Goal: Task Accomplishment & Management: Manage account settings

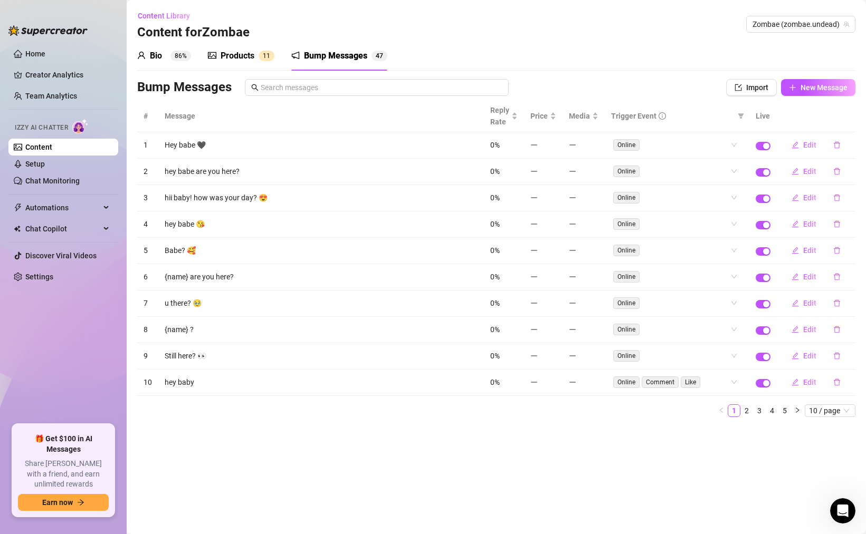
click at [340, 53] on div "Bump Messages" at bounding box center [335, 56] width 63 height 13
click at [748, 411] on link "2" at bounding box center [747, 411] width 12 height 12
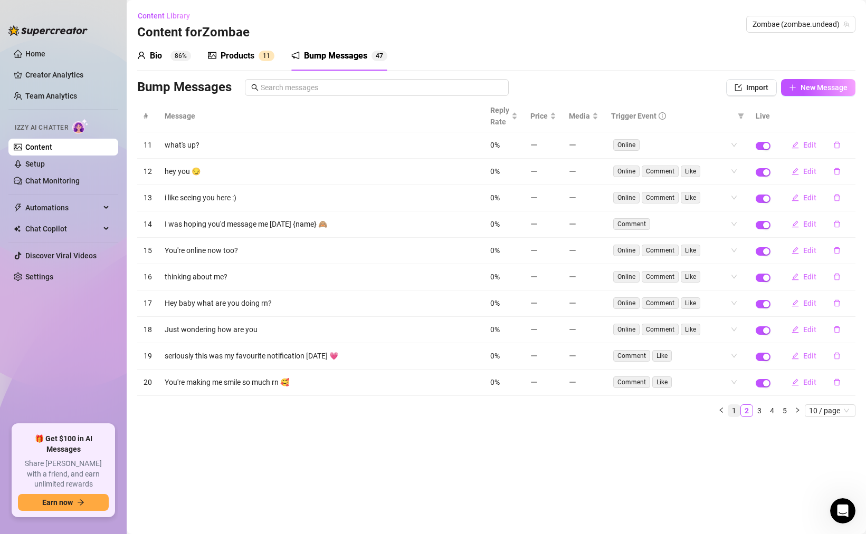
click at [735, 410] on link "1" at bounding box center [734, 411] width 12 height 12
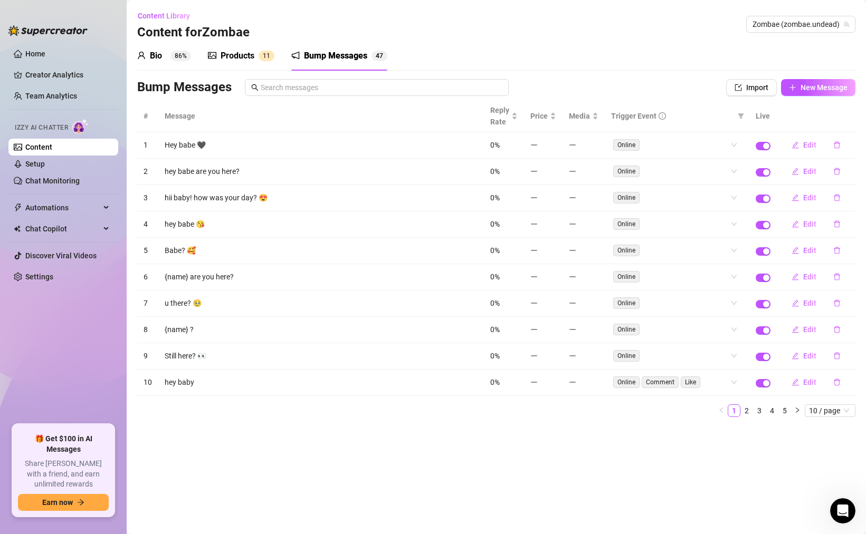
click at [284, 197] on td "hii baby! how was your day? 😍" at bounding box center [320, 198] width 325 height 26
drag, startPoint x: 833, startPoint y: 199, endPoint x: 768, endPoint y: 198, distance: 64.4
click at [768, 198] on tr "3 hii baby! how was your day? 😍 0% Online Edit" at bounding box center [496, 198] width 718 height 26
click at [797, 197] on icon "edit" at bounding box center [795, 198] width 7 height 7
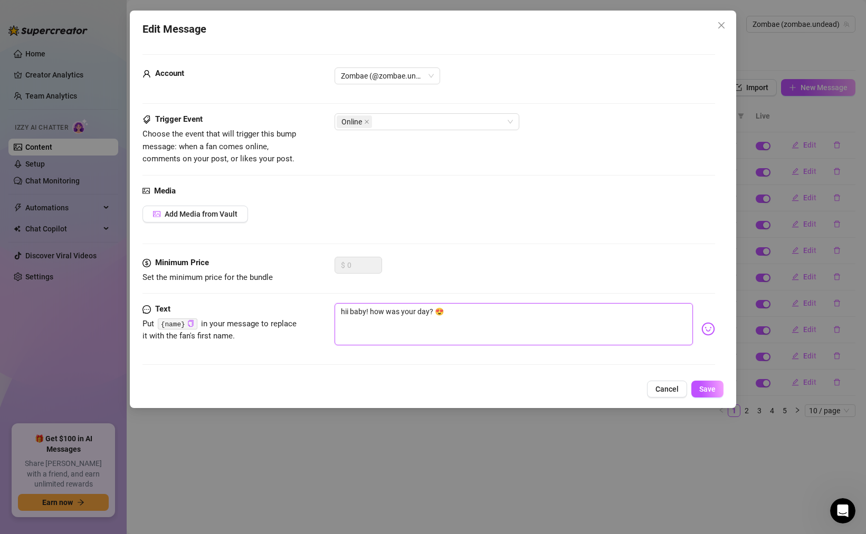
click at [437, 308] on textarea "hii baby! how was your day? 😍" at bounding box center [513, 324] width 358 height 42
type textarea "hii baby! how was your day? 😍🖤"
click at [707, 390] on span "Save" at bounding box center [707, 389] width 16 height 8
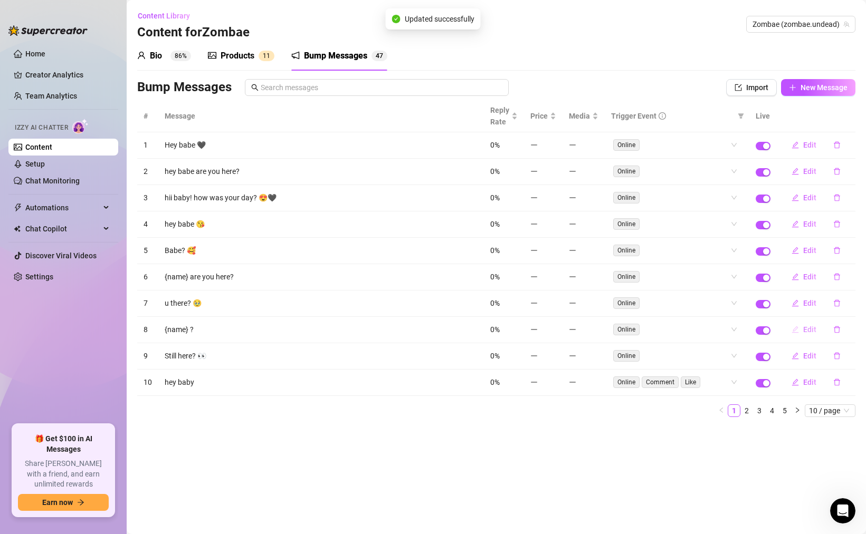
click at [796, 330] on icon "edit" at bounding box center [794, 329] width 7 height 7
type textarea "{name} ?"
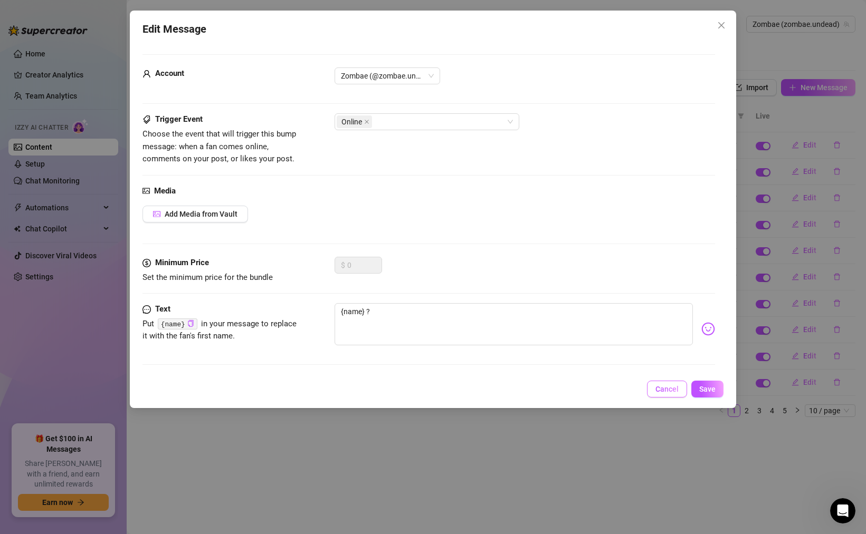
click at [667, 387] on span "Cancel" at bounding box center [666, 389] width 23 height 8
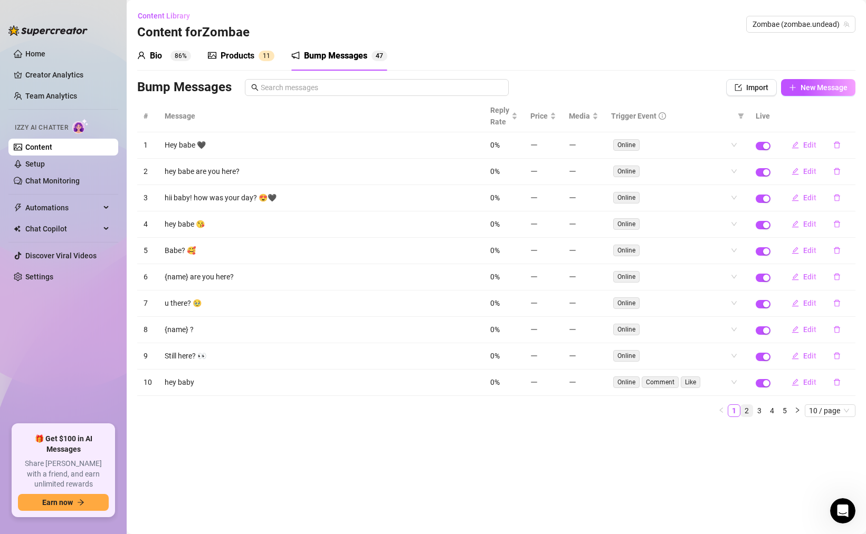
click at [745, 410] on link "2" at bounding box center [747, 411] width 12 height 12
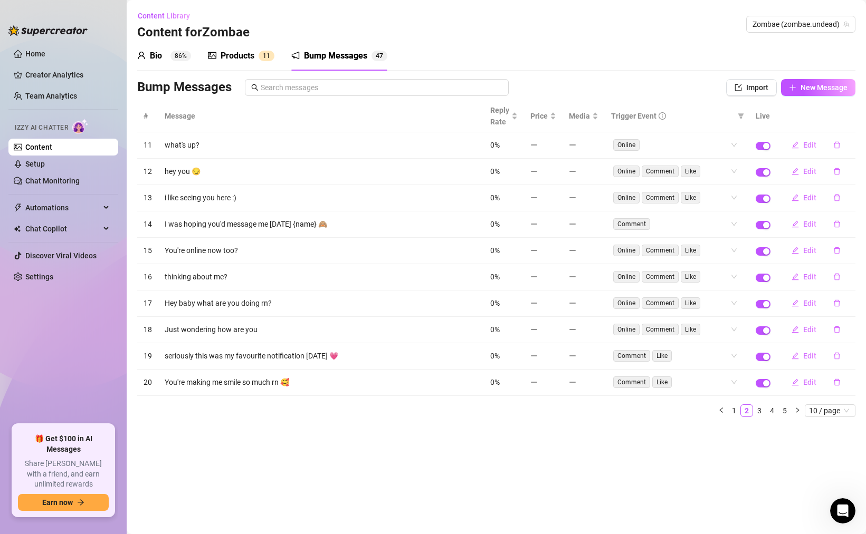
click at [167, 57] on div "Bio 86%" at bounding box center [164, 56] width 54 height 13
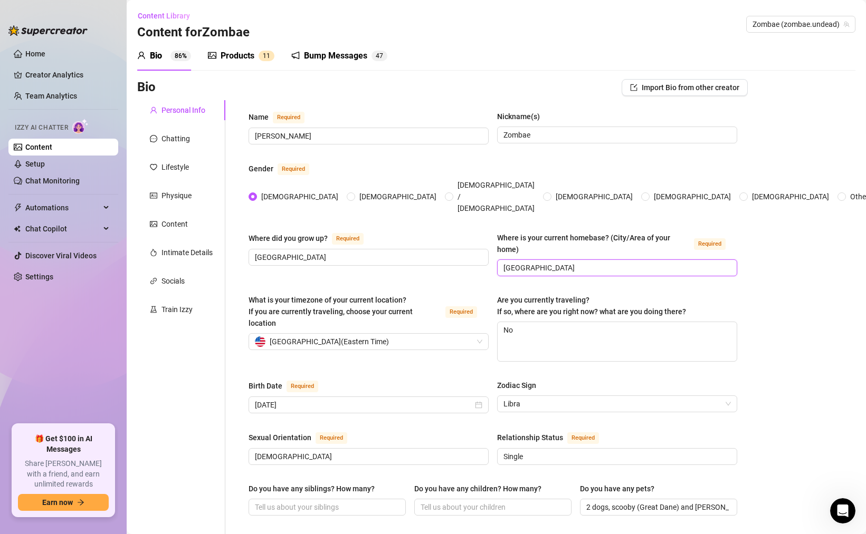
click at [587, 262] on input "[GEOGRAPHIC_DATA]" at bounding box center [615, 268] width 225 height 12
click at [305, 135] on input "[PERSON_NAME]" at bounding box center [367, 136] width 225 height 12
click at [542, 137] on input "Zombae" at bounding box center [615, 135] width 225 height 12
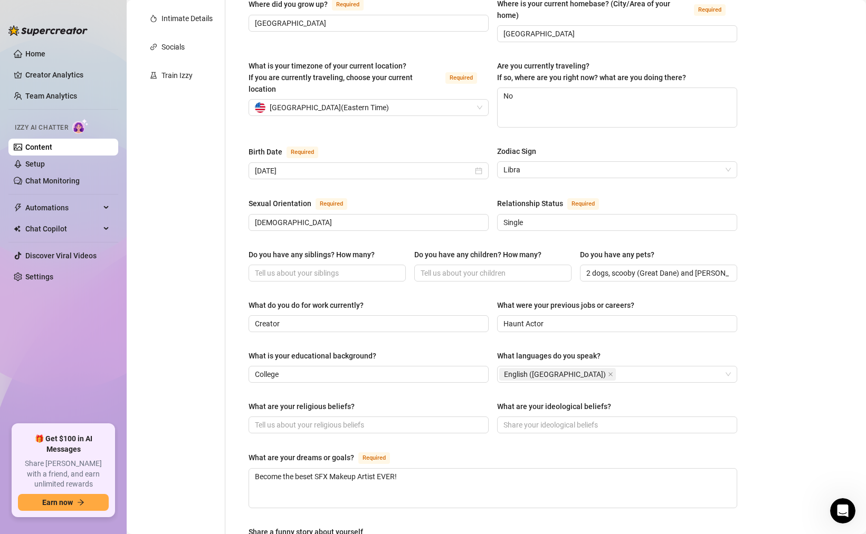
scroll to position [237, 0]
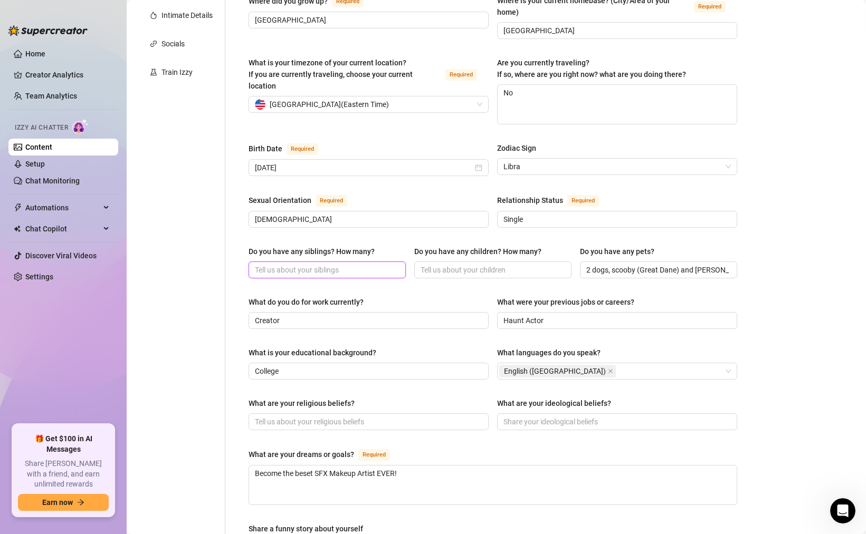
click at [347, 264] on input "Do you have any siblings? How many?" at bounding box center [326, 270] width 142 height 12
type input "0"
click at [510, 264] on input "Do you have any children? How many?" at bounding box center [491, 270] width 142 height 12
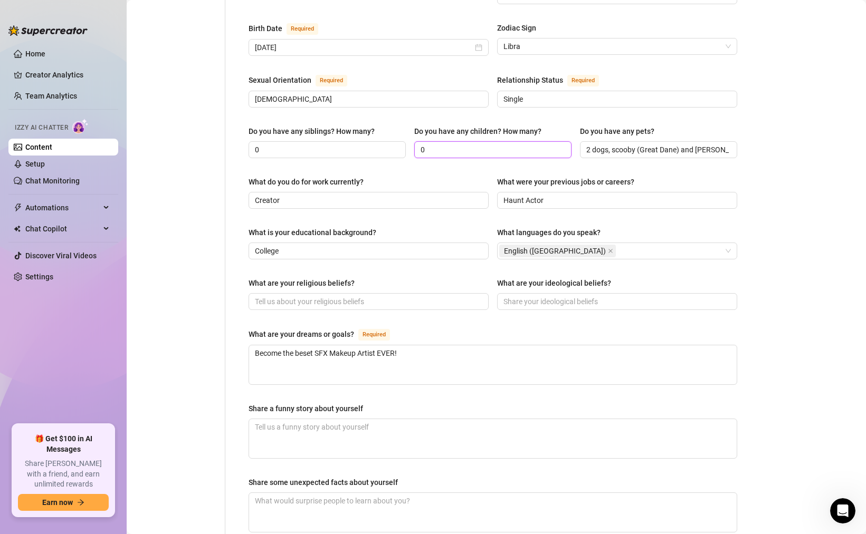
scroll to position [365, 0]
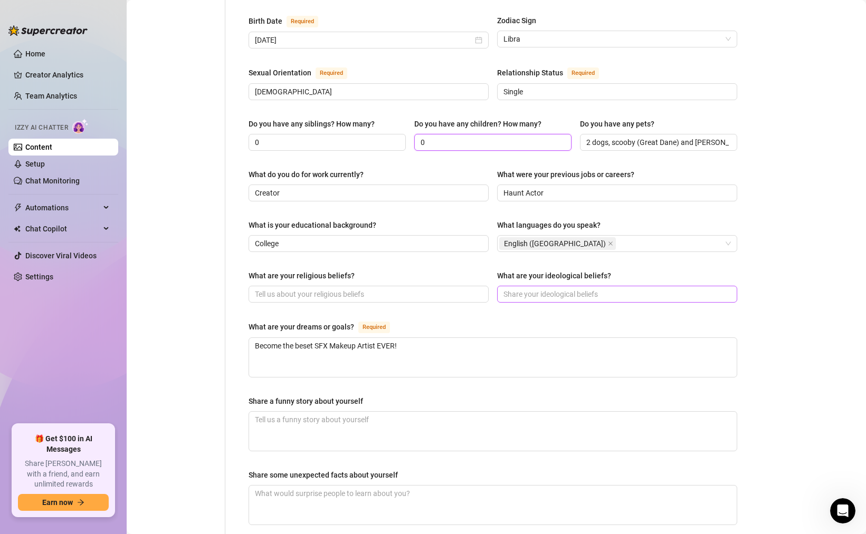
type input "0"
click at [519, 289] on input "What are your ideological beliefs?" at bounding box center [615, 295] width 225 height 12
type input "666"
click at [360, 289] on input "What are your religious beliefs?" at bounding box center [367, 295] width 225 height 12
type input "5"
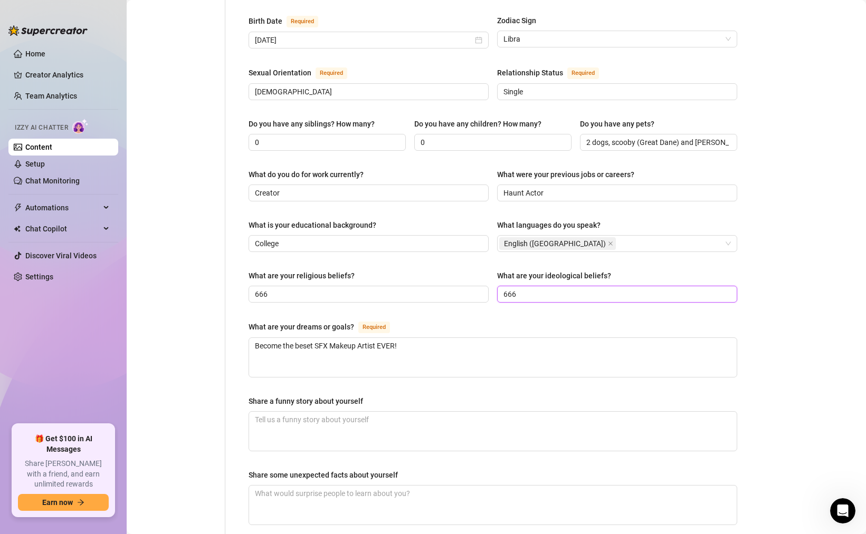
click at [520, 289] on input "666" at bounding box center [615, 295] width 225 height 12
click at [397, 286] on span "666" at bounding box center [368, 294] width 240 height 17
click at [397, 289] on input "666" at bounding box center [367, 295] width 225 height 12
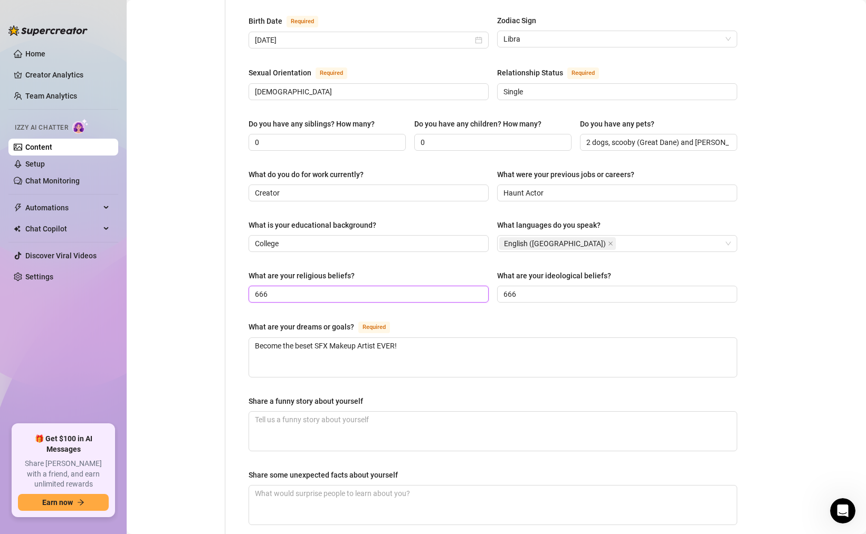
click at [397, 289] on input "666" at bounding box center [367, 295] width 225 height 12
type input "Athiest"
type input "Live and love everyone"
click at [329, 412] on textarea "Share a funny story about yourself" at bounding box center [492, 431] width 487 height 39
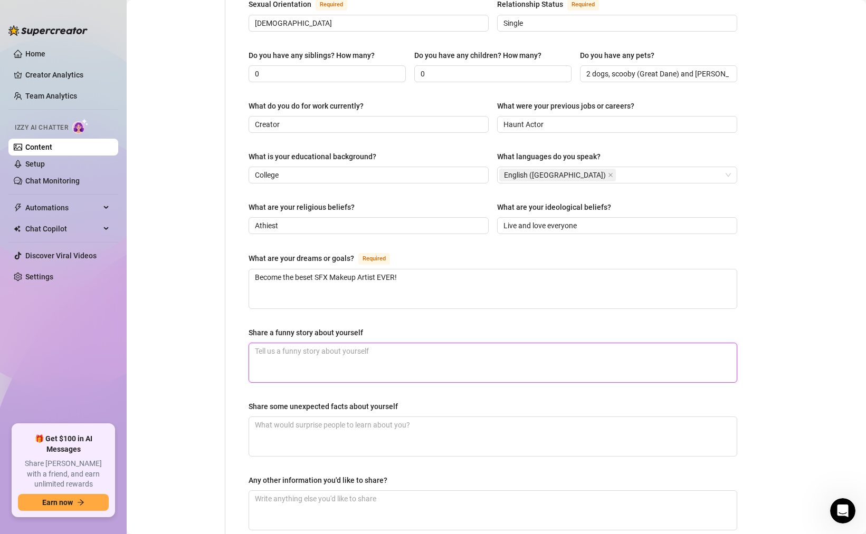
scroll to position [437, 0]
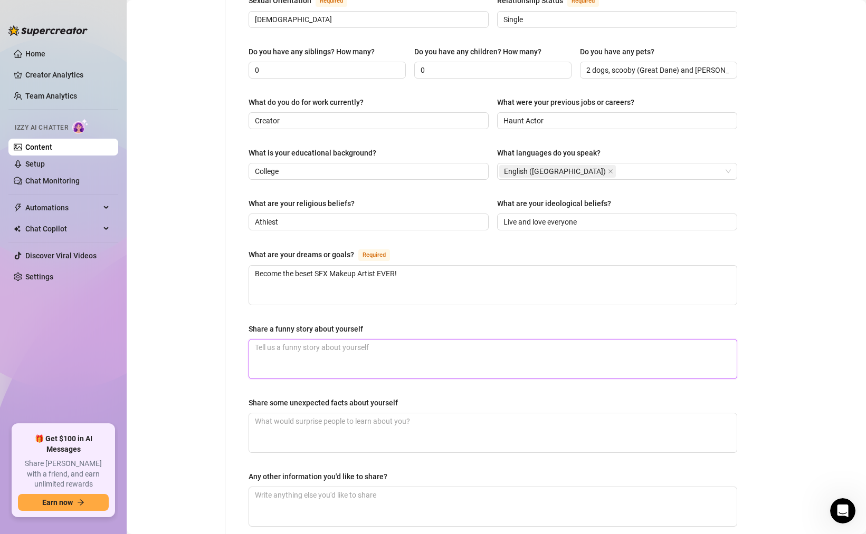
click at [370, 340] on textarea "Share a funny story about yourself" at bounding box center [492, 359] width 487 height 39
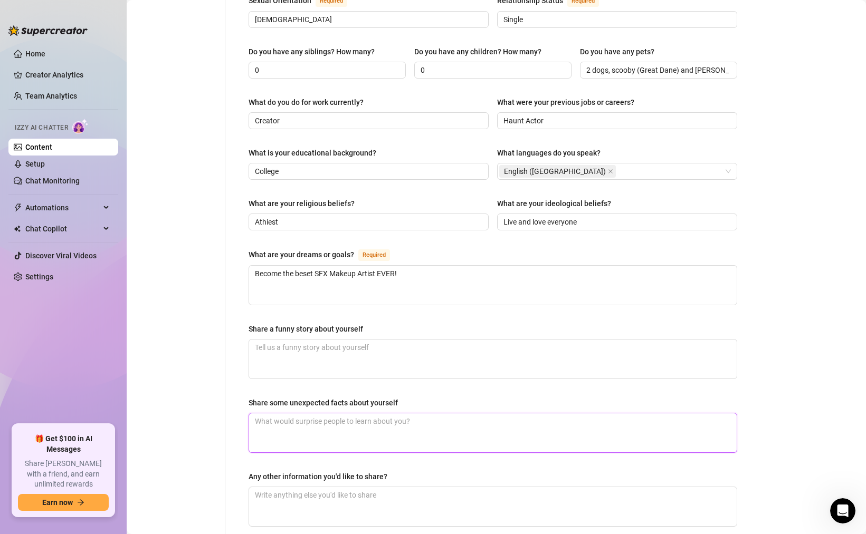
click at [399, 414] on textarea "Share some unexpected facts about yourself" at bounding box center [492, 433] width 487 height 39
type textarea "I"
type textarea "I'"
type textarea "I'm"
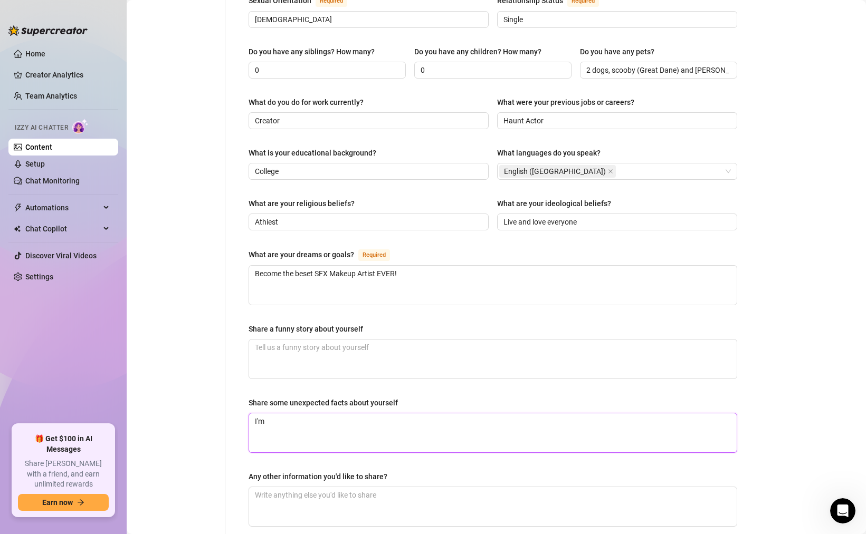
type textarea "I'm 6"
type textarea "I'm 6'"
type textarea "I'm 6'""
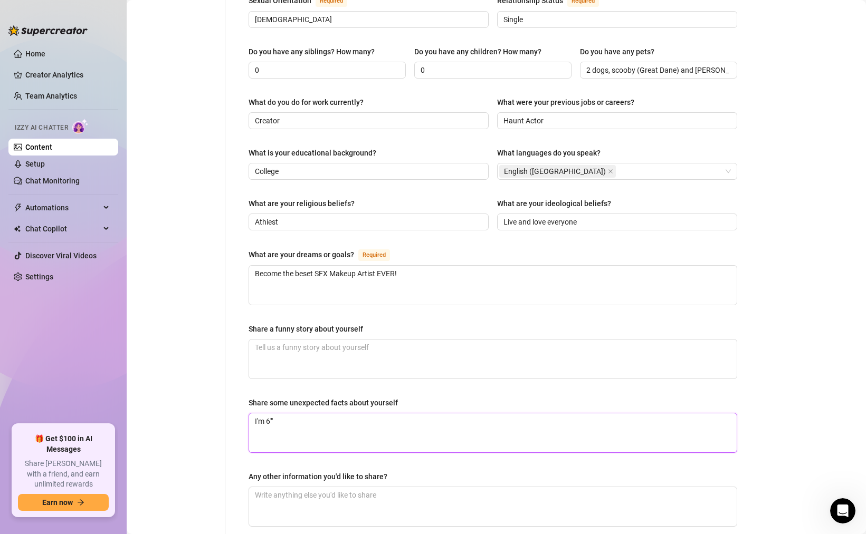
type textarea "I'm 6'"
type textarea "I'm 6'2"
type textarea "I'm 6'2""
type textarea "I'm 6'2" t"
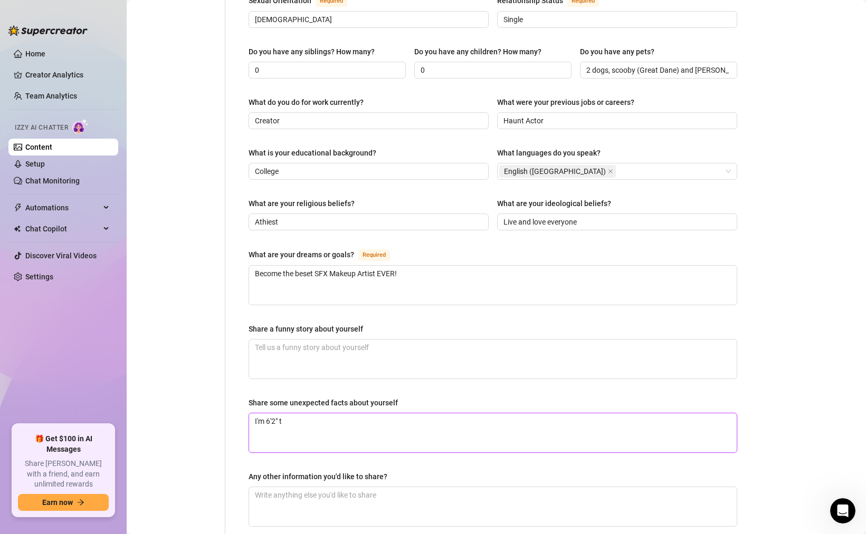
type textarea "I'm 6'2" ta"
type textarea "I'm 6'2" tal"
type textarea "I'm 6'2" tall,"
type textarea "I'm 6'2" tall, I"
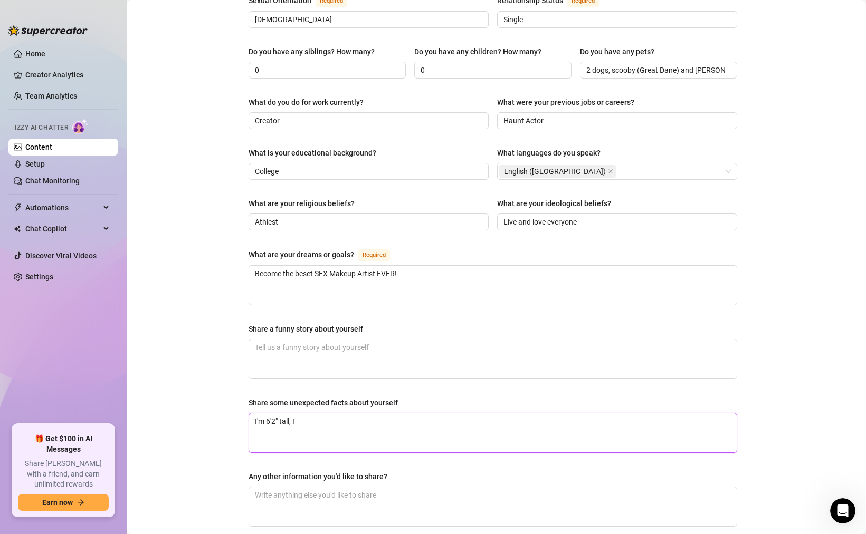
type textarea "I'm 6'2" tall, I"
type textarea "I'm 6'2" tall, I p"
type textarea "I'm 6'2" tall, I pla"
type textarea "I'm 6'2" tall, I play"
type textarea "I'm 6'2" tall, I play t"
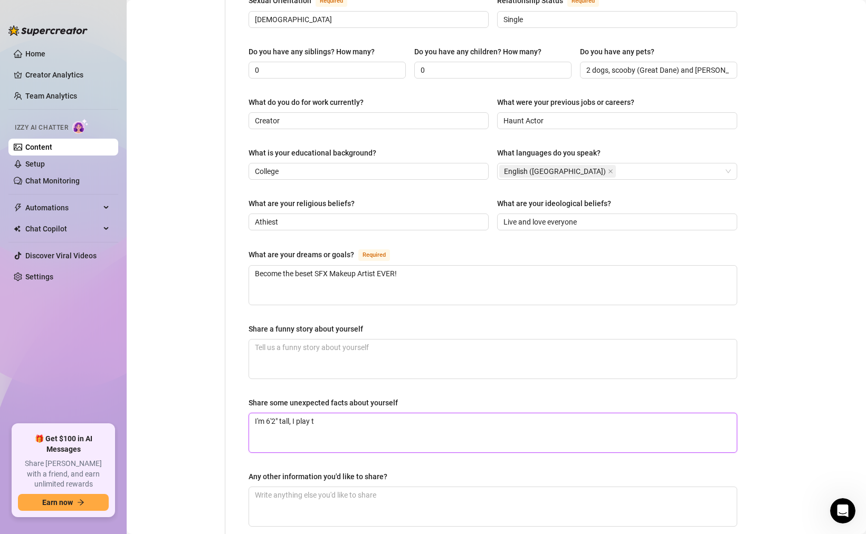
type textarea "I'm 6'2" tall, I play th"
type textarea "I'm 6'2" tall, I play the"
type textarea "I'm 6'2" tall, I play the g"
type textarea "I'm 6'2" tall, I play the gu"
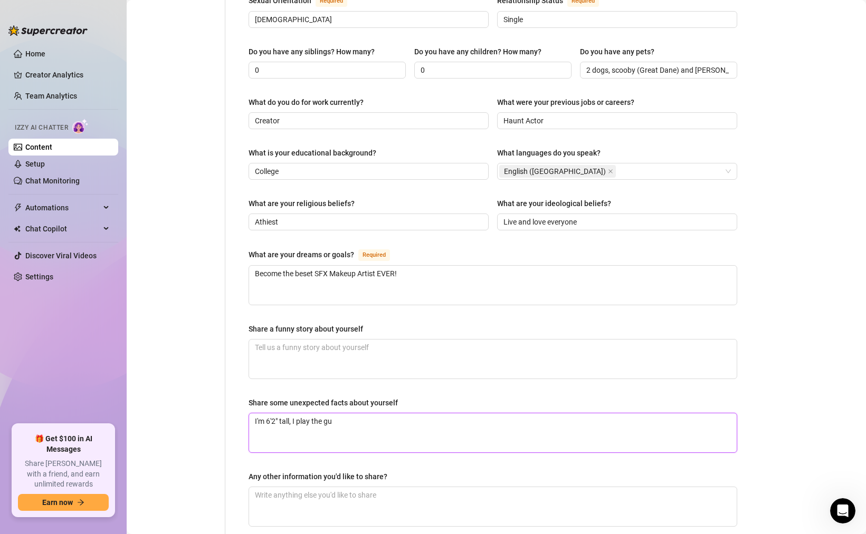
type textarea "I'm 6'2" tall, I play the gui"
type textarea "I'm 6'2" tall, I play the guit"
type textarea "I'm 6'2" tall, I play the guita"
type textarea "I'm 6'2" tall, I play the guitar"
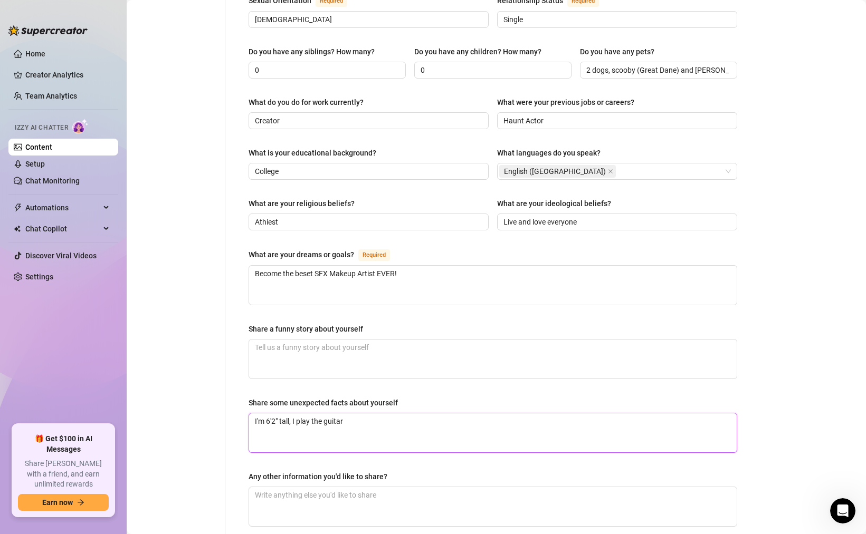
type textarea "I'm 6'2" tall, I play the guitar a"
type textarea "I'm 6'2" tall, I play the guitar an"
type textarea "I'm 6'2" tall, I play the guitar and"
type textarea "I'm 6'2" tall, I play the guitar and s"
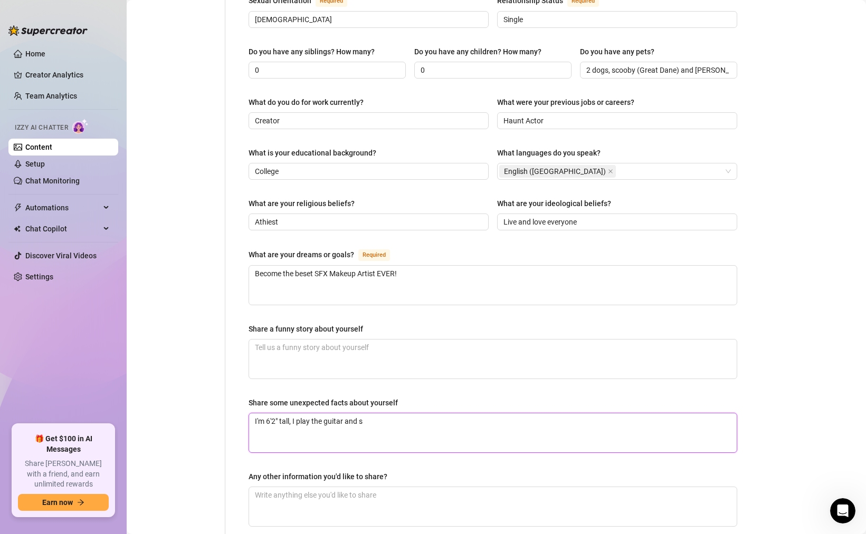
type textarea "I'm 6'2" tall, I play the guitar and si"
type textarea "I'm 6'2" tall, I play the guitar and sin"
type textarea "I'm 6'2" tall, I play the guitar and sing"
type textarea "I'm 6'2" tall, I play the guitar and sing."
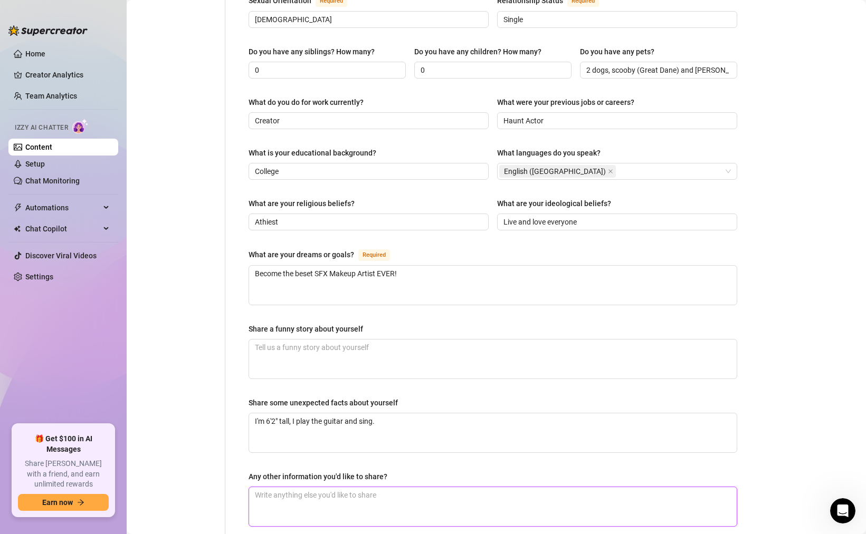
click at [359, 487] on textarea "Any other information you'd like to share?" at bounding box center [492, 506] width 487 height 39
type textarea "O"
type textarea "Ob"
type textarea "Obs"
type textarea "Obse"
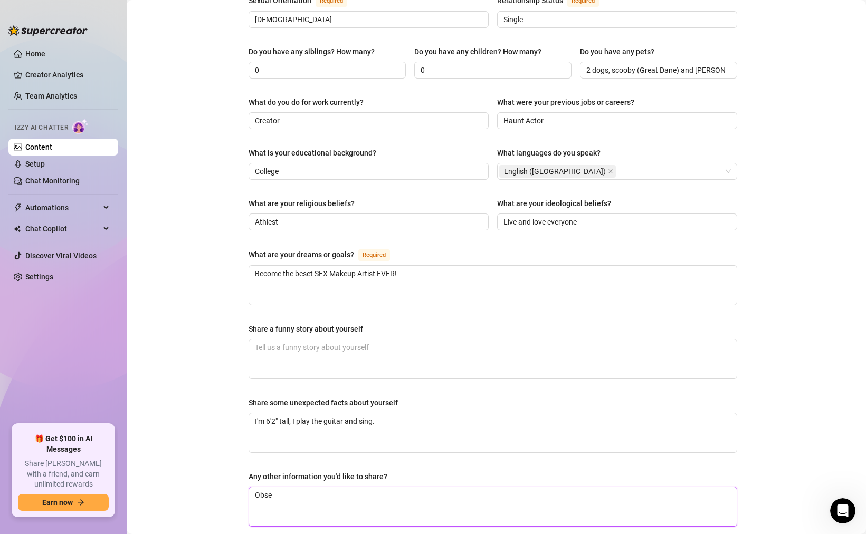
type textarea "Obses"
type textarea "Obsess"
type textarea "Obsesse"
type textarea "Obsessed"
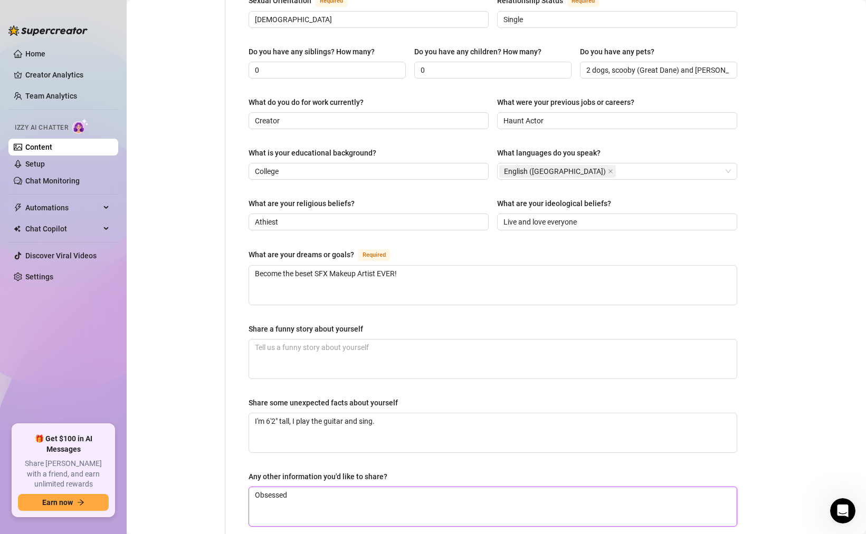
type textarea "Obsessed w"
type textarea "Obsessed wit"
type textarea "Obsessed with"
type textarea "Obsessed with h"
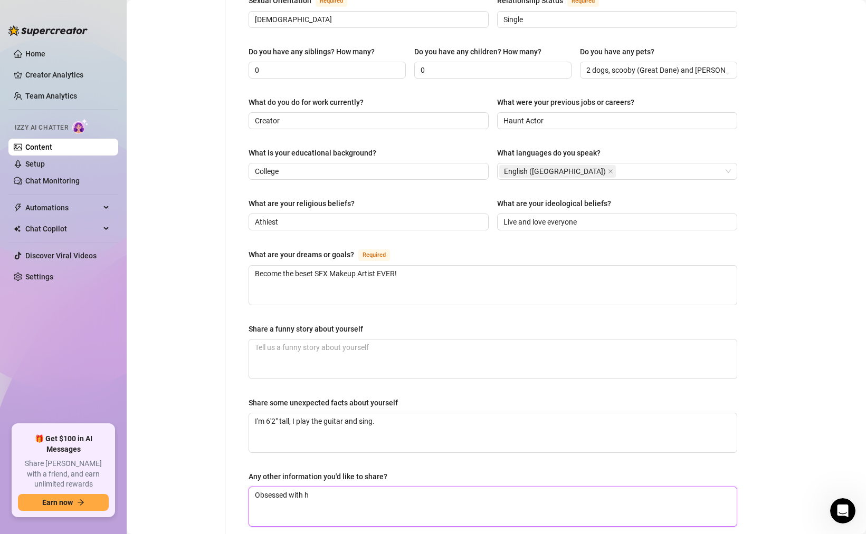
type textarea "Obsessed with ha"
type textarea "Obsessed with hau"
type textarea "Obsessed with [PERSON_NAME]"
type textarea "Obsessed with haunt"
type textarea "Obsessed with haunt a"
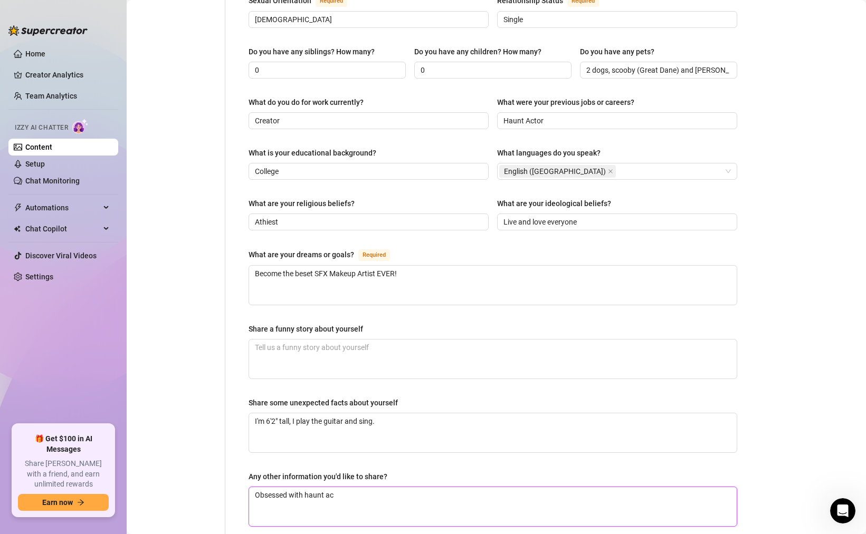
type textarea "Obsessed with haunt act"
type textarea "Obsessed with haunt acti"
type textarea "Obsessed with haunt actin"
type textarea "Obsessed with haunt acting"
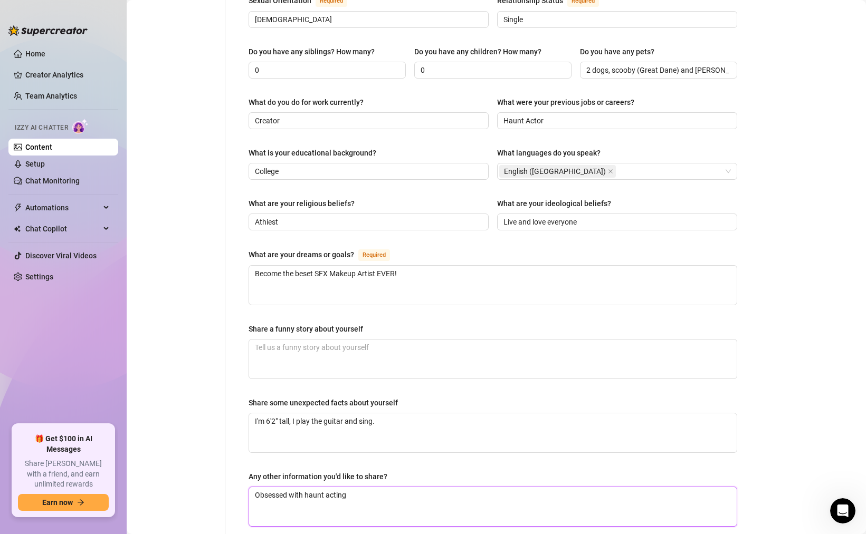
type textarea "Obsessed with haunt acting a"
type textarea "Obsessed with haunt acting an"
type textarea "Obsessed with haunt acting and"
type textarea "Obsessed with haunt acting and s"
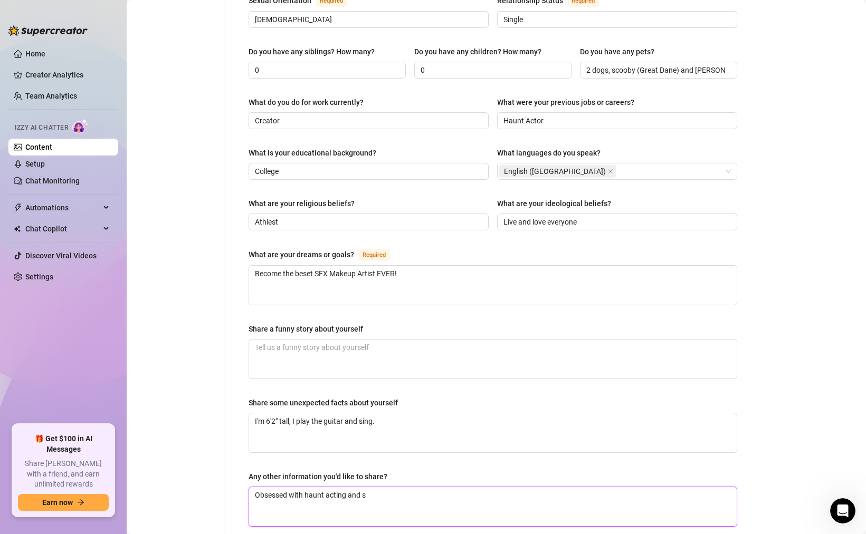
type textarea "Obsessed with haunt acting and sp"
type textarea "Obsessed with haunt acting and spe"
type textarea "Obsessed with haunt acting and spec"
type textarea "Obsessed with haunt acting and speci"
type textarea "Obsessed with haunt acting and specia"
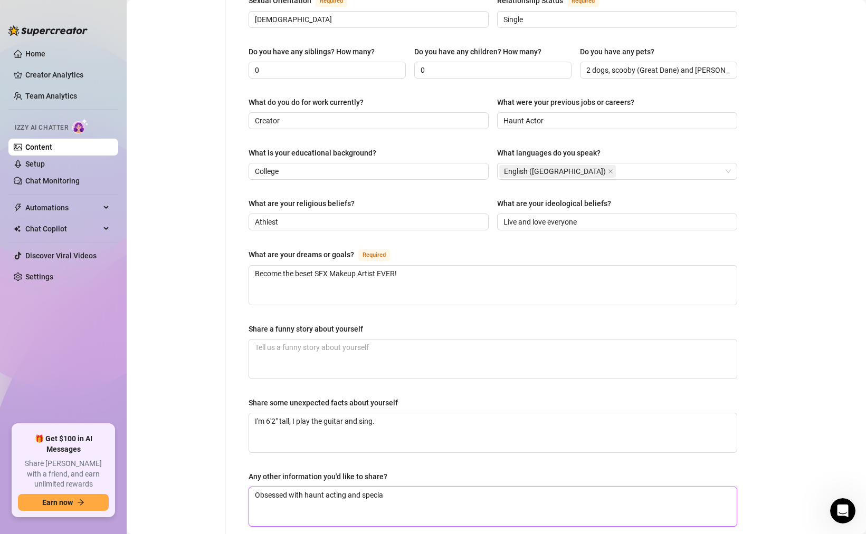
type textarea "Obsessed with haunt acting and special"
type textarea "Obsessed with haunt acting and special e"
type textarea "Obsessed with haunt acting and special ee"
type textarea "Obsessed with haunt acting and special e"
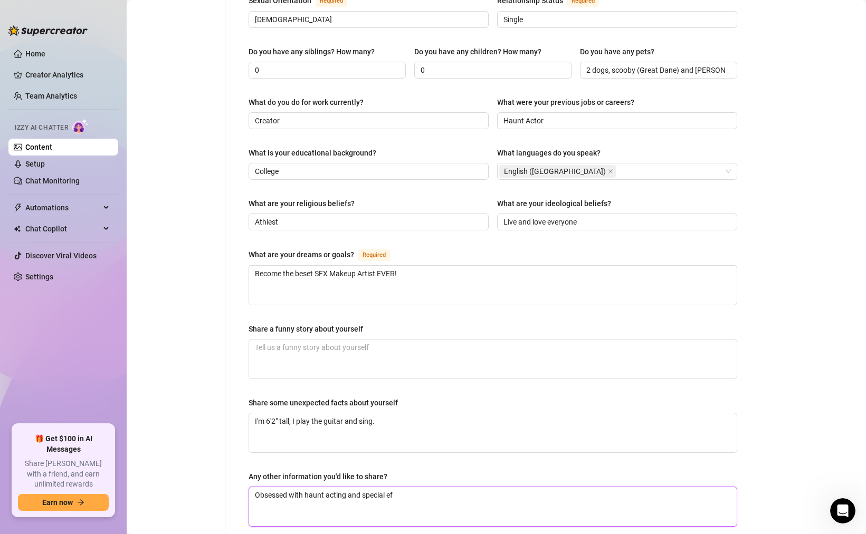
type textarea "Obsessed with haunt acting and special eff"
type textarea "Obsessed with haunt acting and special efff"
type textarea "Obsessed with haunt acting and special efffe"
type textarea "Obsessed with haunt acting and special efffet"
type textarea "Obsessed with haunt acting and special efffe"
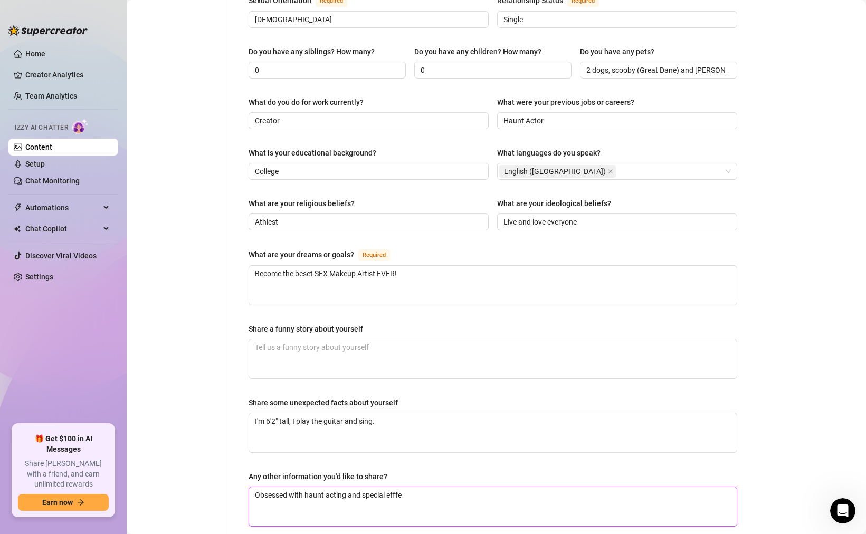
type textarea "Obsessed with haunt acting and special efff"
type textarea "Obsessed with haunt acting and special eff"
type textarea "Obsessed with haunt acting and special effe"
type textarea "Obsessed with haunt acting and special effec"
type textarea "Obsessed with haunt acting and special effect"
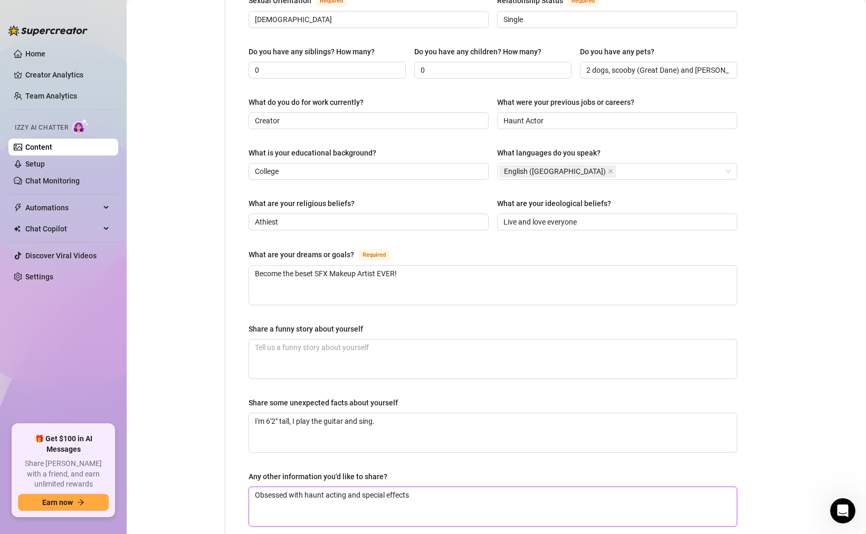
type textarea "Obsessed with haunt acting and special effects"
type textarea "Obsessed with haunt acting and special effects m"
click at [387, 414] on textarea "I'm 6'2" tall, I play the guitar and sing." at bounding box center [492, 433] width 487 height 39
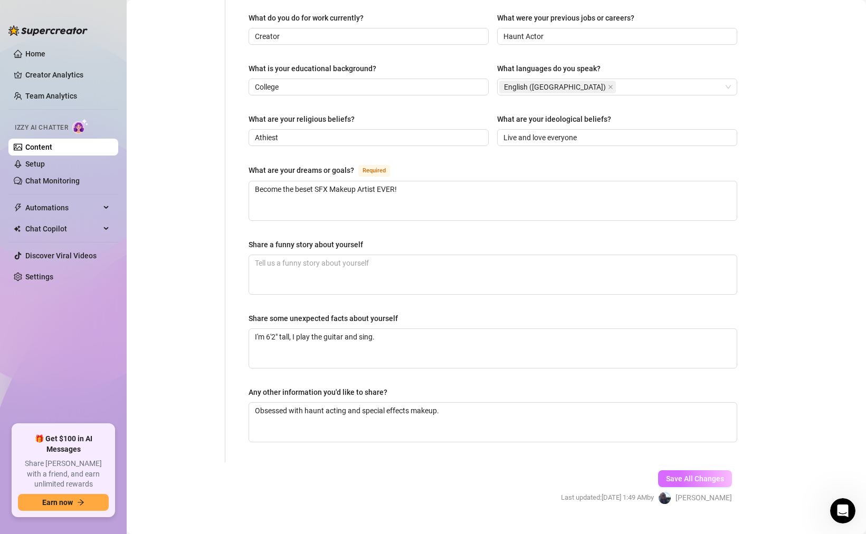
click at [693, 475] on span "Save All Changes" at bounding box center [695, 479] width 58 height 8
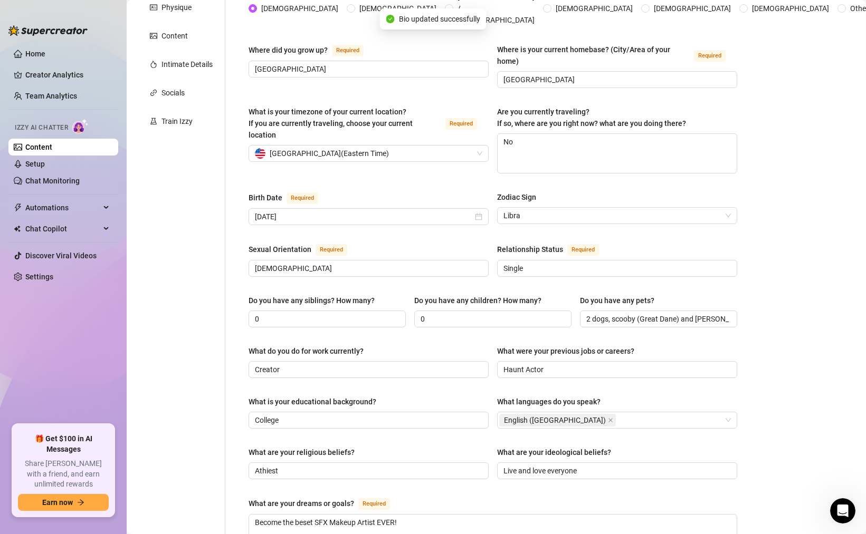
scroll to position [0, 0]
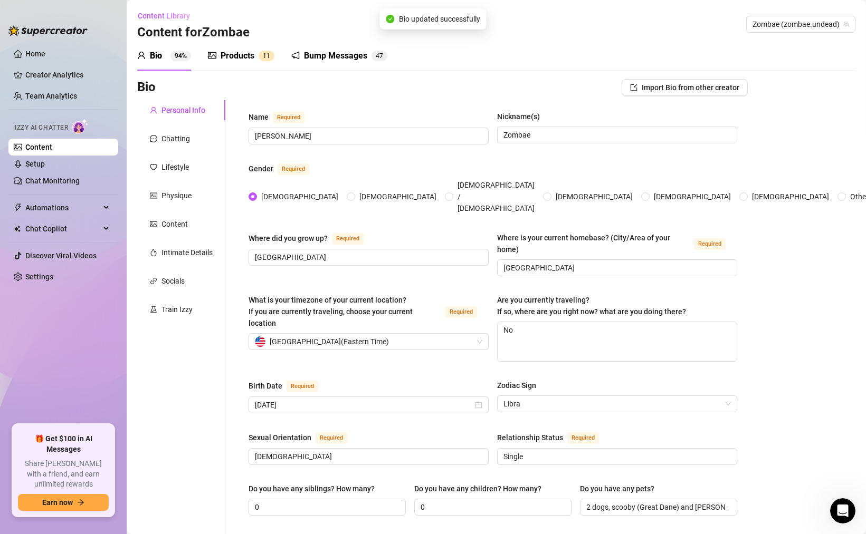
click at [185, 57] on sup "94%" at bounding box center [180, 56] width 21 height 11
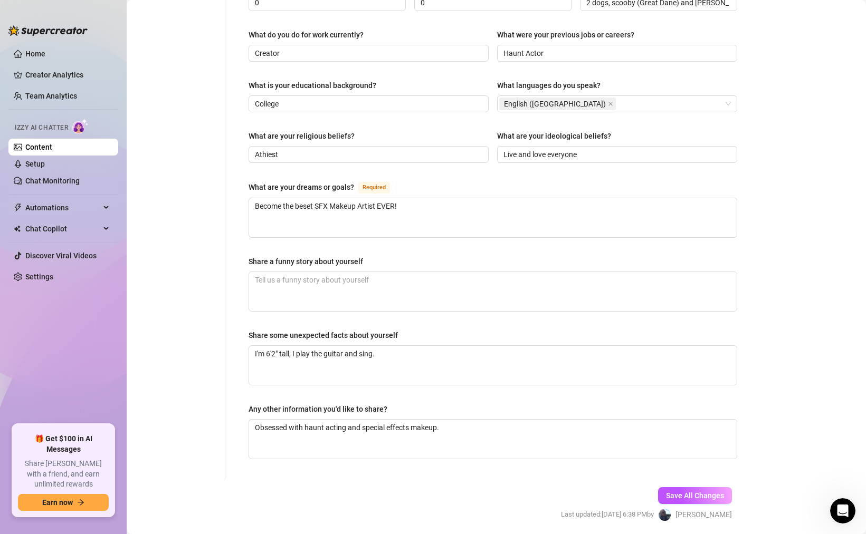
scroll to position [522, 0]
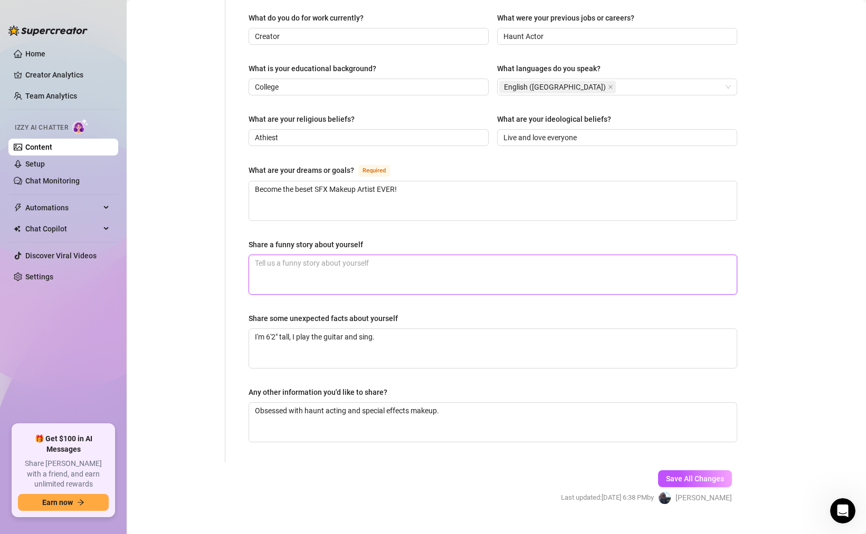
click at [376, 255] on textarea "Share a funny story about yourself" at bounding box center [492, 274] width 487 height 39
click at [40, 162] on link "Setup" at bounding box center [35, 164] width 20 height 8
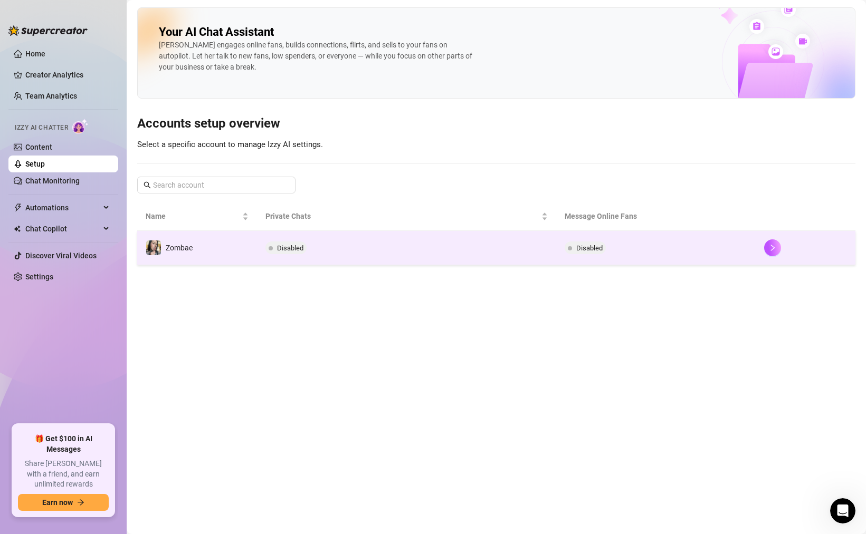
click at [181, 242] on div "Zombae" at bounding box center [169, 248] width 47 height 16
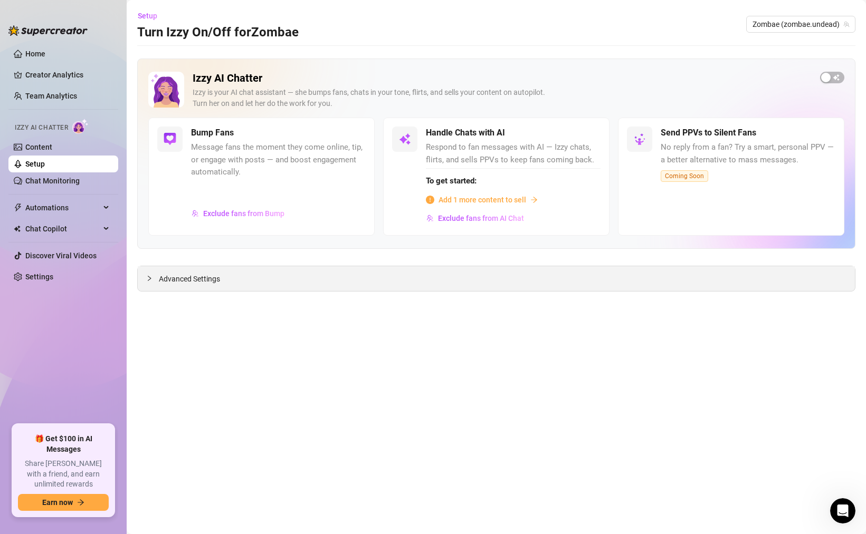
click at [188, 271] on div "Advanced Settings" at bounding box center [496, 278] width 717 height 25
click at [180, 284] on span "Advanced Settings" at bounding box center [189, 279] width 61 height 12
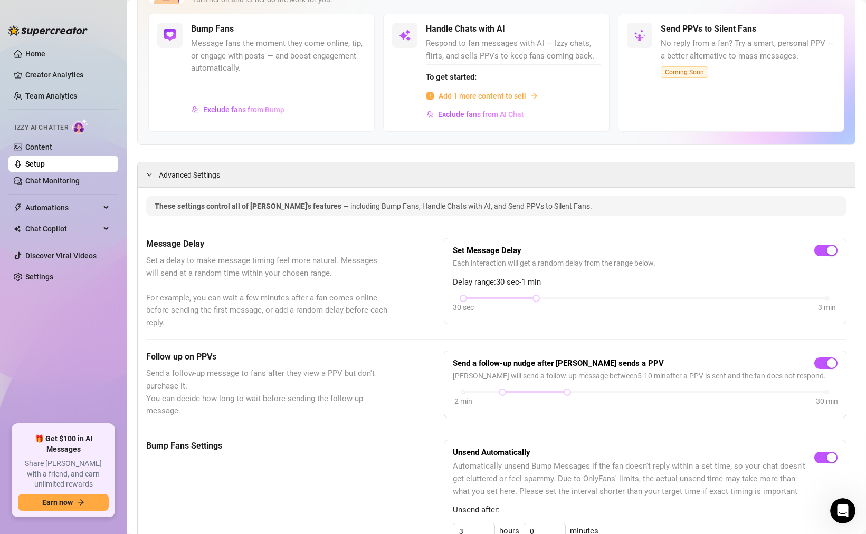
scroll to position [254, 0]
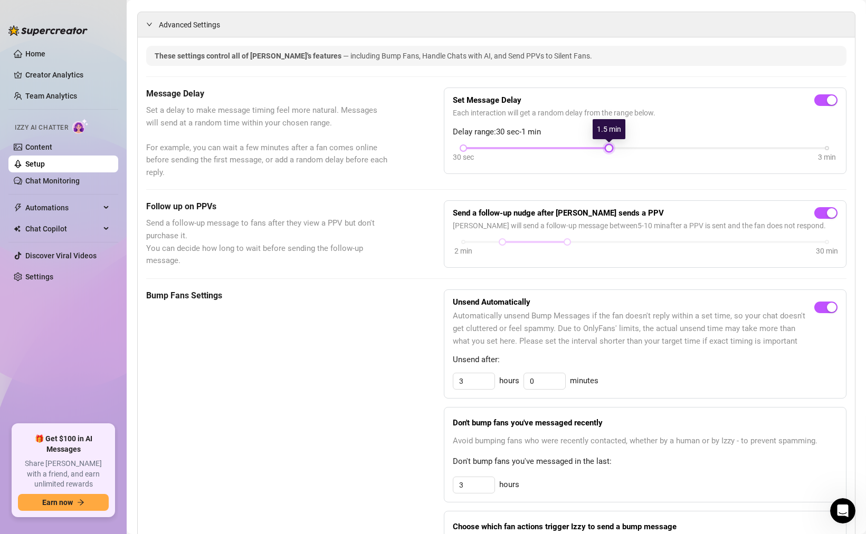
drag, startPoint x: 537, startPoint y: 148, endPoint x: 597, endPoint y: 146, distance: 59.7
click at [597, 146] on div "30 sec 3 min" at bounding box center [644, 147] width 363 height 4
drag, startPoint x: 606, startPoint y: 150, endPoint x: 559, endPoint y: 146, distance: 47.7
click at [559, 146] on div "30 sec 3 min" at bounding box center [644, 147] width 363 height 4
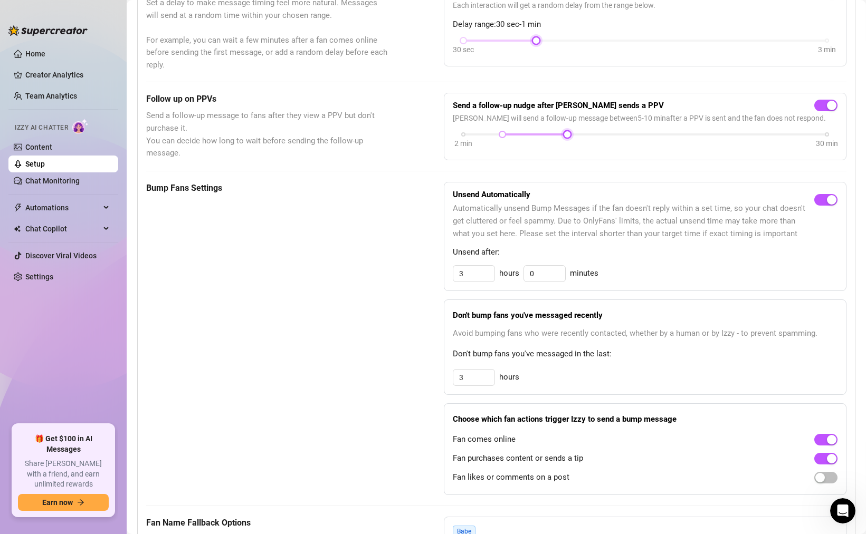
scroll to position [368, 0]
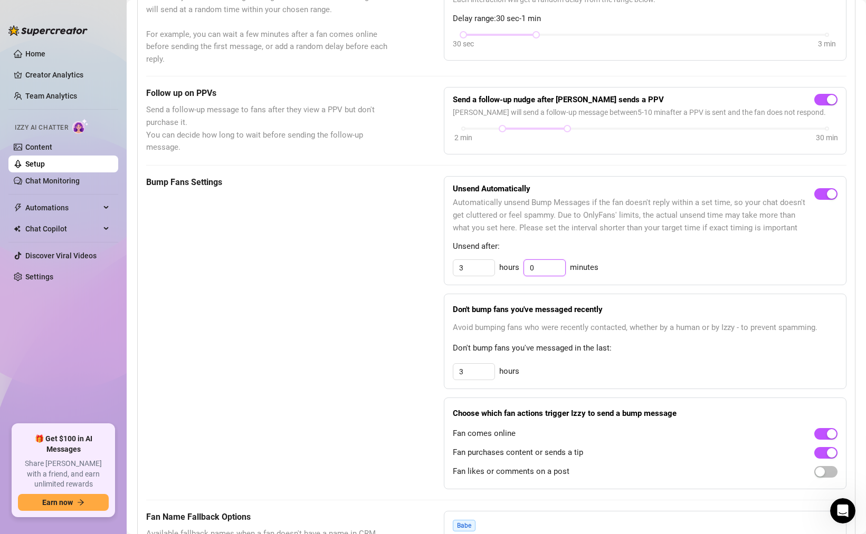
click at [531, 268] on input "0" at bounding box center [544, 268] width 41 height 16
drag, startPoint x: 472, startPoint y: 261, endPoint x: 435, endPoint y: 262, distance: 36.9
click at [436, 262] on div "Bump Fans Settings Unsend Automatically Automatically unsend Bump Messages if t…" at bounding box center [496, 332] width 700 height 313
drag, startPoint x: 464, startPoint y: 268, endPoint x: 447, endPoint y: 266, distance: 17.1
click at [459, 268] on input "3" at bounding box center [473, 268] width 41 height 16
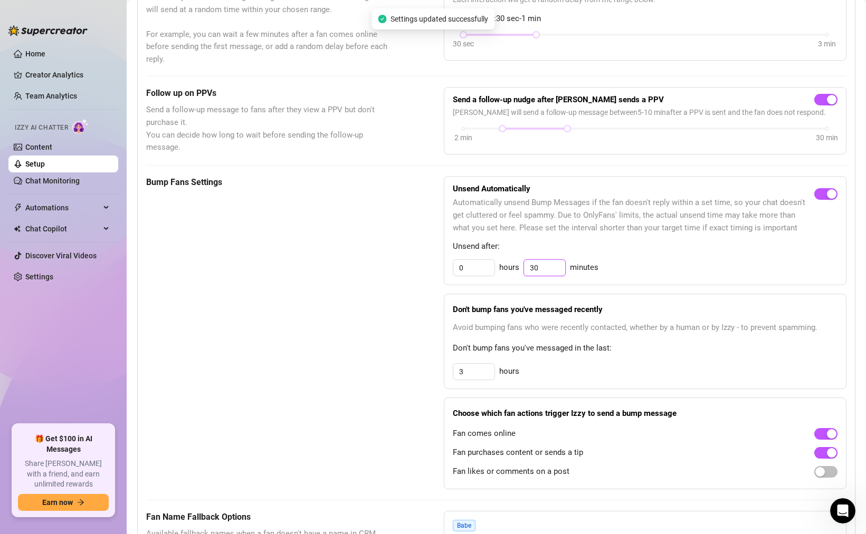
click at [561, 267] on input "30" at bounding box center [544, 268] width 41 height 16
click at [610, 220] on span "Automatically unsend Bump Messages if the fan doesn't reply within a set time, …" at bounding box center [633, 215] width 361 height 37
drag, startPoint x: 464, startPoint y: 268, endPoint x: 424, endPoint y: 268, distance: 40.1
click at [424, 268] on div "Bump Fans Settings Unsend Automatically Automatically unsend Bump Messages if t…" at bounding box center [496, 332] width 700 height 313
click at [552, 272] on input "59" at bounding box center [544, 268] width 41 height 16
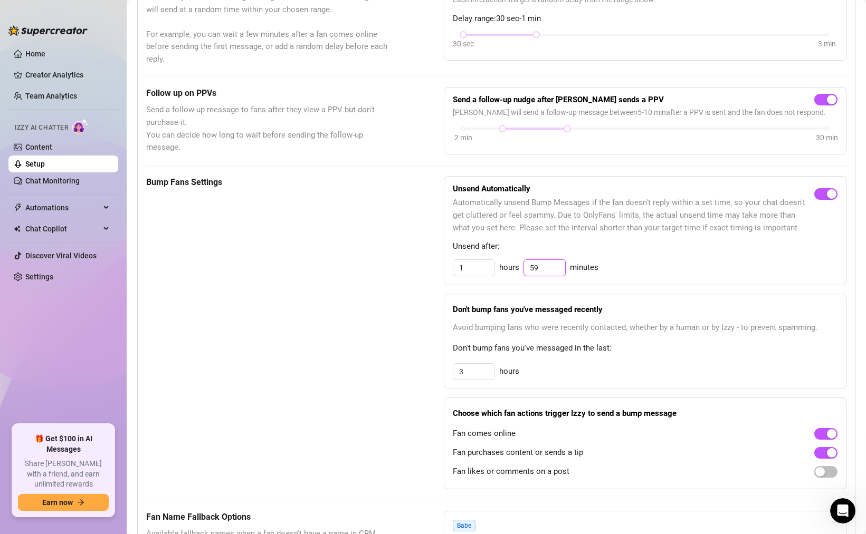
drag, startPoint x: 549, startPoint y: 269, endPoint x: 515, endPoint y: 268, distance: 33.8
click at [515, 268] on div "1 hours 59 minutes" at bounding box center [645, 268] width 385 height 17
click at [549, 239] on div "Unsend Automatically Automatically unsend Bump Messages if the fan doesn't repl…" at bounding box center [645, 230] width 402 height 109
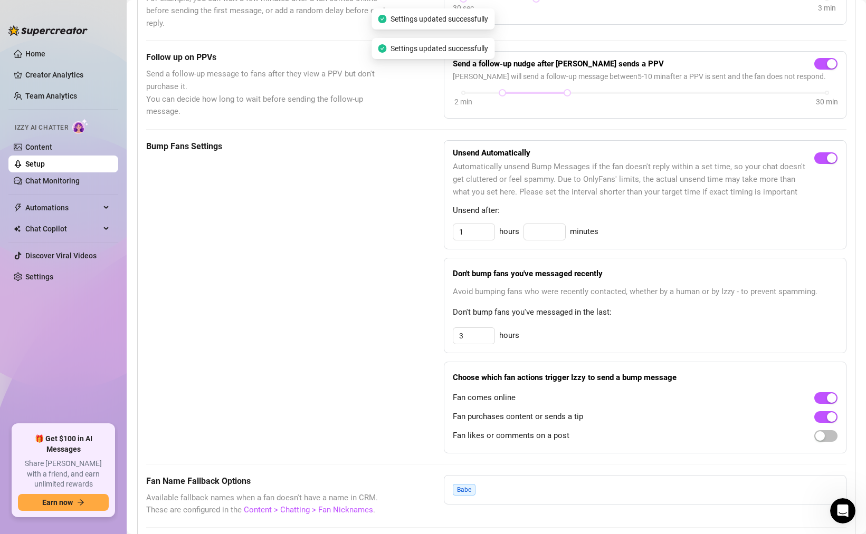
scroll to position [426, 0]
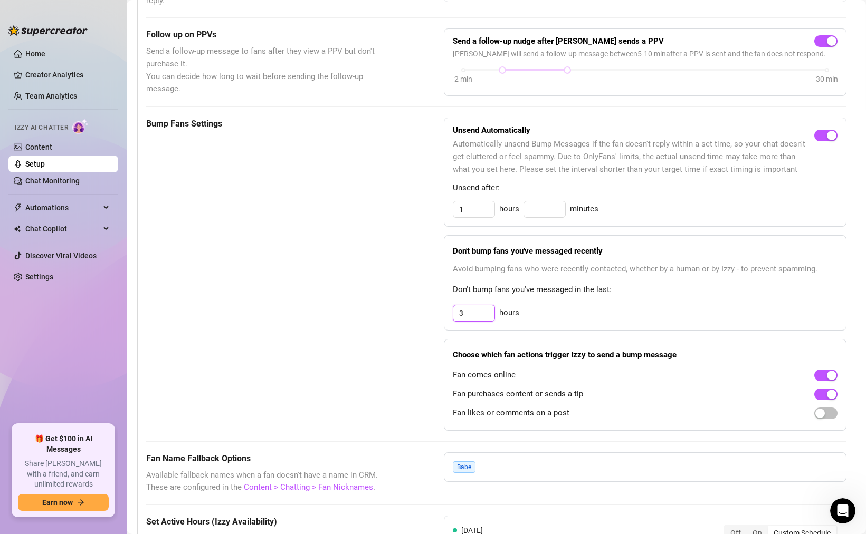
click at [474, 313] on input "3" at bounding box center [473, 313] width 41 height 16
click at [524, 284] on div "Don't bump fans you've messaged recently Avoid bumping fans who were recently c…" at bounding box center [645, 282] width 402 height 95
drag, startPoint x: 472, startPoint y: 312, endPoint x: 440, endPoint y: 312, distance: 31.1
click at [440, 312] on div "Bump Fans Settings Unsend Automatically Automatically unsend Bump Messages if t…" at bounding box center [496, 274] width 700 height 313
click at [482, 294] on span "Don't bump fans you've messaged in the last:" at bounding box center [645, 290] width 385 height 13
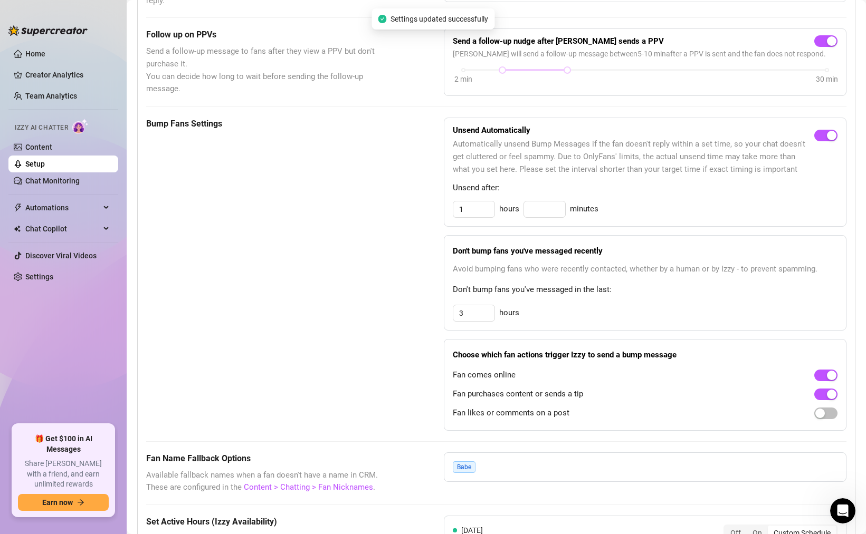
click at [542, 315] on div "3 hours" at bounding box center [645, 313] width 385 height 17
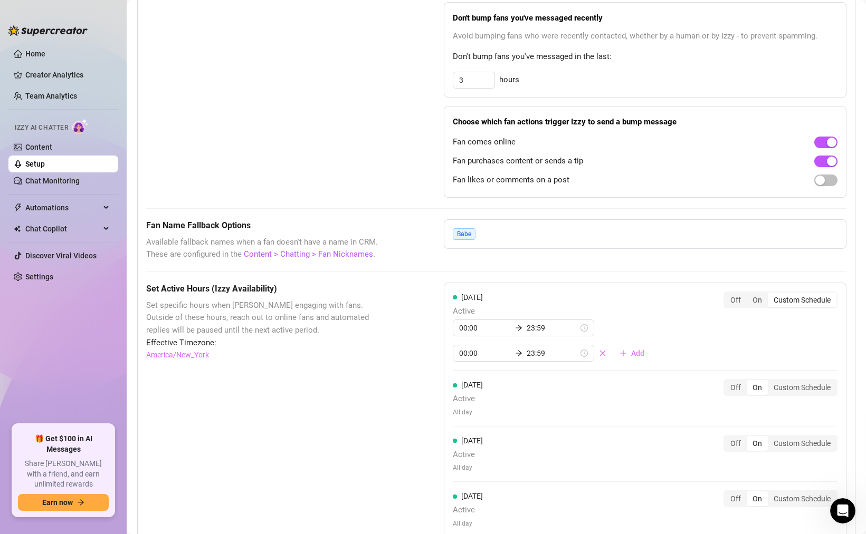
scroll to position [660, 0]
click at [466, 235] on span "Babe" at bounding box center [464, 233] width 23 height 12
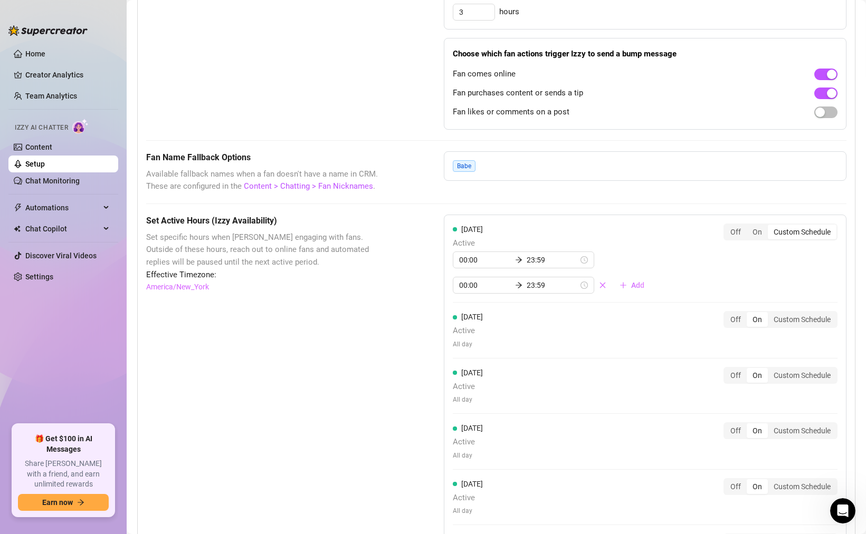
scroll to position [725, 0]
click at [600, 289] on icon "close" at bounding box center [603, 288] width 6 height 6
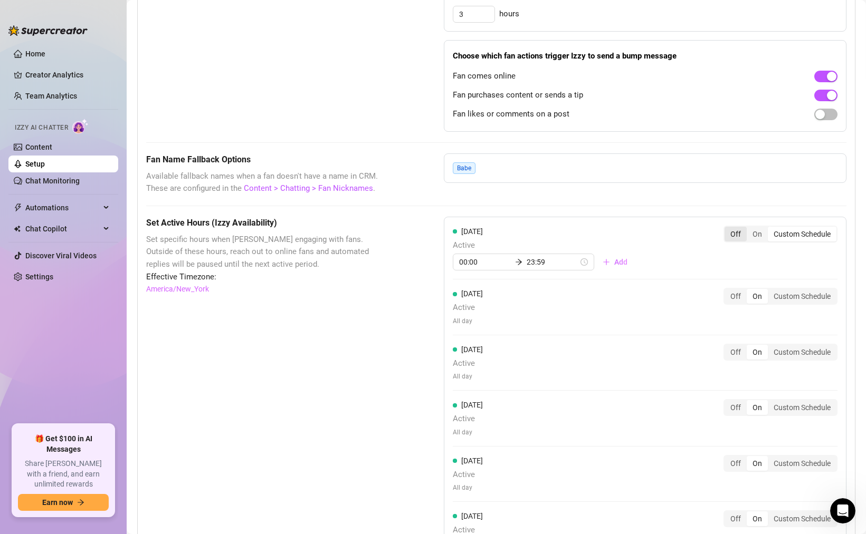
click at [734, 233] on div "Off" at bounding box center [735, 234] width 22 height 15
click at [727, 228] on input "Off" at bounding box center [727, 228] width 0 height 0
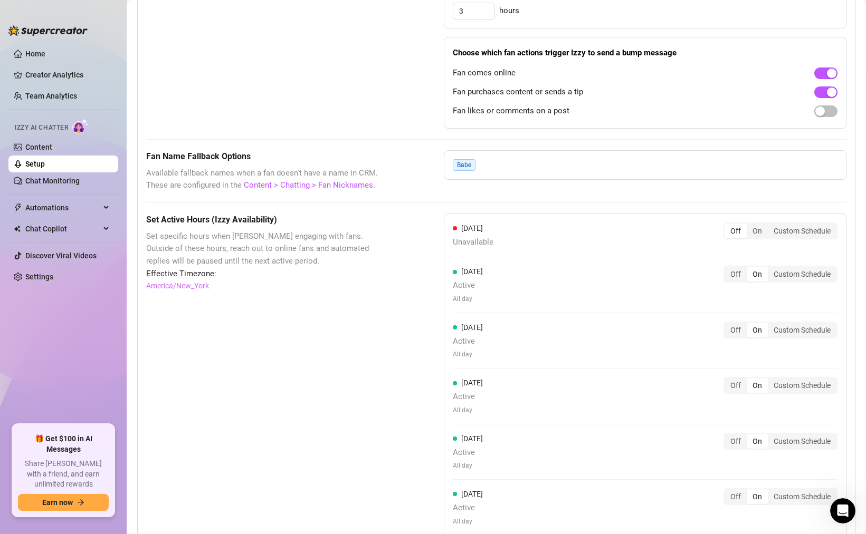
scroll to position [638, 0]
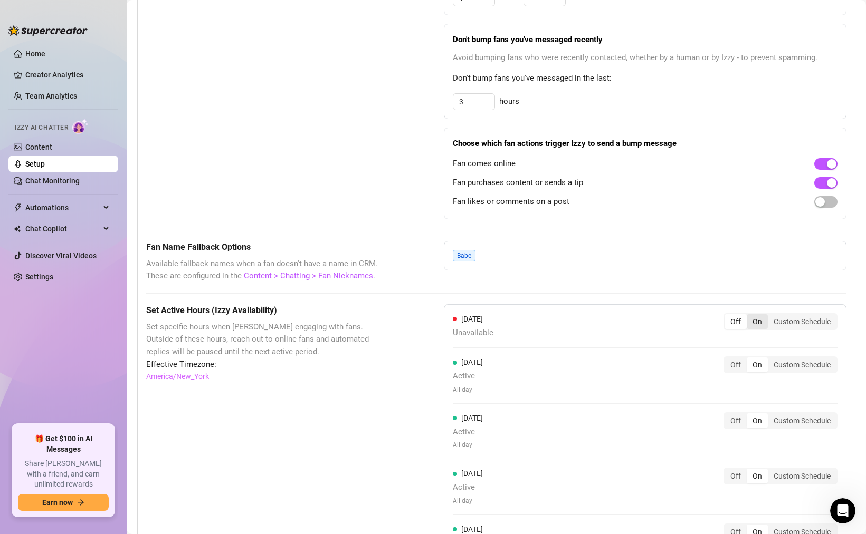
click at [753, 326] on div "On" at bounding box center [756, 321] width 21 height 15
click at [749, 316] on input "On" at bounding box center [749, 316] width 0 height 0
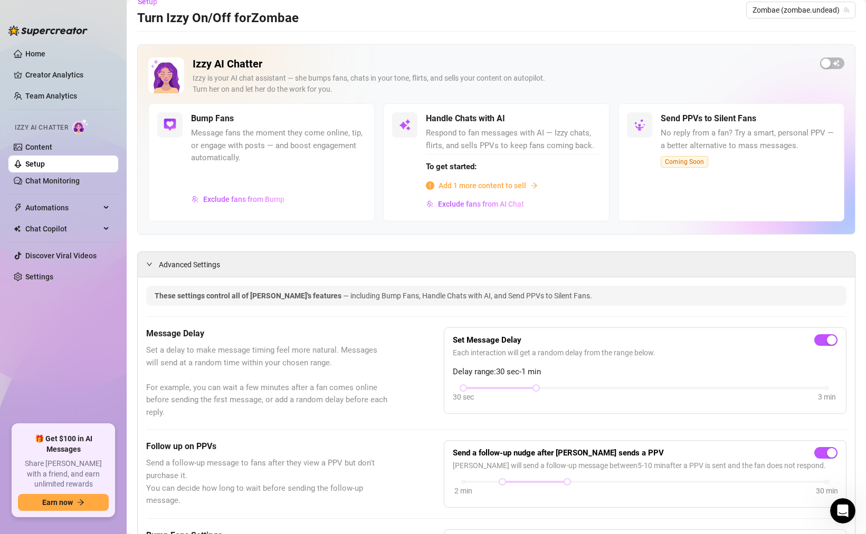
scroll to position [0, 0]
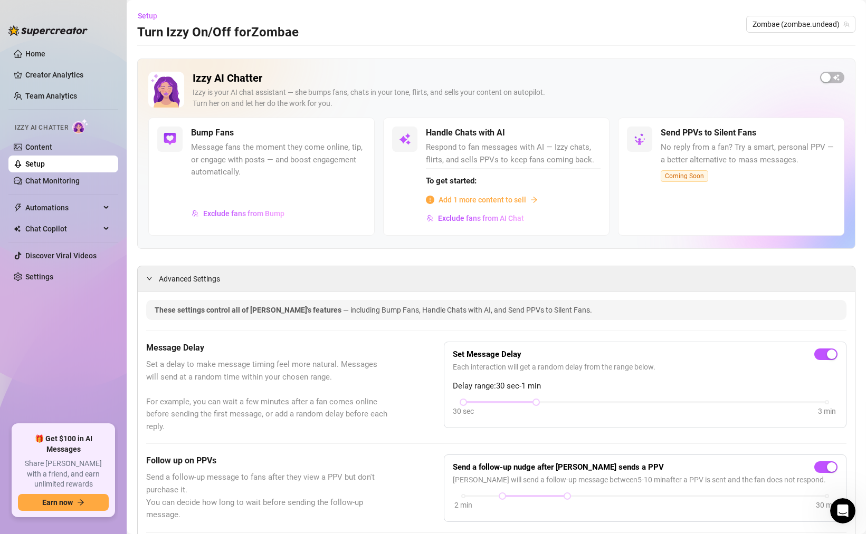
click at [486, 200] on span "Add 1 more content to sell" at bounding box center [482, 200] width 88 height 12
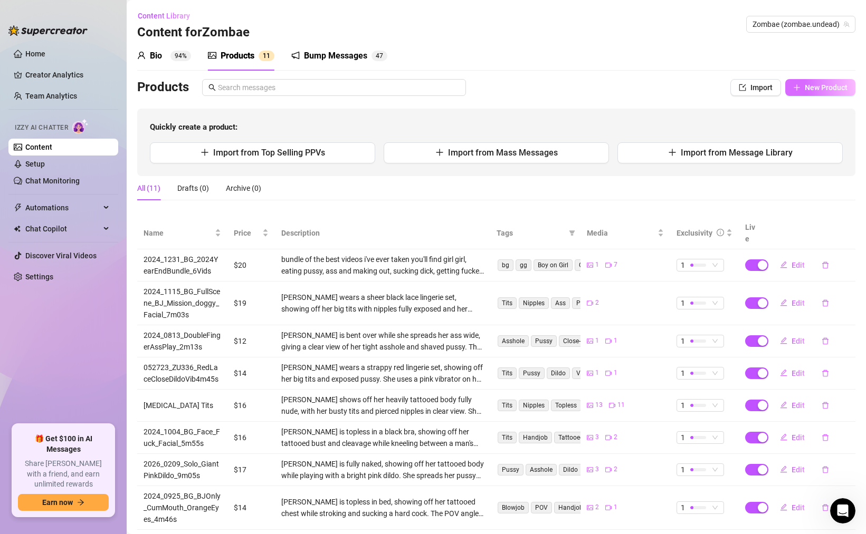
click at [801, 88] on button "New Product" at bounding box center [820, 87] width 70 height 17
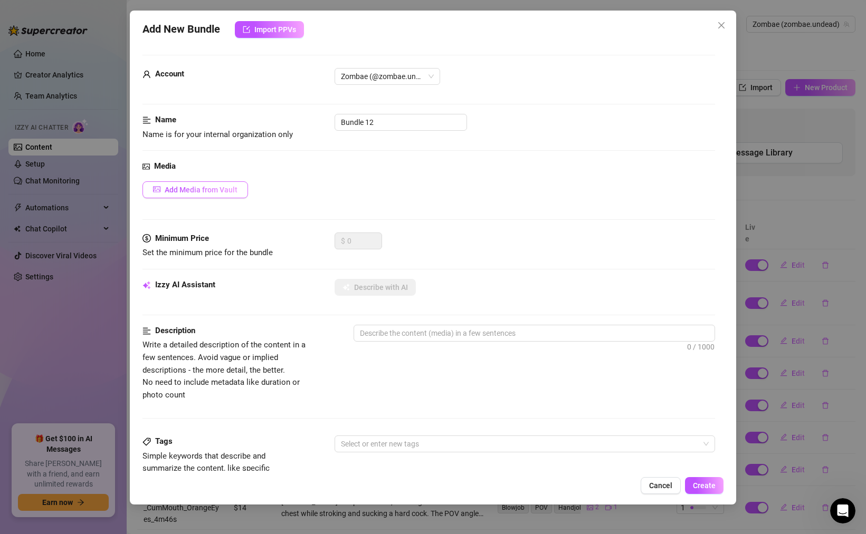
click at [226, 181] on button "Add Media from Vault" at bounding box center [194, 189] width 105 height 17
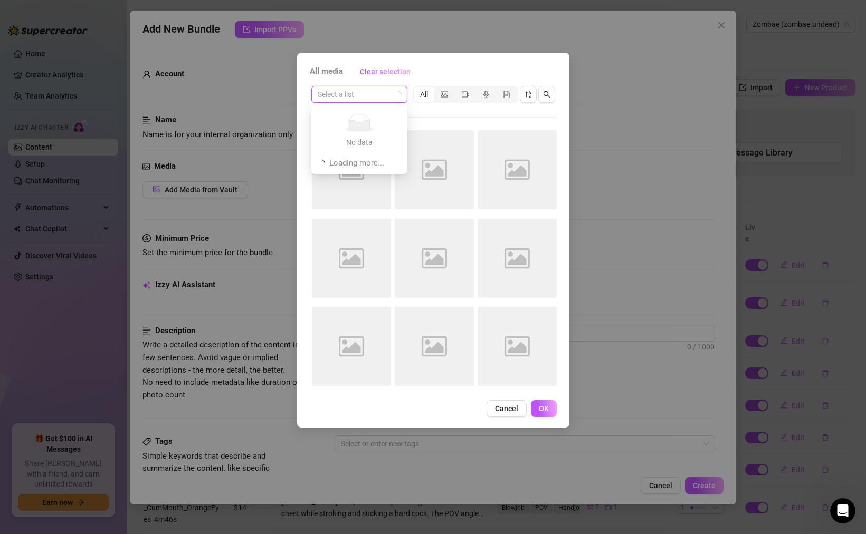
click at [366, 94] on input "search" at bounding box center [355, 95] width 74 height 16
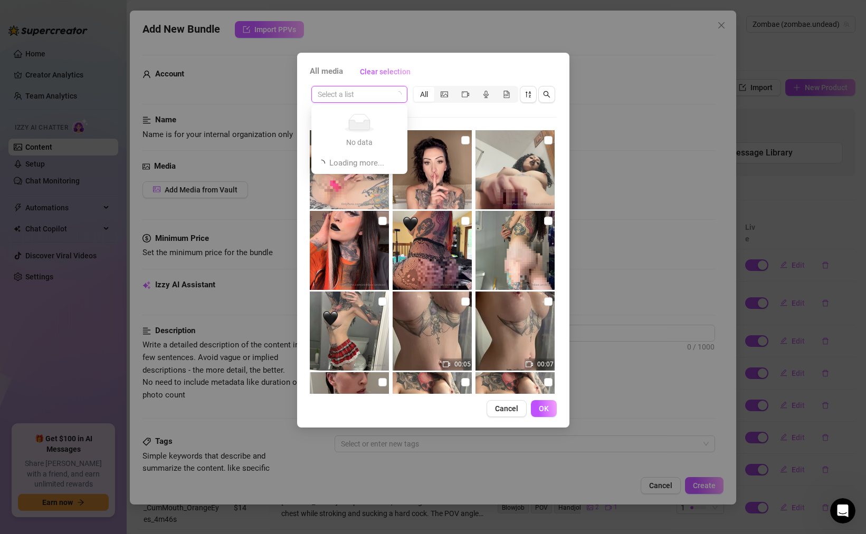
click at [366, 94] on input "search" at bounding box center [355, 95] width 74 height 16
click at [373, 74] on span "Clear selection" at bounding box center [385, 72] width 51 height 8
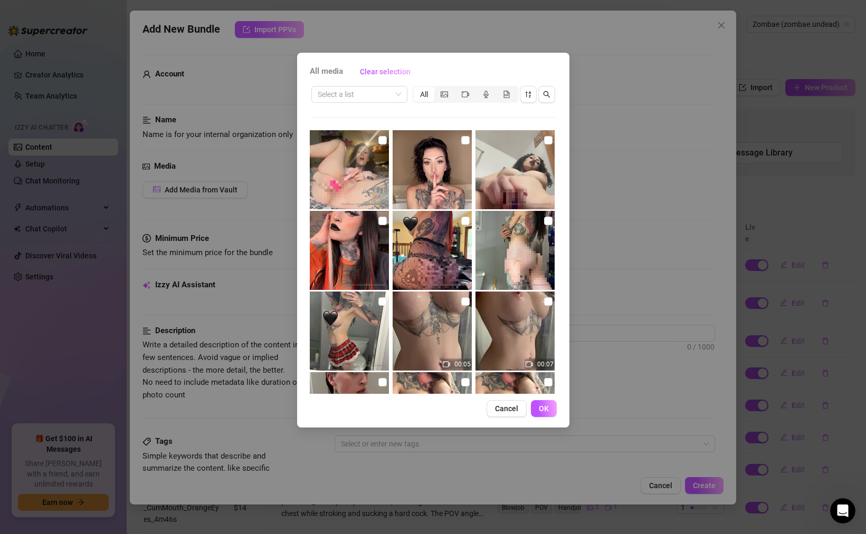
click at [218, 113] on div "All media Clear selection Select a list All 00:05 00:07 00:04 00:06 00:06 00:17…" at bounding box center [433, 267] width 866 height 534
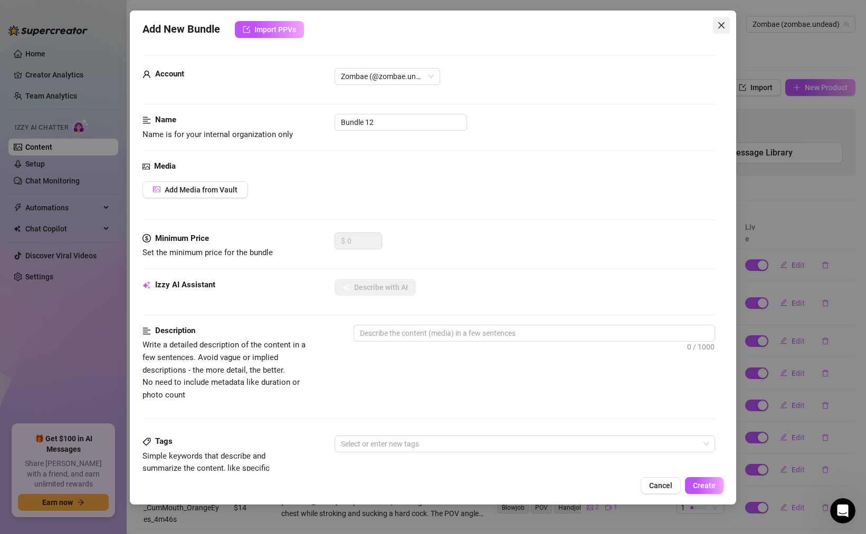
click at [719, 29] on icon "close" at bounding box center [721, 25] width 8 height 8
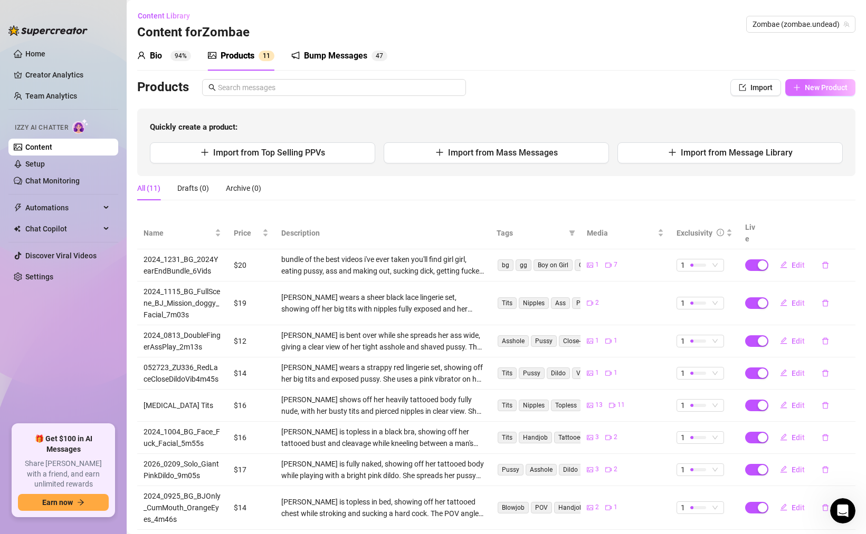
click at [821, 83] on span "New Product" at bounding box center [825, 87] width 43 height 8
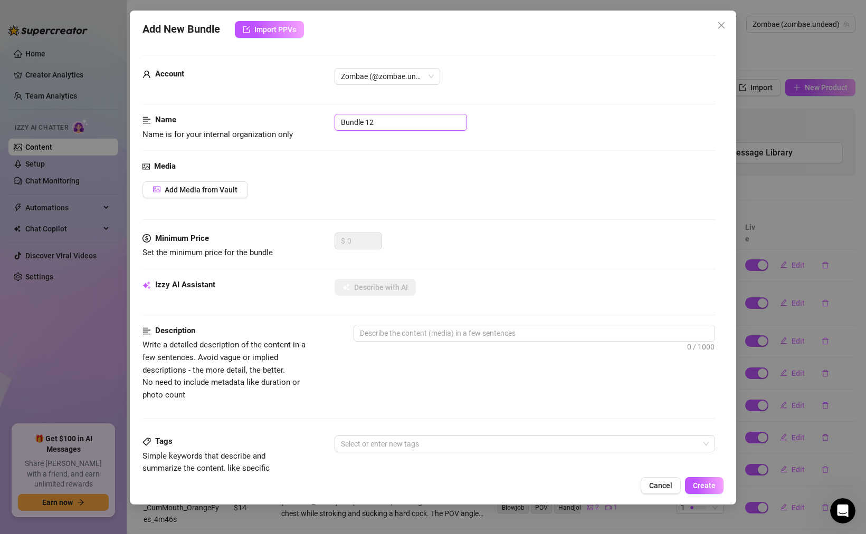
click at [364, 121] on input "Bundle 12" at bounding box center [400, 122] width 132 height 17
paste input "2025_0721_DP_BBC_Green_Ride_14m46s"
click at [214, 189] on span "Add Media from Vault" at bounding box center [201, 190] width 73 height 8
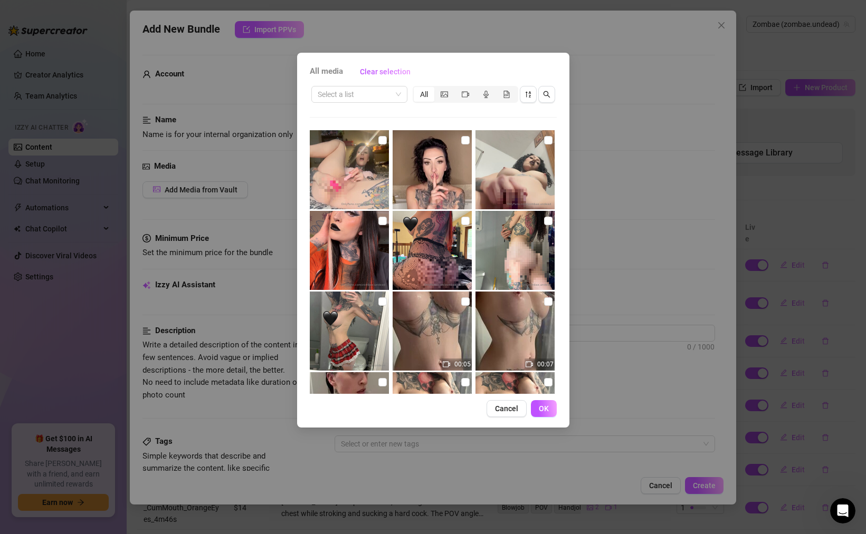
click at [283, 91] on div "All media Clear selection Select a list All 00:05 00:07 00:04 00:06 00:06 00:17…" at bounding box center [433, 267] width 866 height 534
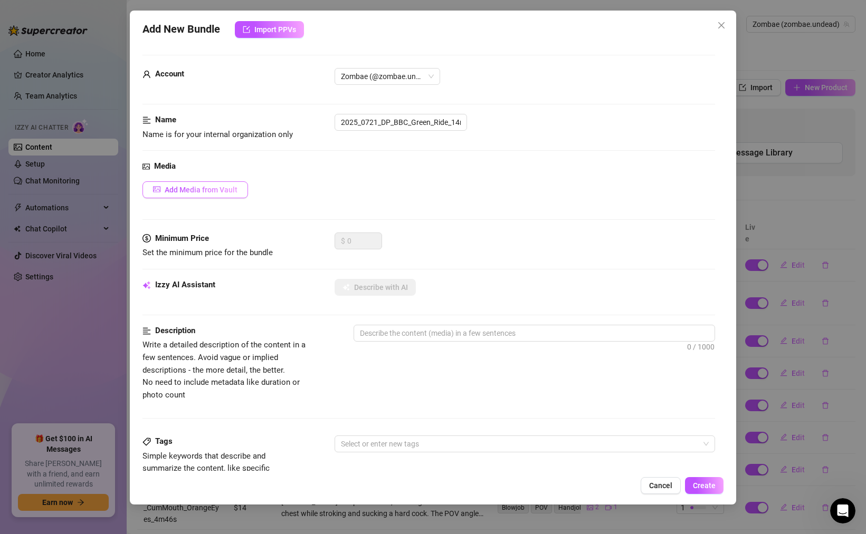
click at [210, 188] on span "Add Media from Vault" at bounding box center [201, 190] width 73 height 8
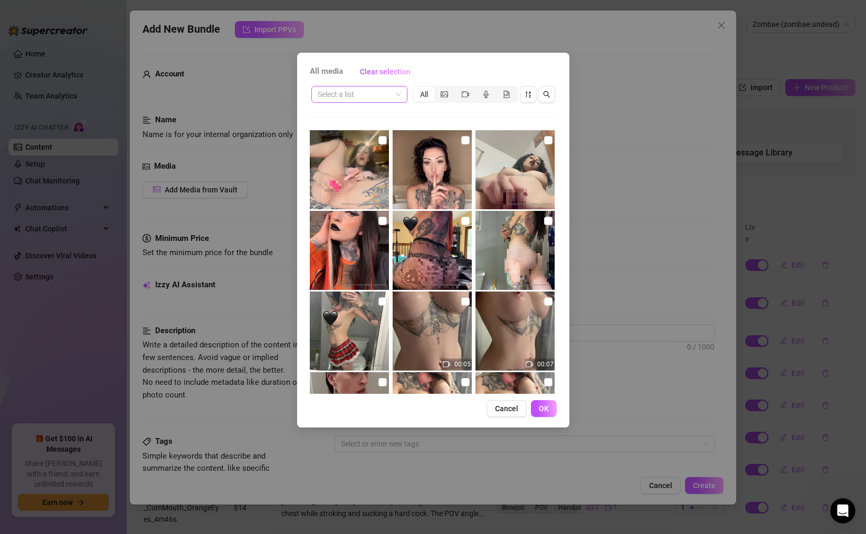
click at [379, 90] on input "search" at bounding box center [355, 95] width 74 height 16
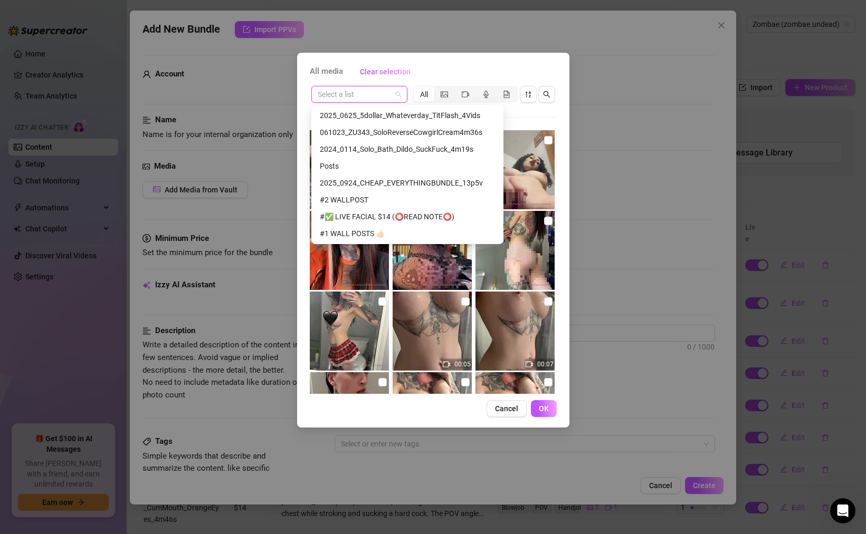
scroll to position [203, 0]
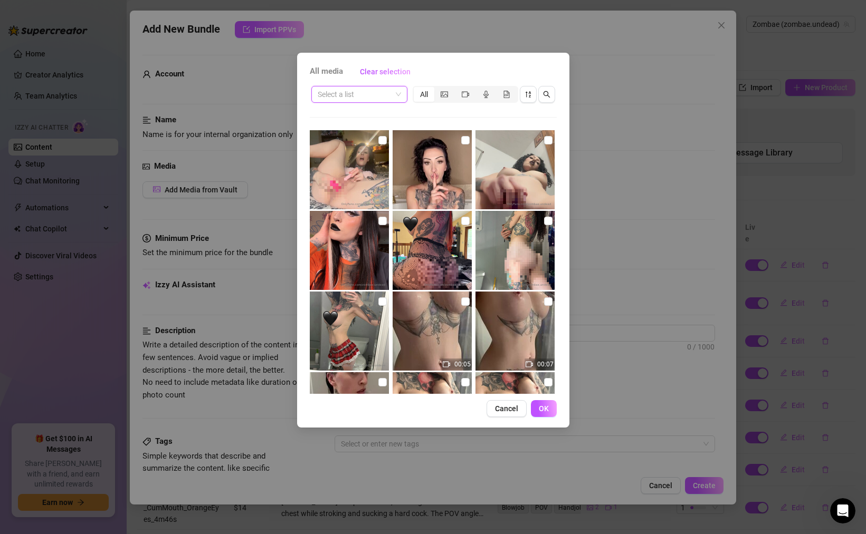
click at [230, 192] on div "All media Clear selection Select a list All 00:05 00:07 00:04 00:06 00:06 00:17…" at bounding box center [433, 267] width 866 height 534
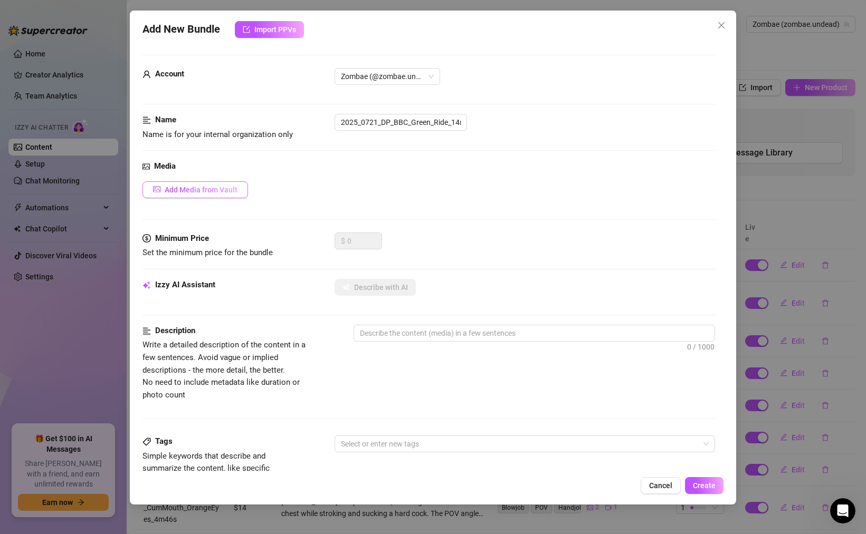
click at [225, 188] on span "Add Media from Vault" at bounding box center [201, 190] width 73 height 8
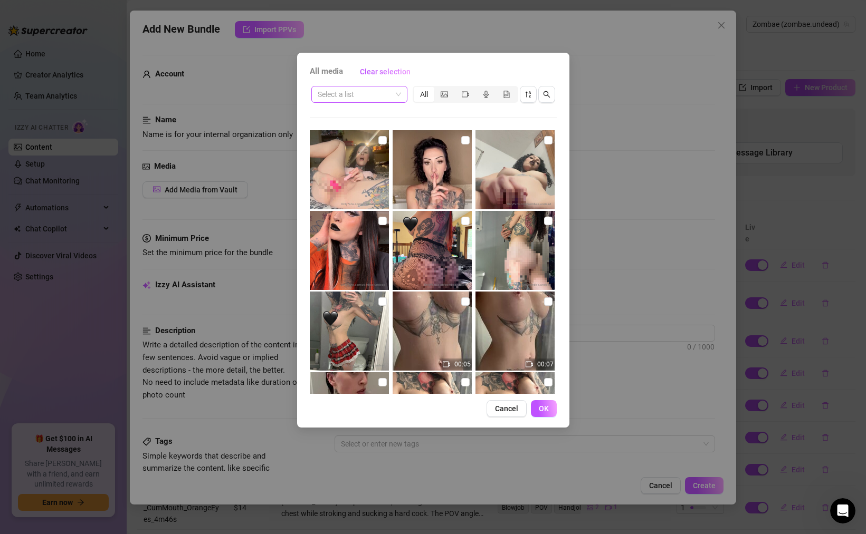
click at [387, 93] on input "search" at bounding box center [355, 95] width 74 height 16
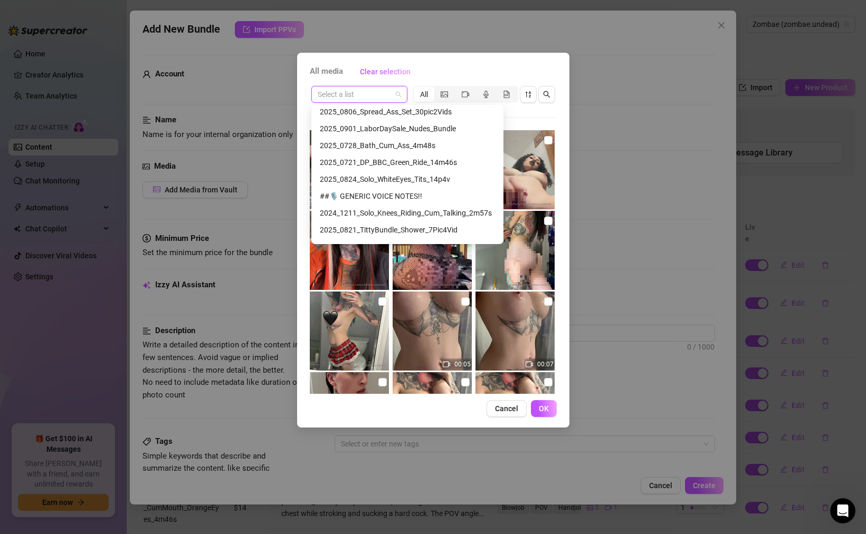
scroll to position [308, 0]
click at [378, 166] on div "2025_0721_DP_BBC_Green_Ride_14m46s" at bounding box center [407, 162] width 175 height 12
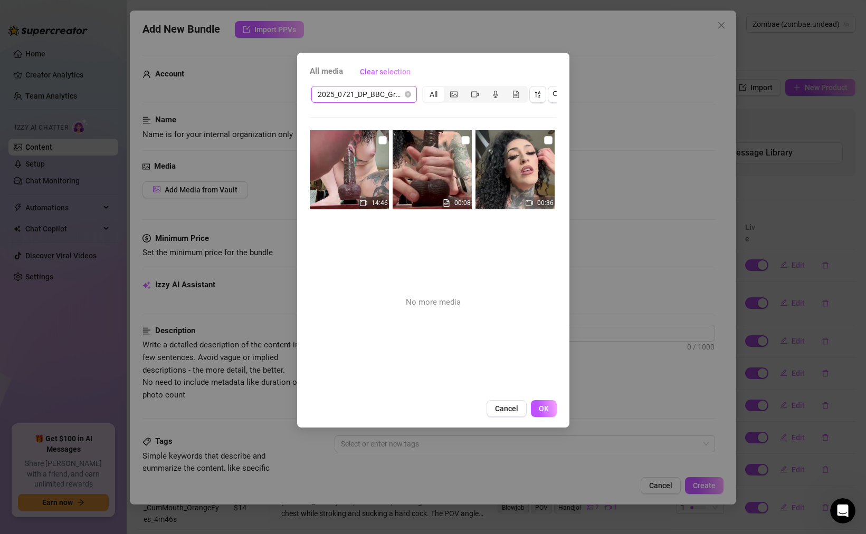
click at [372, 166] on img at bounding box center [349, 169] width 79 height 79
click at [427, 174] on img at bounding box center [431, 169] width 79 height 79
click at [546, 408] on span "OK" at bounding box center [544, 409] width 10 height 8
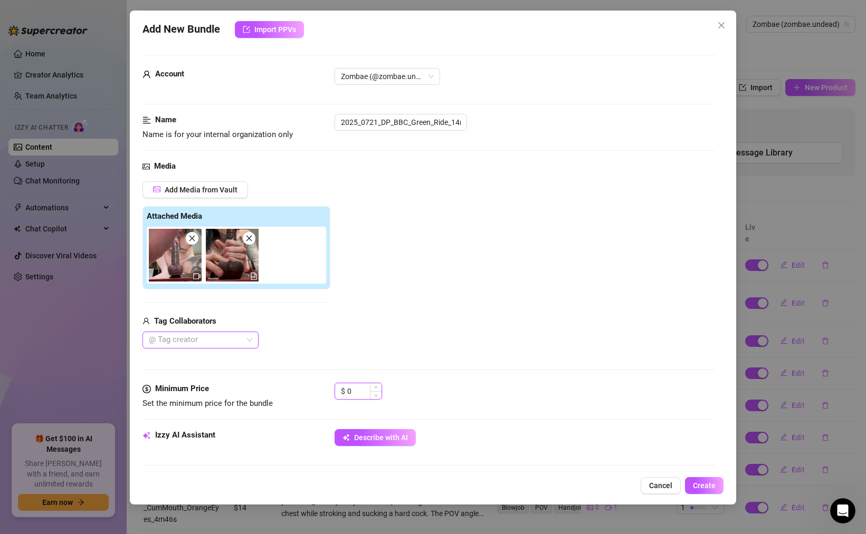
click at [366, 395] on input "0" at bounding box center [364, 391] width 34 height 16
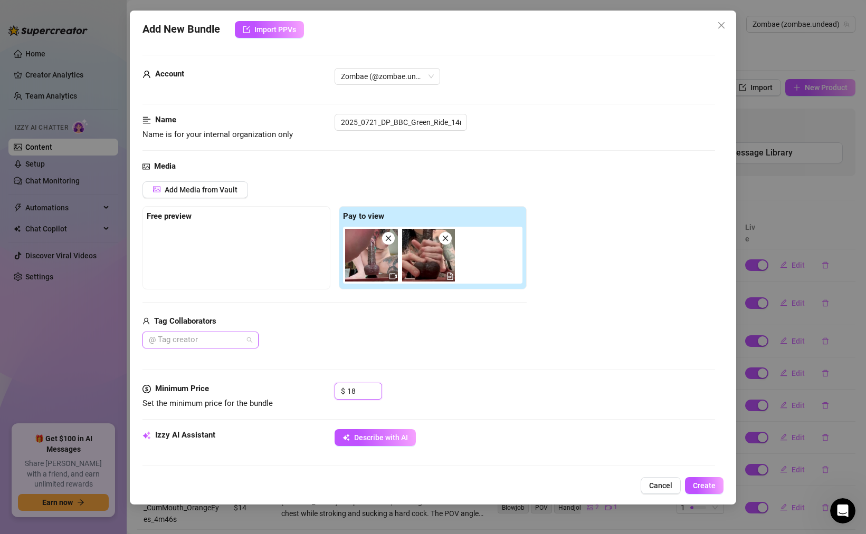
click at [253, 342] on div "@ Tag creator" at bounding box center [200, 340] width 116 height 17
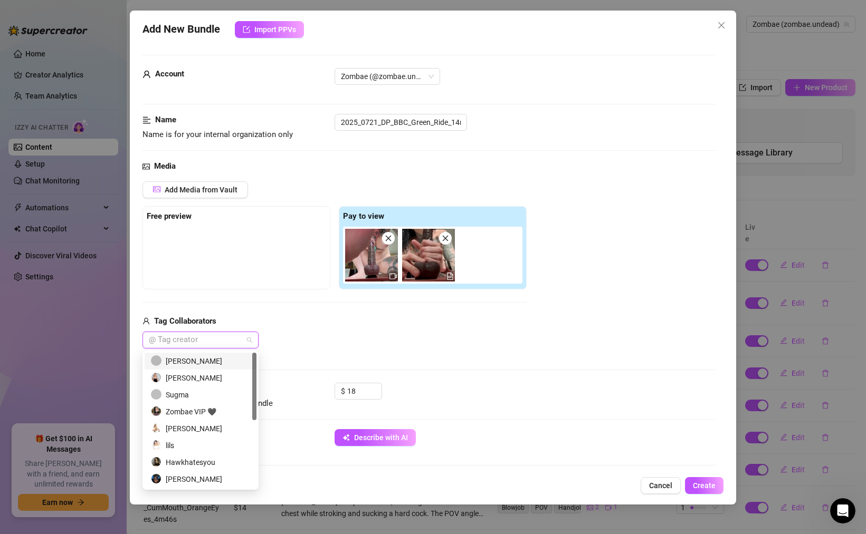
click at [261, 319] on div "Tag Collaborators" at bounding box center [334, 321] width 384 height 13
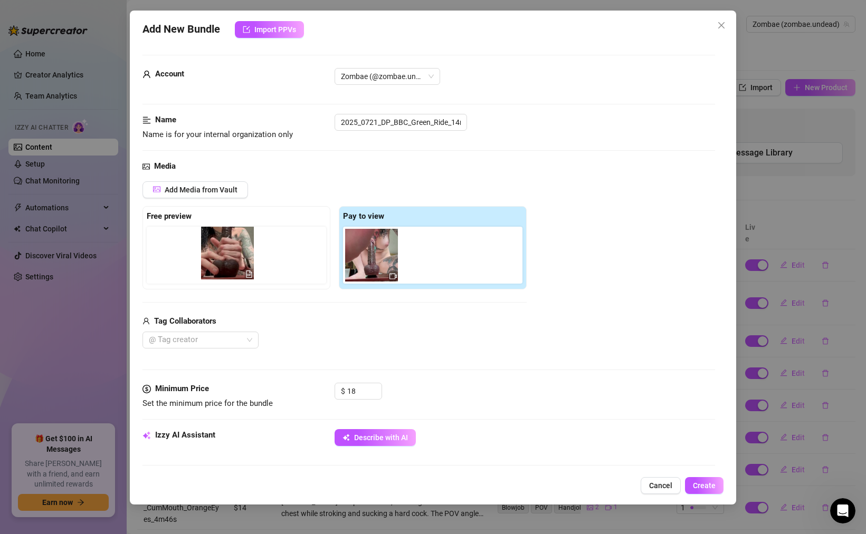
drag, startPoint x: 429, startPoint y: 260, endPoint x: 226, endPoint y: 257, distance: 203.6
click at [226, 257] on div "Free preview Pay to view" at bounding box center [334, 247] width 384 height 83
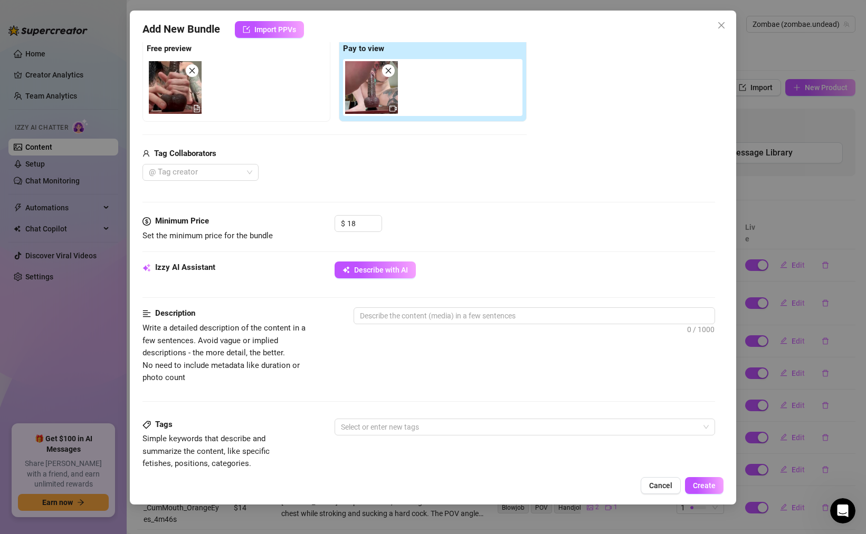
scroll to position [188, 0]
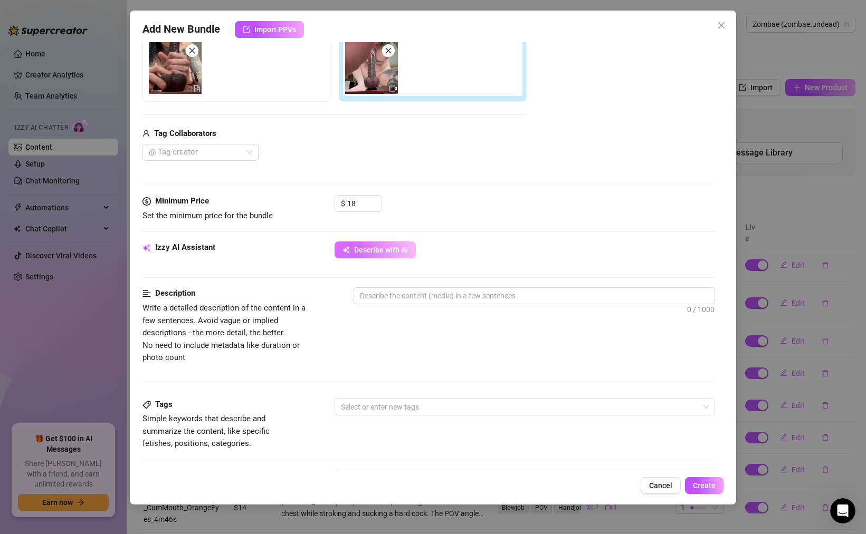
click at [367, 253] on span "Describe with AI" at bounding box center [381, 250] width 54 height 8
click at [405, 172] on div "Media Add Media from Vault Free preview Pay to view Tag Collaborators @ Tag cre…" at bounding box center [428, 84] width 572 height 223
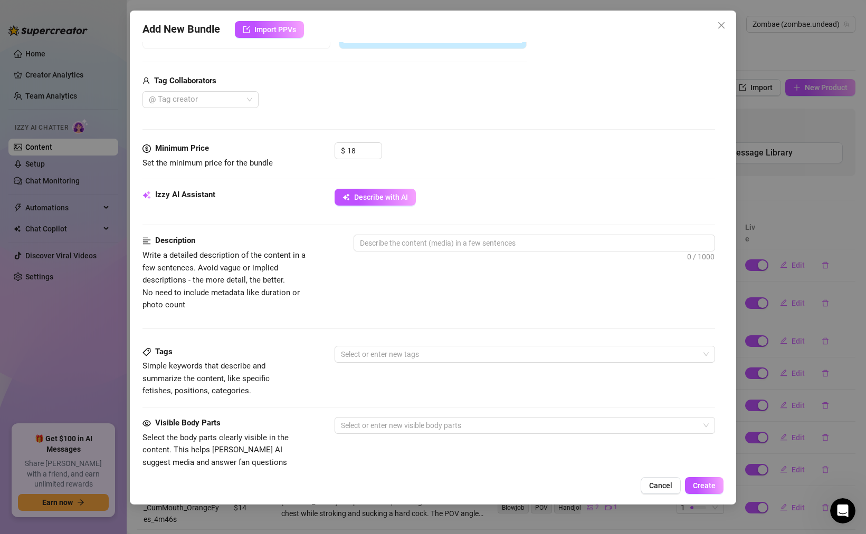
scroll to position [0, 0]
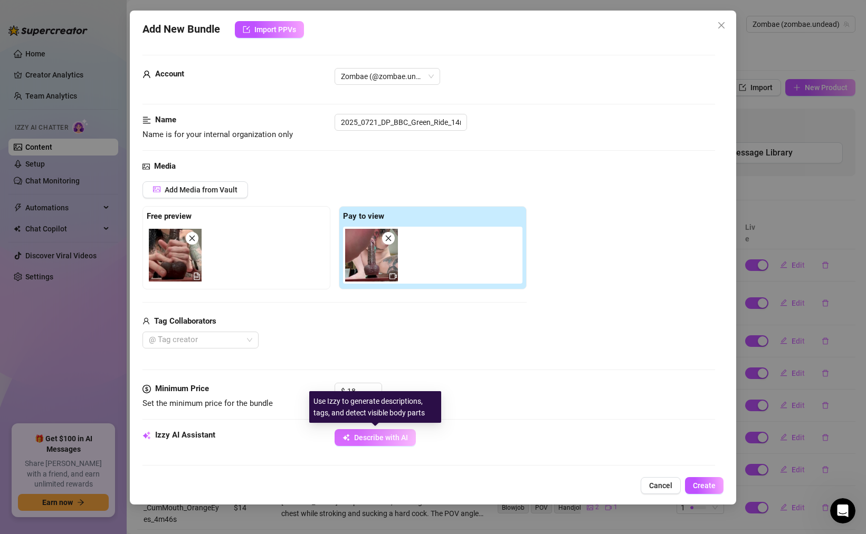
click at [371, 436] on span "Describe with AI" at bounding box center [381, 438] width 54 height 8
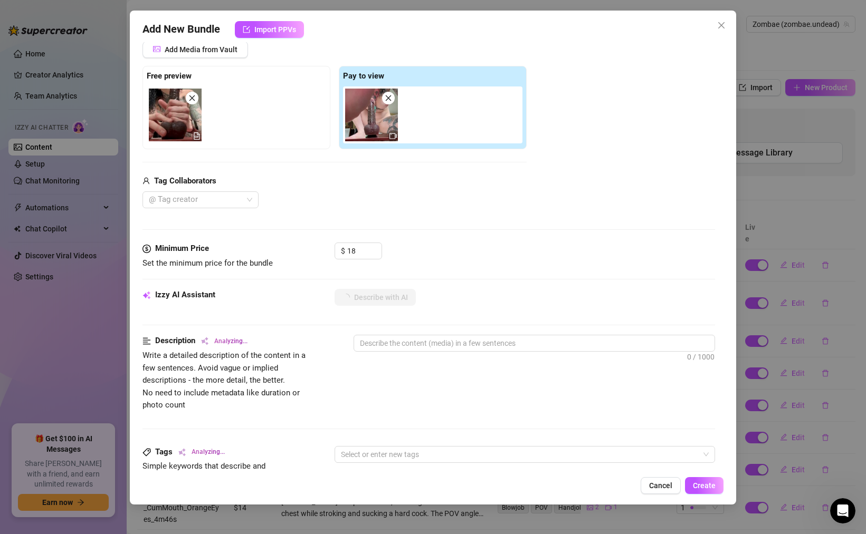
scroll to position [303, 0]
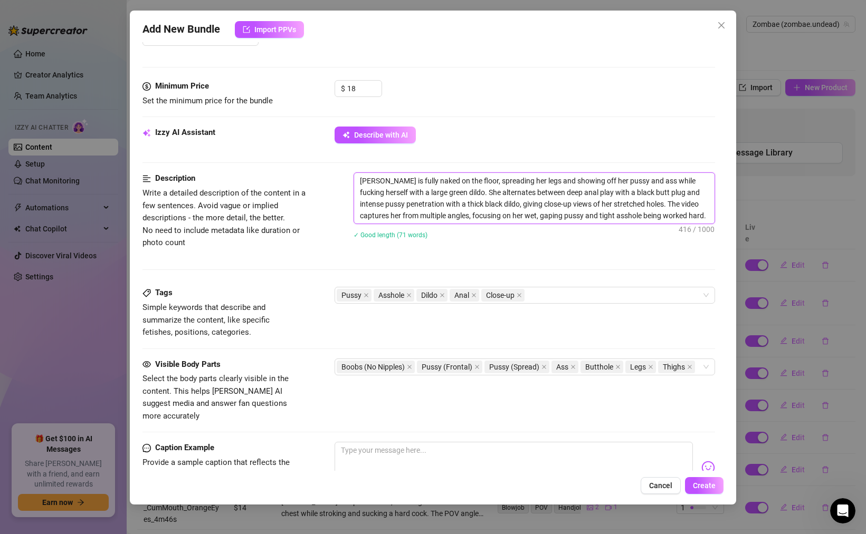
click at [678, 217] on textarea "[PERSON_NAME] is fully naked on the floor, spreading her legs and showing off h…" at bounding box center [534, 198] width 360 height 51
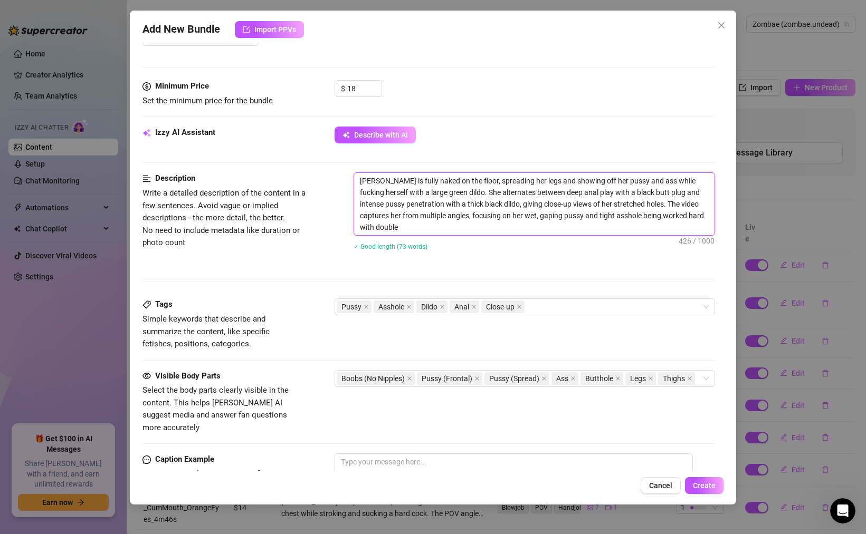
scroll to position [0, 0]
click at [544, 309] on div "Pussy Asshole Dildo Anal Close-up" at bounding box center [519, 307] width 365 height 15
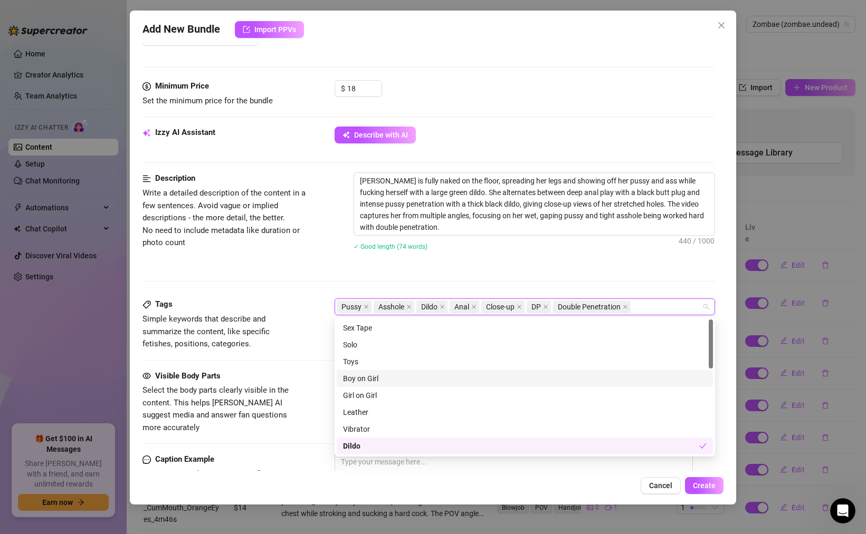
click at [350, 371] on div "Boy on Girl" at bounding box center [525, 378] width 376 height 17
click at [350, 376] on div "Boy on Girl" at bounding box center [521, 379] width 356 height 12
click at [350, 362] on div "Toys" at bounding box center [524, 362] width 363 height 12
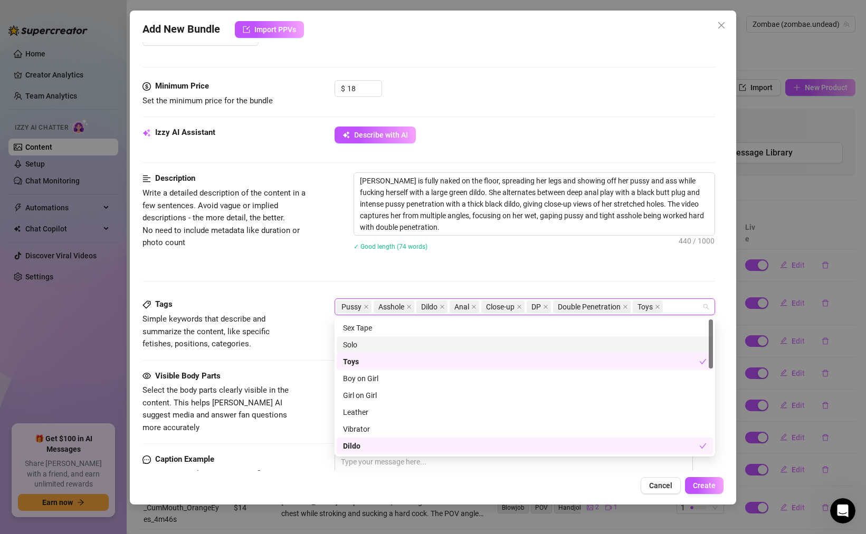
click at [350, 348] on div "Solo" at bounding box center [524, 345] width 363 height 12
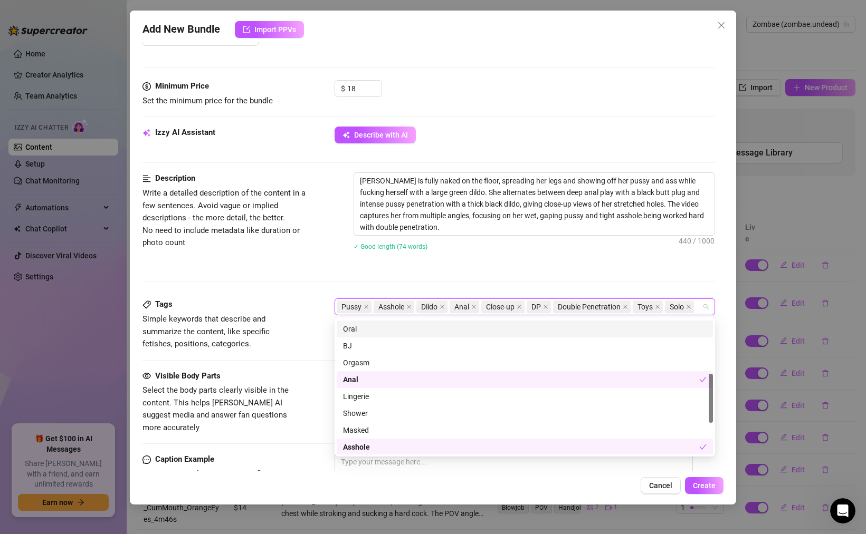
scroll to position [171, 0]
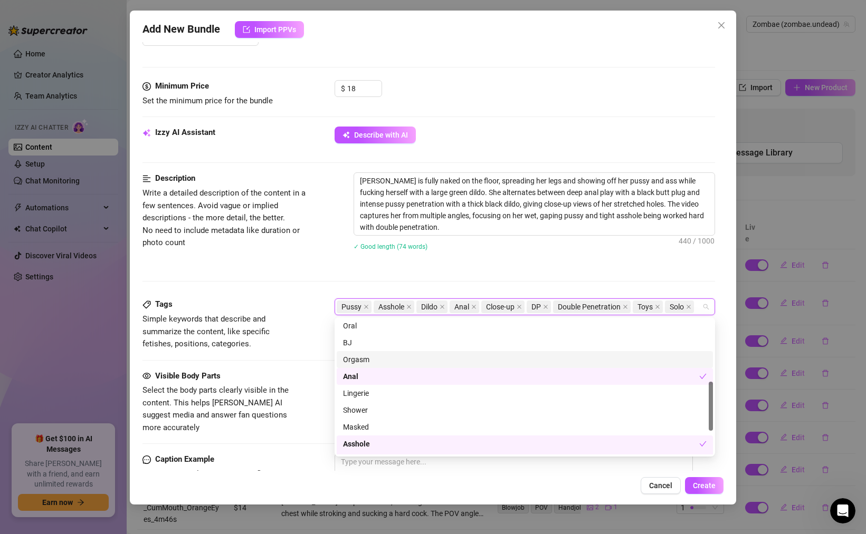
click at [363, 359] on div "Orgasm" at bounding box center [524, 360] width 363 height 12
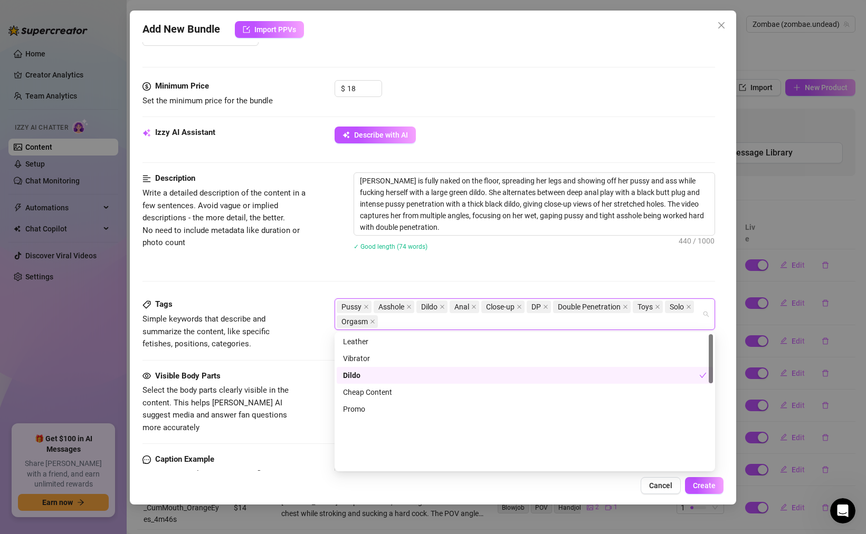
scroll to position [0, 0]
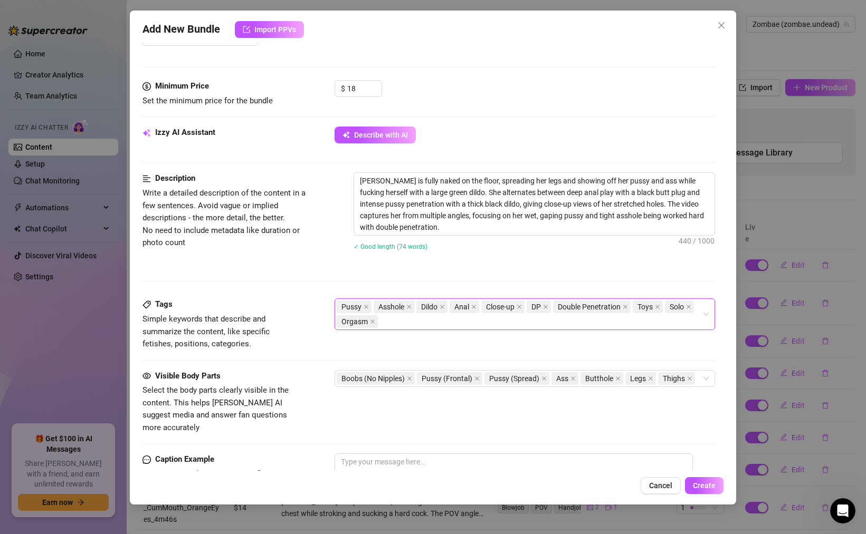
click at [406, 324] on div "Pussy Asshole Dildo Anal Close-up DP Double Penetration Toys Solo Orgasm" at bounding box center [519, 315] width 365 height 30
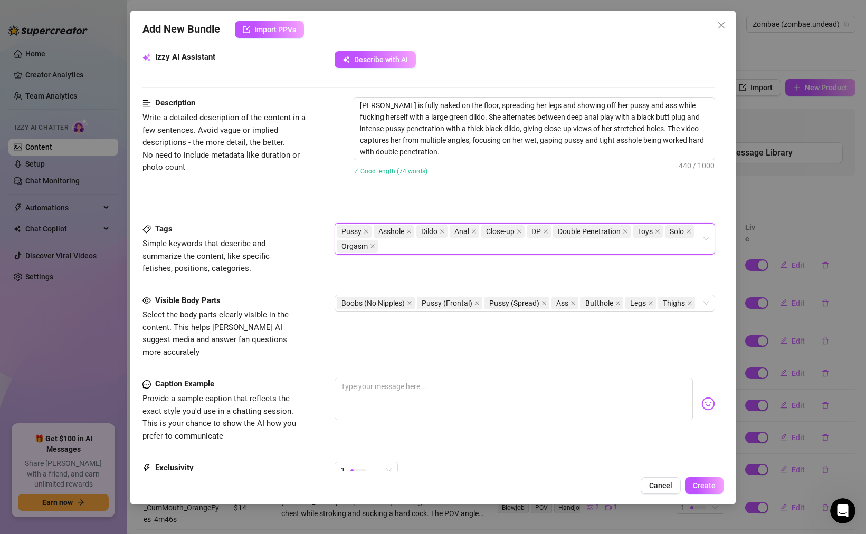
scroll to position [379, 0]
click at [704, 303] on div "Boobs (No Nipples) Pussy (Frontal) Pussy (Spread) Ass Butthole Legs Thighs" at bounding box center [524, 302] width 380 height 17
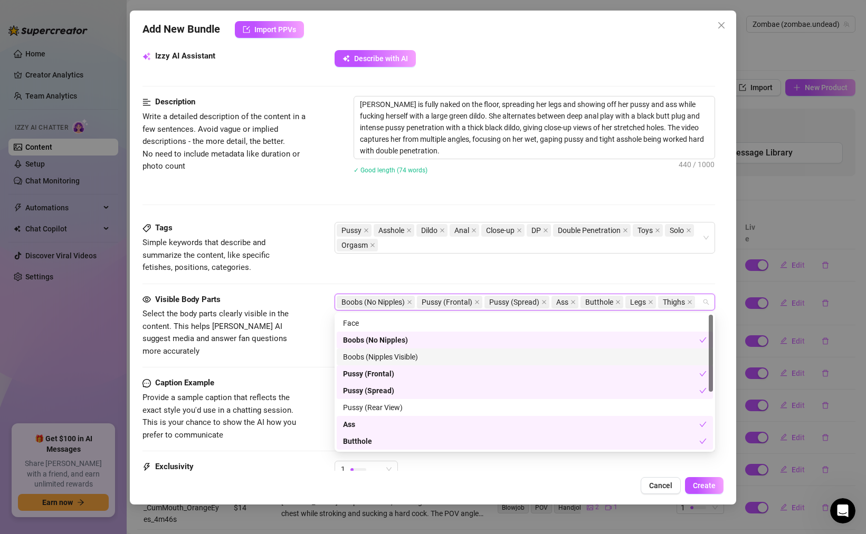
click at [408, 356] on div "Boobs (Nipples Visible)" at bounding box center [524, 357] width 363 height 12
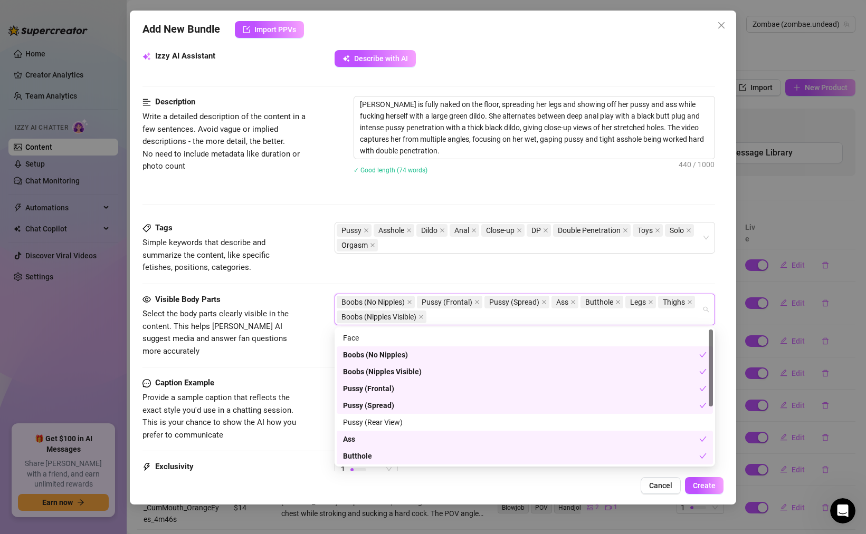
click at [402, 353] on div "Boobs (No Nipples)" at bounding box center [521, 355] width 356 height 12
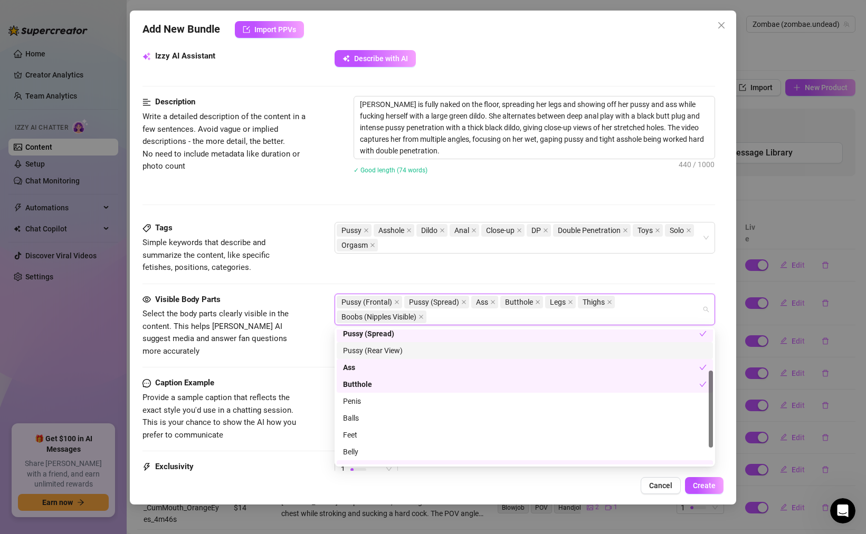
click at [393, 349] on div "Pussy (Rear View)" at bounding box center [524, 351] width 363 height 12
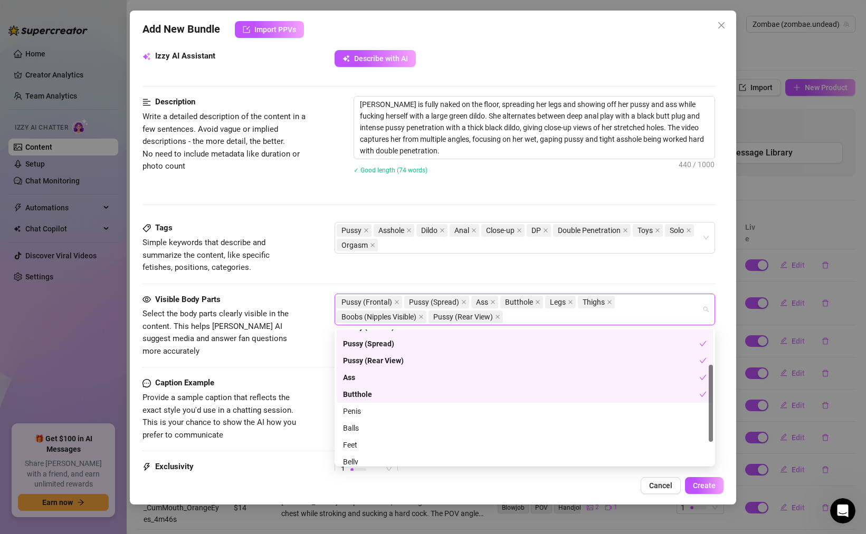
scroll to position [61, 0]
click at [384, 359] on div "Pussy (Rear View)" at bounding box center [521, 362] width 356 height 12
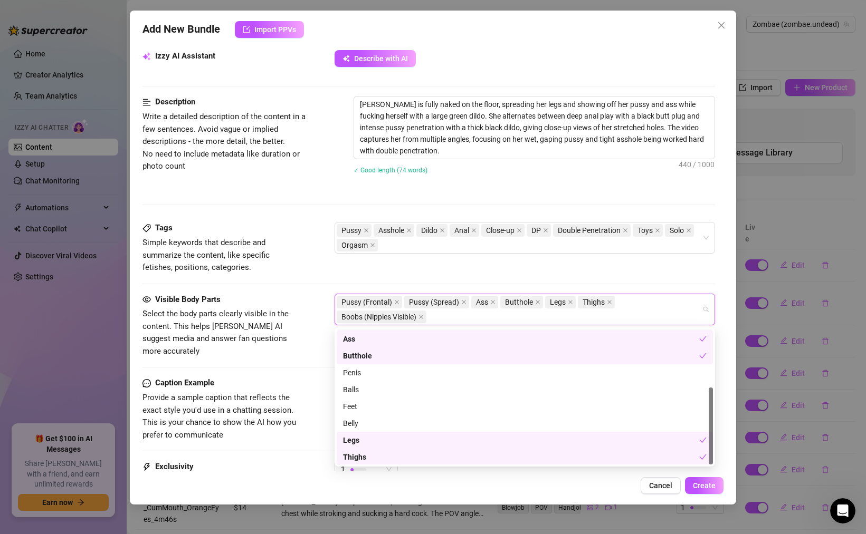
scroll to position [101, 0]
click at [354, 418] on div "Belly" at bounding box center [524, 423] width 363 height 12
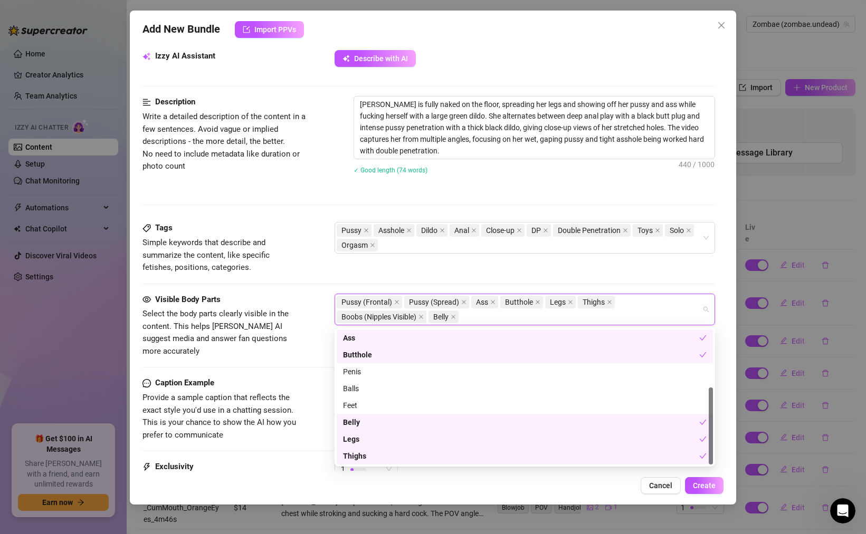
click at [636, 273] on div "Tags Simple keywords that describe and summarize the content, like specific fet…" at bounding box center [428, 248] width 572 height 52
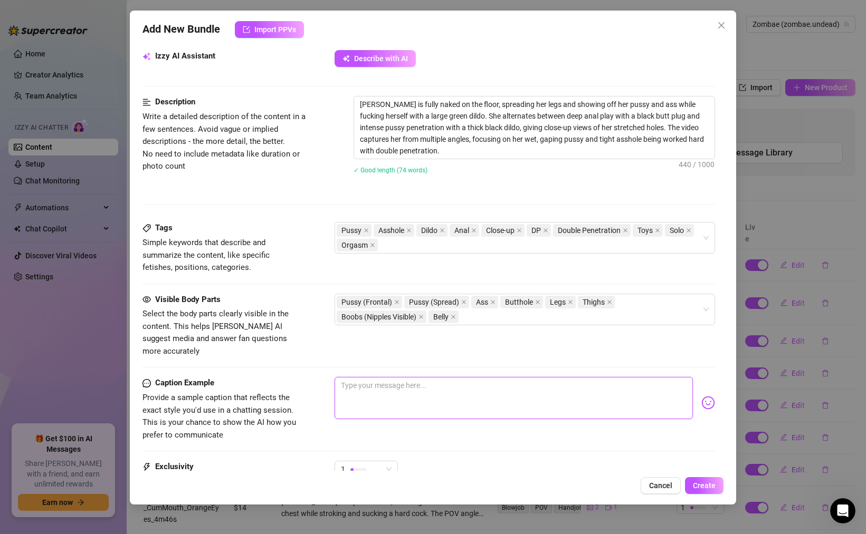
click at [376, 377] on textarea at bounding box center [513, 398] width 358 height 42
click at [421, 377] on textarea at bounding box center [513, 398] width 358 height 42
paste textarea "Which hole do you think which goes into? I can tell you... two of my three hole…"
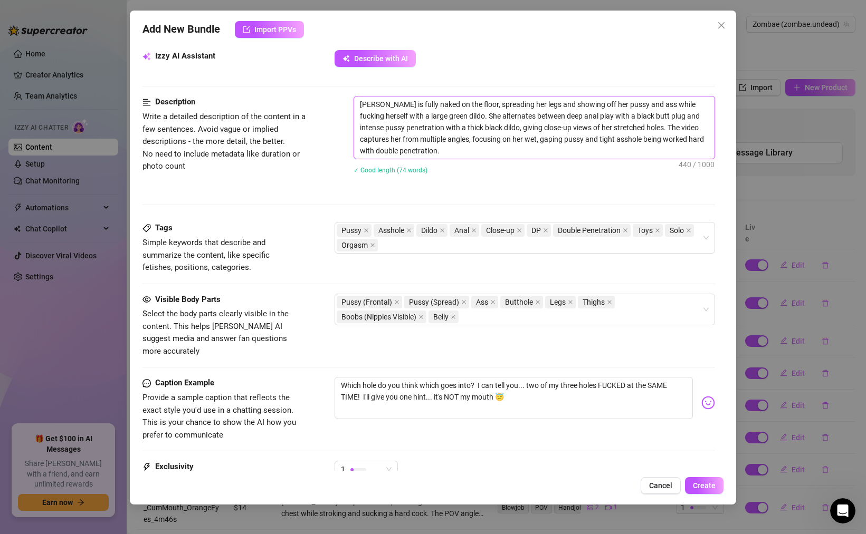
click at [448, 151] on textarea "[PERSON_NAME] is fully naked on the floor, spreading her legs and showing off h…" at bounding box center [534, 128] width 360 height 62
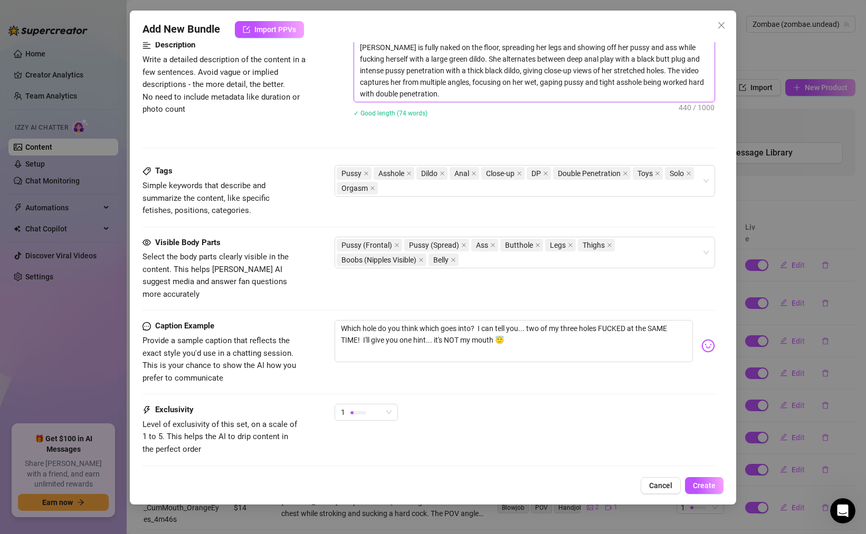
scroll to position [487, 0]
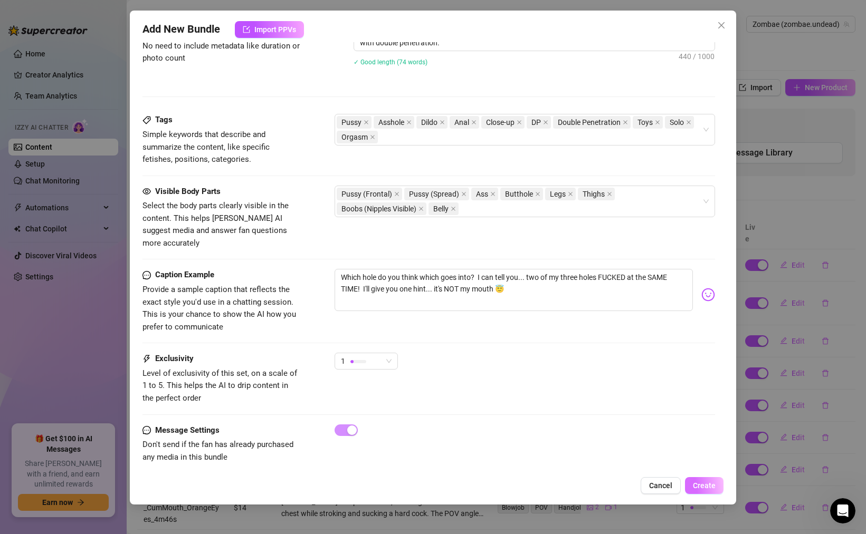
click at [712, 481] on button "Create" at bounding box center [704, 485] width 39 height 17
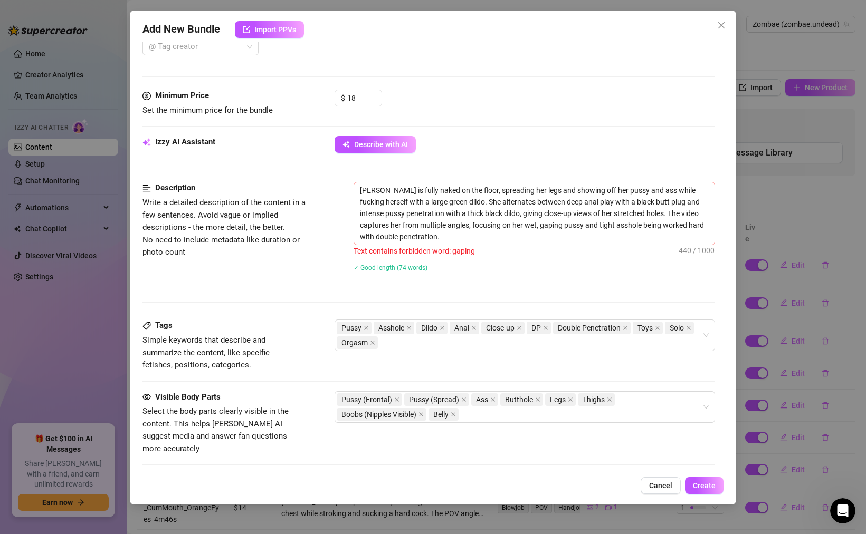
scroll to position [300, 0]
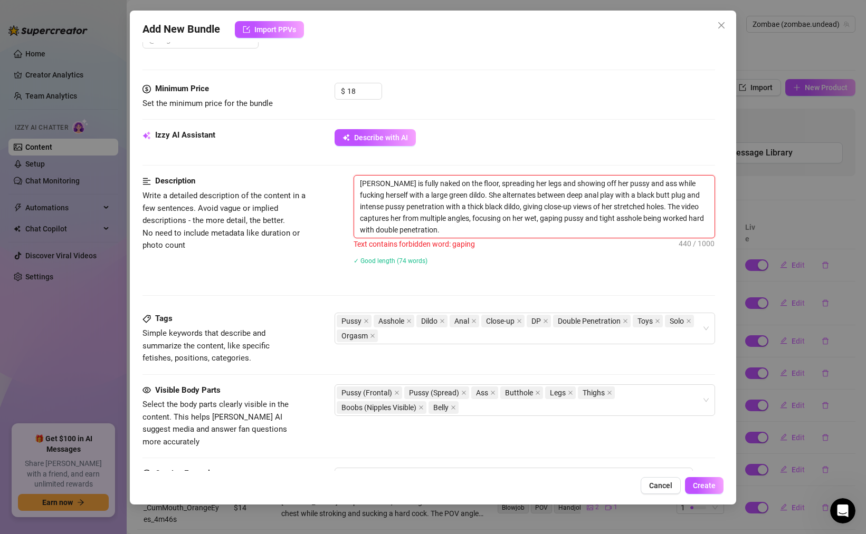
click at [517, 218] on textarea "[PERSON_NAME] is fully naked on the floor, spreading her legs and showing off h…" at bounding box center [534, 207] width 360 height 62
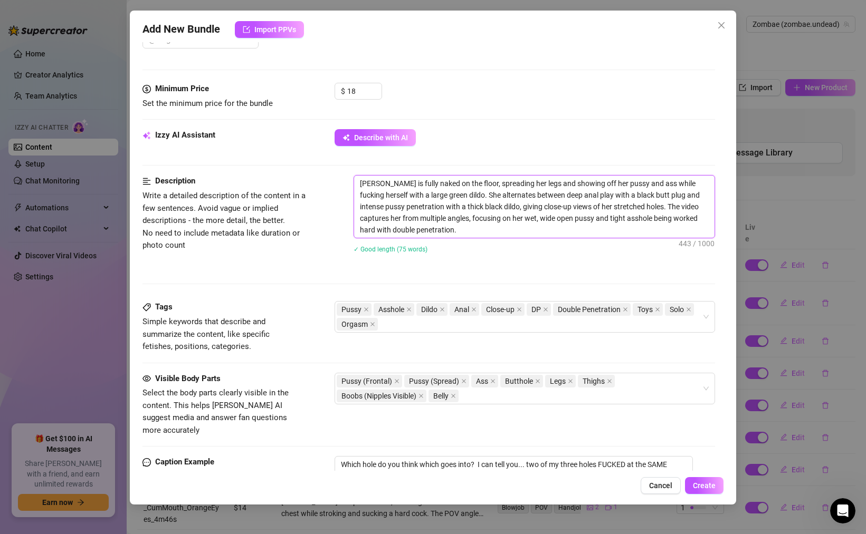
scroll to position [487, 0]
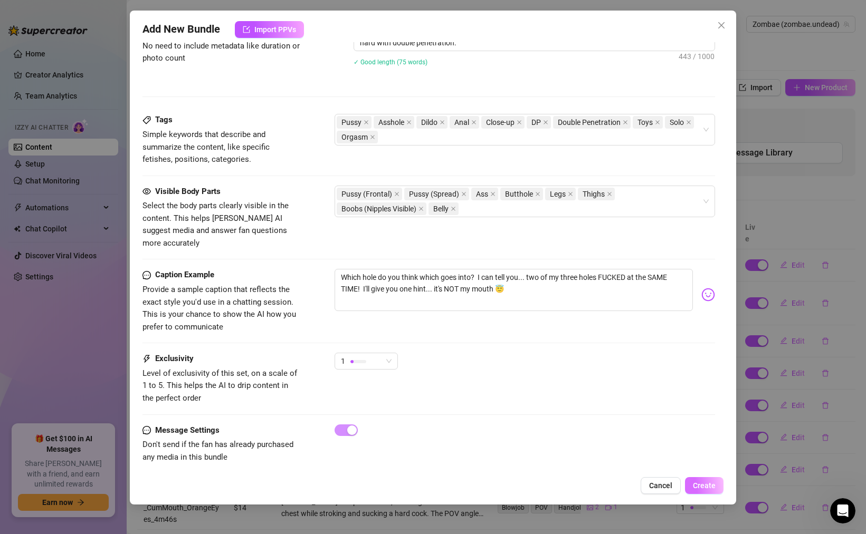
click at [704, 486] on span "Create" at bounding box center [704, 486] width 23 height 8
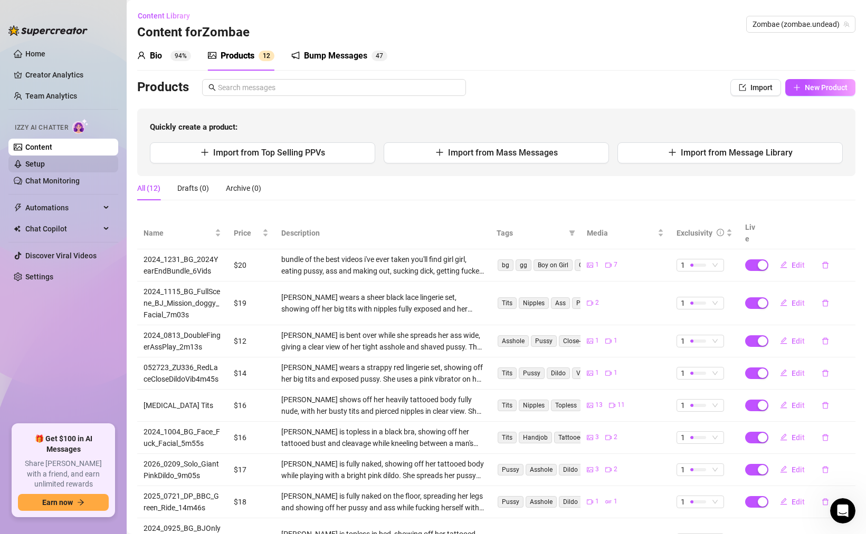
click at [41, 166] on link "Setup" at bounding box center [35, 164] width 20 height 8
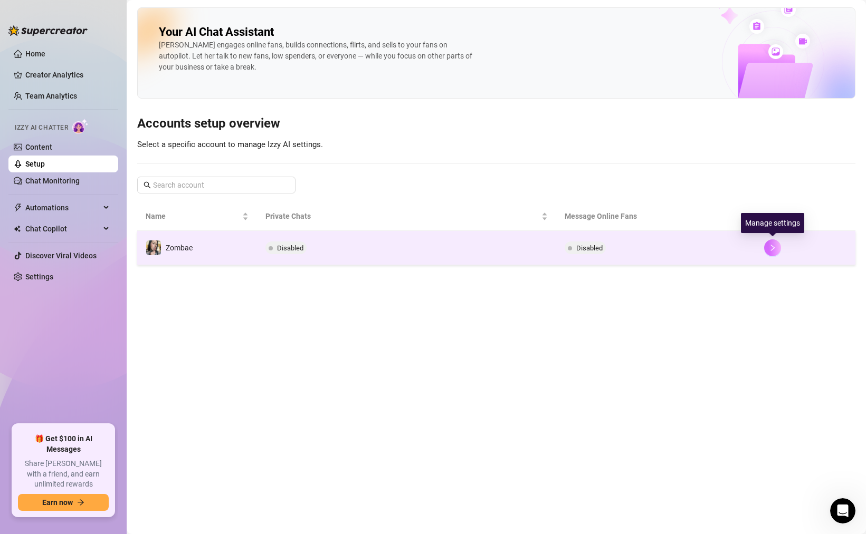
click at [773, 247] on icon "right" at bounding box center [773, 248] width 4 height 6
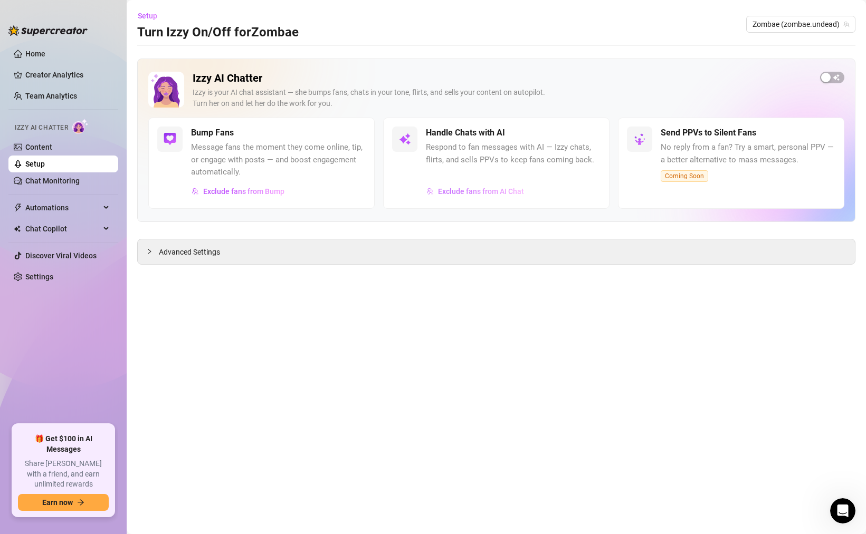
click at [478, 190] on span "Exclude fans from AI Chat" at bounding box center [481, 191] width 86 height 8
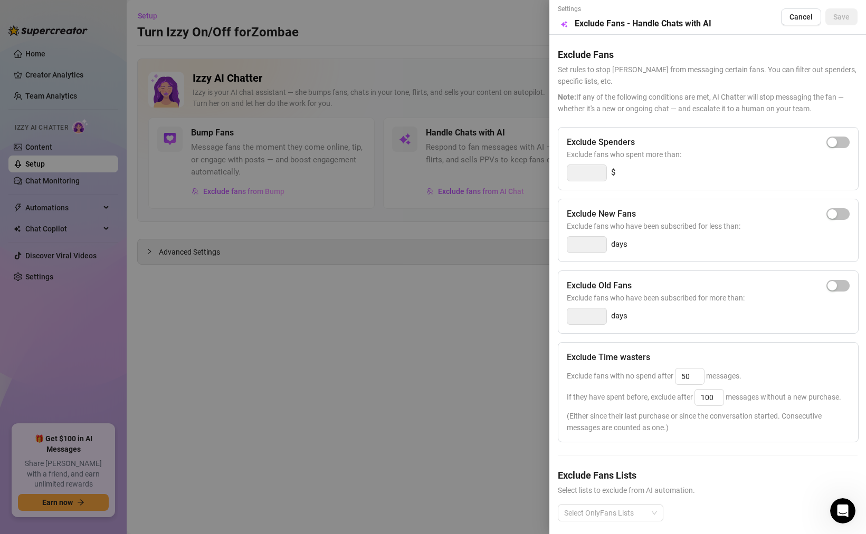
scroll to position [8, 0]
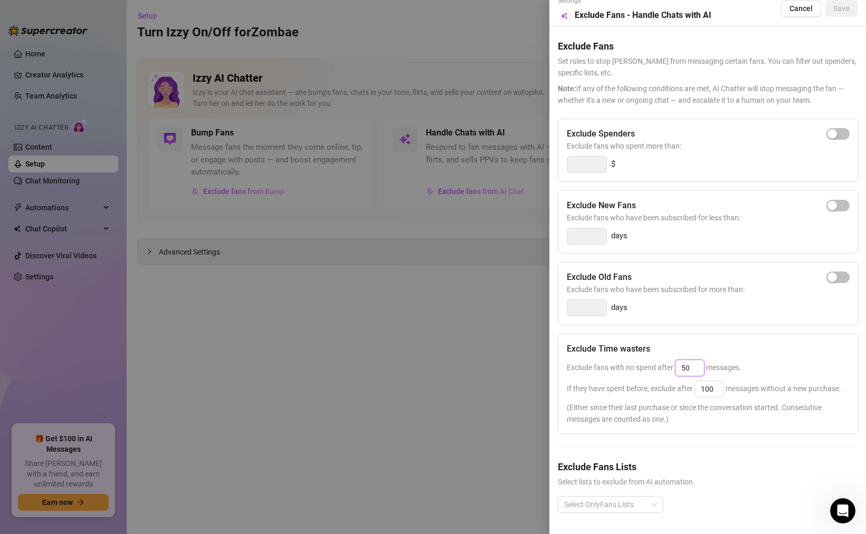
drag, startPoint x: 693, startPoint y: 368, endPoint x: 651, endPoint y: 366, distance: 41.7
click at [654, 366] on span "Exclude fans with no spend after 50 messages." at bounding box center [653, 367] width 175 height 8
click at [693, 348] on div "Exclude Time wasters" at bounding box center [707, 349] width 283 height 13
drag, startPoint x: 715, startPoint y: 390, endPoint x: 686, endPoint y: 390, distance: 28.5
click at [690, 390] on span "If they have spent before, exclude after 100 messages without a new purchase." at bounding box center [703, 389] width 274 height 8
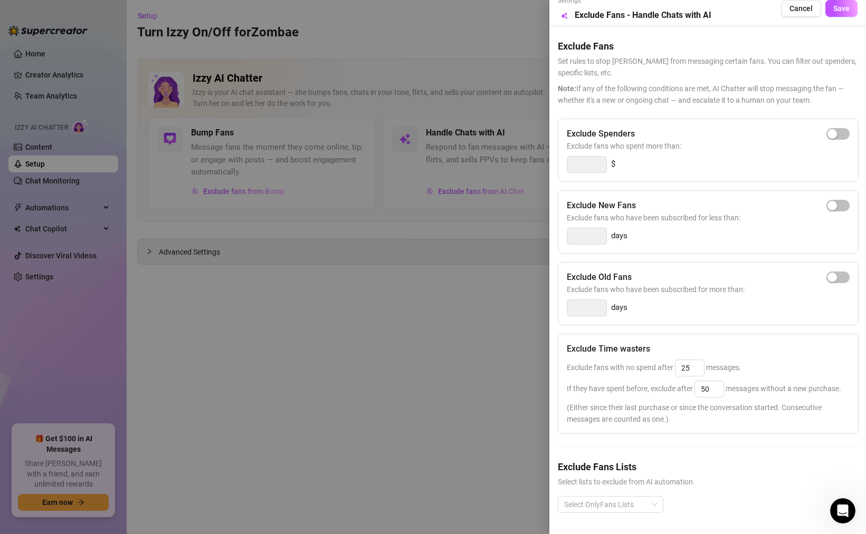
click at [746, 363] on div "Exclude fans with no spend after 25 messages." at bounding box center [707, 368] width 283 height 17
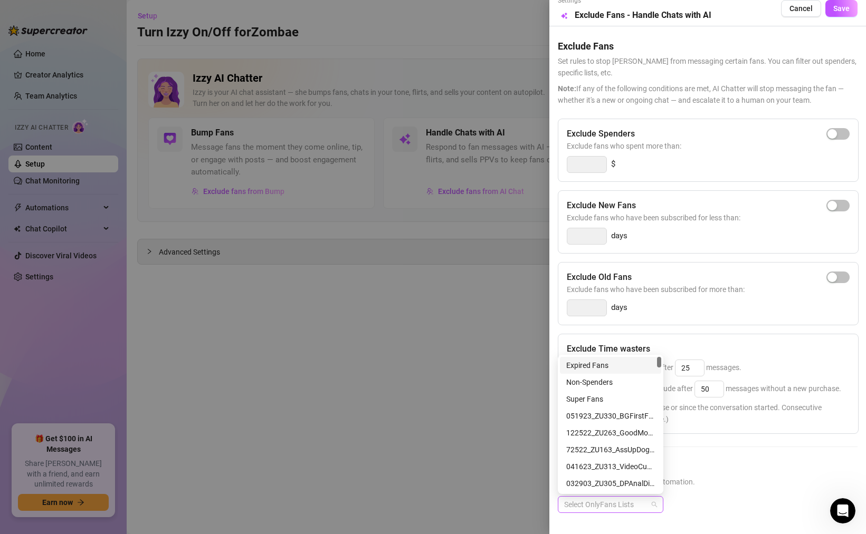
click at [607, 505] on div at bounding box center [605, 504] width 90 height 15
click at [614, 400] on div "Super Fans" at bounding box center [610, 399] width 89 height 12
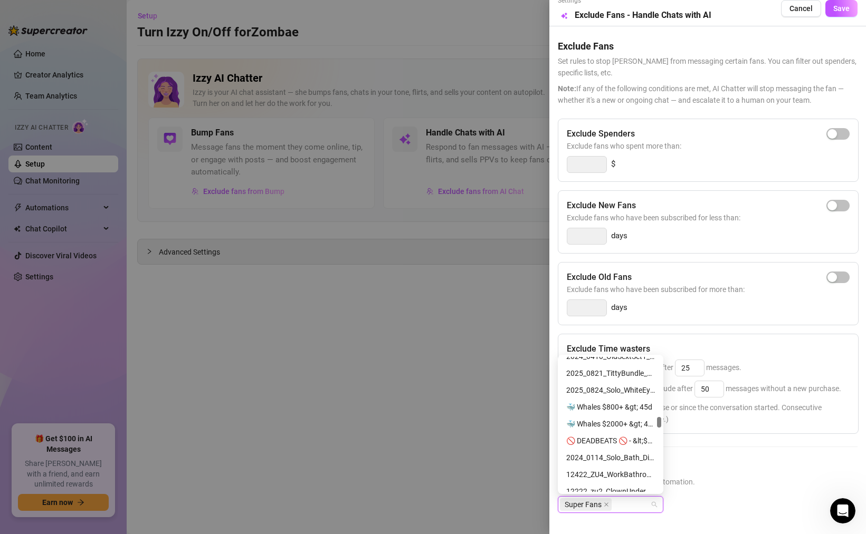
scroll to position [4008, 0]
click at [614, 441] on div "🚫 DEADBEATS 🚫 - &lt;$5 Spent + Subbed 45+ Days" at bounding box center [610, 442] width 89 height 12
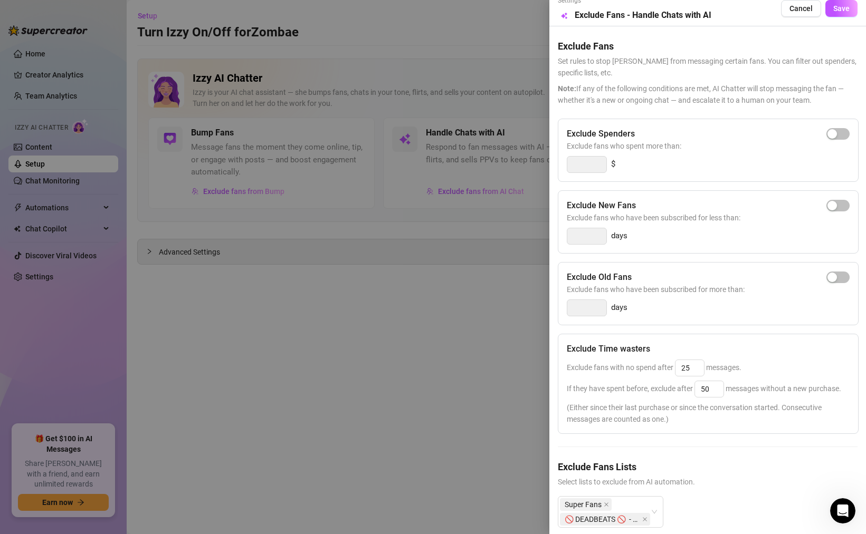
scroll to position [23, 0]
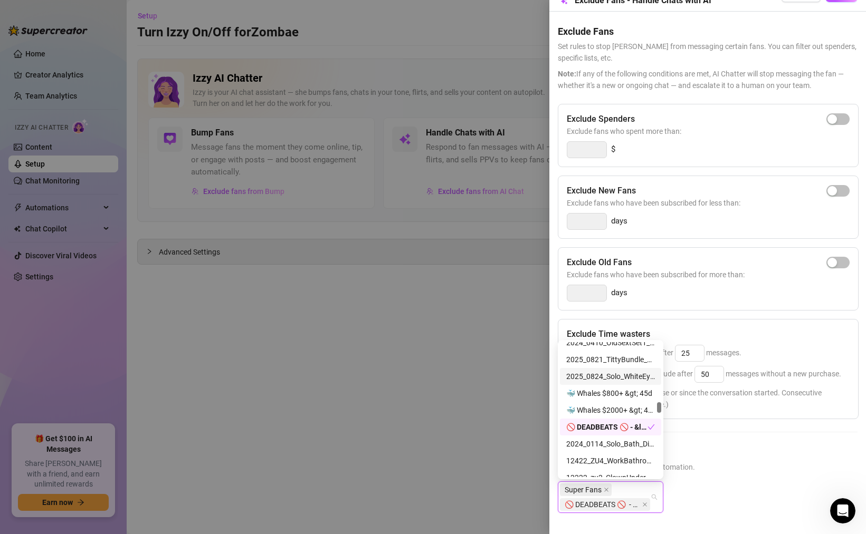
click at [635, 488] on div "Super Fans 🚫 DEADBEATS 🚫 - &lt;$5 Spent + Subbed 45+ Days" at bounding box center [605, 498] width 90 height 30
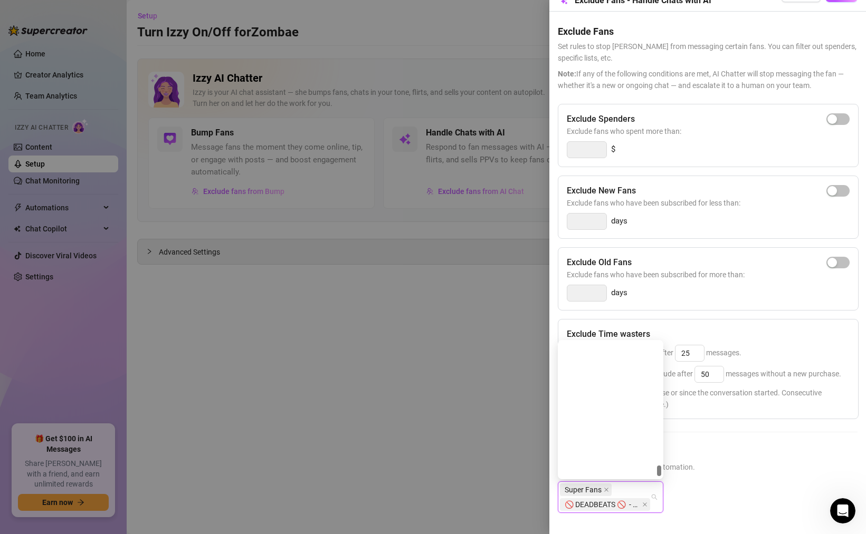
scroll to position [8321, 0]
click at [592, 435] on div "Muted" at bounding box center [610, 435] width 89 height 12
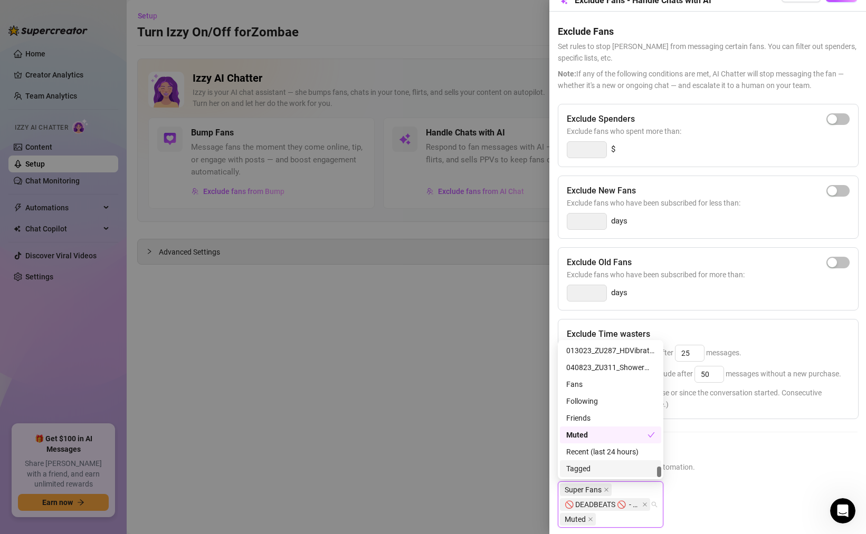
click at [588, 466] on div "Tagged" at bounding box center [610, 469] width 89 height 12
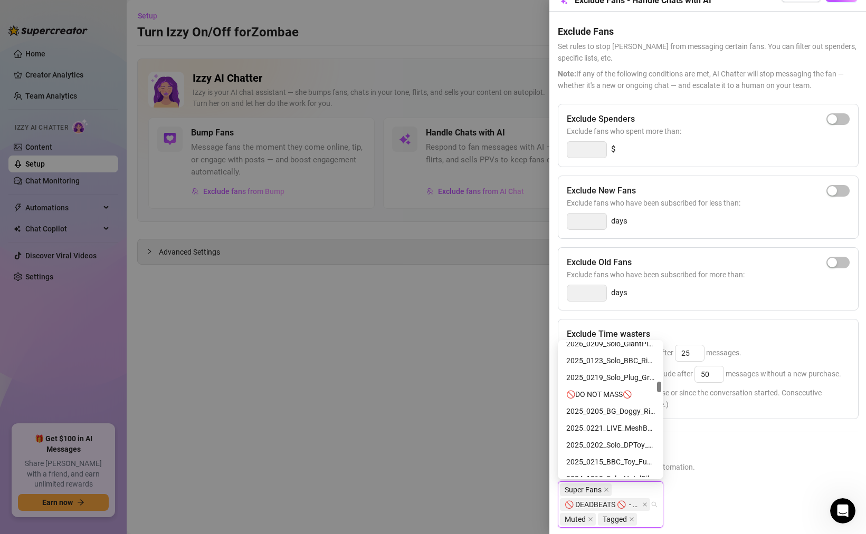
scroll to position [2652, 0]
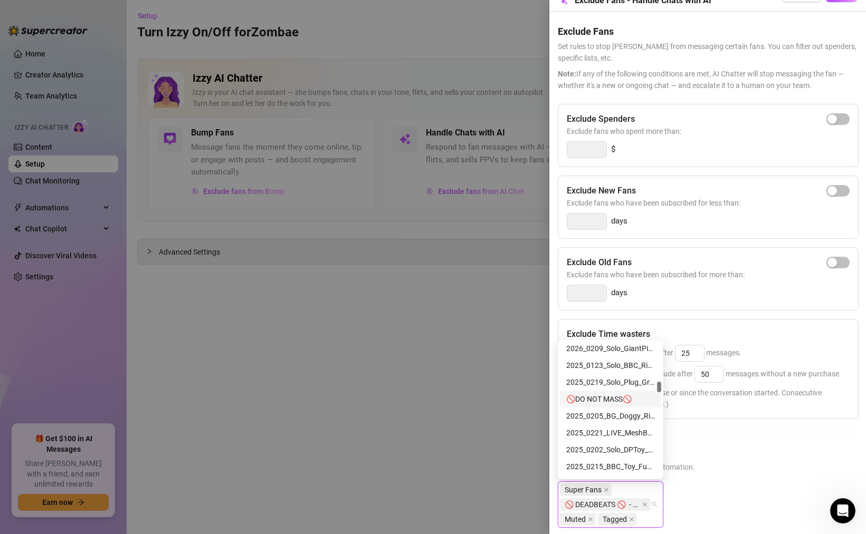
click at [610, 398] on div "🚫DO NOT MASS🚫" at bounding box center [610, 399] width 89 height 12
click at [622, 404] on div "(FansMetric) Recently Chatted" at bounding box center [610, 402] width 89 height 12
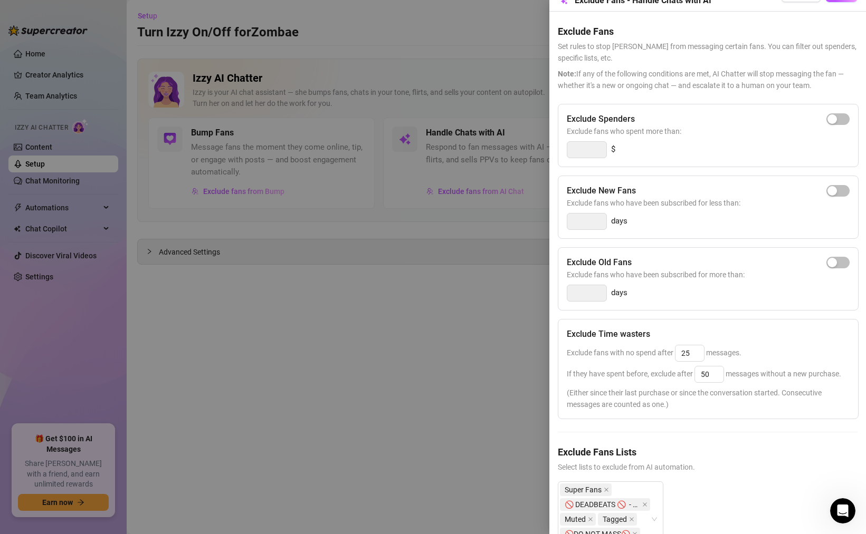
click at [712, 429] on div "Exclude Spenders Exclude fans who spent more than: $ Exclude New Fans Exclude f…" at bounding box center [708, 339] width 300 height 470
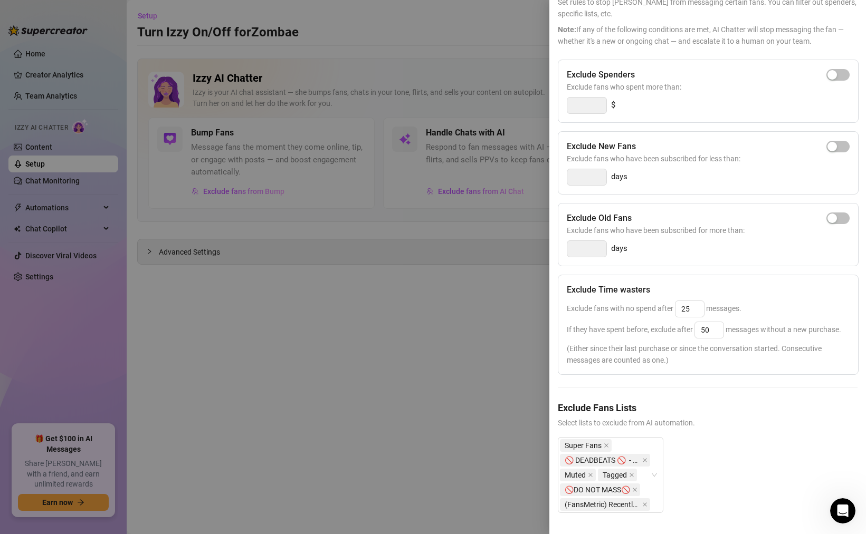
scroll to position [0, 0]
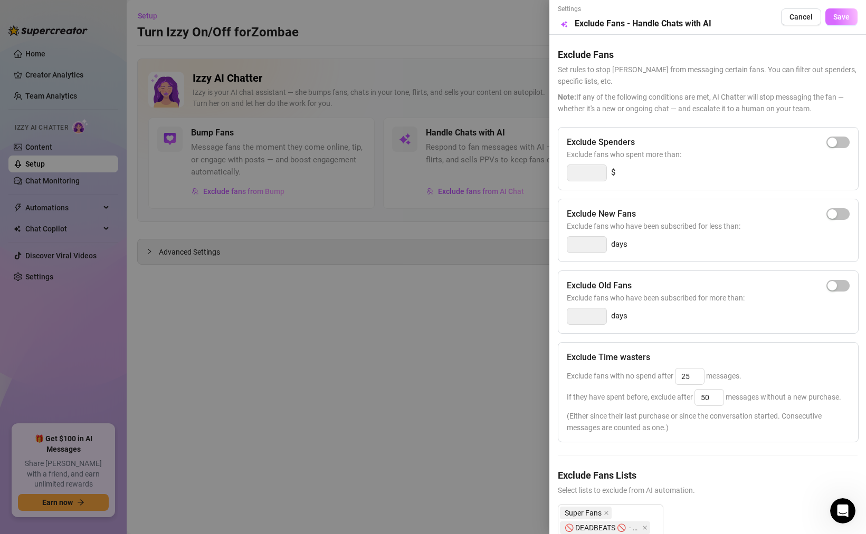
click at [842, 20] on span "Save" at bounding box center [841, 17] width 16 height 8
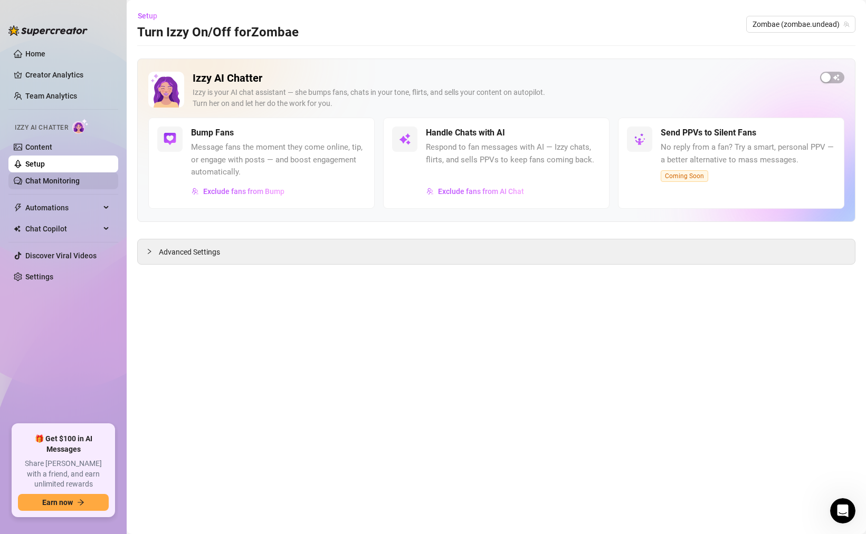
click at [45, 179] on link "Chat Monitoring" at bounding box center [52, 181] width 54 height 8
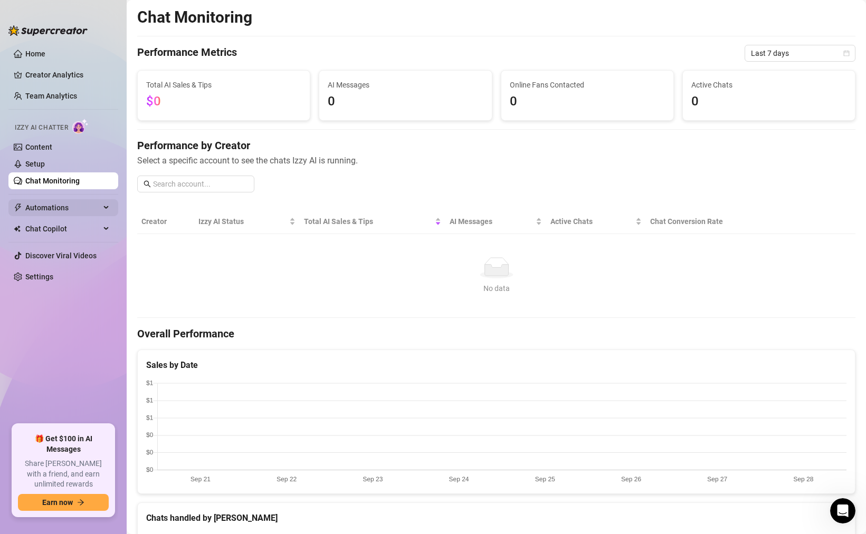
click at [64, 206] on span "Automations" at bounding box center [62, 207] width 75 height 17
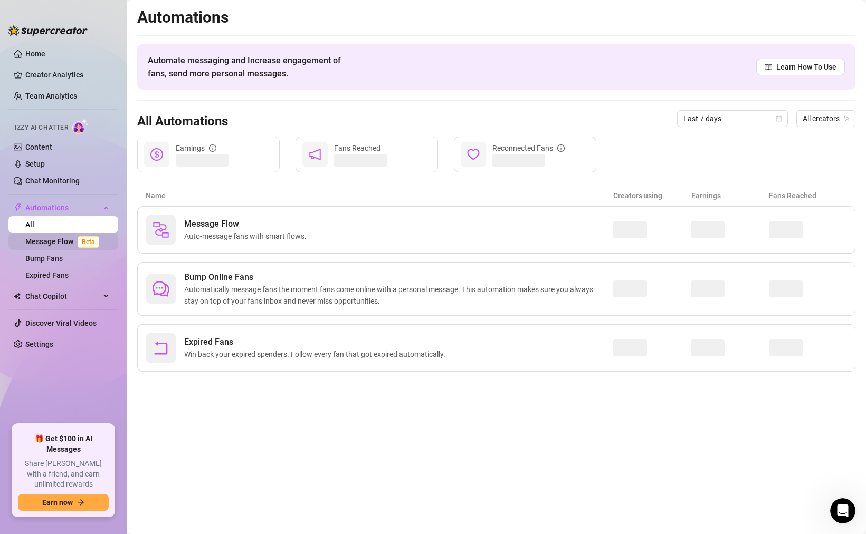
click at [59, 242] on link "Message Flow Beta" at bounding box center [64, 241] width 78 height 8
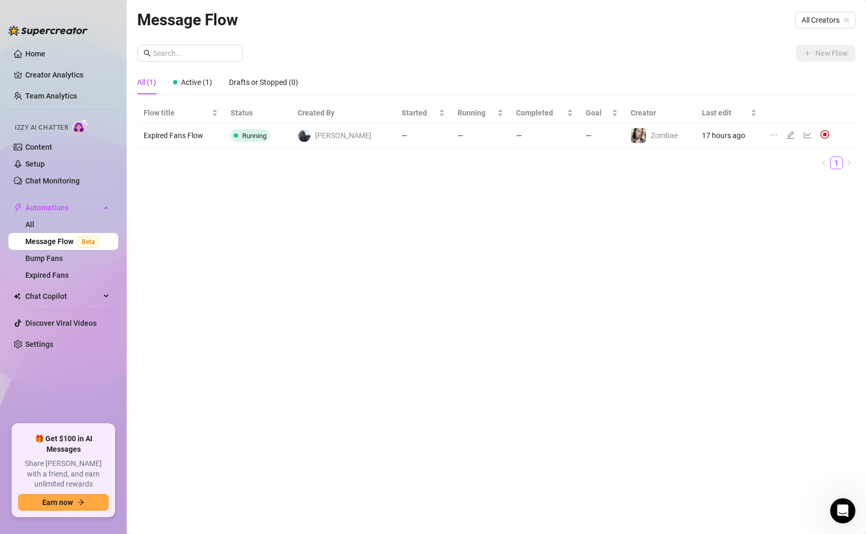
click at [351, 137] on span "[PERSON_NAME]" at bounding box center [343, 136] width 56 height 12
click at [710, 137] on td "17 hours ago" at bounding box center [728, 135] width 67 height 25
click at [786, 135] on icon "edit" at bounding box center [790, 135] width 8 height 8
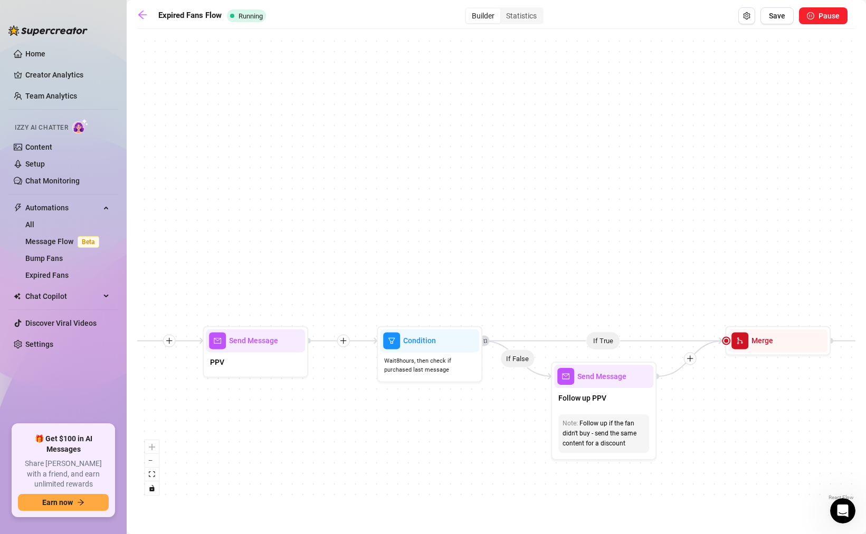
drag, startPoint x: 494, startPoint y: 366, endPoint x: 343, endPoint y: 300, distance: 164.6
click at [343, 300] on div "If True If False Send Message Send Message Wait for 2d Merge Send Message Follo…" at bounding box center [496, 268] width 718 height 469
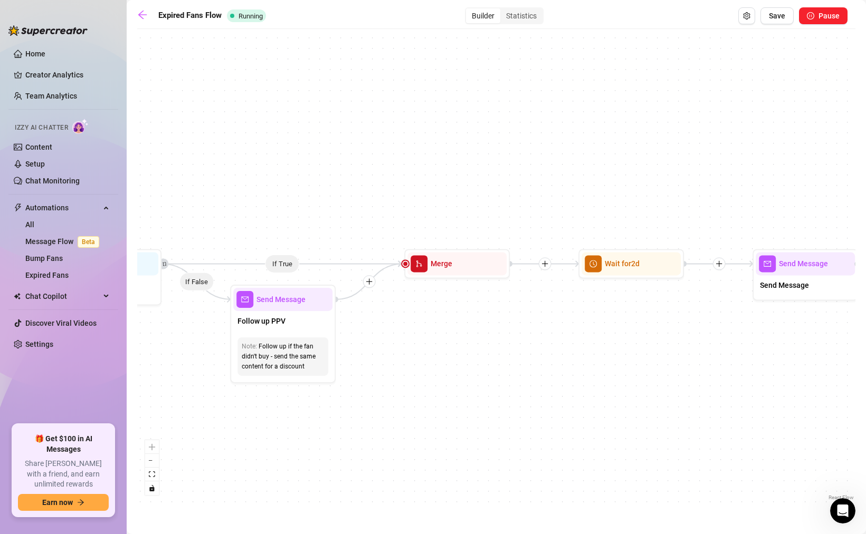
drag, startPoint x: 645, startPoint y: 312, endPoint x: 324, endPoint y: 235, distance: 329.8
click at [324, 235] on div "If True If False Send Message Send Message Wait for 2d Merge Send Message Follo…" at bounding box center [496, 268] width 718 height 469
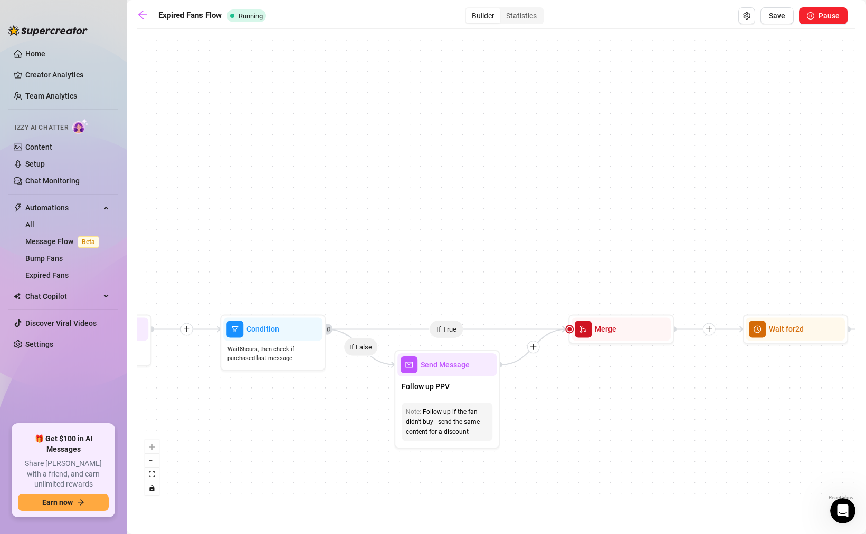
drag, startPoint x: 708, startPoint y: 200, endPoint x: 872, endPoint y: 266, distance: 176.6
click at [865, 266] on html "Home Creator Analytics Team Analytics Izzy AI Chatter Content Setup Chat Monito…" at bounding box center [433, 267] width 866 height 534
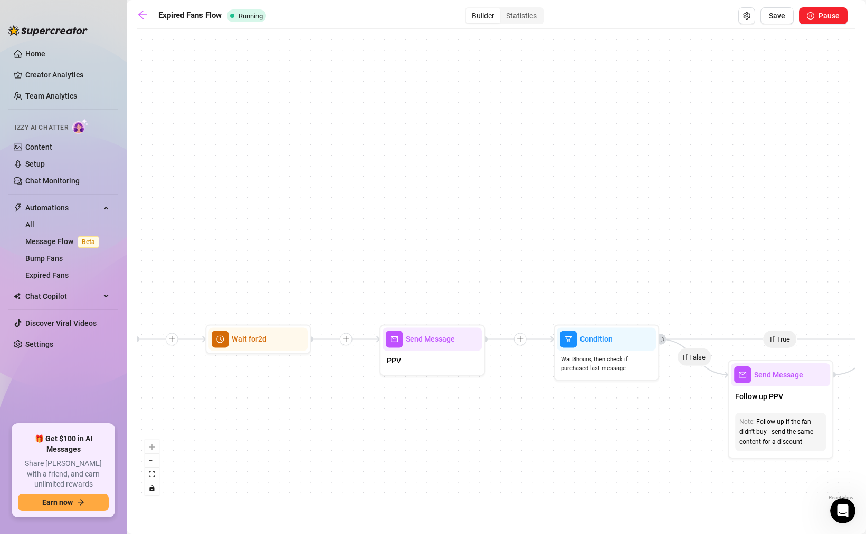
drag, startPoint x: 514, startPoint y: 229, endPoint x: 847, endPoint y: 239, distance: 333.5
click at [847, 239] on div "If True If False Send Message Send Message Wait for 2d Merge Send Message Follo…" at bounding box center [496, 268] width 718 height 469
click at [485, 15] on div "Builder" at bounding box center [483, 15] width 34 height 15
click at [468, 10] on input "Builder" at bounding box center [468, 10] width 0 height 0
click at [515, 13] on div "Statistics" at bounding box center [521, 15] width 42 height 15
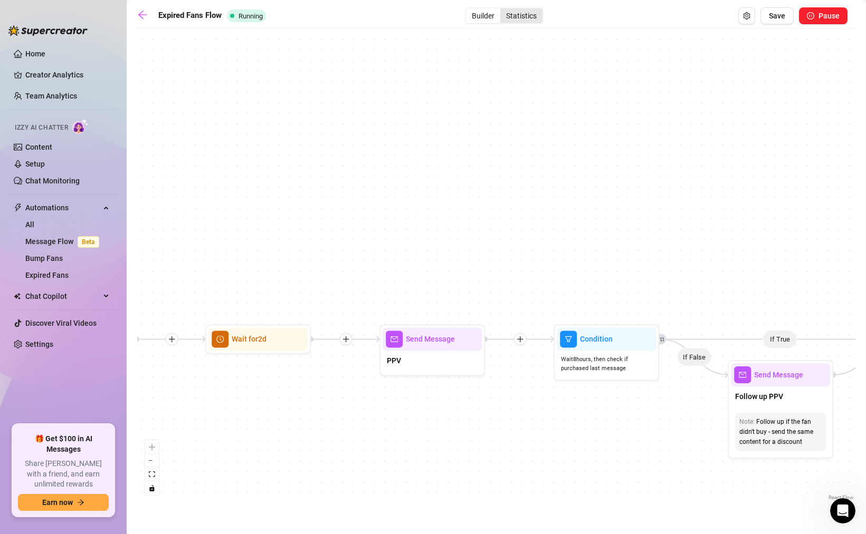
click at [503, 10] on input "Statistics" at bounding box center [503, 10] width 0 height 0
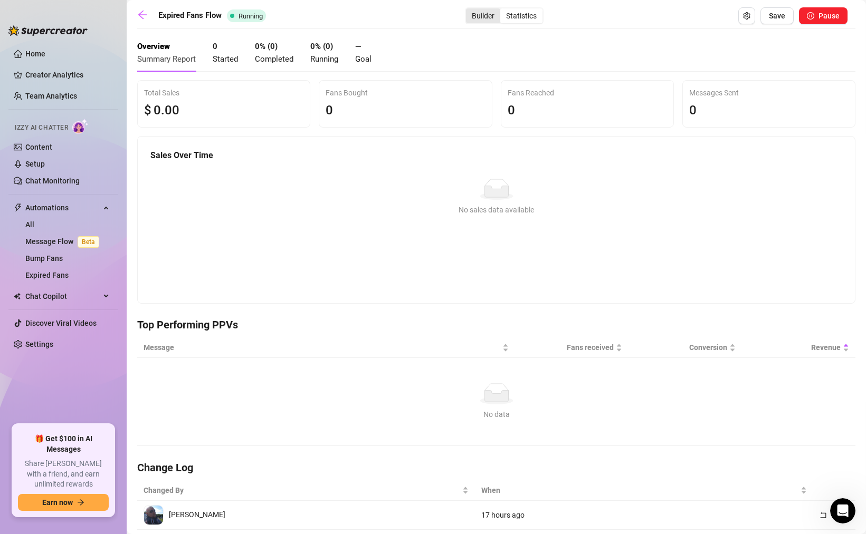
click at [485, 13] on div "Builder" at bounding box center [483, 15] width 34 height 15
click at [468, 10] on input "Builder" at bounding box center [468, 10] width 0 height 0
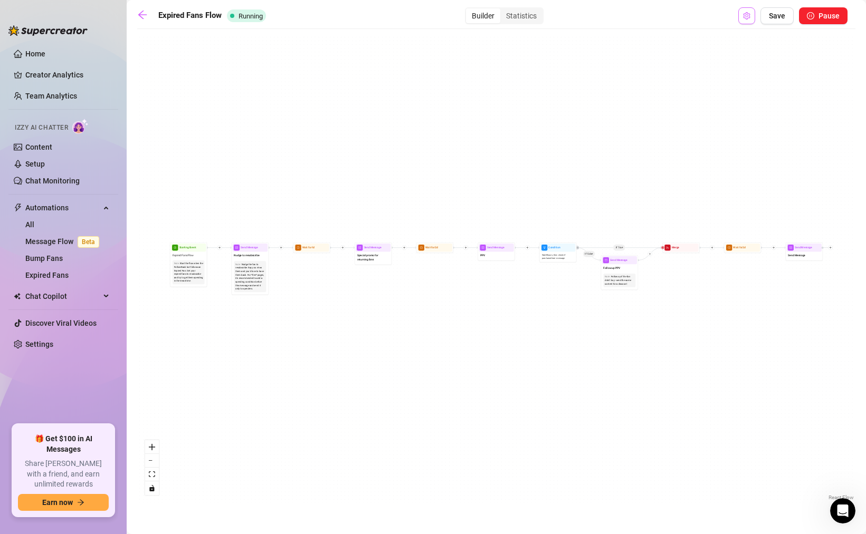
click at [747, 17] on icon "setting" at bounding box center [746, 15] width 7 height 7
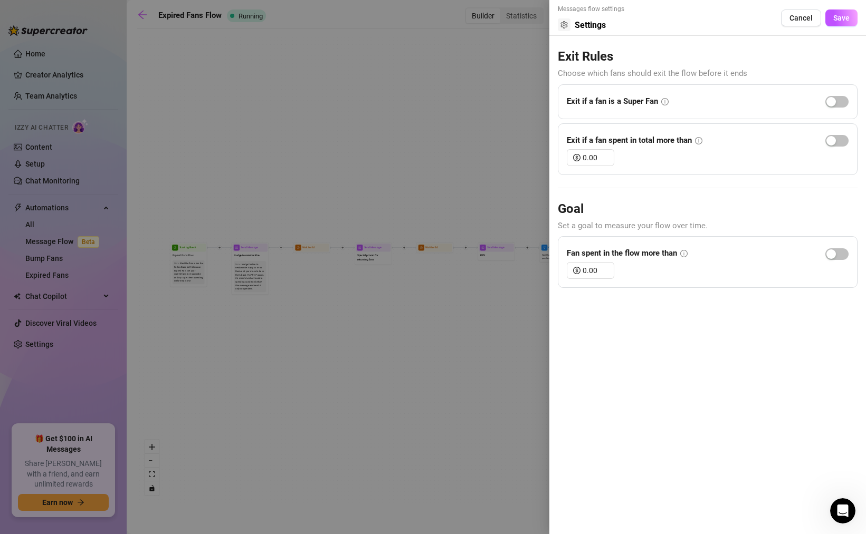
click at [665, 101] on icon "info-circle" at bounding box center [664, 101] width 7 height 7
click at [568, 24] on div at bounding box center [564, 24] width 13 height 13
click at [837, 252] on button "button" at bounding box center [836, 254] width 23 height 12
drag, startPoint x: 582, startPoint y: 270, endPoint x: 598, endPoint y: 270, distance: 15.3
click at [595, 270] on input "0.00" at bounding box center [597, 271] width 31 height 16
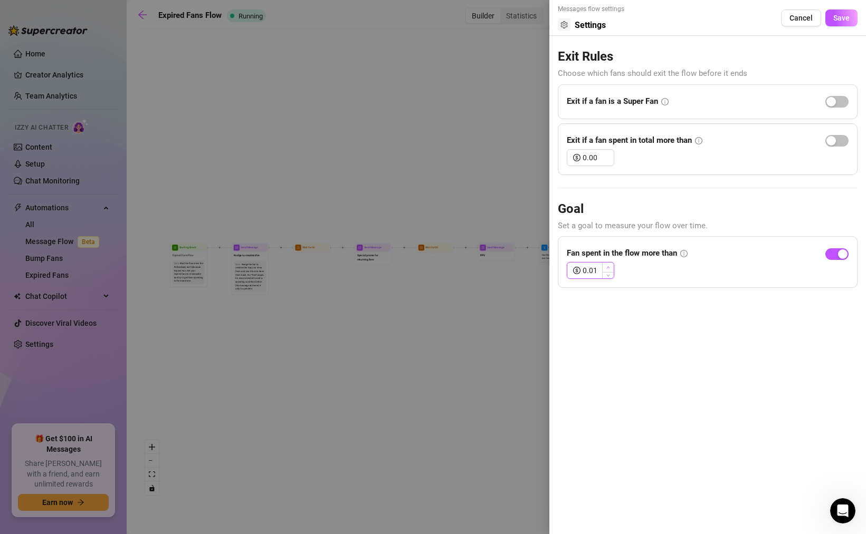
click at [608, 266] on icon "up" at bounding box center [608, 268] width 4 height 4
drag, startPoint x: 583, startPoint y: 270, endPoint x: 601, endPoint y: 270, distance: 18.5
click at [596, 270] on input "0.01" at bounding box center [597, 271] width 31 height 16
click at [637, 190] on form "Messages flow settings Settings Cancel Save Exit Rules Choose which fans should…" at bounding box center [708, 146] width 300 height 284
click at [702, 141] on icon "info-circle" at bounding box center [698, 140] width 7 height 7
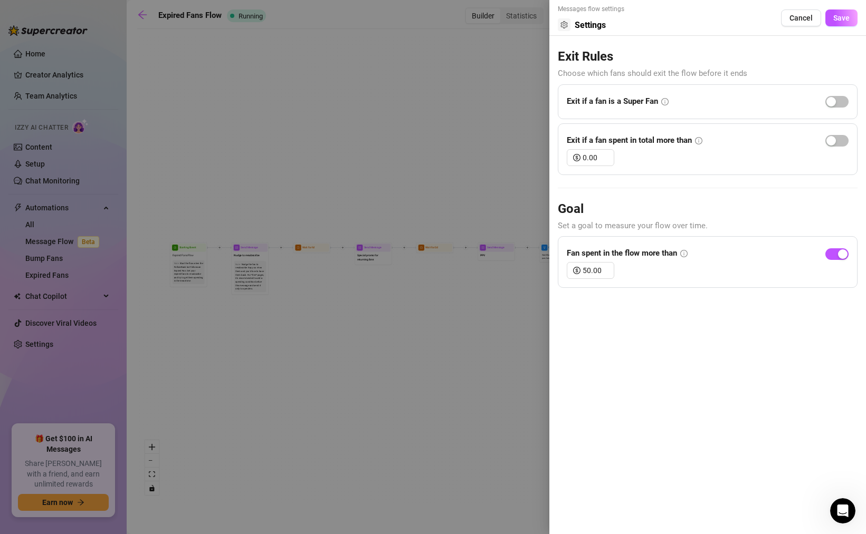
click at [702, 141] on icon "info-circle" at bounding box center [698, 140] width 7 height 7
drag, startPoint x: 582, startPoint y: 156, endPoint x: 608, endPoint y: 157, distance: 25.9
click at [598, 156] on div "0.00" at bounding box center [589, 157] width 47 height 17
click at [834, 21] on span "Save" at bounding box center [841, 18] width 16 height 8
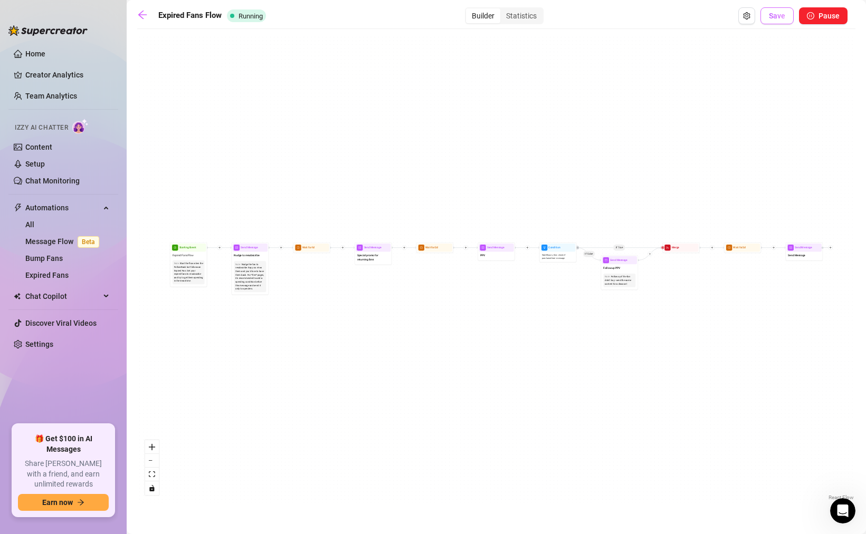
click at [775, 20] on button "Save" at bounding box center [776, 15] width 33 height 17
click at [144, 15] on icon "arrow-left" at bounding box center [142, 14] width 11 height 11
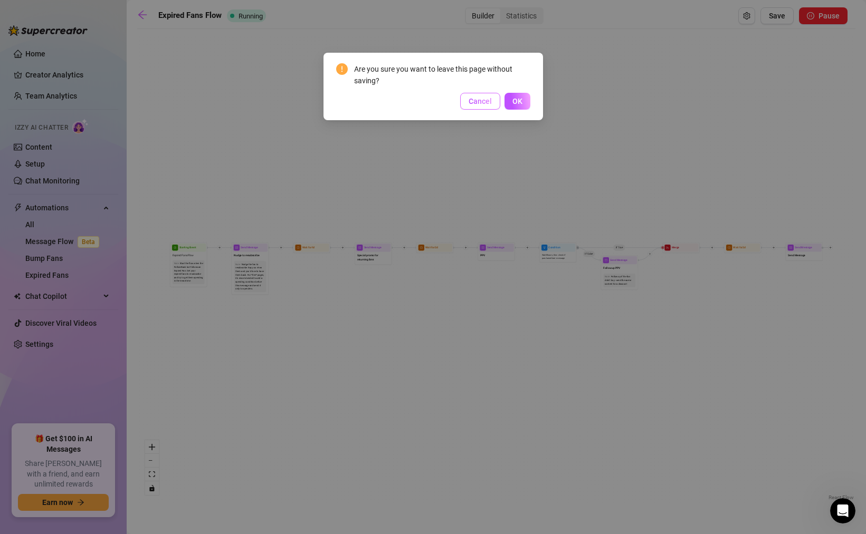
drag, startPoint x: 516, startPoint y: 97, endPoint x: 468, endPoint y: 93, distance: 47.6
click at [467, 93] on div "Cancel OK" at bounding box center [433, 101] width 194 height 17
click at [473, 98] on span "Cancel" at bounding box center [479, 101] width 23 height 8
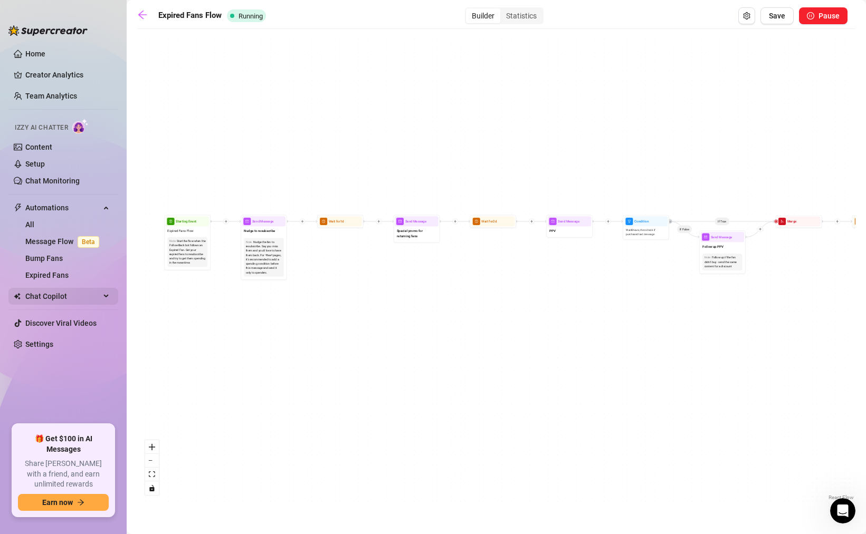
click at [94, 295] on span "Chat Copilot" at bounding box center [62, 296] width 75 height 17
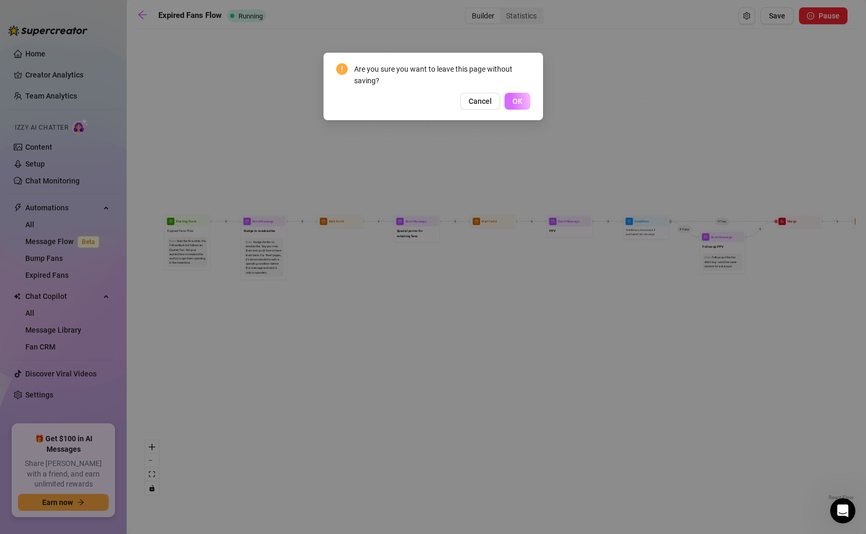
click at [522, 101] on button "OK" at bounding box center [517, 101] width 26 height 17
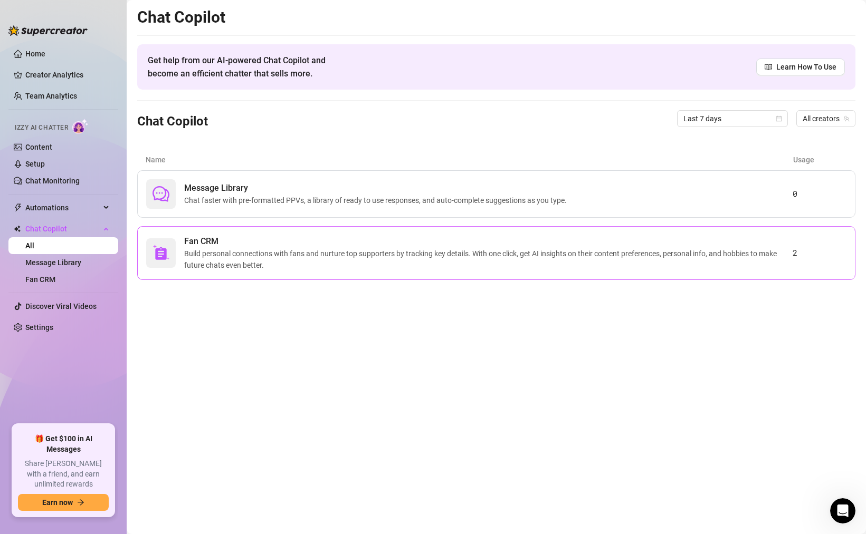
click at [267, 249] on span "Build personal connections with fans and nurture top supporters by tracking key…" at bounding box center [488, 259] width 608 height 23
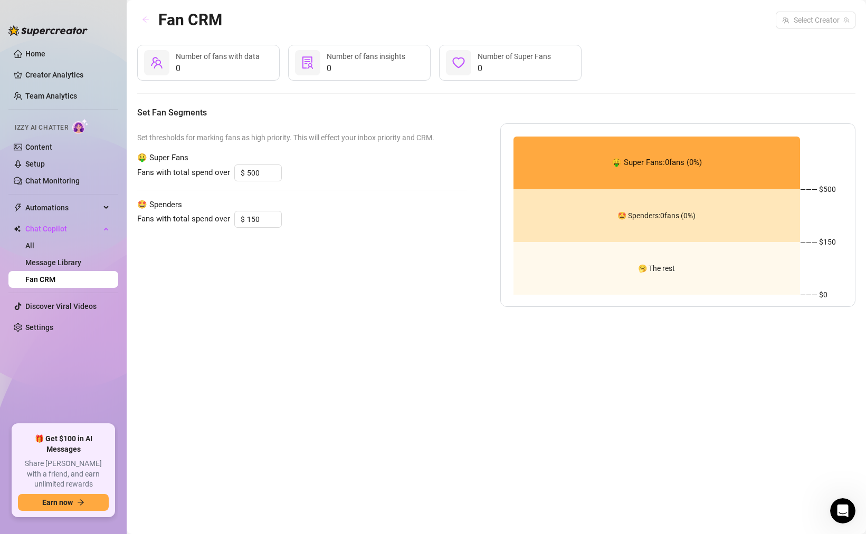
click at [146, 17] on icon "arrow-left" at bounding box center [145, 20] width 6 height 6
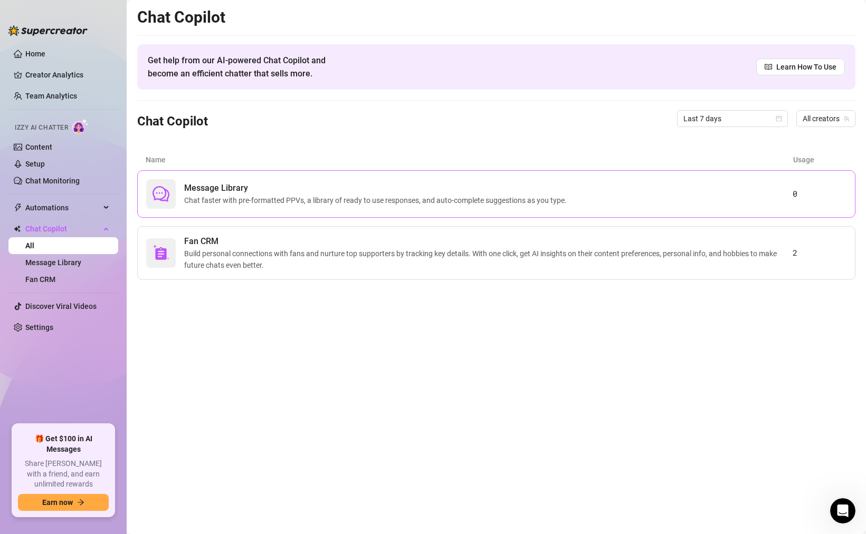
click at [353, 196] on span "Chat faster with pre-formatted PPVs, a library of ready to use responses, and a…" at bounding box center [377, 201] width 387 height 12
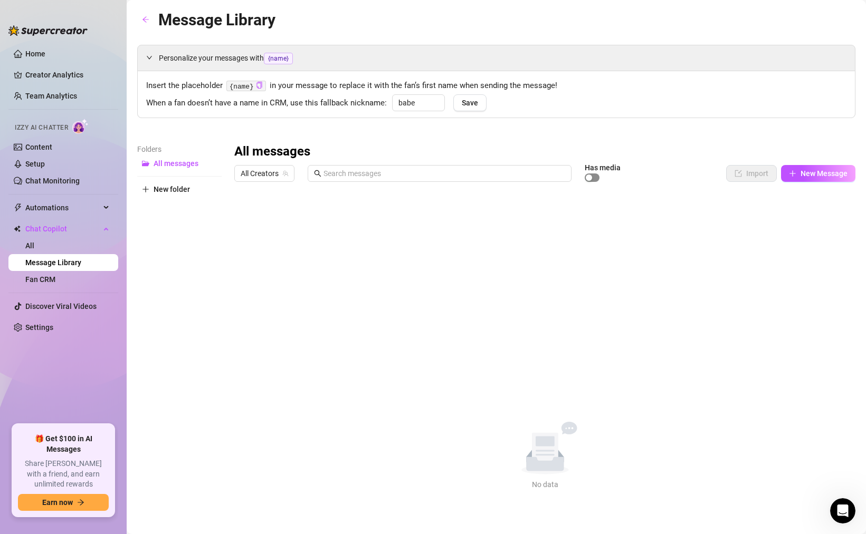
click at [594, 177] on span "button" at bounding box center [591, 178] width 15 height 8
click at [593, 176] on div "button" at bounding box center [595, 178] width 6 height 6
click at [414, 173] on input "text" at bounding box center [444, 174] width 242 height 12
click at [694, 175] on div "All Creators anal Has media Import New Message" at bounding box center [544, 174] width 621 height 18
click at [555, 177] on input "anal" at bounding box center [444, 174] width 242 height 12
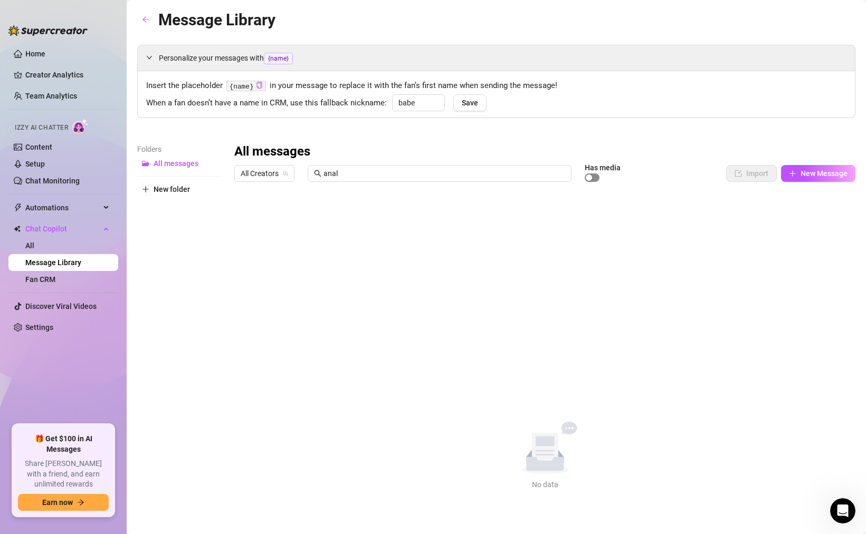
click at [592, 177] on div "button" at bounding box center [588, 178] width 6 height 6
click at [592, 177] on button "button" at bounding box center [591, 178] width 15 height 8
click at [547, 177] on input "anal" at bounding box center [444, 174] width 242 height 12
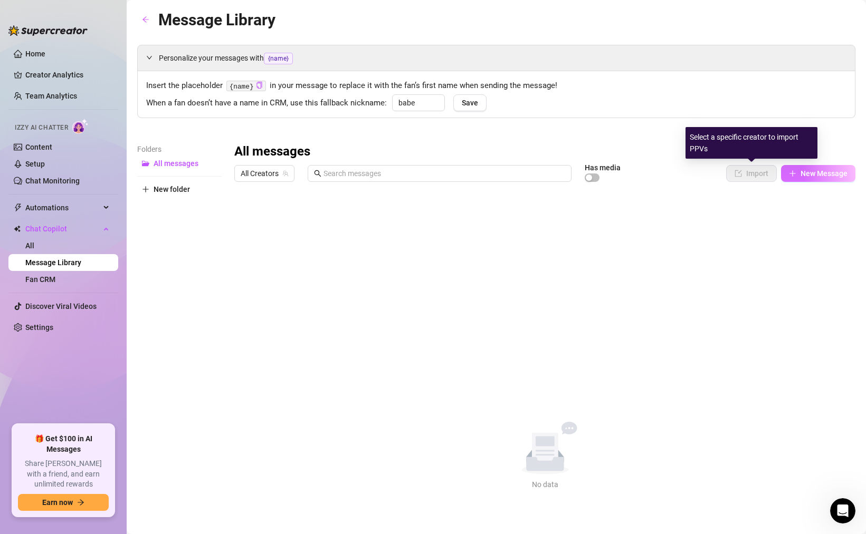
click at [785, 175] on button "New Message" at bounding box center [818, 173] width 74 height 17
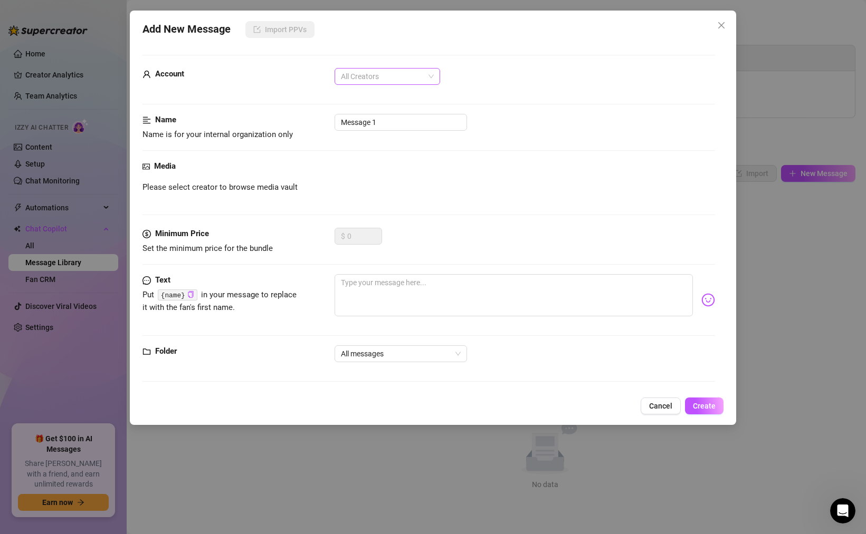
click at [376, 72] on span "All Creators" at bounding box center [387, 77] width 93 height 16
click at [370, 109] on div "Zombae (@zombae.undead)" at bounding box center [387, 115] width 89 height 12
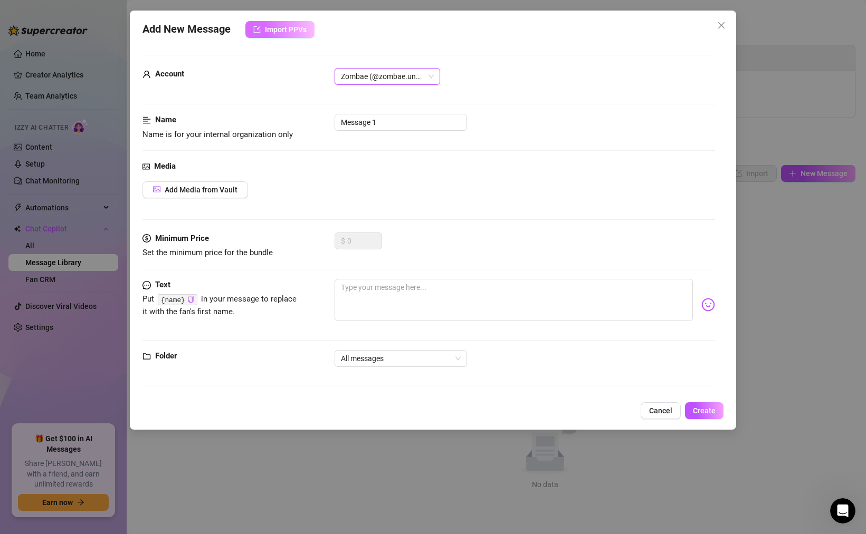
click at [290, 32] on span "Import PPVs" at bounding box center [286, 29] width 42 height 8
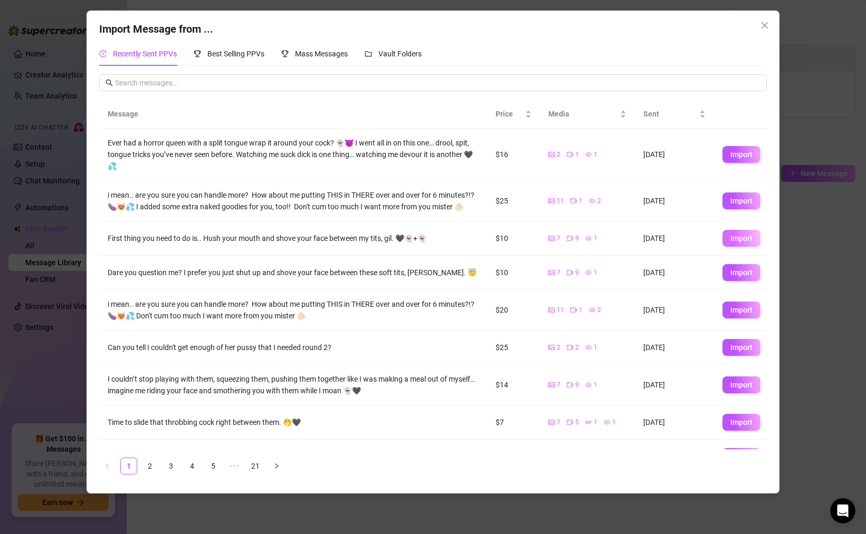
click at [731, 239] on span "Import" at bounding box center [741, 238] width 22 height 8
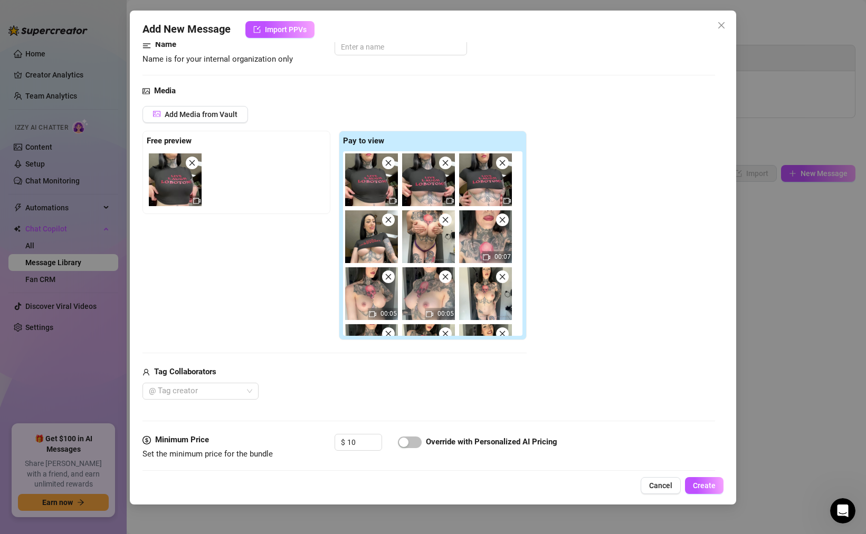
scroll to position [202, 0]
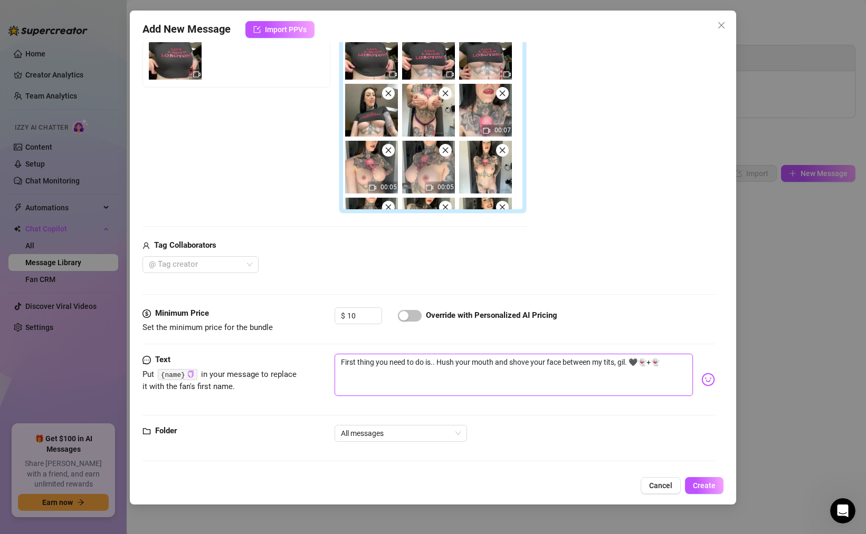
click at [622, 364] on textarea "First thing you need to do is.. Hush your mouth and shove your face between my …" at bounding box center [513, 375] width 358 height 42
click at [197, 376] on code "{name}" at bounding box center [178, 374] width 40 height 11
click at [192, 375] on icon "copy" at bounding box center [190, 374] width 5 height 7
click at [614, 363] on textarea "First thing you need to do is.. Hush your mouth and shove your face between my …" at bounding box center [513, 375] width 358 height 42
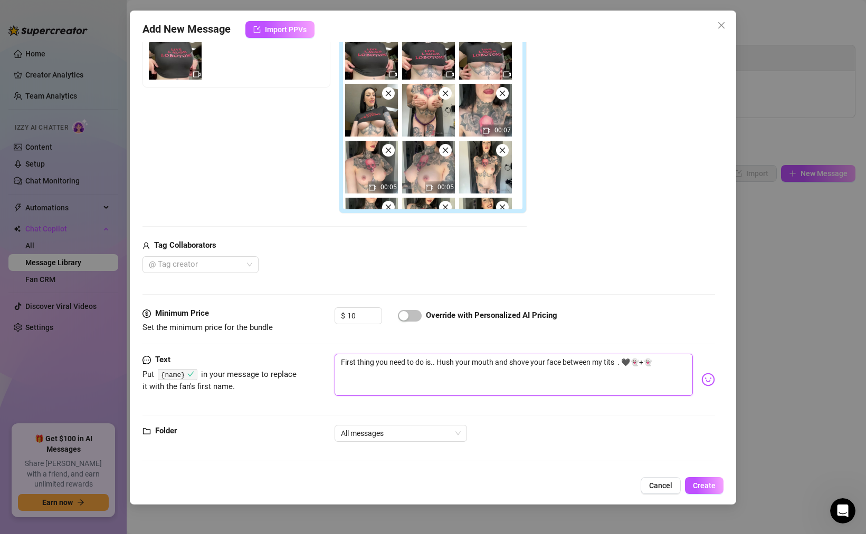
paste textarea "{name}"
click at [642, 363] on textarea "First thing you need to do is.. Hush your mouth and shove your face between my …" at bounding box center [513, 375] width 358 height 42
click at [675, 366] on textarea "First thing you need to do is.. Hush your mouth and shove your face between my …" at bounding box center [513, 375] width 358 height 42
click at [391, 430] on span "All messages" at bounding box center [401, 434] width 120 height 16
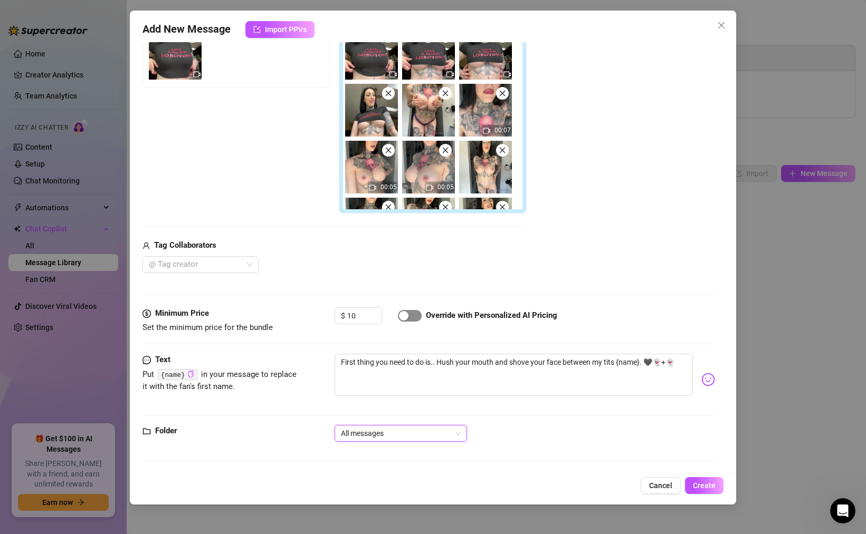
click at [416, 320] on span "button" at bounding box center [410, 316] width 24 height 12
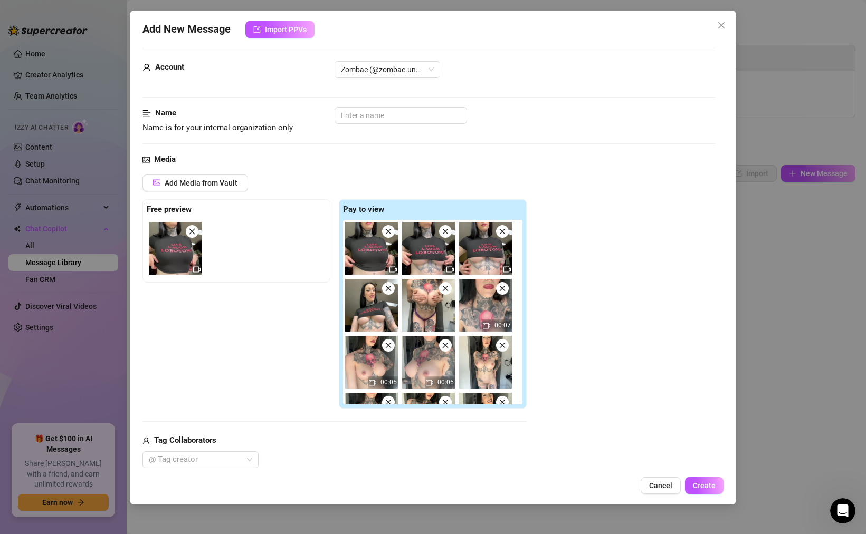
scroll to position [0, 0]
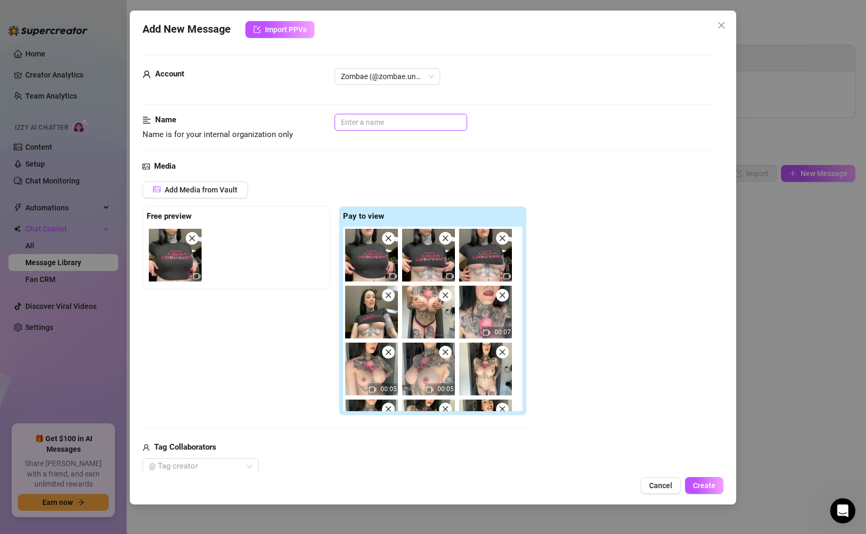
click at [359, 127] on input "text" at bounding box center [400, 122] width 132 height 17
drag, startPoint x: 429, startPoint y: 122, endPoint x: 277, endPoint y: 120, distance: 151.9
click at [278, 121] on div "Name Name is for your internal organization only Feisty - Tits and Nudes" at bounding box center [428, 127] width 572 height 27
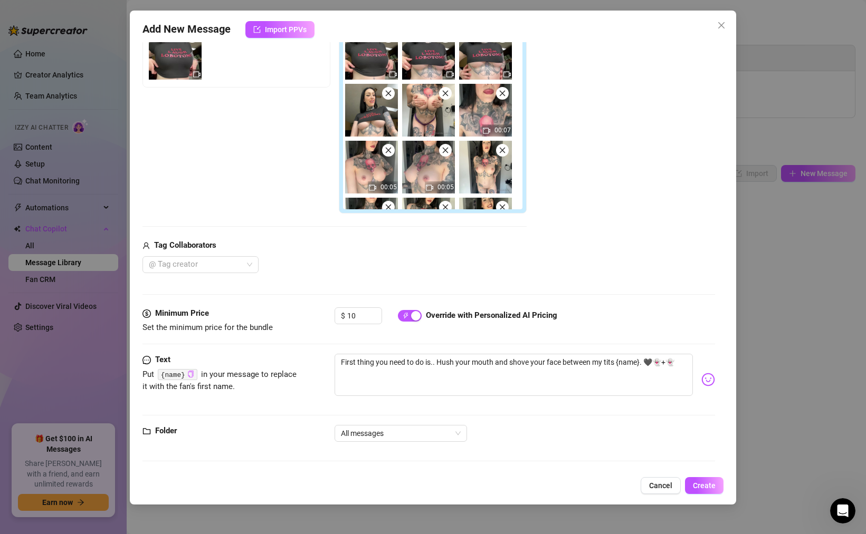
drag, startPoint x: 709, startPoint y: 485, endPoint x: 422, endPoint y: 348, distance: 317.8
click at [422, 348] on div "Add New Message Import PPVs Account Zombae (@zombae.undead) Name Name is for yo…" at bounding box center [433, 258] width 606 height 494
click at [440, 364] on textarea "First thing you need to do is.. Hush your mouth and shove your face between my …" at bounding box center [513, 375] width 358 height 42
click at [705, 483] on span "Create" at bounding box center [704, 486] width 23 height 8
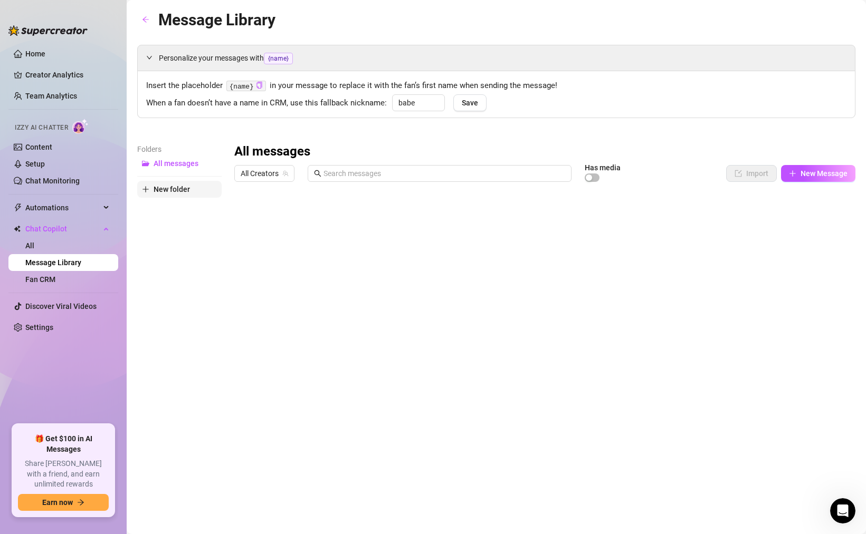
click at [168, 188] on span "New folder" at bounding box center [171, 189] width 36 height 8
click at [166, 207] on span "New folder" at bounding box center [171, 206] width 36 height 8
click at [176, 184] on input "text" at bounding box center [179, 180] width 84 height 17
click at [182, 175] on input "text" at bounding box center [179, 180] width 84 height 17
click at [172, 207] on span "New folder" at bounding box center [171, 206] width 36 height 8
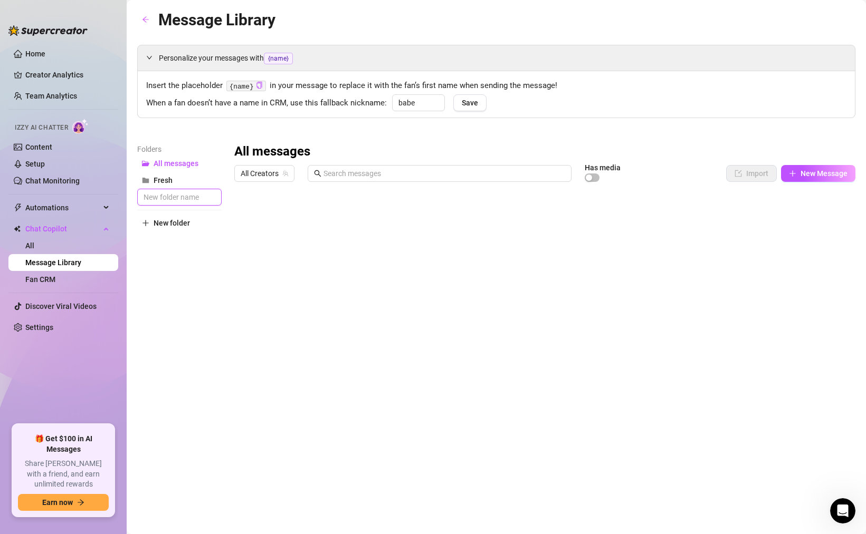
click at [172, 199] on input "text" at bounding box center [179, 197] width 84 height 17
click at [167, 220] on span "New folder" at bounding box center [171, 223] width 36 height 8
click at [167, 217] on input "text" at bounding box center [179, 214] width 84 height 17
click at [155, 236] on span "New folder" at bounding box center [171, 240] width 36 height 8
click at [245, 216] on div at bounding box center [544, 304] width 621 height 235
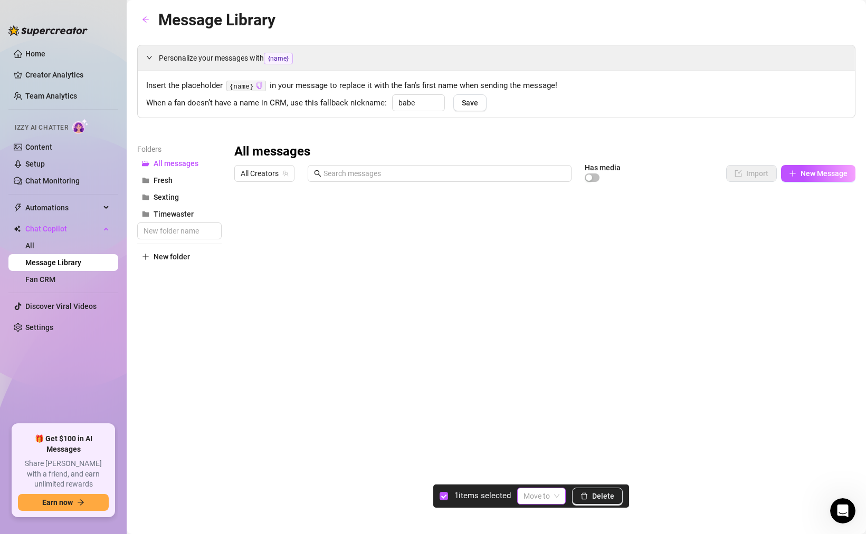
click at [552, 497] on span at bounding box center [541, 496] width 36 height 16
click at [543, 440] on div "Fresh" at bounding box center [547, 442] width 43 height 12
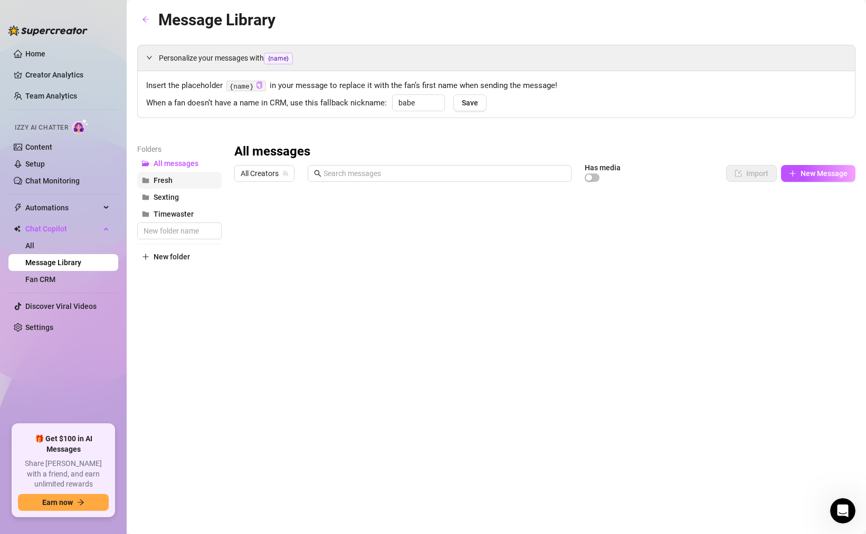
click at [166, 183] on span "Fresh" at bounding box center [162, 180] width 19 height 8
click at [165, 195] on span "Sexting" at bounding box center [165, 197] width 25 height 8
click at [165, 181] on span "Fresh" at bounding box center [162, 180] width 19 height 8
click at [162, 208] on button "Timewaster" at bounding box center [179, 214] width 84 height 17
click at [169, 158] on button "All messages" at bounding box center [179, 163] width 84 height 17
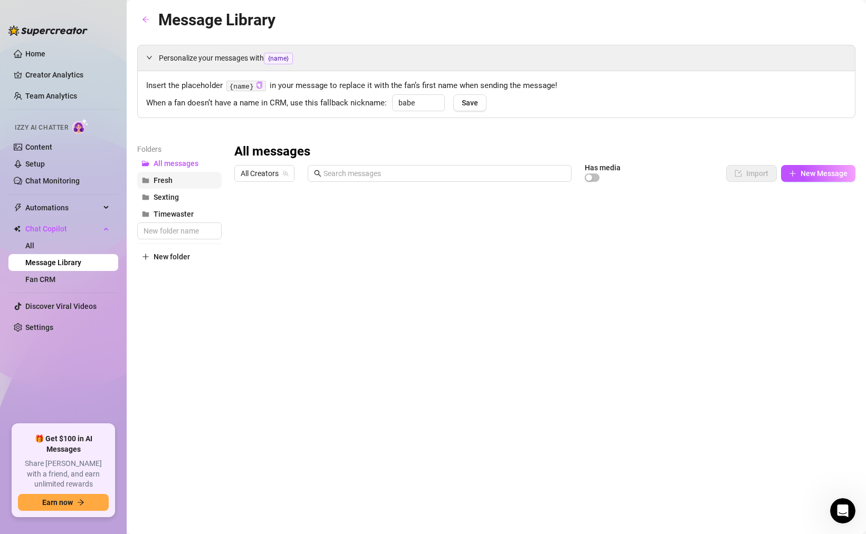
click at [164, 179] on span "Fresh" at bounding box center [162, 180] width 19 height 8
click at [172, 163] on span "All messages" at bounding box center [175, 163] width 45 height 8
click at [808, 176] on span "New Message" at bounding box center [823, 173] width 47 height 8
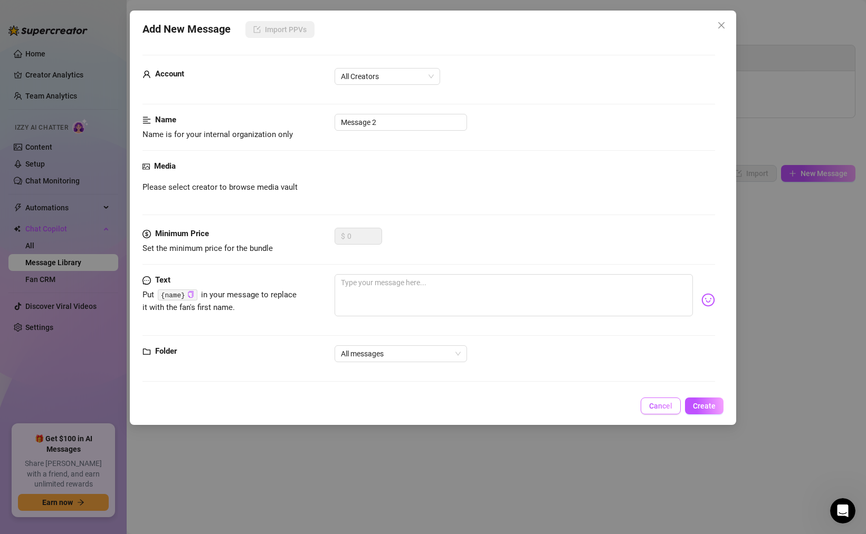
click at [667, 403] on span "Cancel" at bounding box center [660, 406] width 23 height 8
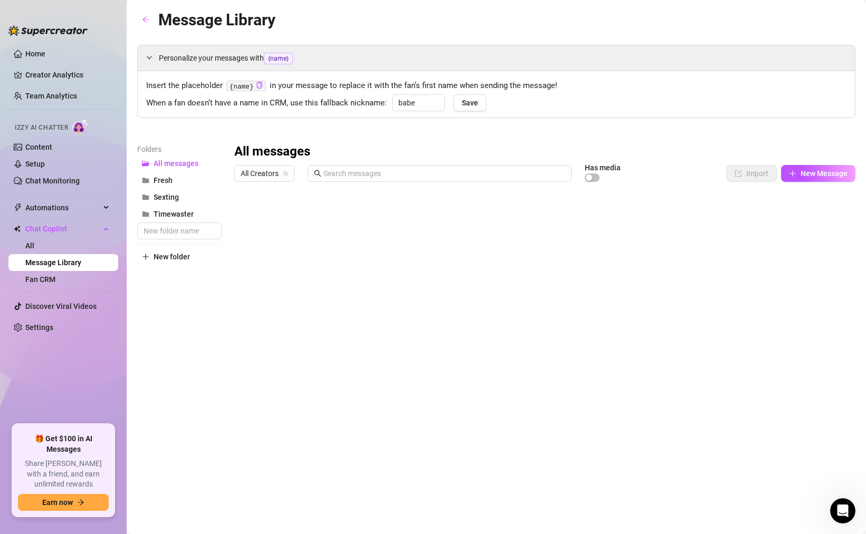
click at [409, 235] on div at bounding box center [544, 304] width 621 height 235
click at [267, 237] on div at bounding box center [544, 304] width 621 height 235
click at [233, 237] on div "Folders All messages Fresh Sexting Timewaster New folder All messages All Creat…" at bounding box center [496, 282] width 718 height 278
click at [424, 128] on div "Personalize your messages with {name} Insert the placeholder {name} in your mes…" at bounding box center [496, 233] width 718 height 377
click at [263, 178] on span "All Creators" at bounding box center [264, 174] width 47 height 16
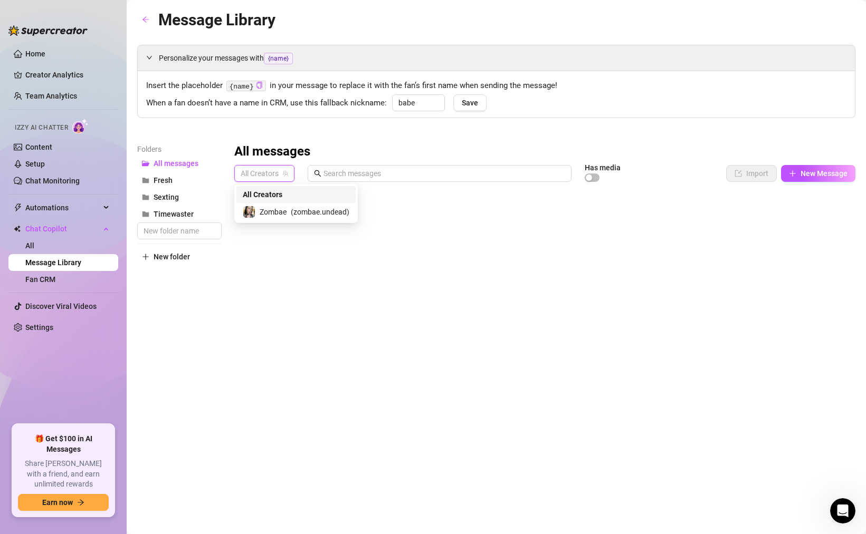
click at [267, 214] on span "Zombae" at bounding box center [273, 212] width 27 height 12
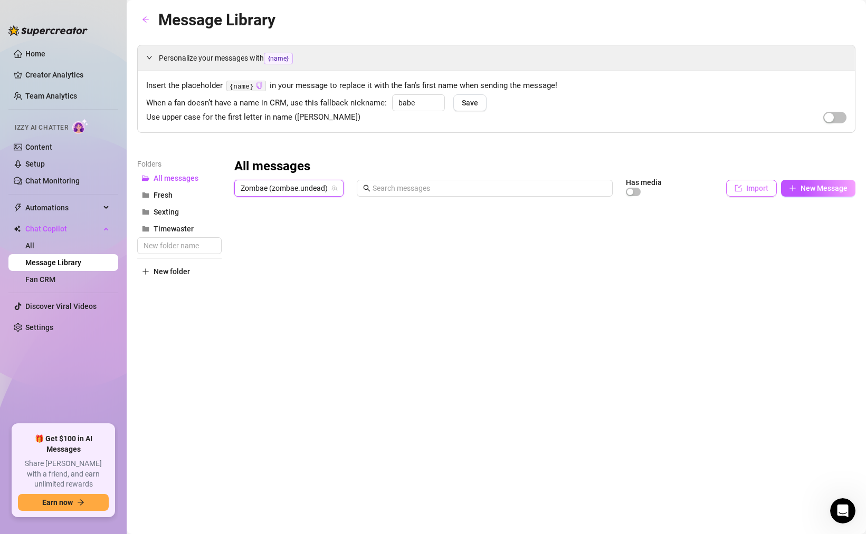
click at [749, 181] on button "Import" at bounding box center [751, 188] width 51 height 17
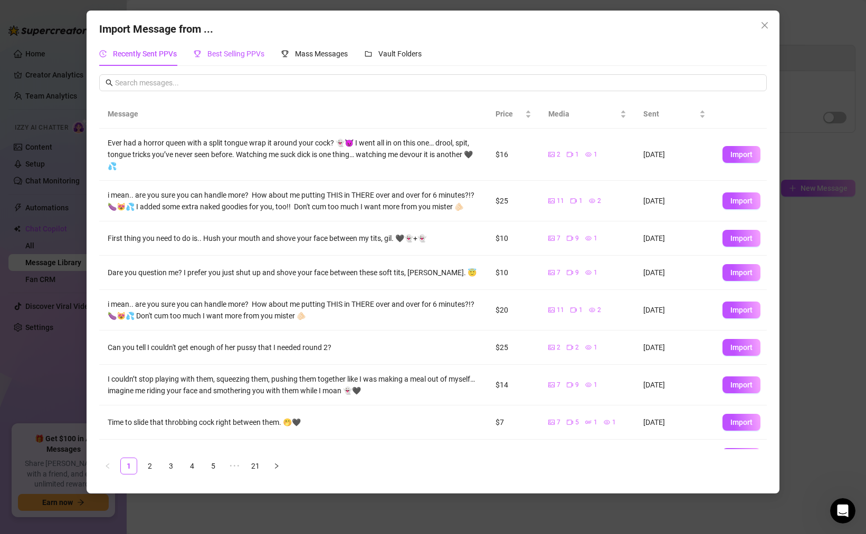
click at [244, 55] on span "Best Selling PPVs" at bounding box center [235, 54] width 57 height 8
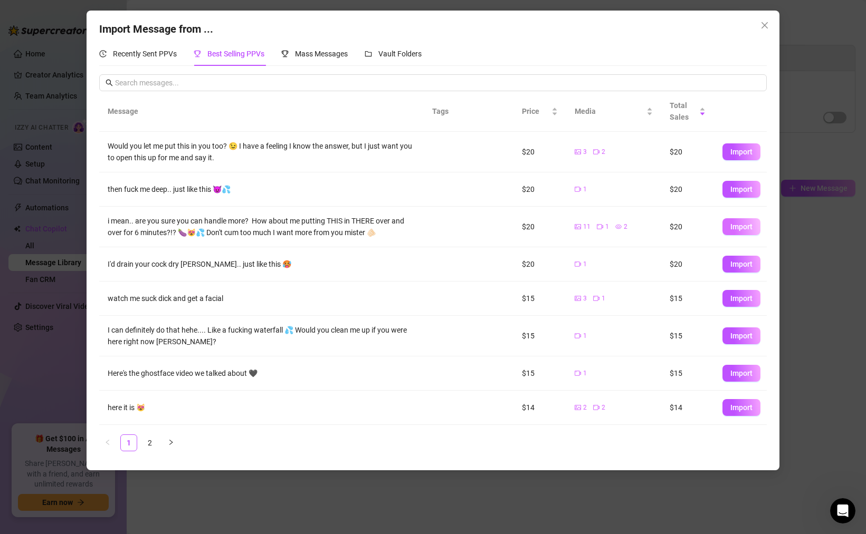
click at [738, 226] on span "Import" at bounding box center [741, 227] width 22 height 8
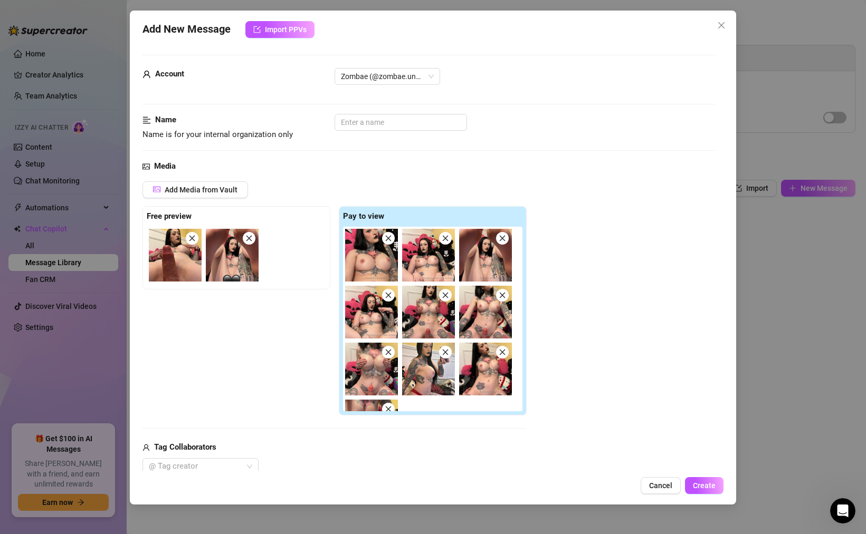
click at [184, 259] on img at bounding box center [175, 255] width 53 height 53
click at [361, 256] on img at bounding box center [371, 255] width 53 height 53
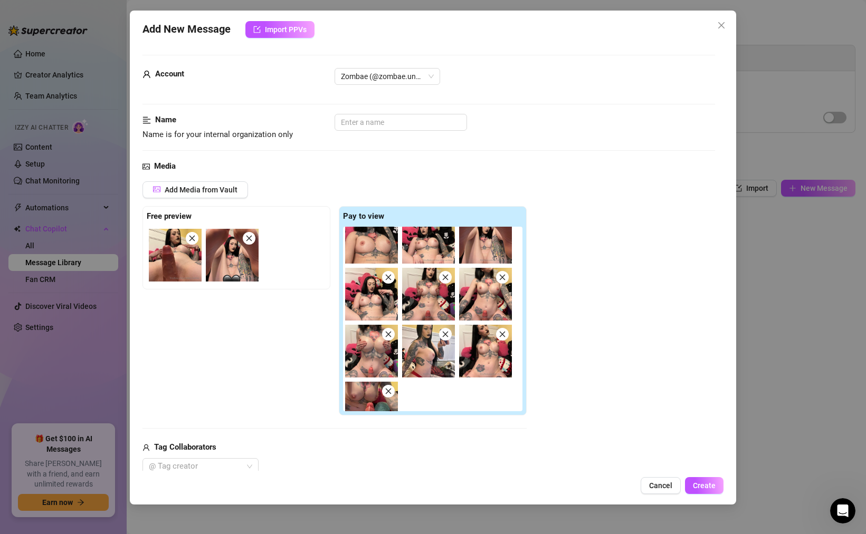
scroll to position [0, 0]
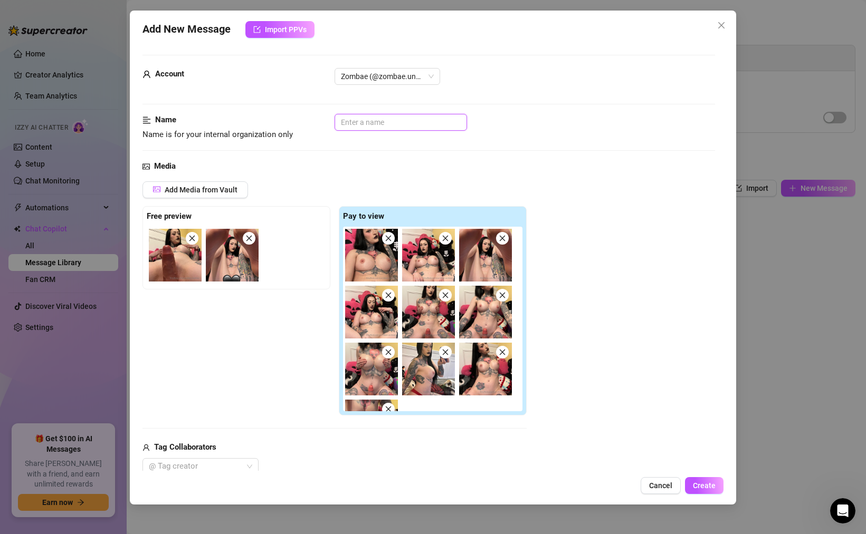
click at [353, 126] on input "text" at bounding box center [400, 122] width 132 height 17
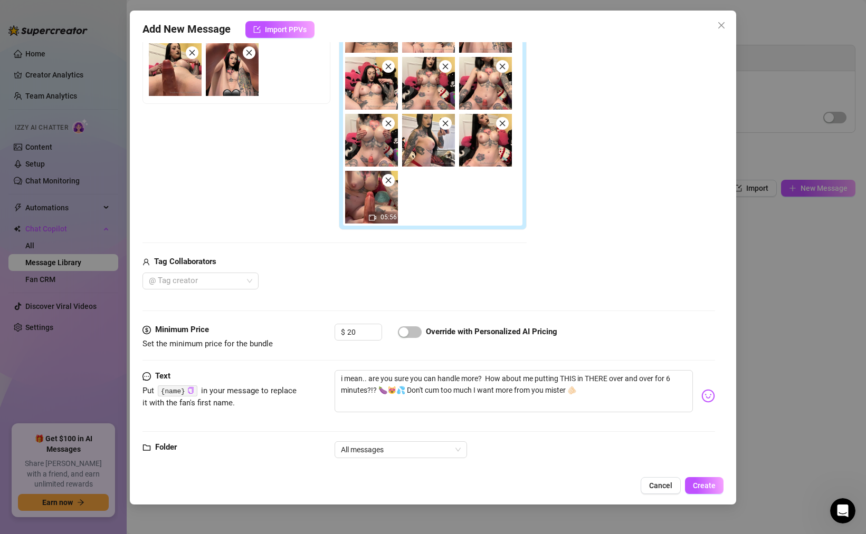
scroll to position [202, 0]
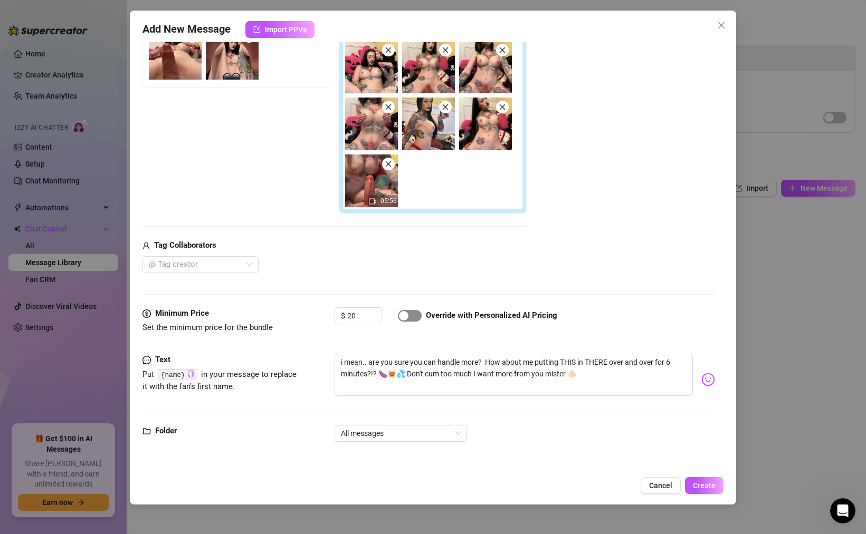
click at [410, 316] on span "button" at bounding box center [410, 316] width 24 height 12
click at [370, 438] on span "All messages" at bounding box center [401, 434] width 120 height 16
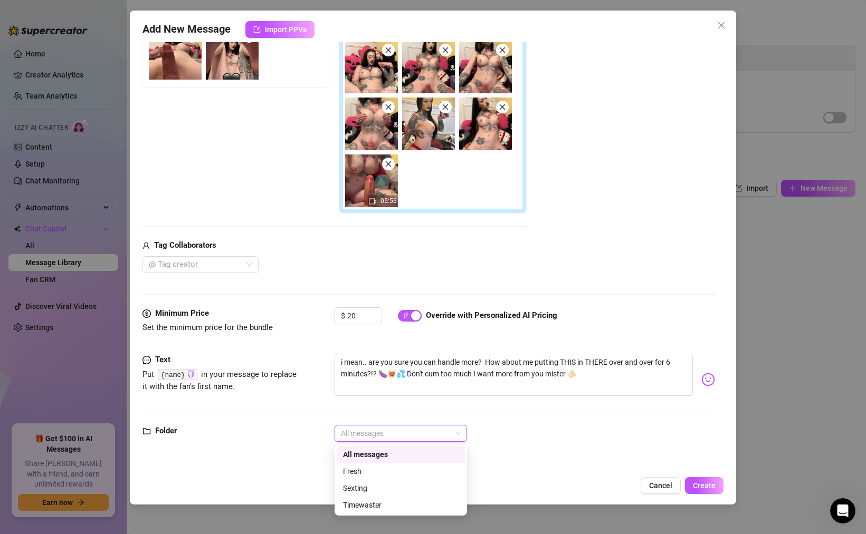
click at [374, 410] on div "Text Put {name} in your message to replace it with the fan's first name. i mean…" at bounding box center [428, 389] width 572 height 71
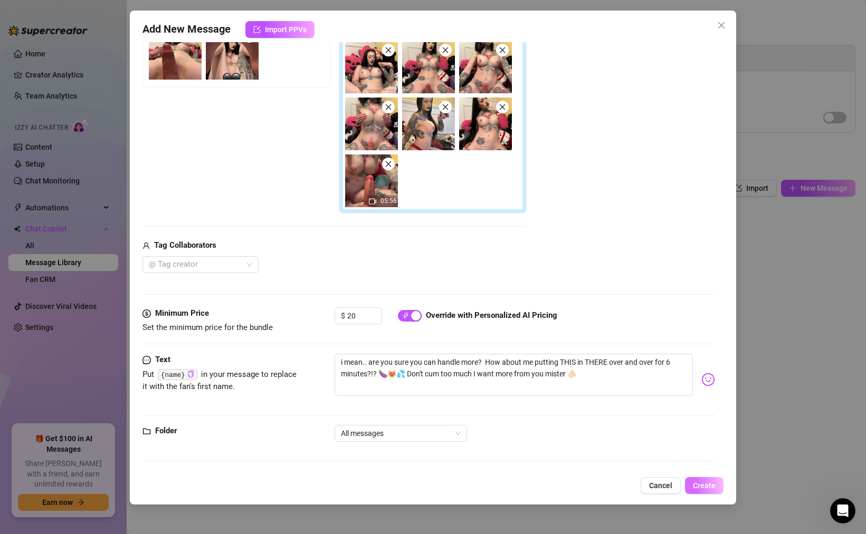
click at [708, 487] on span "Create" at bounding box center [704, 486] width 23 height 8
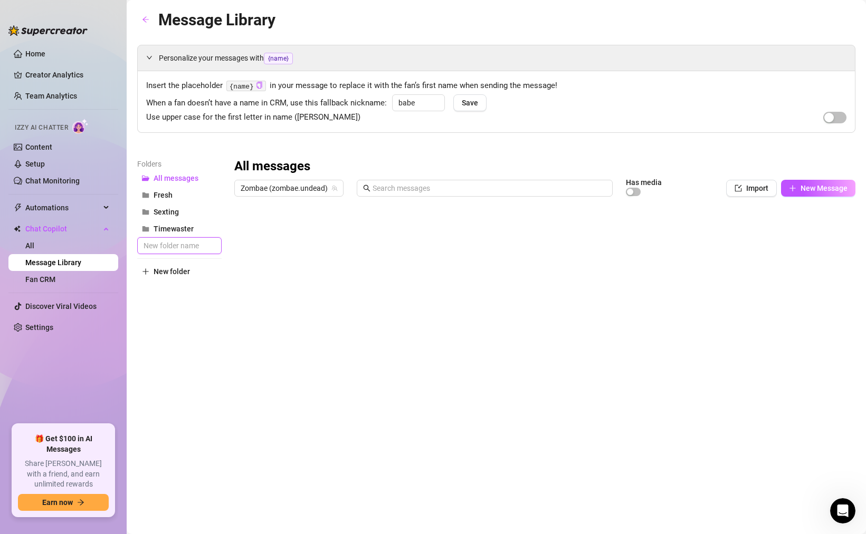
click at [177, 245] on input "text" at bounding box center [179, 245] width 84 height 17
click at [175, 271] on span "New folder" at bounding box center [171, 271] width 36 height 8
click at [174, 266] on input "text" at bounding box center [179, 262] width 84 height 17
click at [165, 276] on span "New folder" at bounding box center [171, 271] width 36 height 8
click at [165, 287] on input "text" at bounding box center [179, 279] width 84 height 17
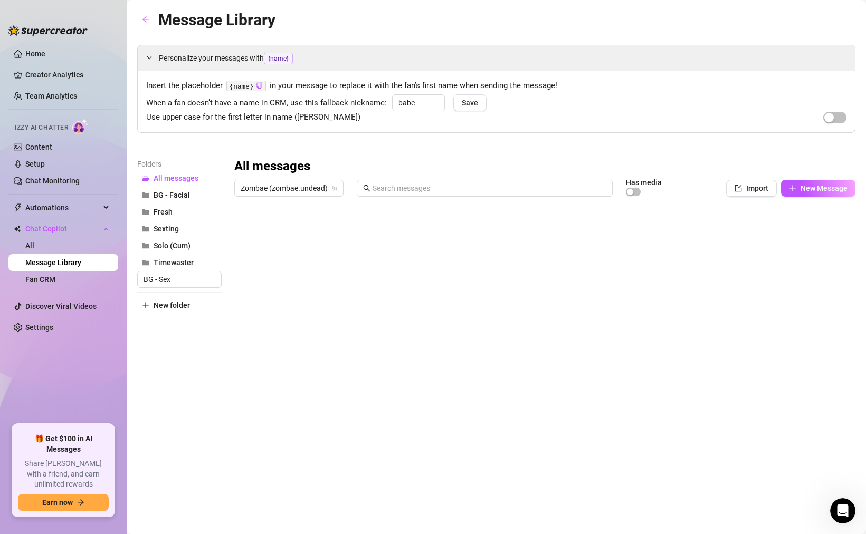
click at [164, 305] on span "New folder" at bounding box center [171, 305] width 36 height 8
click at [165, 300] on input "text" at bounding box center [179, 296] width 84 height 17
click at [175, 379] on div "Folders All messages BG - Facial BG - Sex Fresh GG Sexting Solo (Cum) Timewaste…" at bounding box center [179, 297] width 84 height 278
click at [747, 185] on span "Import" at bounding box center [757, 188] width 22 height 8
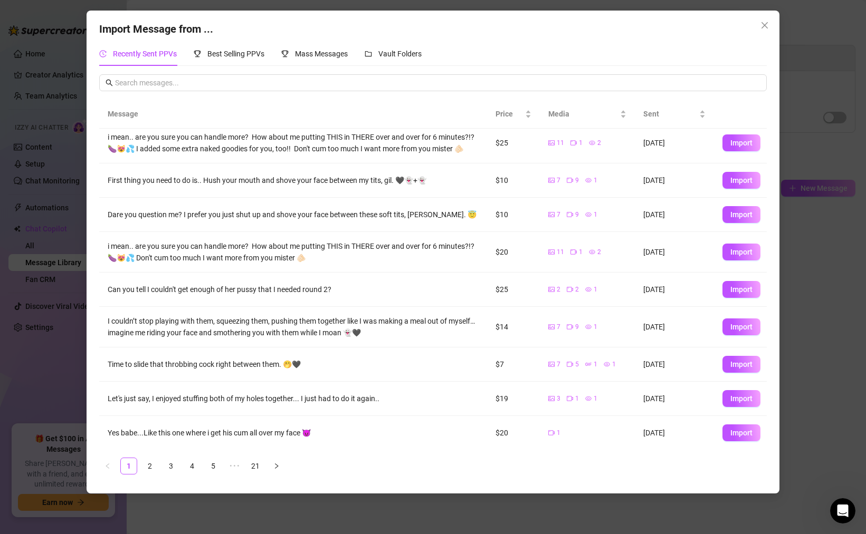
scroll to position [59, 0]
click at [736, 287] on span "Import" at bounding box center [741, 288] width 22 height 8
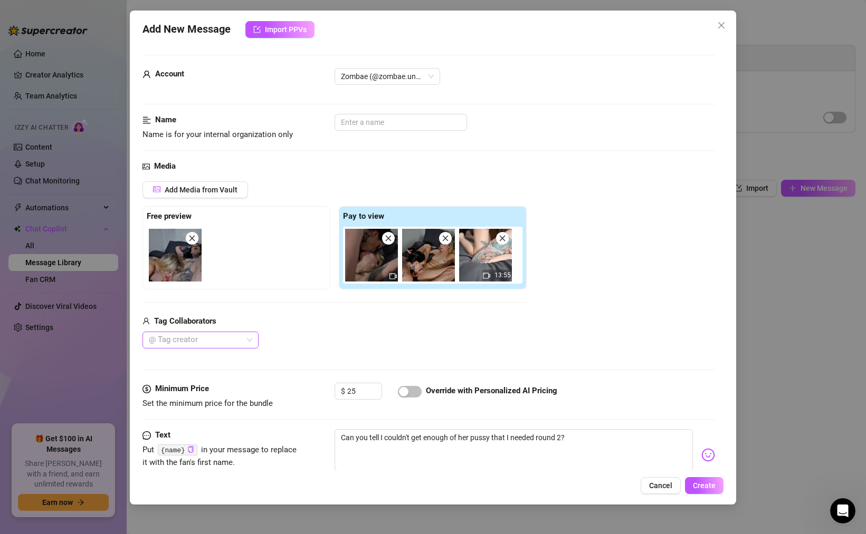
click at [195, 341] on div at bounding box center [195, 340] width 101 height 15
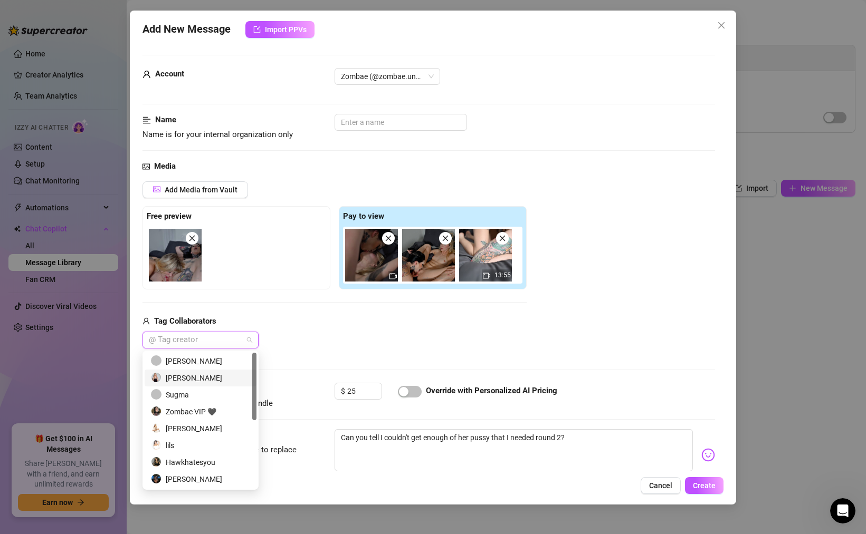
click at [194, 377] on div "[PERSON_NAME]" at bounding box center [200, 378] width 99 height 12
click at [410, 391] on span "button" at bounding box center [410, 392] width 24 height 12
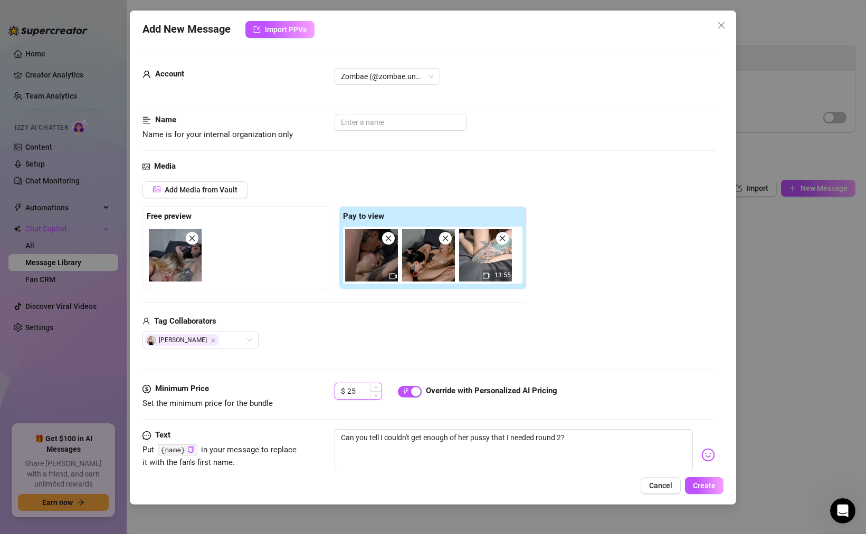
click at [366, 387] on input "25" at bounding box center [364, 391] width 34 height 16
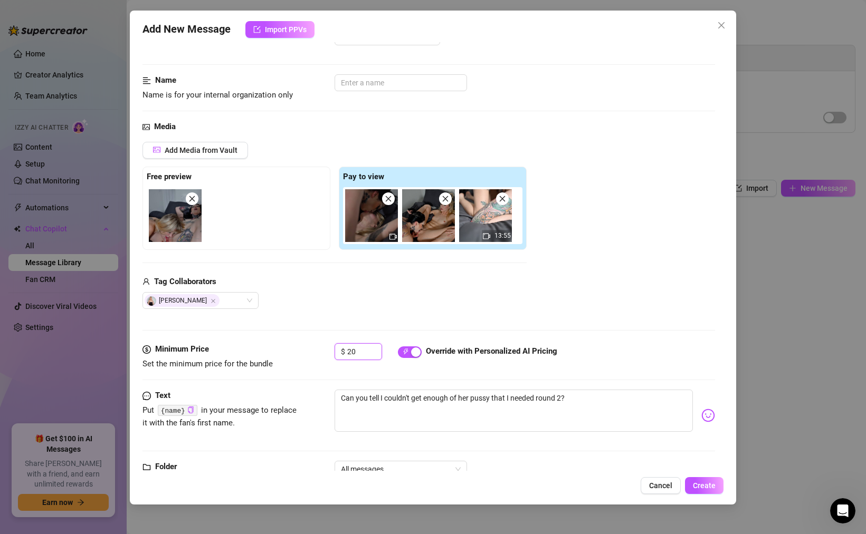
scroll to position [75, 0]
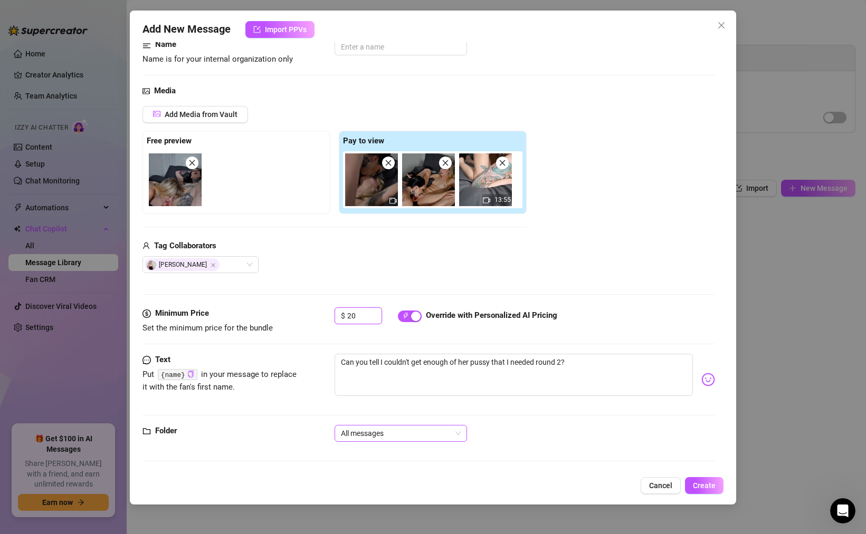
click at [387, 431] on span "All messages" at bounding box center [401, 434] width 120 height 16
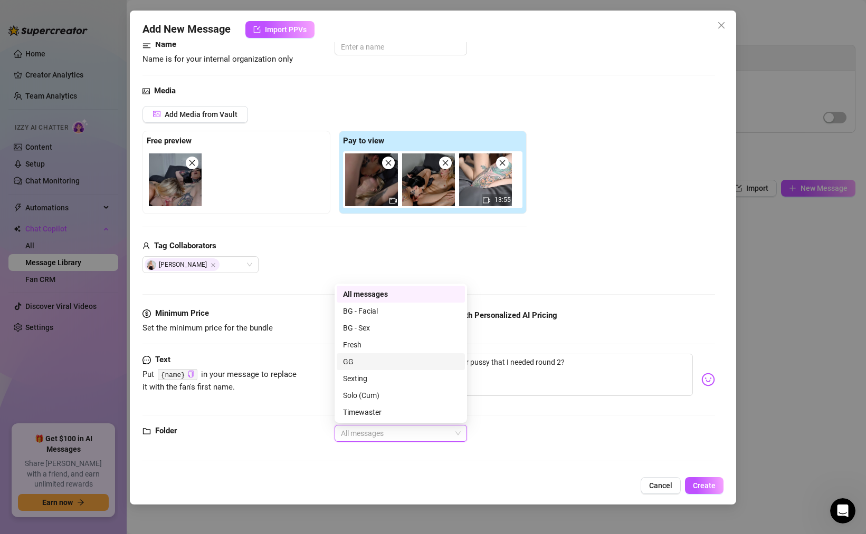
click at [356, 359] on div "GG" at bounding box center [401, 362] width 116 height 12
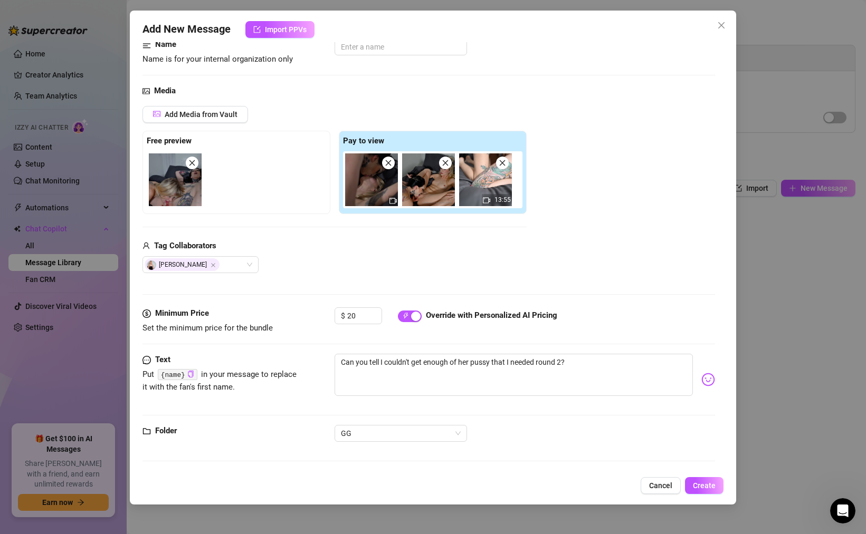
drag, startPoint x: 710, startPoint y: 487, endPoint x: 418, endPoint y: 193, distance: 414.7
click at [418, 193] on div "Add New Message Import PPVs Account Zombae (@zombae.undead) Name Name is for yo…" at bounding box center [433, 258] width 606 height 494
click at [184, 179] on img at bounding box center [175, 179] width 53 height 53
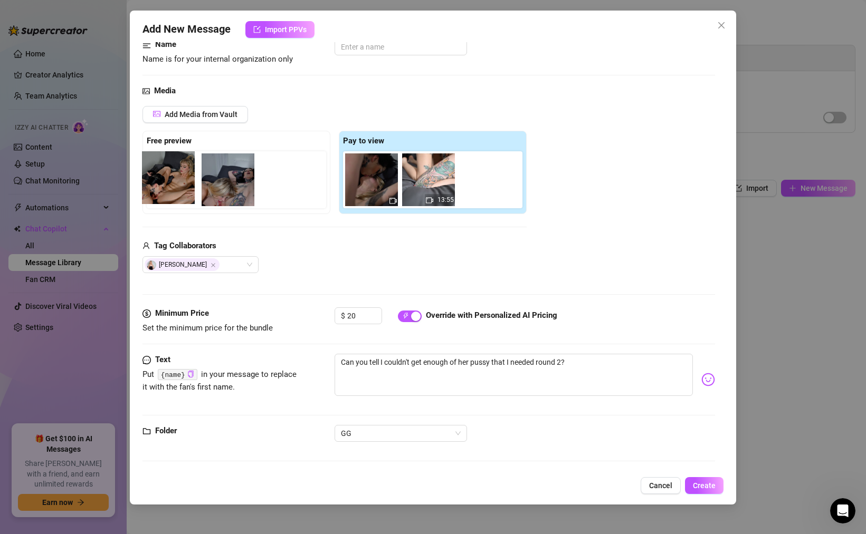
drag, startPoint x: 418, startPoint y: 183, endPoint x: 155, endPoint y: 181, distance: 263.2
click at [155, 181] on div "Free preview Pay to view 13:55" at bounding box center [334, 172] width 384 height 83
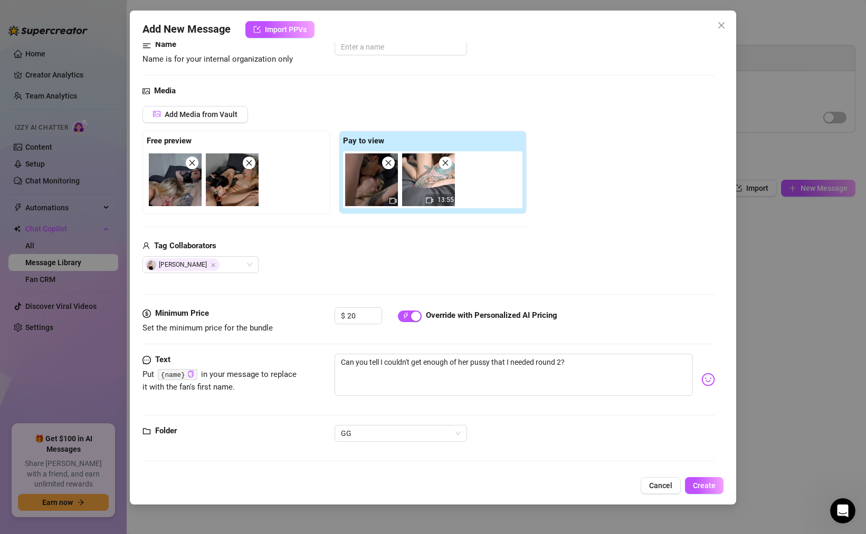
click at [180, 181] on img at bounding box center [175, 179] width 53 height 53
click at [172, 191] on div at bounding box center [239, 179] width 184 height 57
drag, startPoint x: 169, startPoint y: 199, endPoint x: 167, endPoint y: 191, distance: 7.6
click at [167, 191] on div at bounding box center [239, 179] width 184 height 57
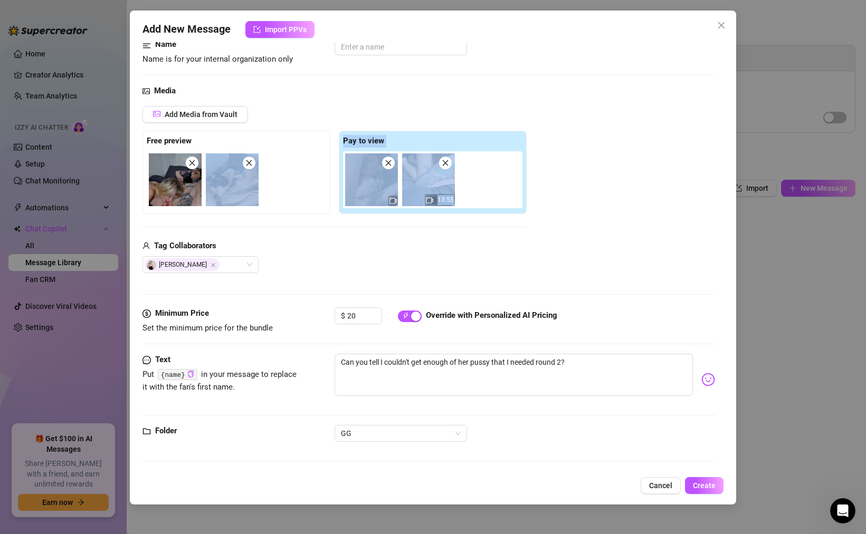
drag, startPoint x: 259, startPoint y: 233, endPoint x: 259, endPoint y: 216, distance: 16.4
click at [259, 216] on div "Add Media from Vault Free preview Pay to view 13:55 Tag Collaborators [PERSON_N…" at bounding box center [334, 190] width 384 height 168
drag, startPoint x: 261, startPoint y: 235, endPoint x: 262, endPoint y: 217, distance: 18.5
click at [262, 217] on div "Add Media from Vault Free preview Pay to view 13:55 Tag Collaborators [PERSON_N…" at bounding box center [334, 190] width 384 height 168
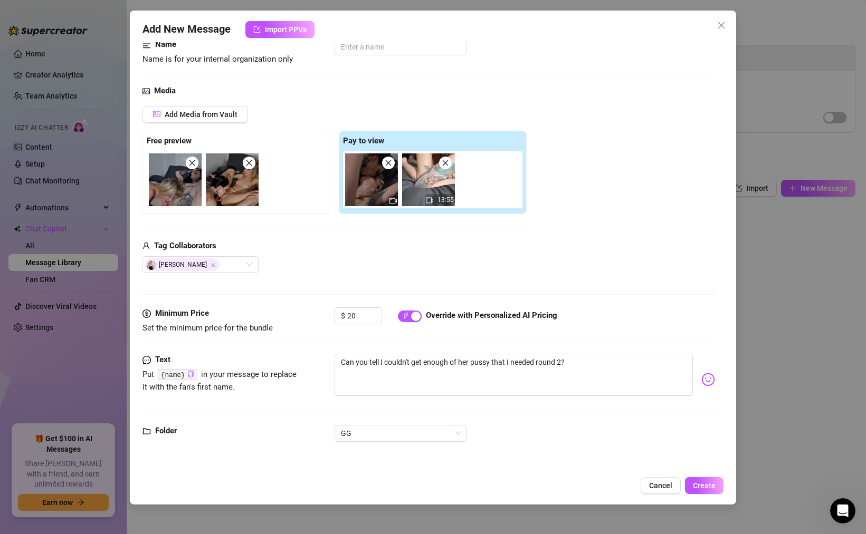
click at [176, 224] on div "Add Media from Vault Free preview Pay to view 13:55 Tag Collaborators [PERSON_N…" at bounding box center [334, 190] width 384 height 168
click at [174, 220] on div "Add Media from Vault Free preview Pay to view 13:55 Tag Collaborators [PERSON_N…" at bounding box center [334, 190] width 384 height 168
click at [704, 485] on span "Create" at bounding box center [704, 486] width 23 height 8
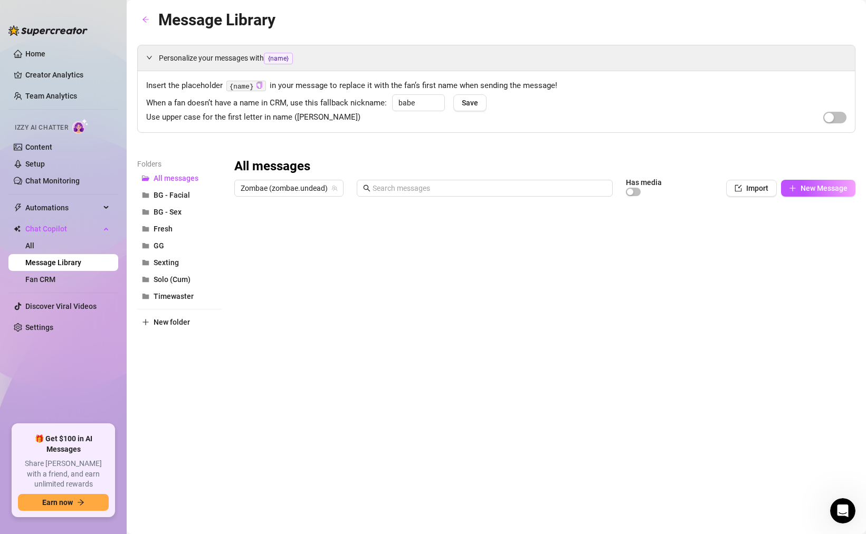
click at [243, 271] on div at bounding box center [544, 318] width 621 height 235
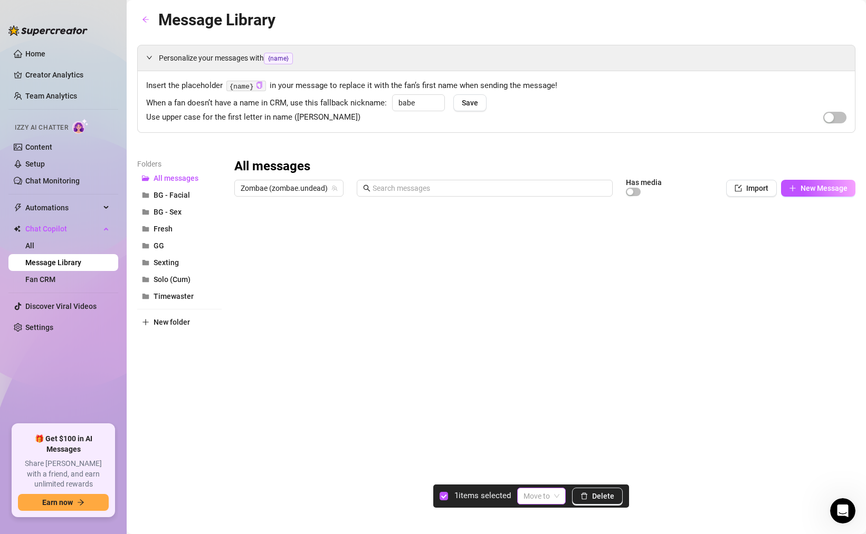
click at [540, 493] on input "search" at bounding box center [536, 496] width 26 height 16
click at [537, 420] on div "GG" at bounding box center [547, 425] width 43 height 12
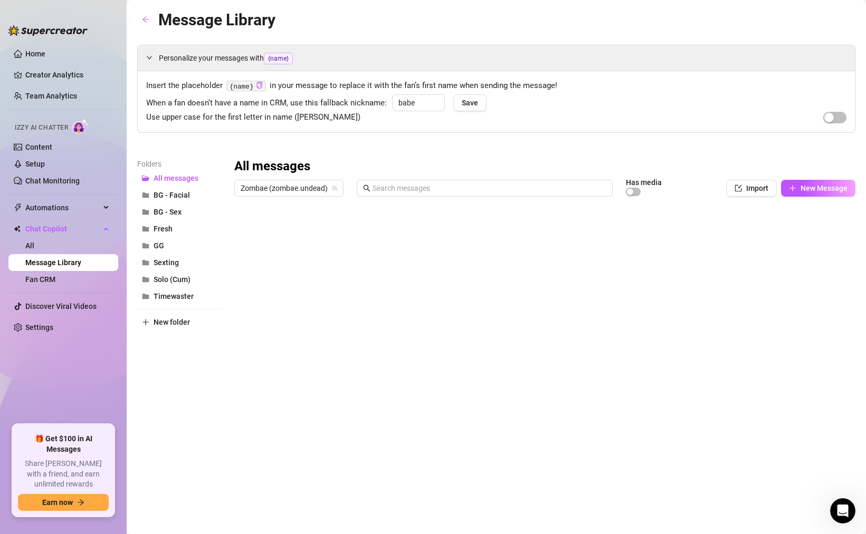
click at [291, 273] on div at bounding box center [544, 318] width 621 height 235
click at [284, 273] on div at bounding box center [544, 318] width 621 height 235
click at [284, 273] on textarea at bounding box center [283, 269] width 65 height 9
click at [285, 253] on div at bounding box center [544, 318] width 621 height 235
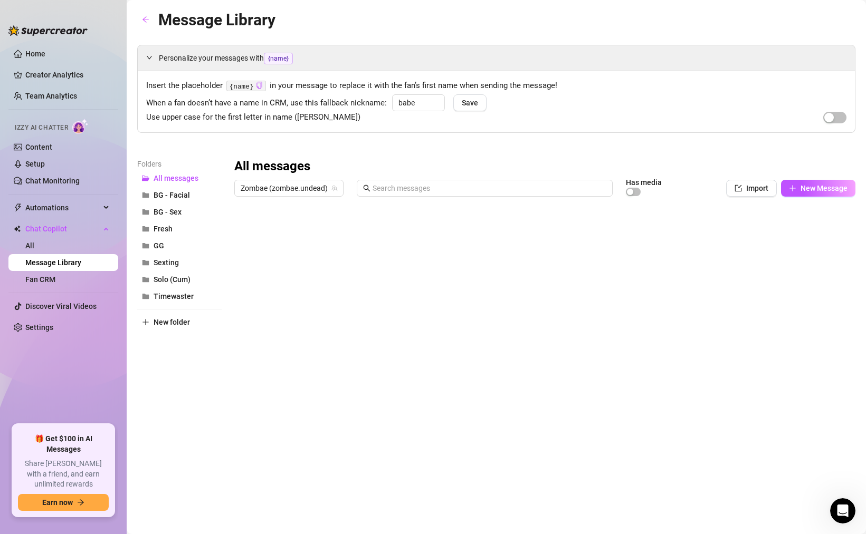
click at [286, 272] on div at bounding box center [544, 318] width 621 height 235
click at [292, 273] on div at bounding box center [544, 318] width 621 height 235
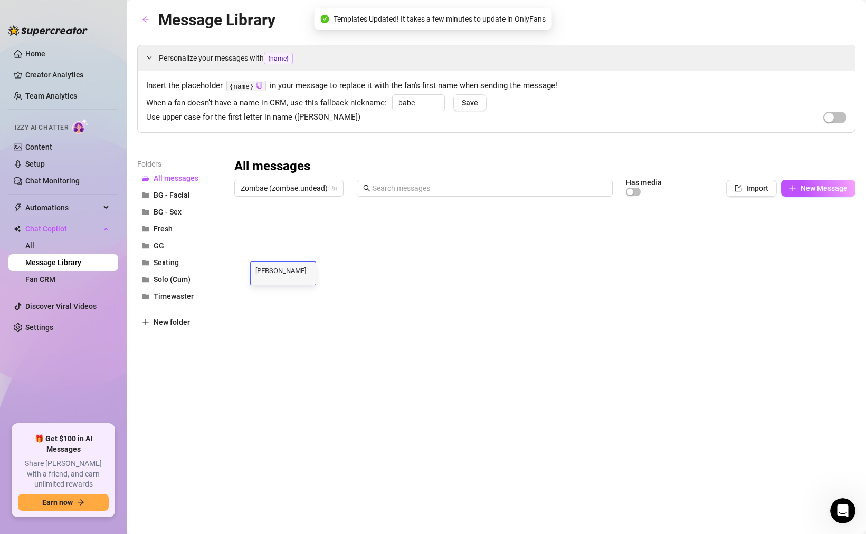
click at [296, 269] on textarea "[PERSON_NAME]" at bounding box center [283, 269] width 65 height 9
click at [316, 305] on div at bounding box center [544, 318] width 621 height 235
click at [757, 185] on span "Import" at bounding box center [757, 188] width 22 height 8
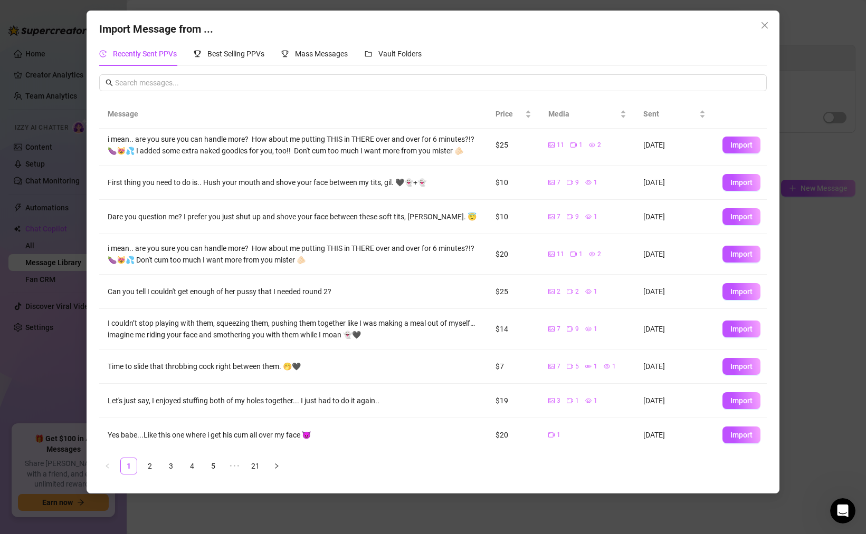
scroll to position [59, 0]
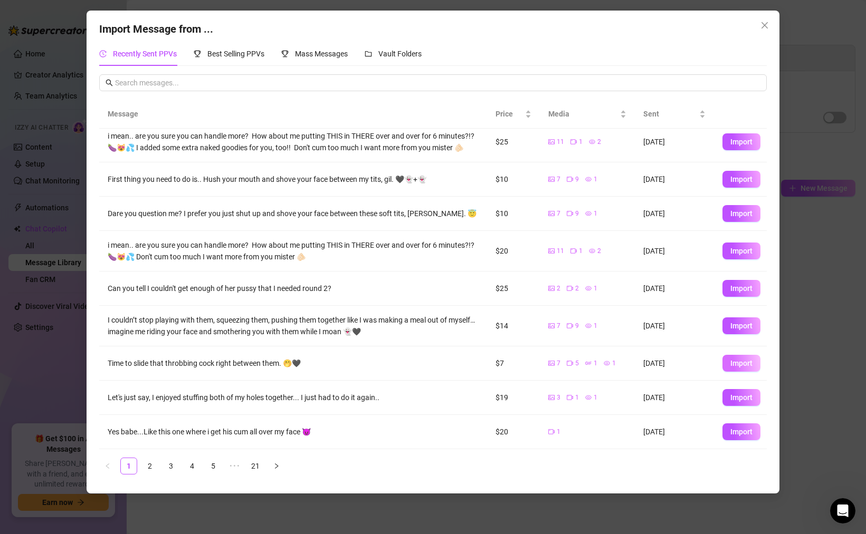
click at [743, 363] on span "Import" at bounding box center [741, 363] width 22 height 8
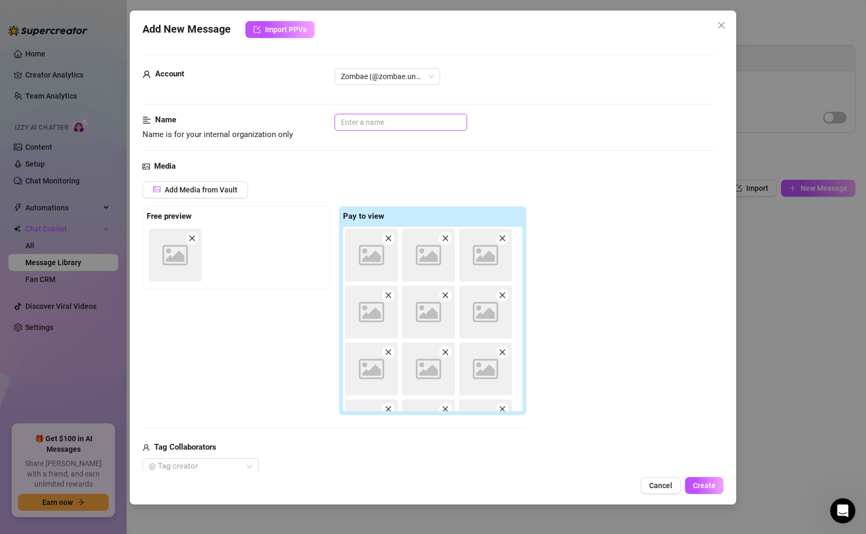
click at [364, 117] on input "text" at bounding box center [400, 122] width 132 height 17
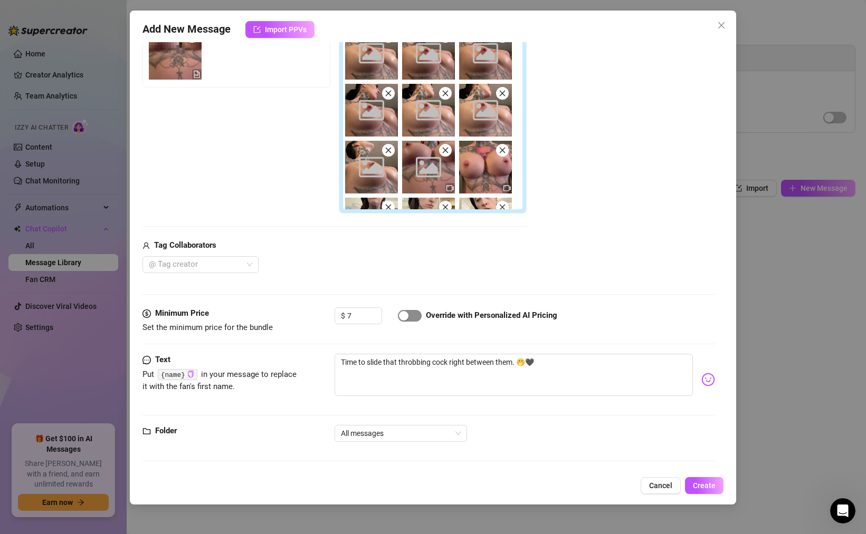
click at [410, 316] on span "button" at bounding box center [410, 316] width 24 height 12
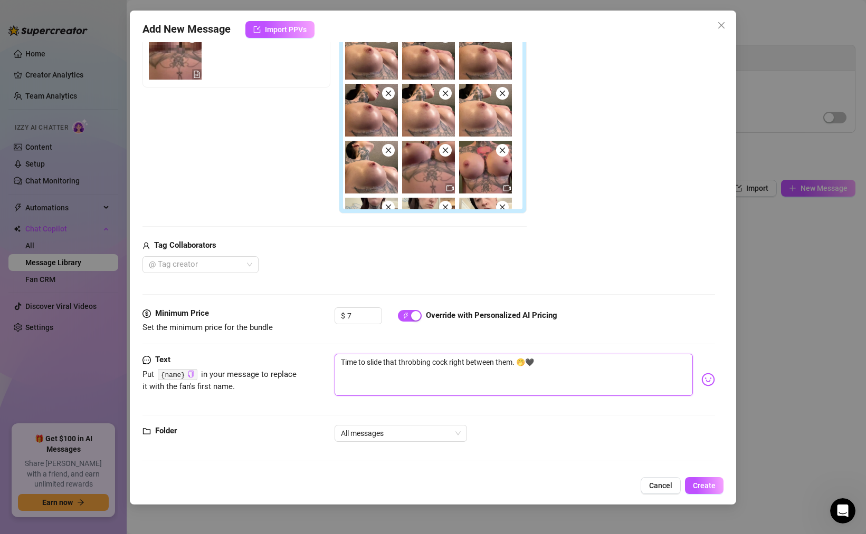
click at [513, 363] on textarea "Time to slide that throbbing cock right between them. 🤭🖤" at bounding box center [513, 375] width 358 height 42
click at [193, 373] on icon "copy" at bounding box center [190, 374] width 7 height 7
click at [516, 362] on textarea "Time to slide that throbbing cock right between them . 🤭🖤" at bounding box center [513, 375] width 358 height 42
click at [515, 364] on textarea "Time to slide that throbbing cock right between them . 🤭🖤" at bounding box center [513, 375] width 358 height 42
paste textarea "{name}"
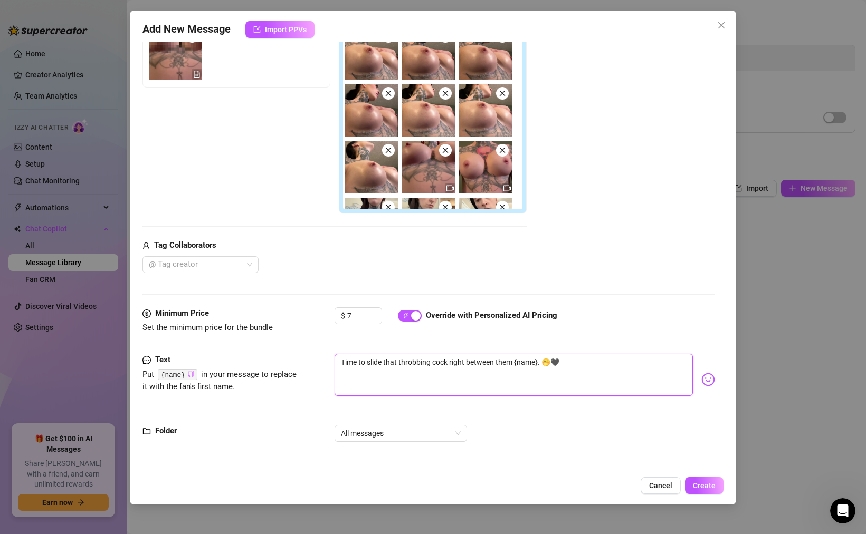
click at [542, 363] on textarea "Time to slide that throbbing cock right between them {name}. 🤭🖤" at bounding box center [513, 375] width 358 height 42
click at [368, 430] on span "All messages" at bounding box center [401, 434] width 120 height 16
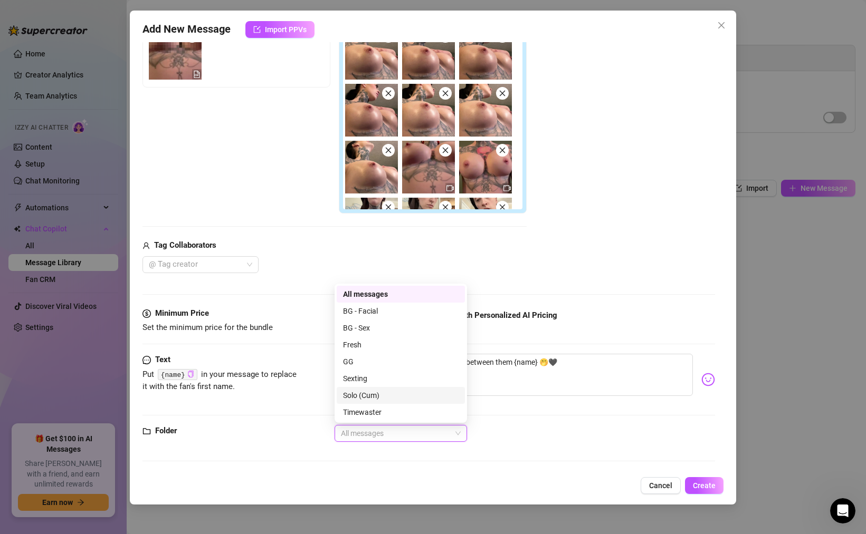
click at [366, 395] on div "Solo (Cum)" at bounding box center [401, 396] width 116 height 12
click at [380, 437] on span "Solo (Cum)" at bounding box center [401, 434] width 120 height 16
click at [362, 297] on div "All messages" at bounding box center [401, 295] width 116 height 12
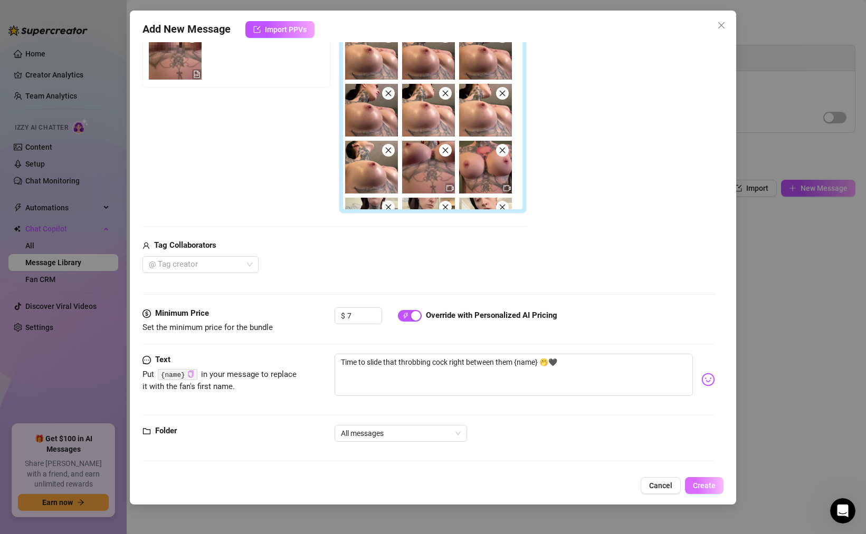
click at [699, 485] on span "Create" at bounding box center [704, 486] width 23 height 8
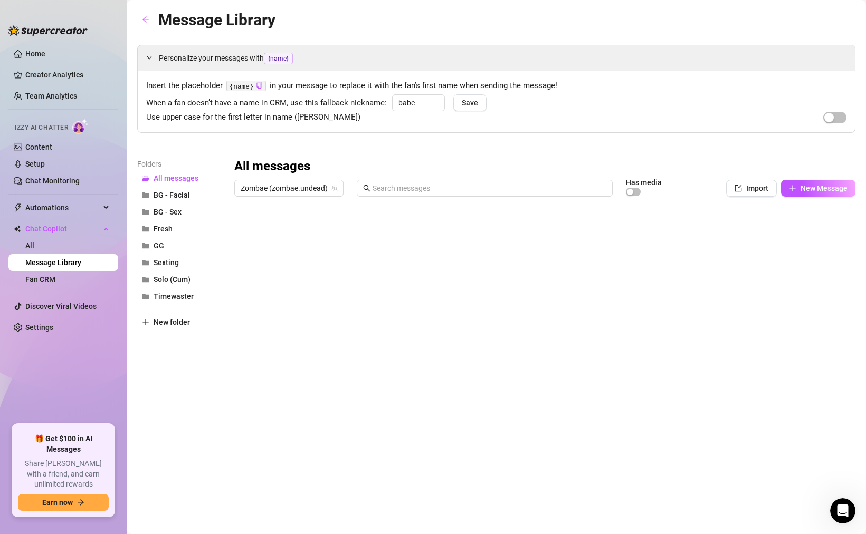
click at [175, 312] on div "Folders All messages BG - Facial BG - Sex Fresh GG Sexting Solo (Cum) Timewaste…" at bounding box center [179, 297] width 84 height 278
click at [175, 321] on span "New folder" at bounding box center [171, 322] width 36 height 8
click at [175, 314] on input "text" at bounding box center [179, 313] width 84 height 17
click at [164, 352] on div "Folders All messages BG - Facial BG - Sex Fresh GG Sexting Solo (Cum) Timewaste…" at bounding box center [179, 297] width 84 height 278
click at [244, 294] on div at bounding box center [544, 318] width 621 height 235
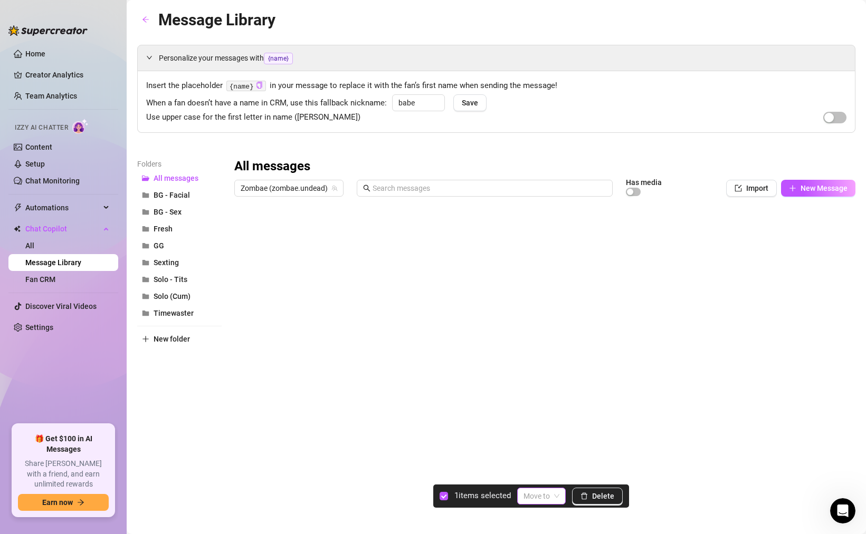
click at [539, 498] on input "search" at bounding box center [536, 496] width 26 height 16
click at [543, 457] on div "Solo - Tits" at bounding box center [547, 459] width 43 height 12
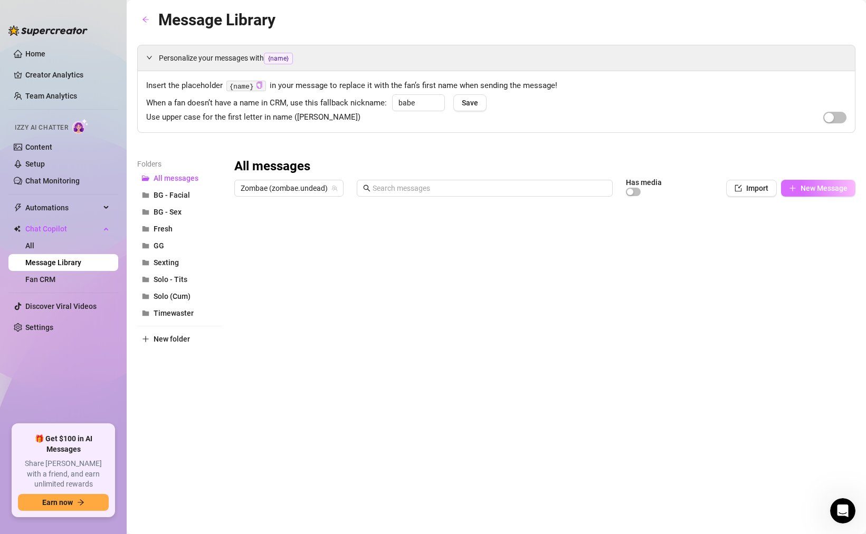
click at [815, 186] on span "New Message" at bounding box center [823, 188] width 47 height 8
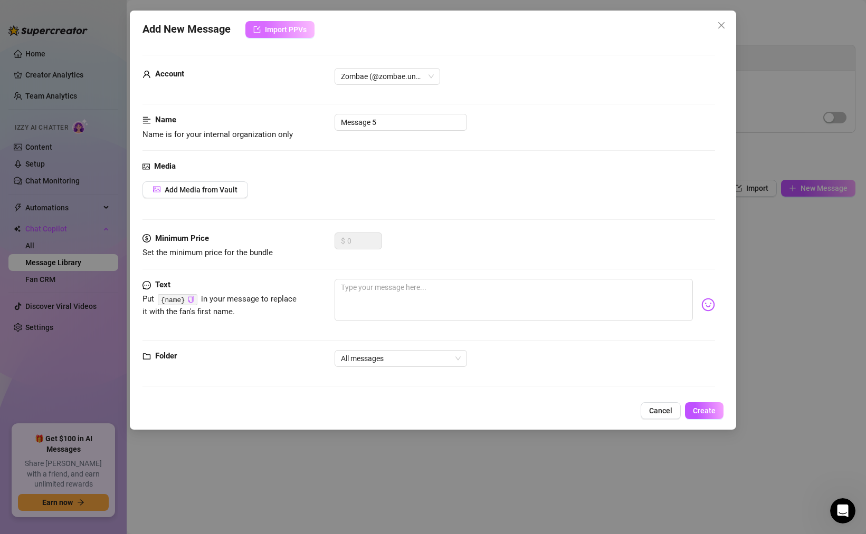
click at [291, 37] on button "Import PPVs" at bounding box center [279, 29] width 69 height 17
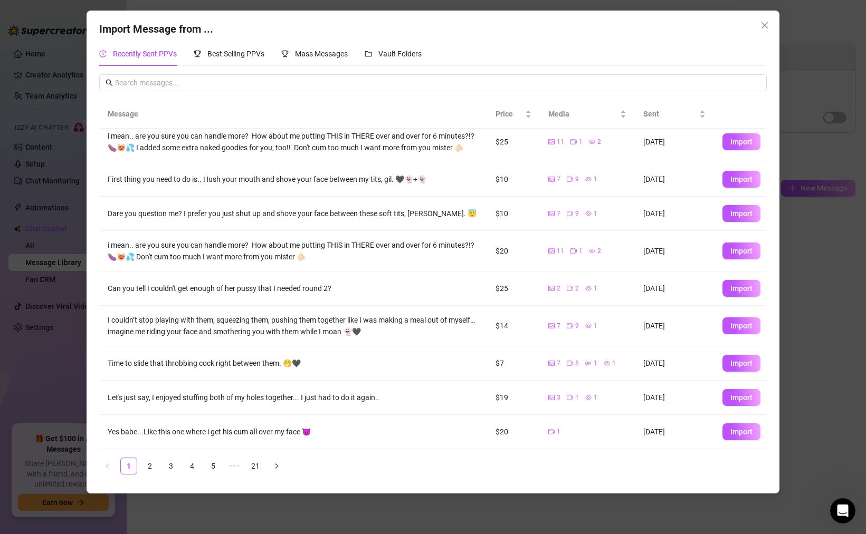
scroll to position [0, 0]
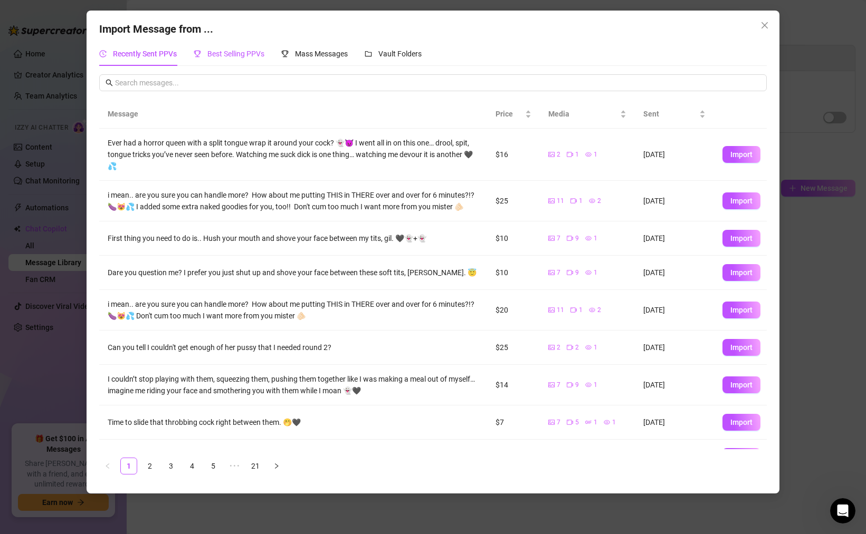
click at [248, 55] on span "Best Selling PPVs" at bounding box center [235, 54] width 57 height 8
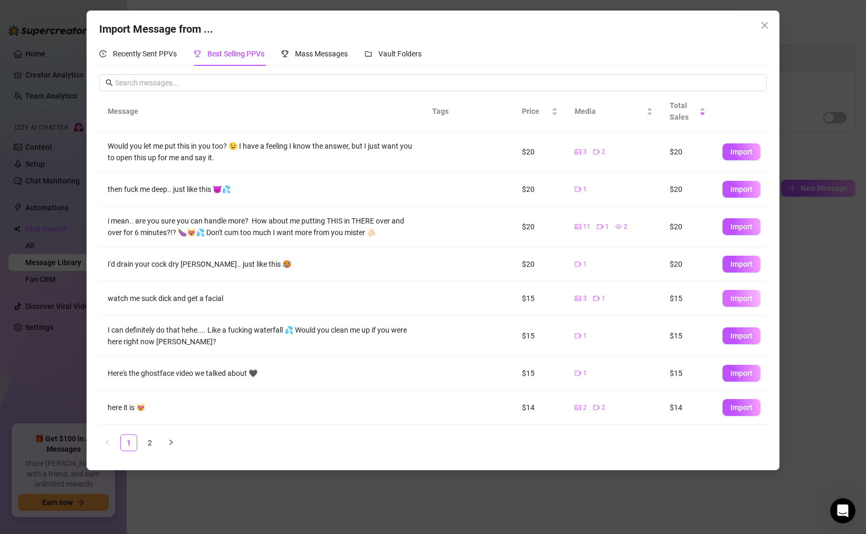
click at [731, 301] on span "Import" at bounding box center [741, 298] width 22 height 8
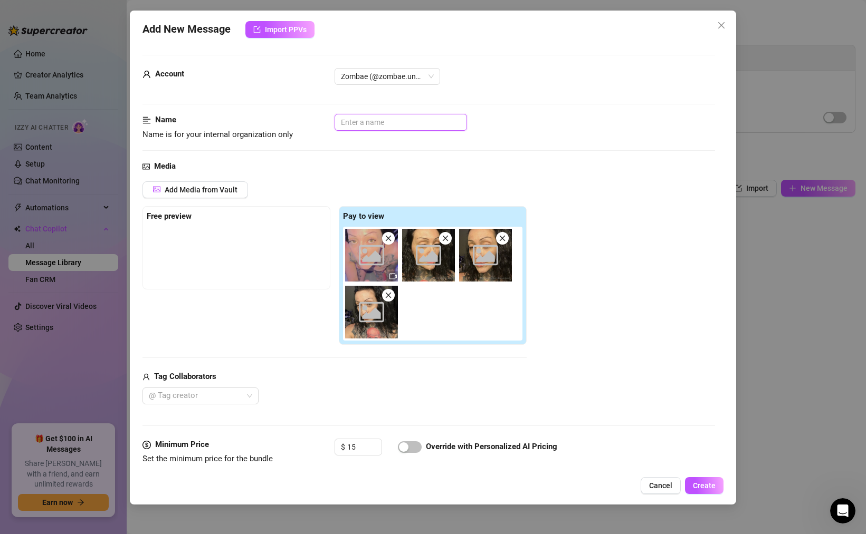
click at [371, 122] on input "text" at bounding box center [400, 122] width 132 height 17
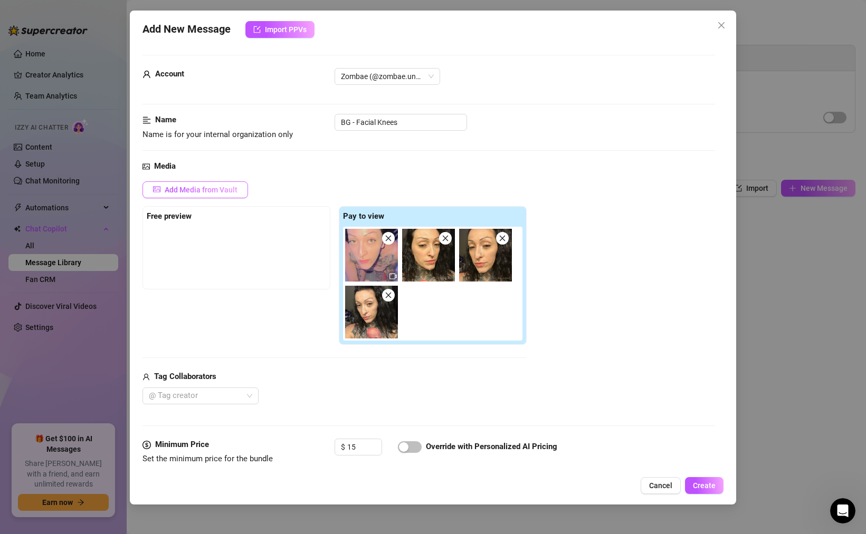
click at [232, 189] on span "Add Media from Vault" at bounding box center [201, 190] width 73 height 8
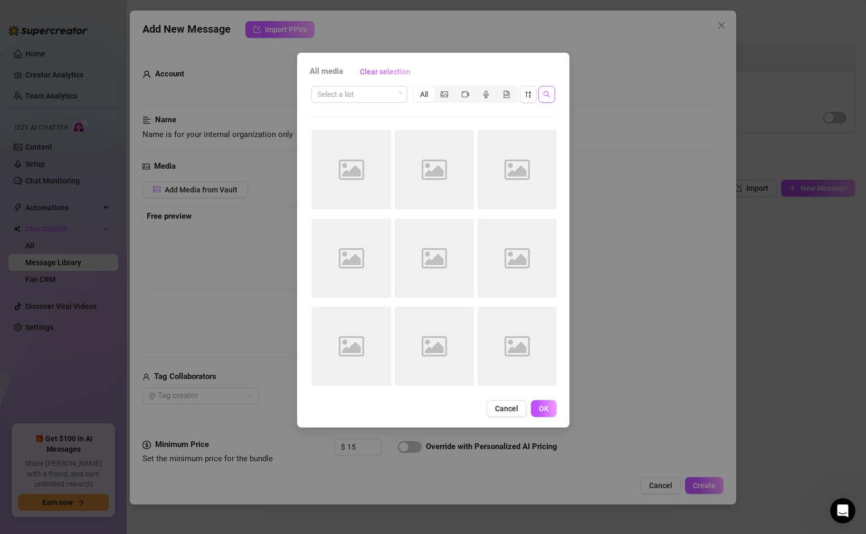
click at [546, 96] on icon "search" at bounding box center [546, 94] width 7 height 7
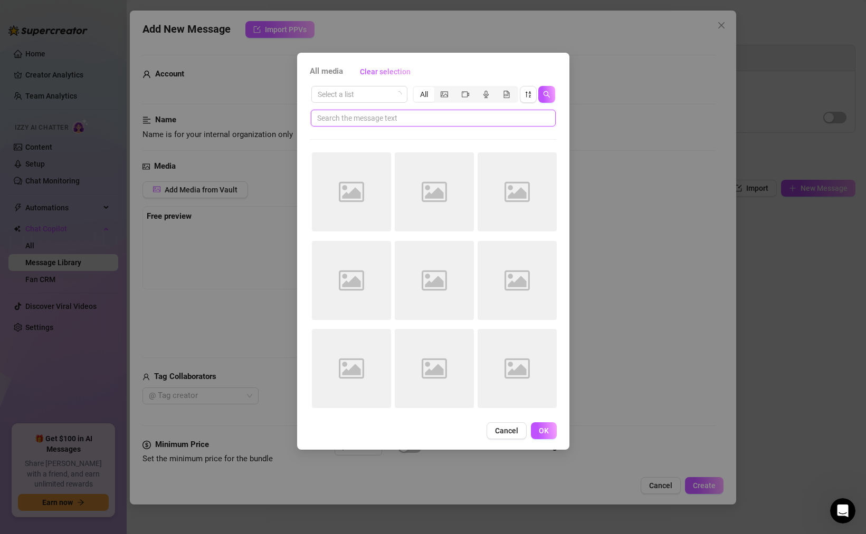
click at [500, 117] on input "text" at bounding box center [429, 118] width 224 height 12
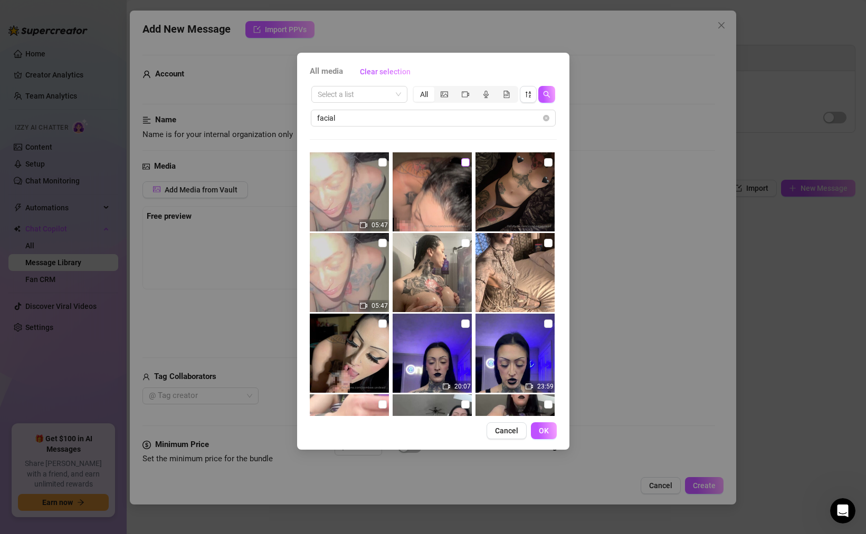
click at [465, 161] on input "checkbox" at bounding box center [465, 162] width 8 height 8
click at [546, 429] on span "OK" at bounding box center [544, 431] width 10 height 8
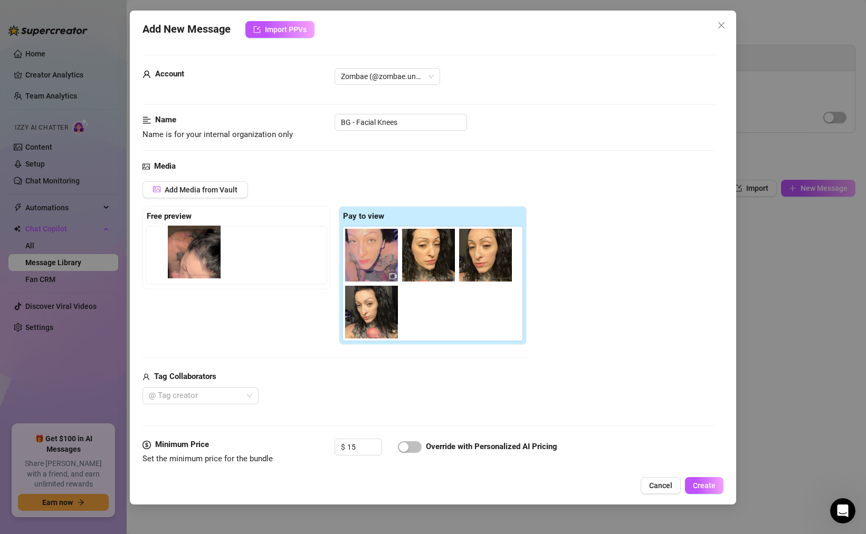
drag, startPoint x: 425, startPoint y: 316, endPoint x: 188, endPoint y: 256, distance: 244.5
click at [188, 256] on div "Free preview Pay to view" at bounding box center [334, 275] width 384 height 139
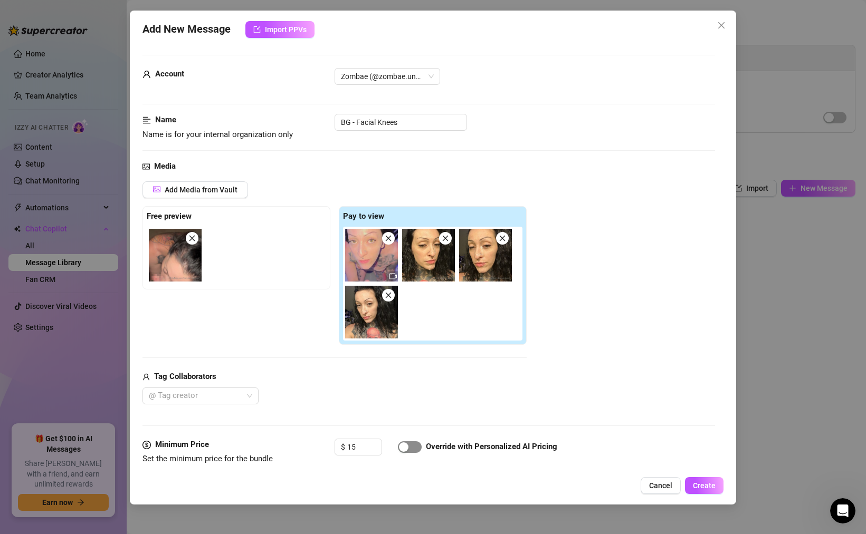
click at [408, 446] on div "button" at bounding box center [403, 447] width 9 height 9
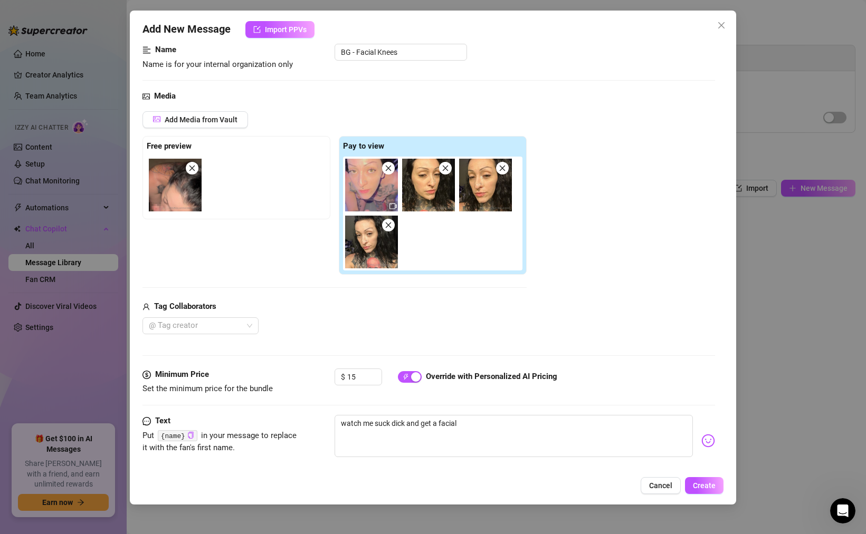
scroll to position [131, 0]
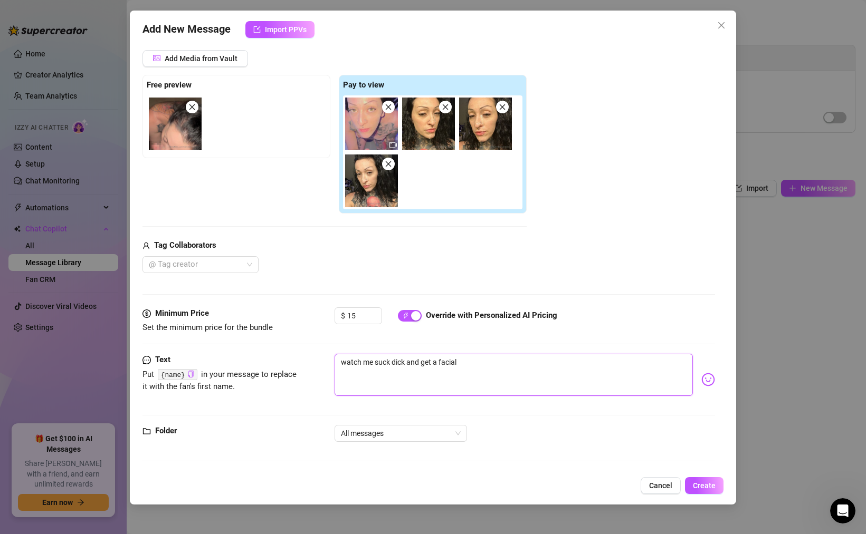
click at [467, 364] on textarea "watch me suck dick and get a facial" at bounding box center [513, 375] width 358 height 42
click at [437, 361] on textarea "watch me suck dick and get a facial" at bounding box center [513, 375] width 358 height 42
click at [505, 364] on textarea "watch me suck dick and get thatwinning facial" at bounding box center [513, 375] width 358 height 42
click at [180, 378] on code "{name}" at bounding box center [178, 374] width 40 height 11
click at [190, 376] on icon "copy" at bounding box center [190, 374] width 7 height 7
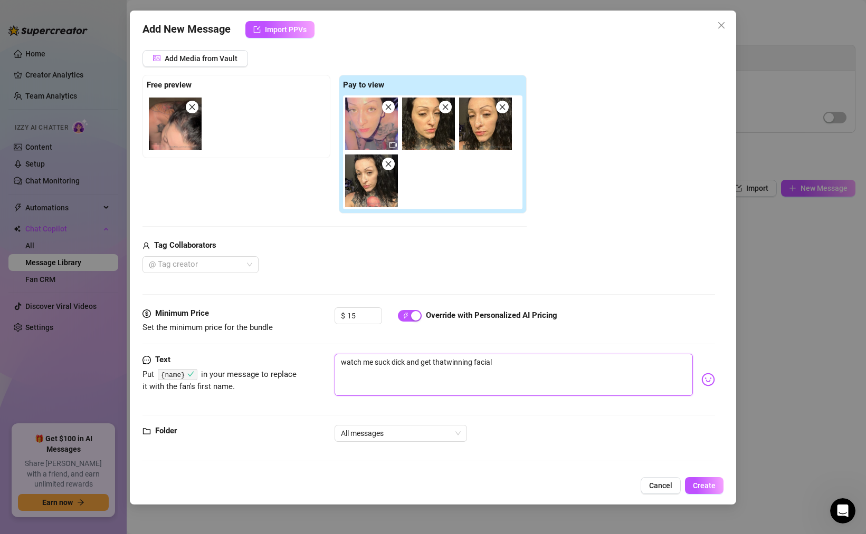
click at [511, 367] on textarea "watch me suck dick and get thatwinning facial" at bounding box center [513, 375] width 358 height 42
paste textarea "{name}"
click at [447, 361] on textarea "watch me suck dick and get thatwinning facial {name}" at bounding box center [513, 375] width 358 height 42
click at [459, 430] on span "All messages" at bounding box center [401, 434] width 120 height 16
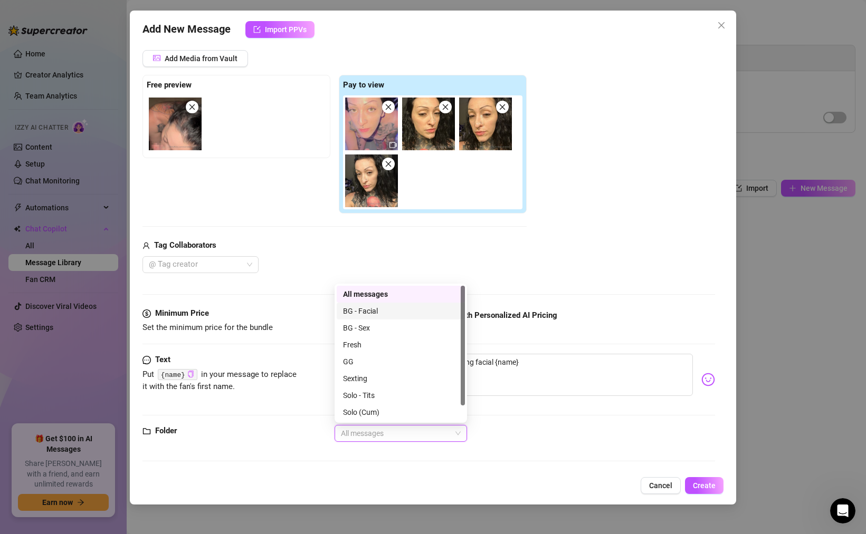
click at [369, 314] on div "BG - Facial" at bounding box center [401, 311] width 116 height 12
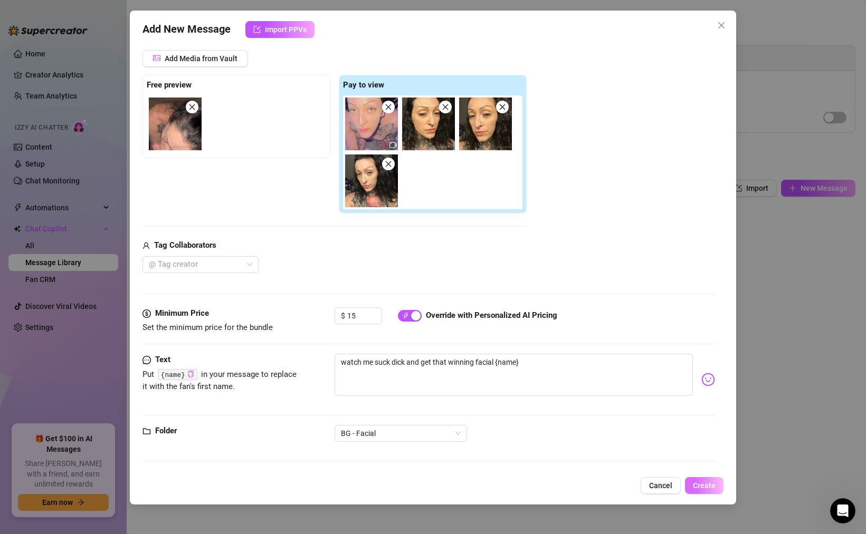
click at [715, 491] on button "Create" at bounding box center [704, 485] width 39 height 17
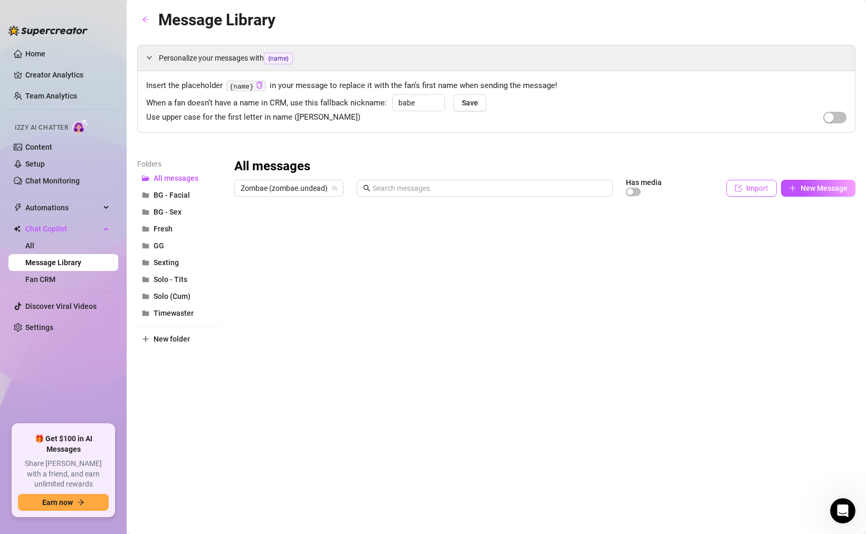
click at [758, 184] on span "Import" at bounding box center [757, 188] width 22 height 8
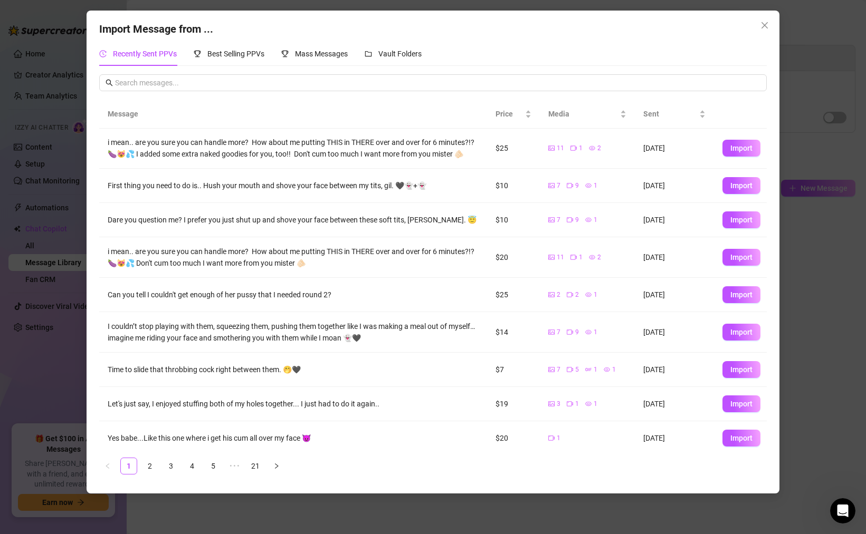
scroll to position [59, 0]
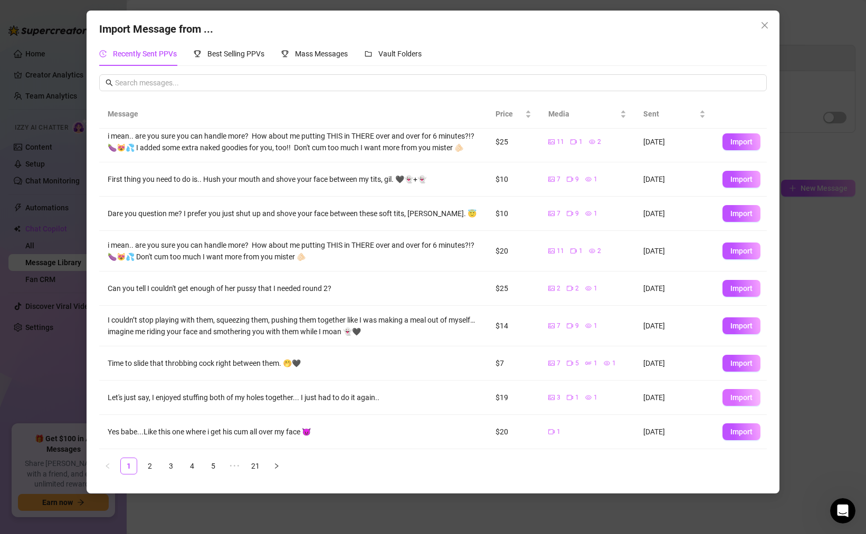
click at [734, 397] on span "Import" at bounding box center [741, 397] width 22 height 8
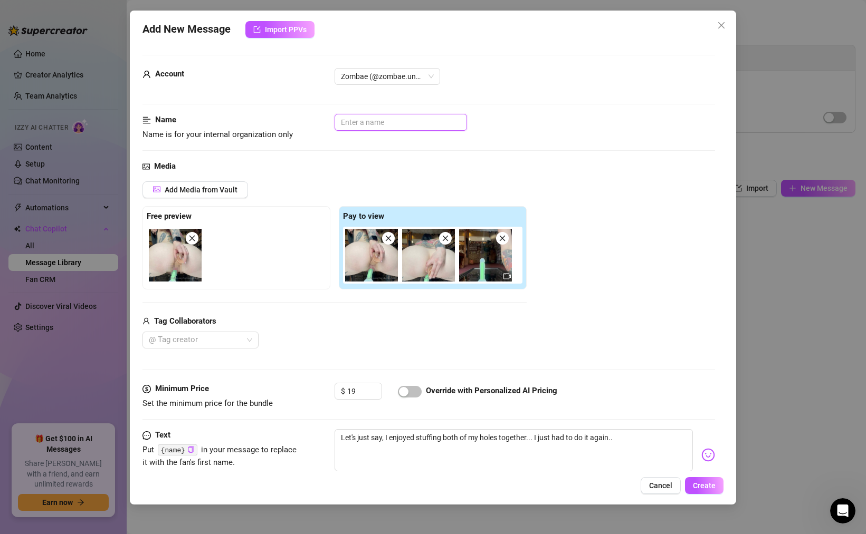
click at [356, 121] on input "text" at bounding box center [400, 122] width 132 height 17
click at [416, 393] on span "button" at bounding box center [410, 392] width 24 height 12
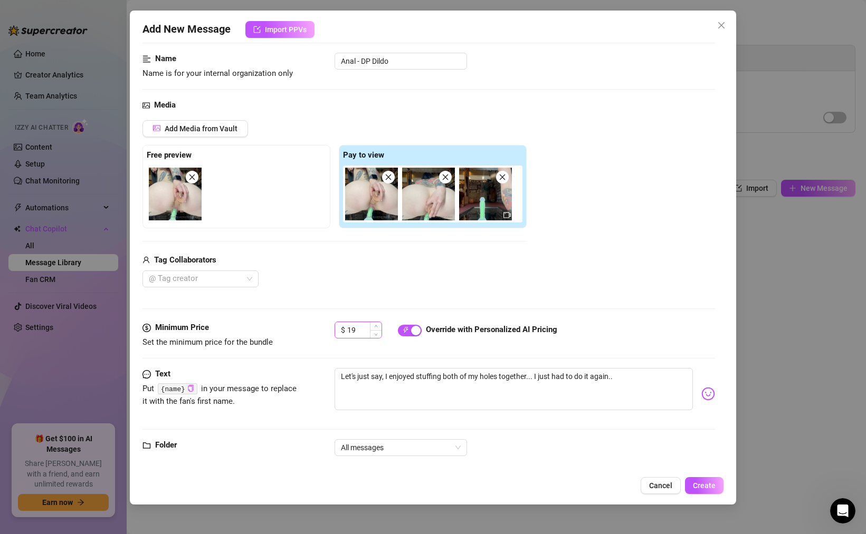
scroll to position [75, 0]
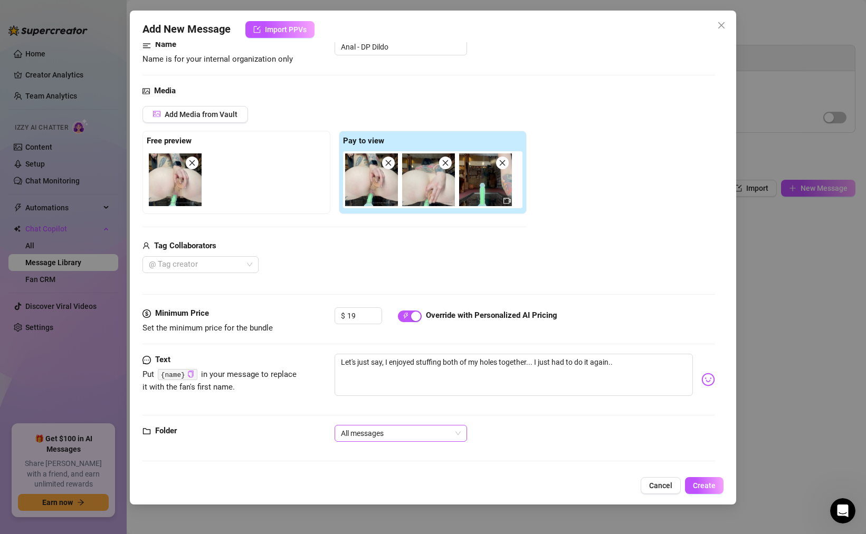
click at [374, 435] on span "All messages" at bounding box center [401, 434] width 120 height 16
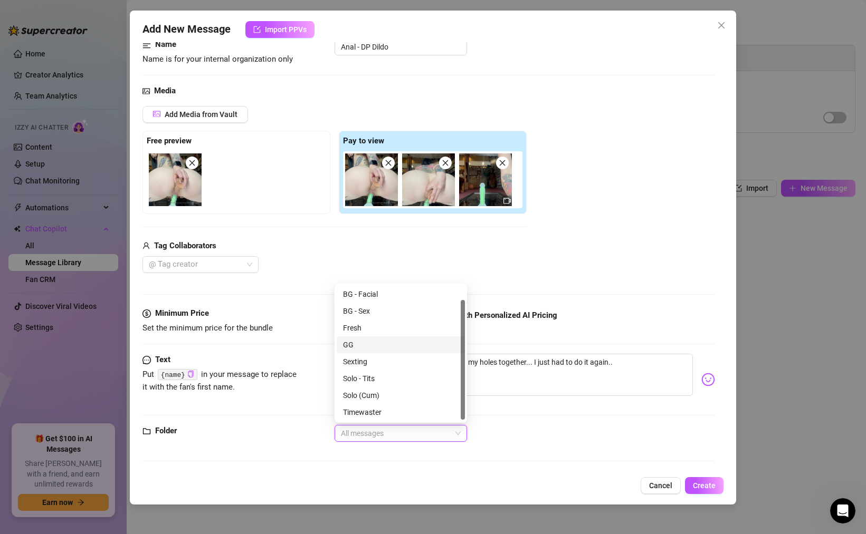
scroll to position [16, 0]
click at [369, 398] on div "Solo (Cum)" at bounding box center [401, 397] width 116 height 12
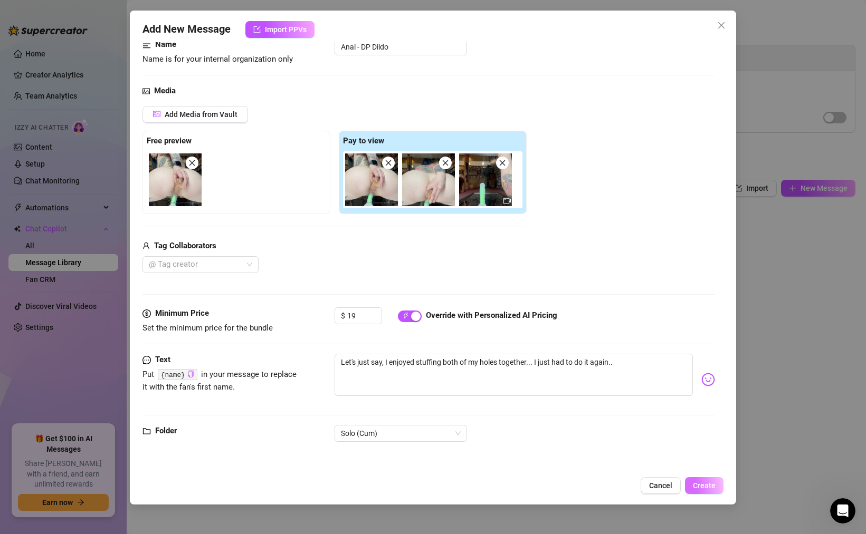
click at [701, 485] on span "Create" at bounding box center [704, 486] width 23 height 8
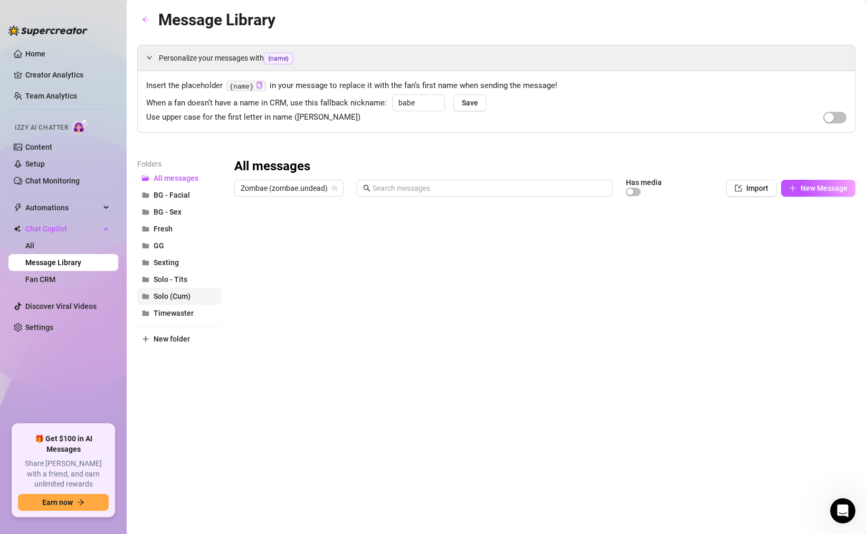
click at [183, 295] on span "Solo (Cum)" at bounding box center [171, 296] width 37 height 8
click at [180, 338] on span "New folder" at bounding box center [171, 339] width 36 height 8
click at [180, 331] on input "text" at bounding box center [179, 330] width 84 height 17
click at [177, 381] on div "Folders All messages BG - Facial BG - Sex Fresh GG Sexting Solo - Tits Solo (Cu…" at bounding box center [179, 297] width 84 height 278
click at [244, 232] on div at bounding box center [544, 318] width 621 height 235
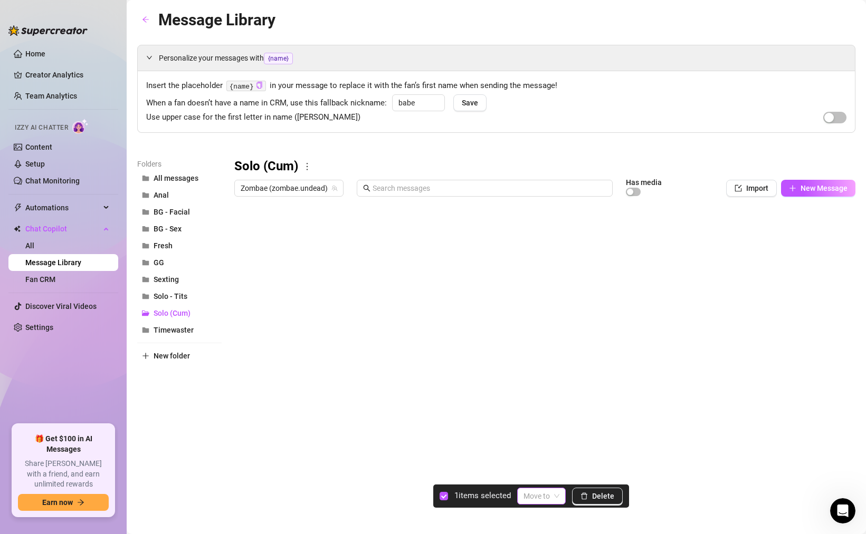
click at [563, 503] on div "Move to" at bounding box center [541, 496] width 49 height 17
click at [537, 377] on div "Anal" at bounding box center [547, 374] width 43 height 12
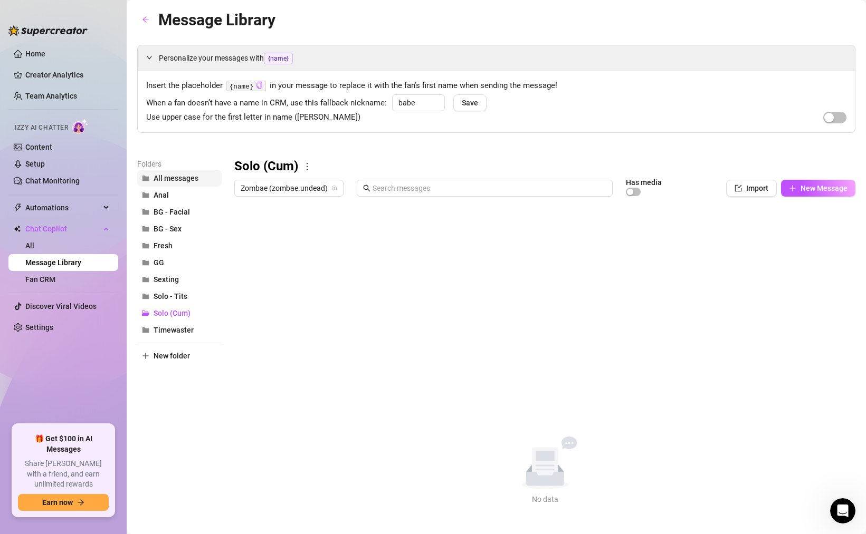
click at [170, 176] on span "All messages" at bounding box center [175, 178] width 45 height 8
click at [163, 191] on span "Anal" at bounding box center [160, 195] width 15 height 8
click at [163, 206] on button "BG - Facial" at bounding box center [179, 212] width 84 height 17
click at [163, 222] on button "BG - Sex" at bounding box center [179, 228] width 84 height 17
click at [757, 192] on span "Import" at bounding box center [757, 188] width 22 height 8
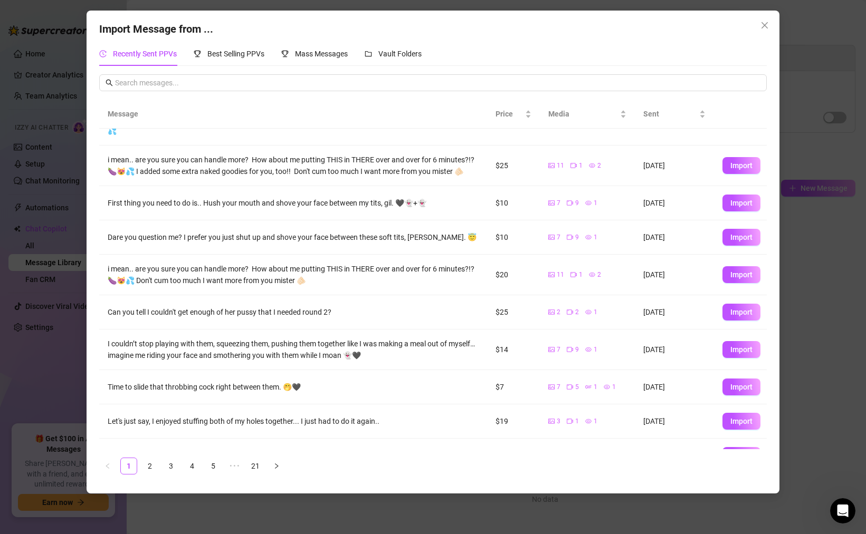
scroll to position [59, 0]
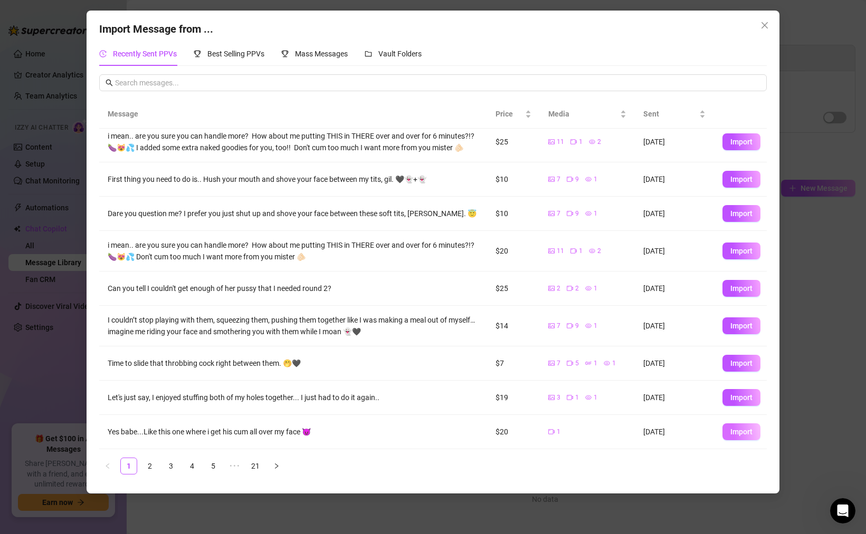
click at [733, 431] on span "Import" at bounding box center [741, 432] width 22 height 8
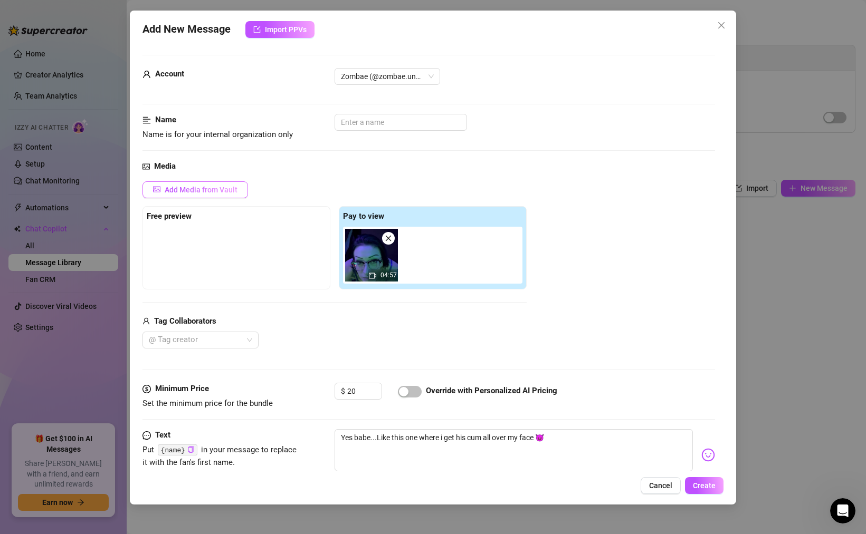
click at [197, 194] on button "Add Media from Vault" at bounding box center [194, 189] width 105 height 17
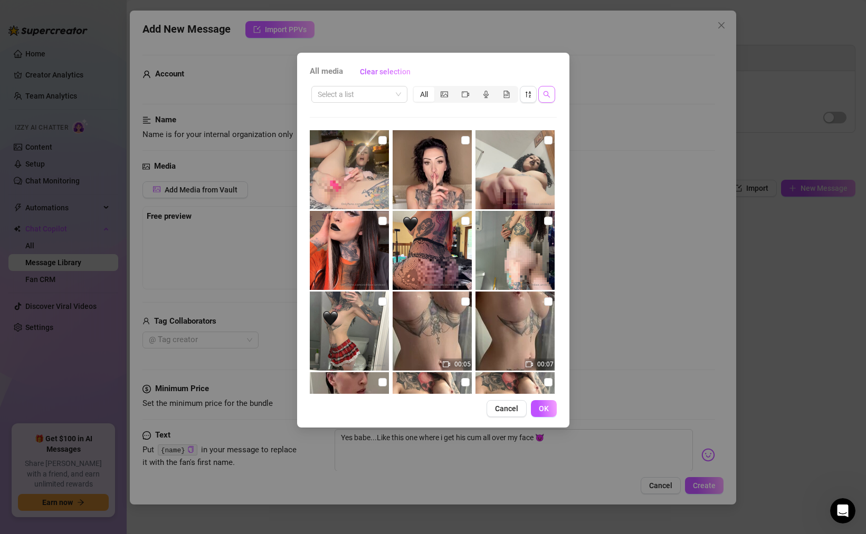
click at [552, 94] on button "button" at bounding box center [546, 94] width 17 height 17
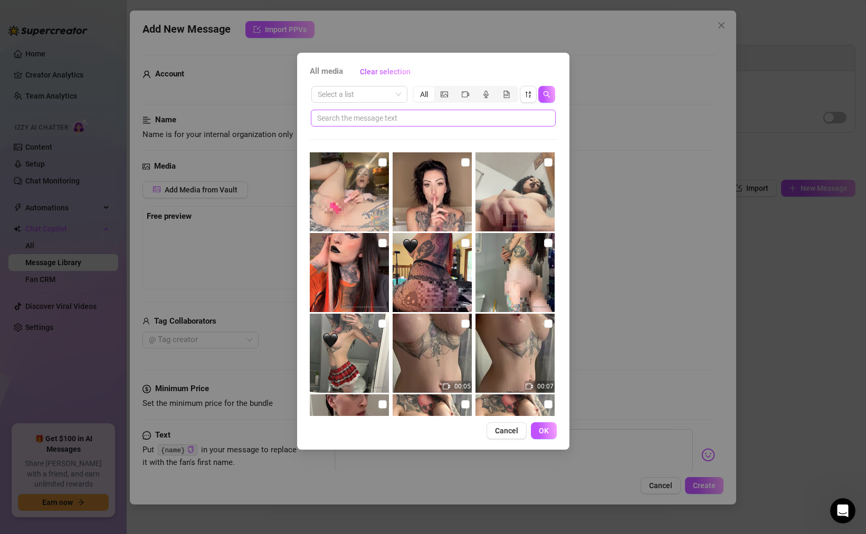
click at [425, 125] on span at bounding box center [433, 118] width 245 height 17
click at [424, 121] on input "f" at bounding box center [429, 118] width 224 height 12
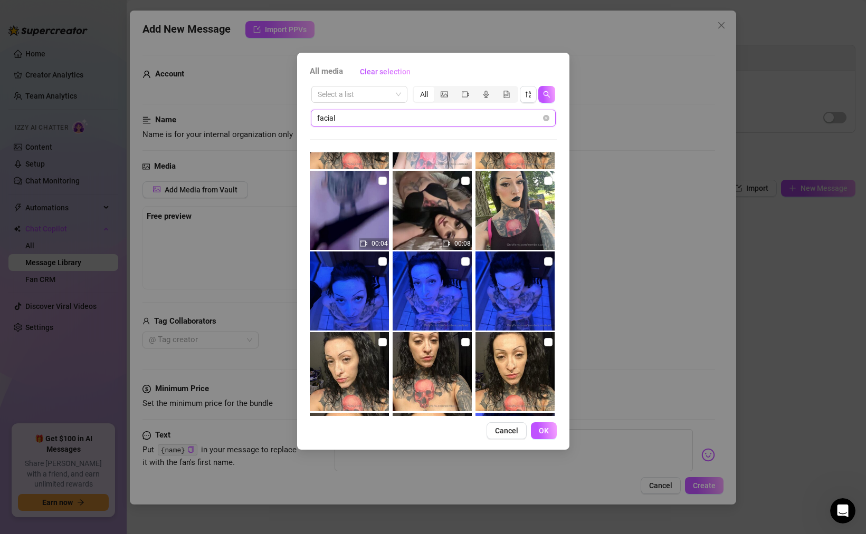
scroll to position [953, 0]
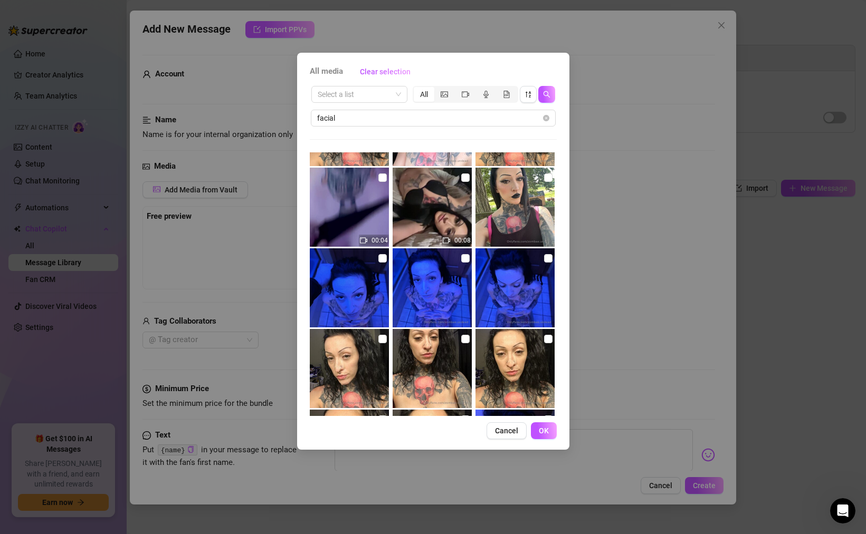
click at [372, 290] on img at bounding box center [349, 287] width 79 height 79
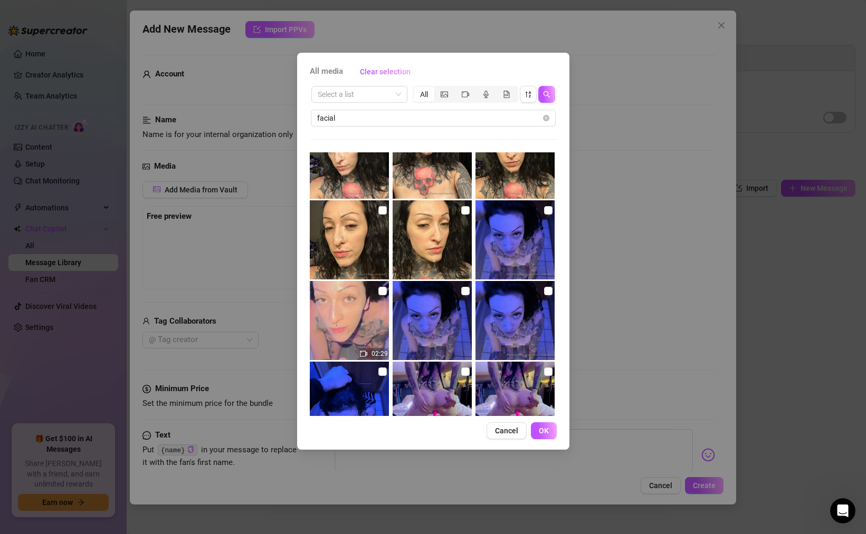
scroll to position [1164, 0]
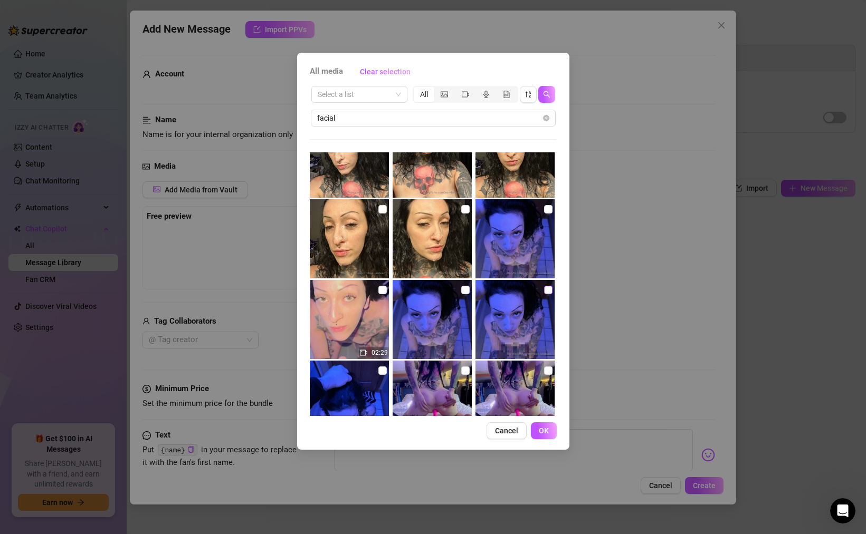
click at [548, 290] on input "checkbox" at bounding box center [548, 290] width 8 height 8
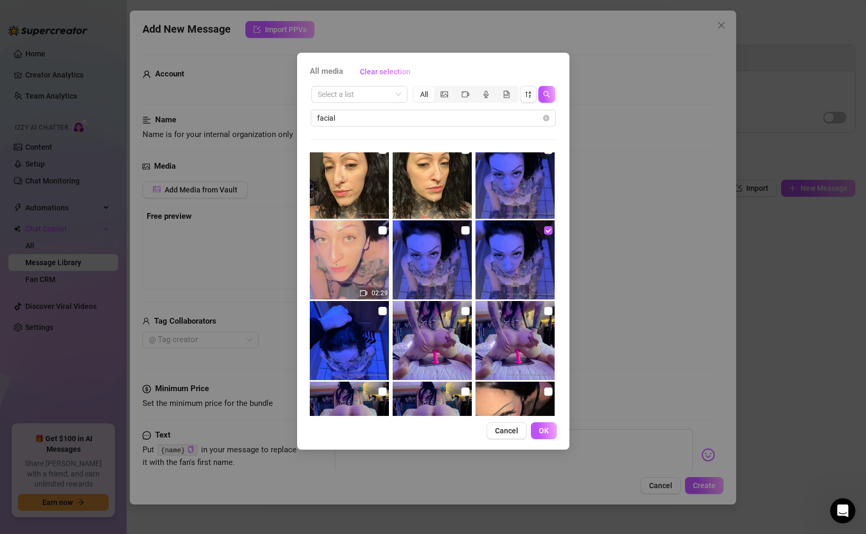
scroll to position [1218, 0]
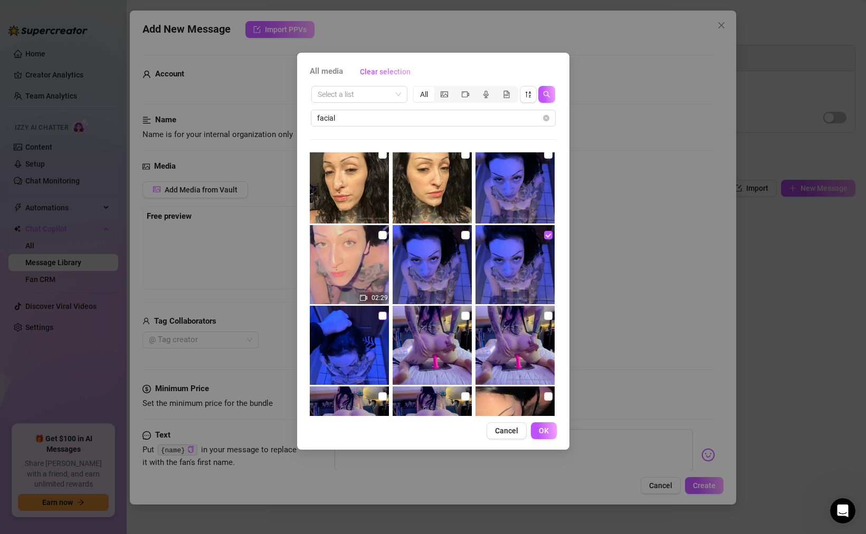
click at [382, 314] on input "checkbox" at bounding box center [382, 316] width 8 height 8
click at [523, 262] on img at bounding box center [514, 264] width 79 height 79
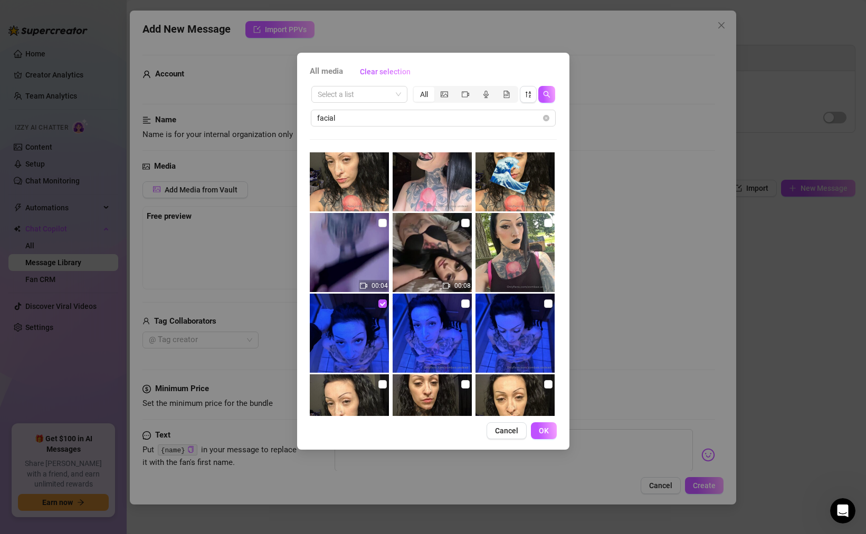
scroll to position [907, 0]
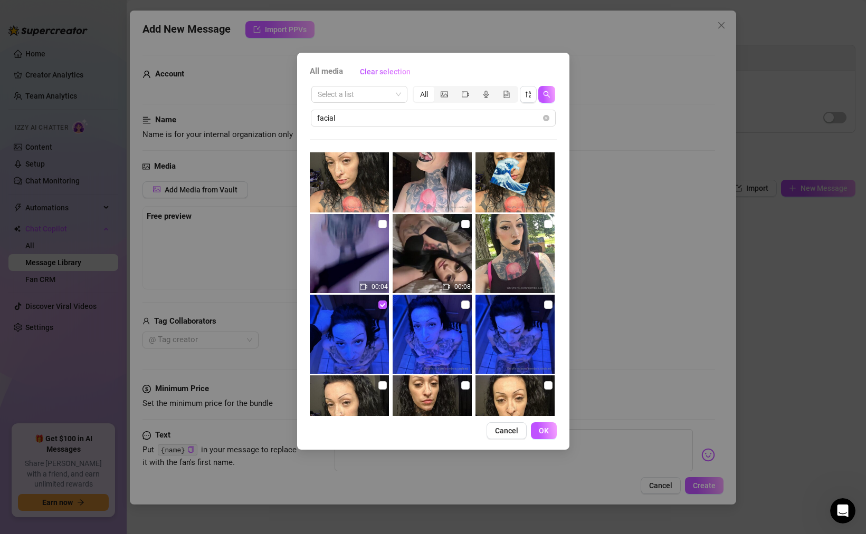
click at [364, 333] on img at bounding box center [349, 334] width 79 height 79
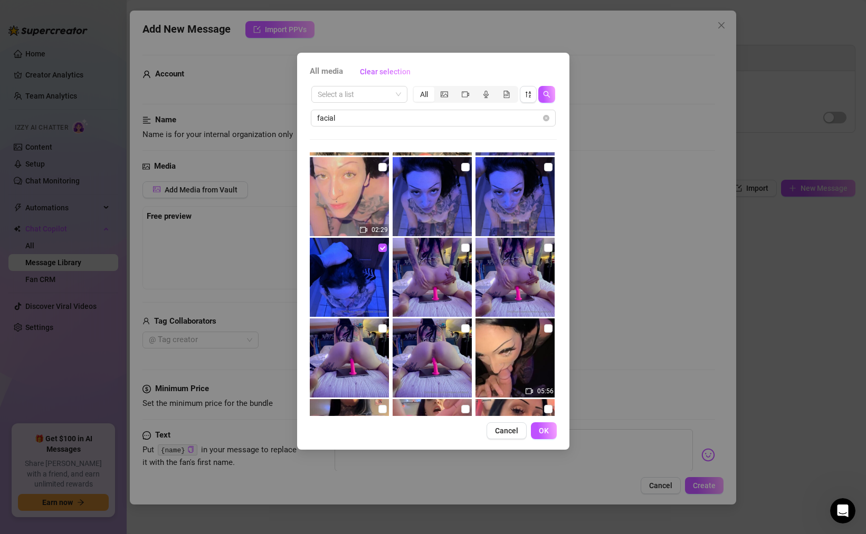
scroll to position [1313, 0]
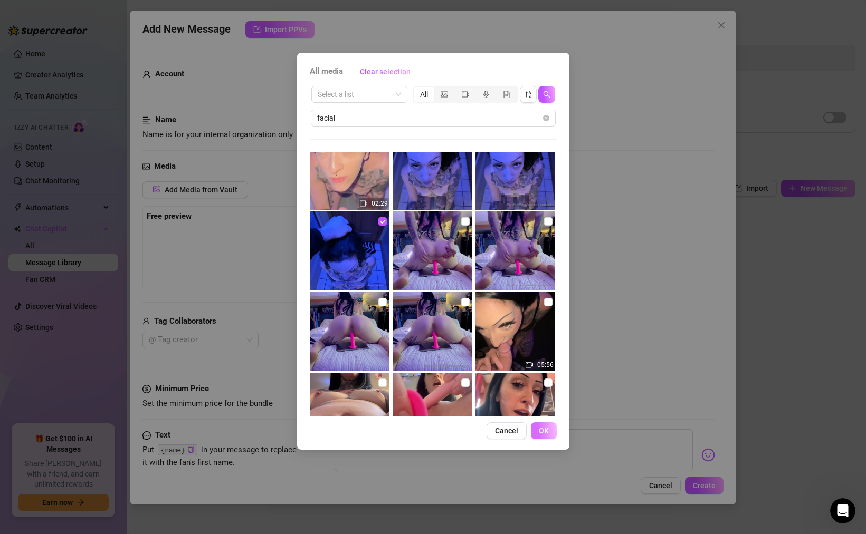
click at [543, 427] on span "OK" at bounding box center [544, 431] width 10 height 8
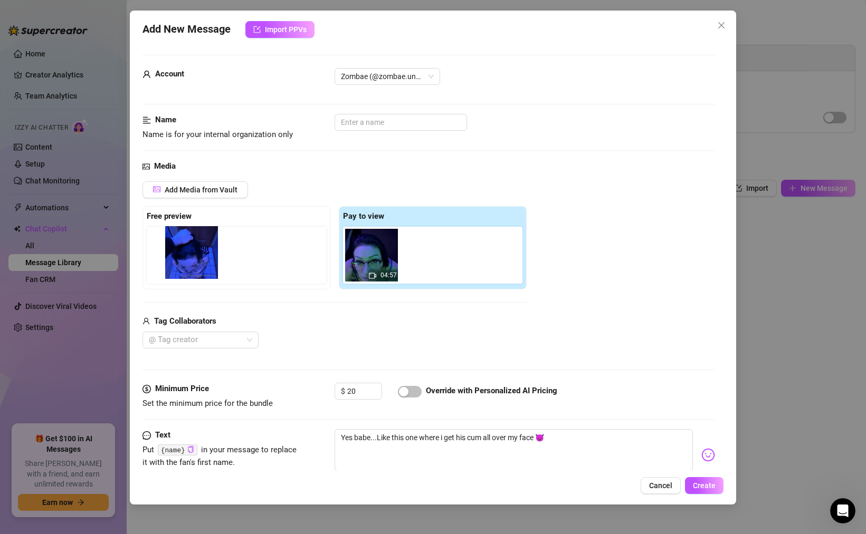
drag, startPoint x: 423, startPoint y: 259, endPoint x: 184, endPoint y: 257, distance: 239.5
click at [184, 257] on div "Free preview Pay to view 04:57" at bounding box center [334, 247] width 384 height 83
click at [535, 438] on textarea "Yes babe...Like this one where i get his cum all over my face 😈" at bounding box center [513, 450] width 358 height 42
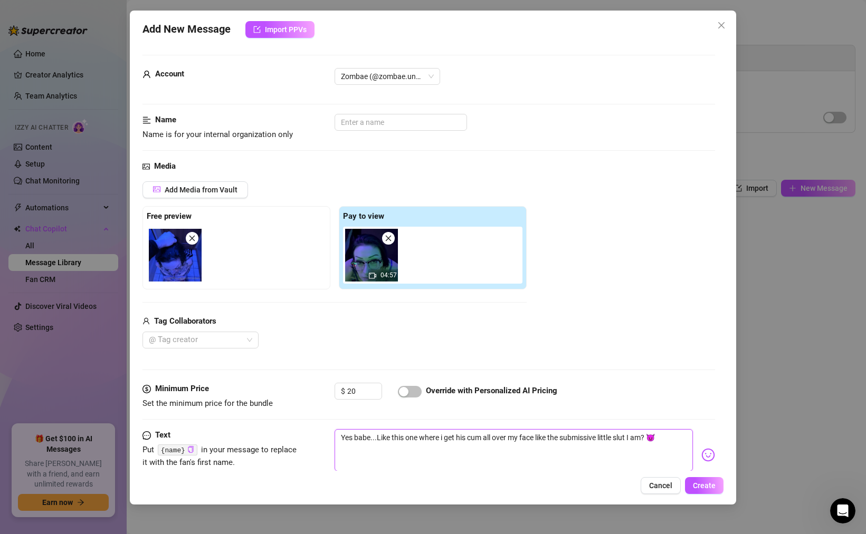
scroll to position [75, 0]
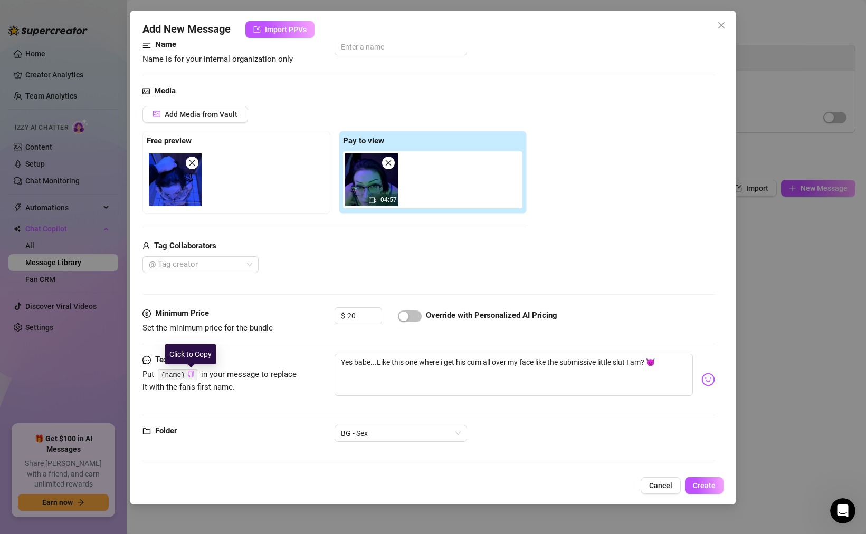
click at [189, 376] on icon "copy" at bounding box center [190, 374] width 5 height 7
click at [361, 361] on textarea "Yes babe...Like this one where i get his cum all over my face like the submissi…" at bounding box center [513, 375] width 358 height 42
paste textarea "{name}"
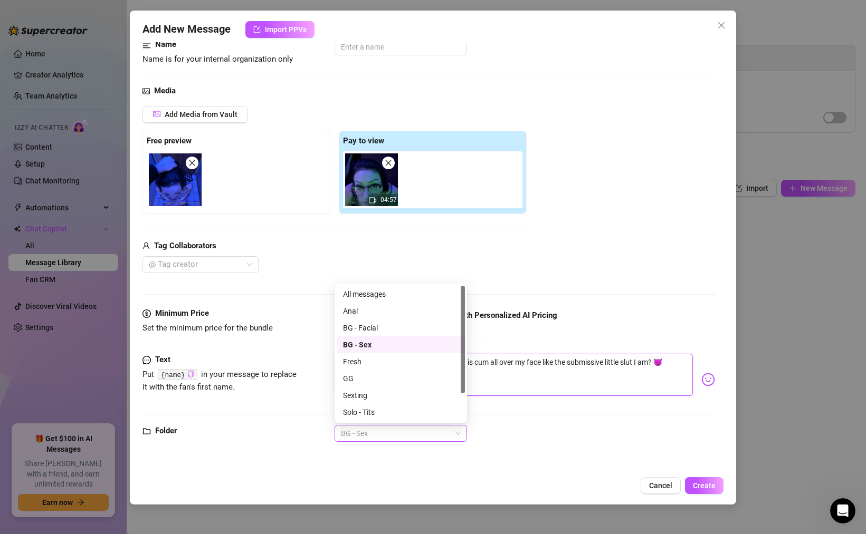
click at [365, 435] on span "BG - Sex" at bounding box center [401, 434] width 120 height 16
click at [373, 325] on div "BG - Facial" at bounding box center [401, 328] width 116 height 12
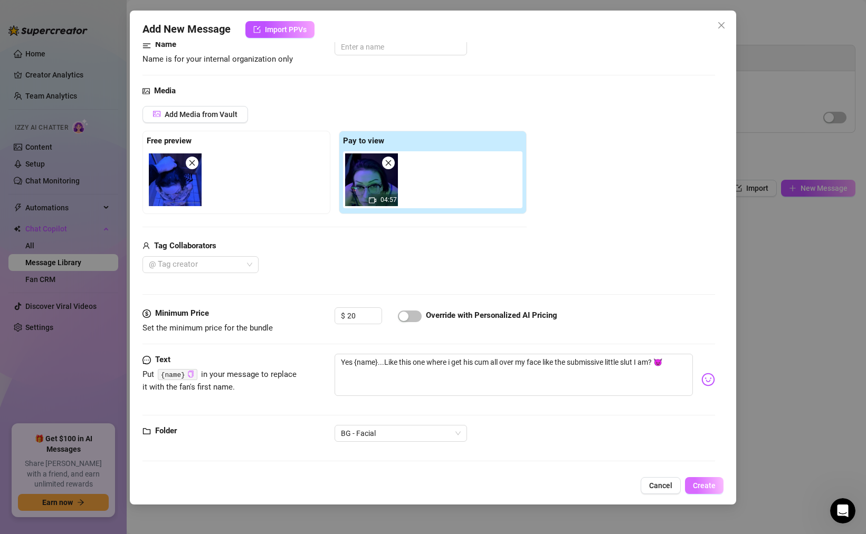
click at [710, 485] on span "Create" at bounding box center [704, 486] width 23 height 8
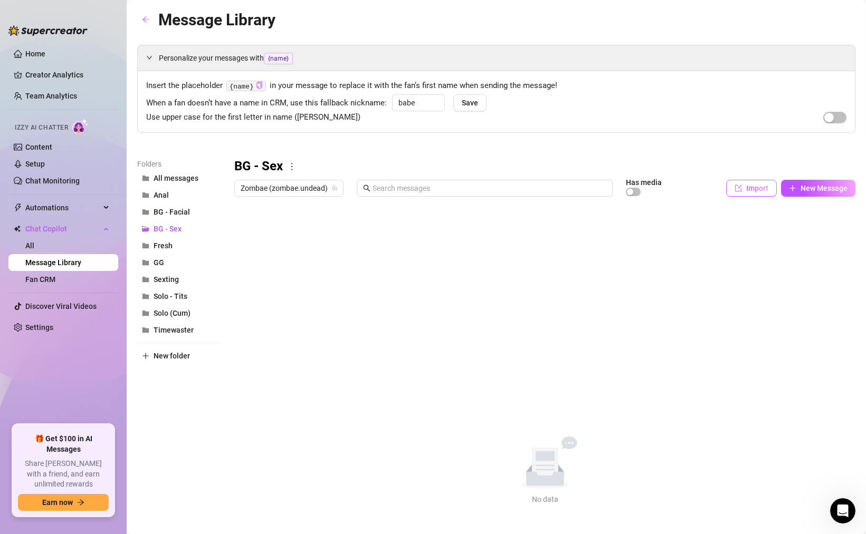
click at [757, 193] on button "Import" at bounding box center [751, 188] width 51 height 17
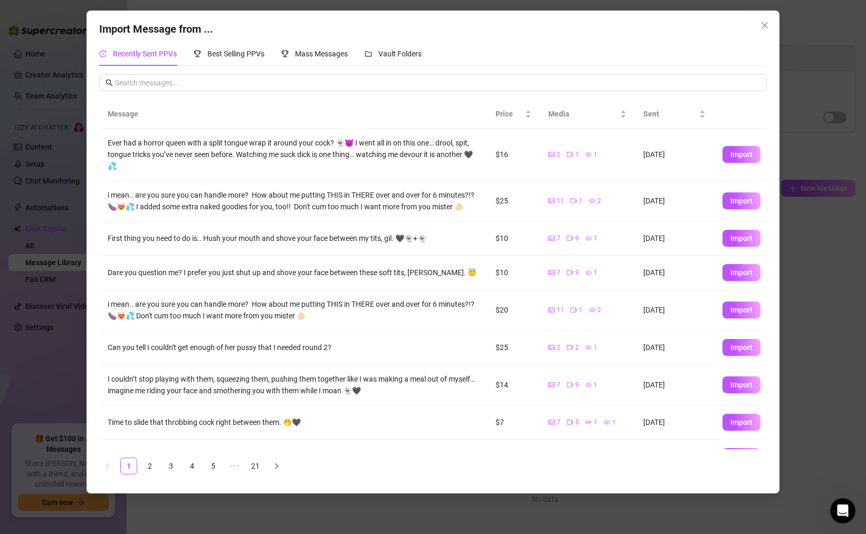
scroll to position [59, 0]
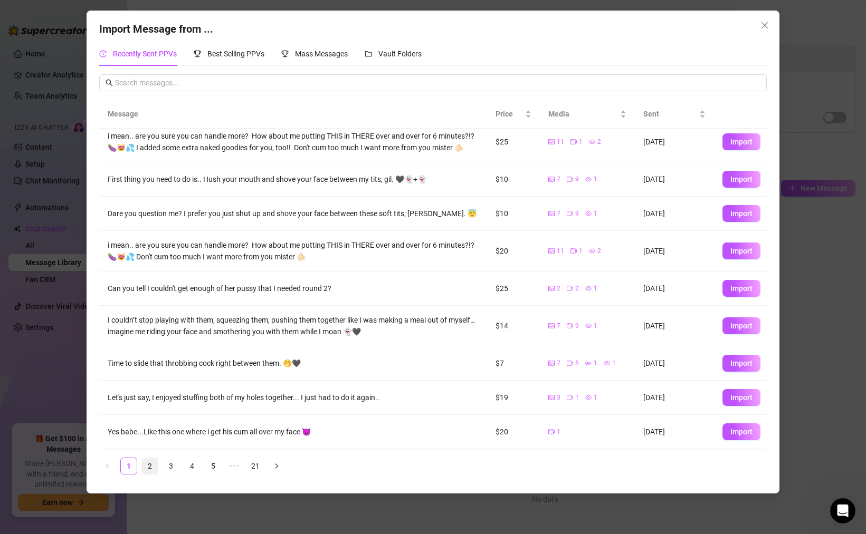
click at [150, 466] on link "2" at bounding box center [150, 466] width 16 height 16
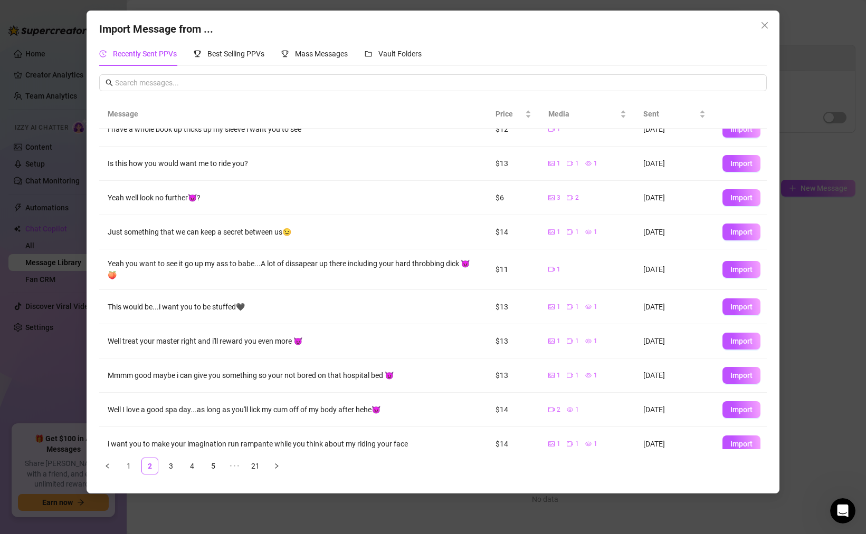
scroll to position [22, 0]
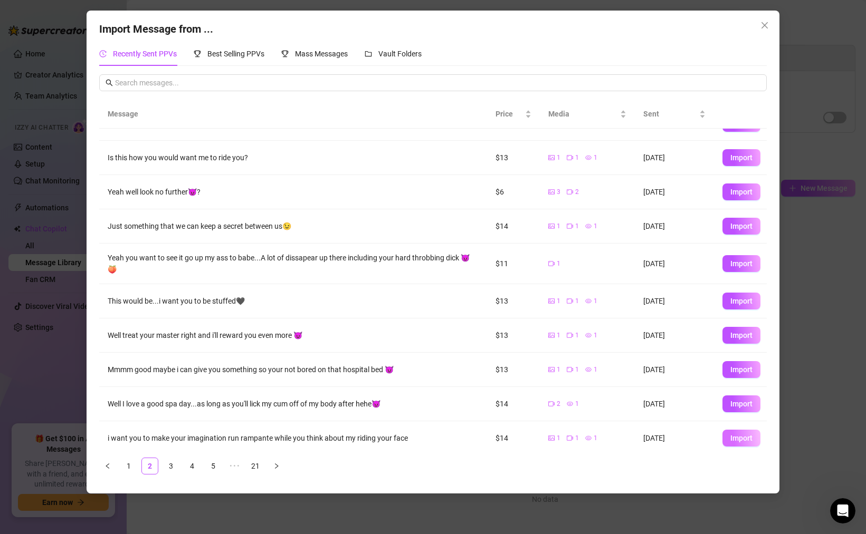
click at [742, 434] on span "Import" at bounding box center [741, 438] width 22 height 8
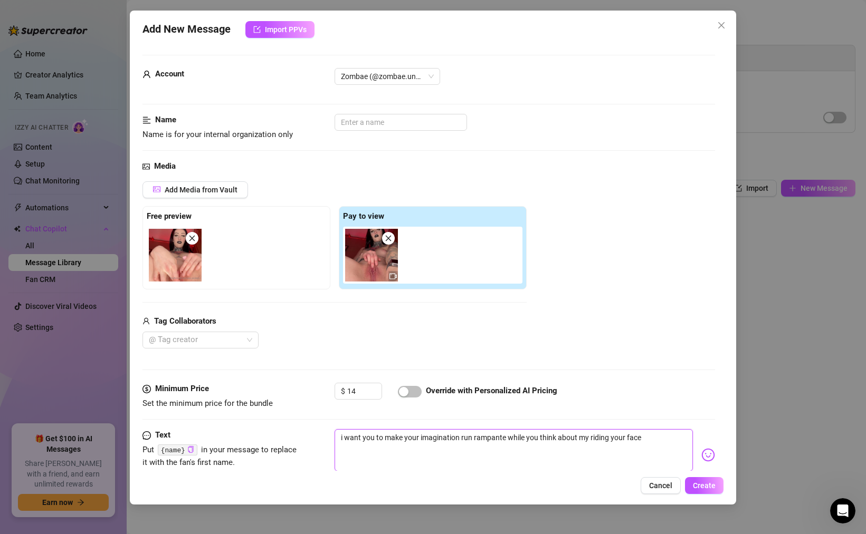
click at [505, 436] on textarea "i want you to make your imagination run rampante while you think about my ridin…" at bounding box center [513, 450] width 358 height 42
click at [577, 437] on textarea "i want you to make your imagination run rampant while you think about my riding…" at bounding box center [513, 450] width 358 height 42
click at [597, 437] on textarea "i want you to make your imagination run rampant while you think about me riding…" at bounding box center [513, 450] width 358 height 42
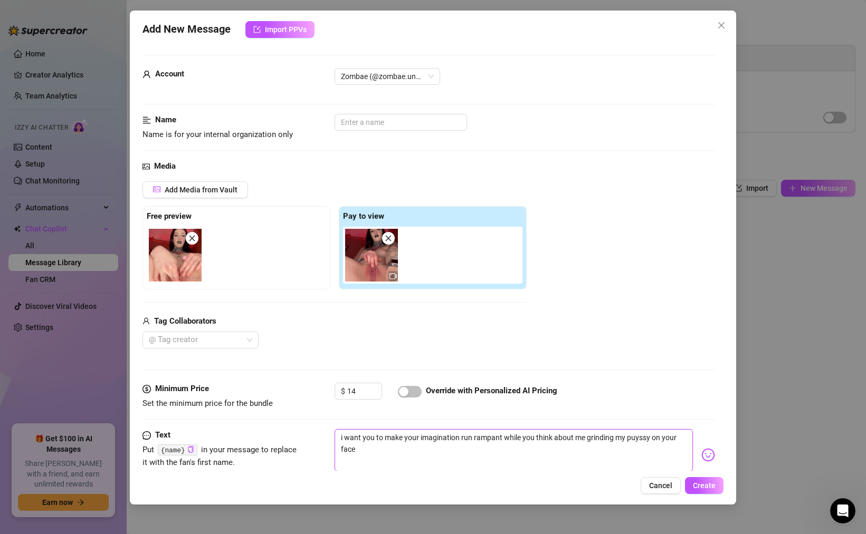
click at [637, 437] on textarea "i want you to make your imagination run rampant while you think about me grindi…" at bounding box center [513, 450] width 358 height 42
click at [362, 447] on textarea "i want you to make your imagination run rampant while you think about me grindi…" at bounding box center [513, 450] width 358 height 42
paste textarea "{name}"
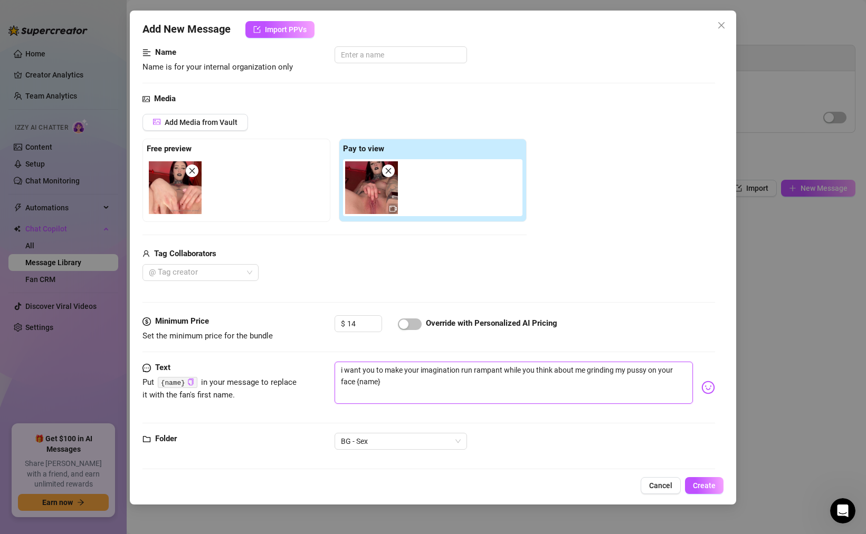
scroll to position [75, 0]
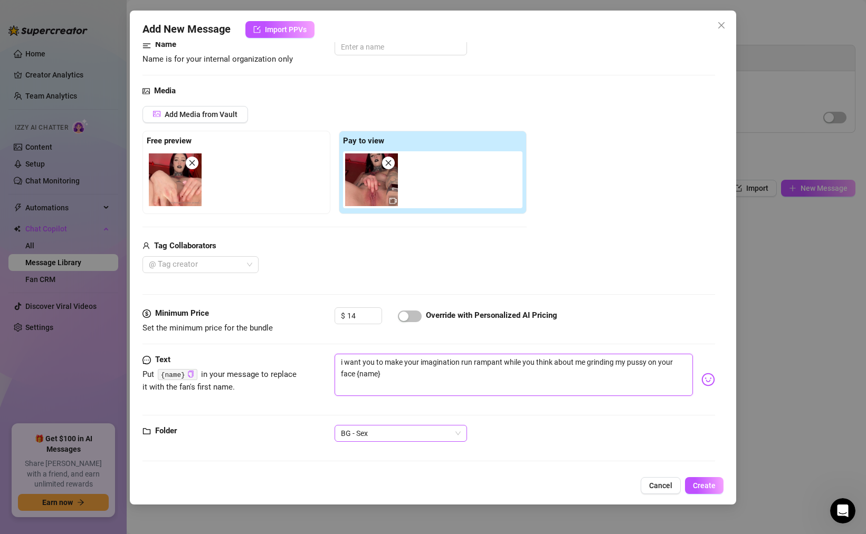
click at [366, 438] on span "BG - Sex" at bounding box center [401, 434] width 120 height 16
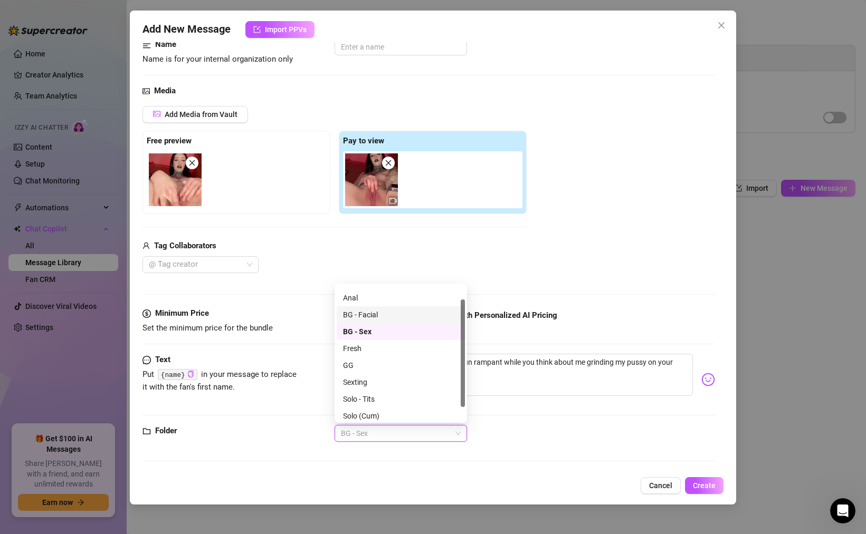
scroll to position [34, 0]
click at [364, 391] on div "Solo (Cum)" at bounding box center [401, 396] width 116 height 12
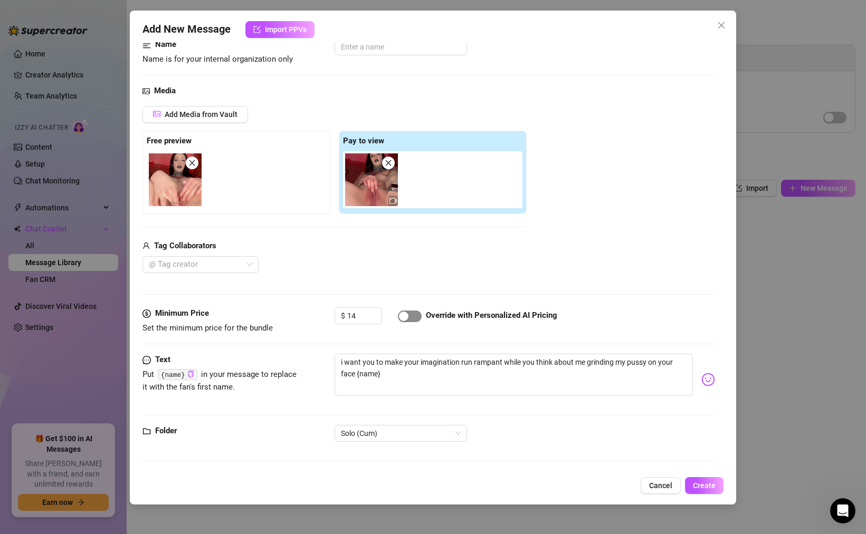
click at [411, 315] on span "button" at bounding box center [410, 317] width 24 height 12
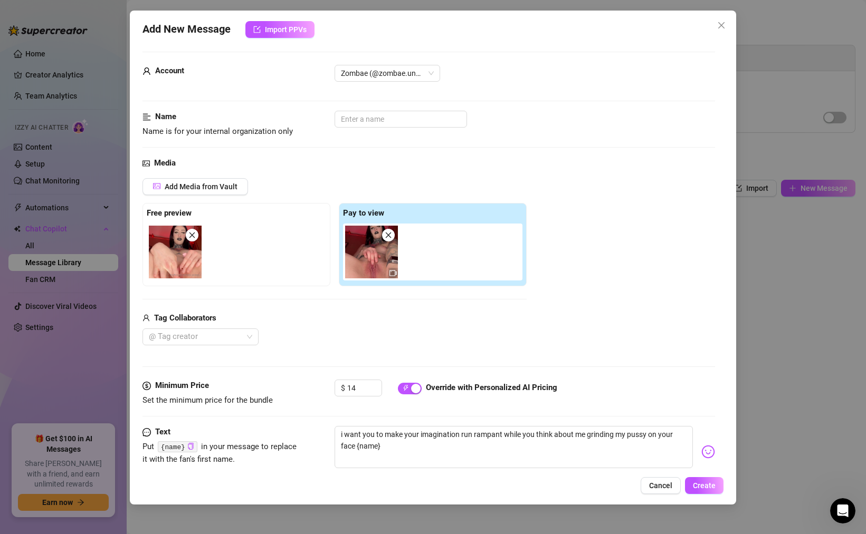
scroll to position [0, 0]
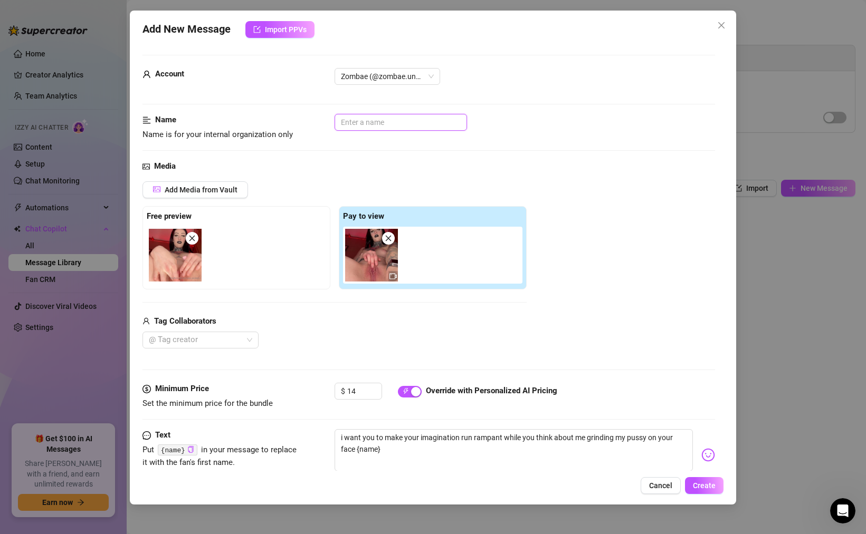
click at [361, 122] on input "text" at bounding box center [400, 122] width 132 height 17
click at [714, 493] on button "Create" at bounding box center [704, 485] width 39 height 17
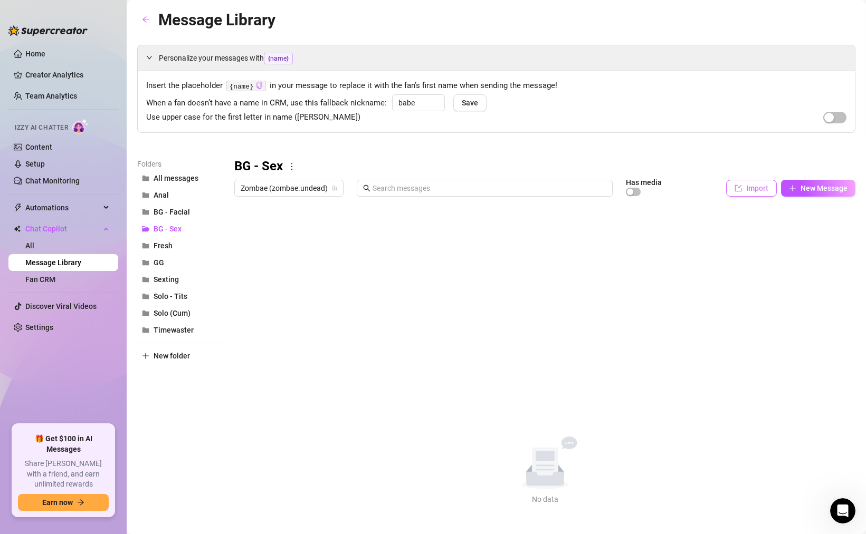
click at [765, 187] on span "Import" at bounding box center [757, 188] width 22 height 8
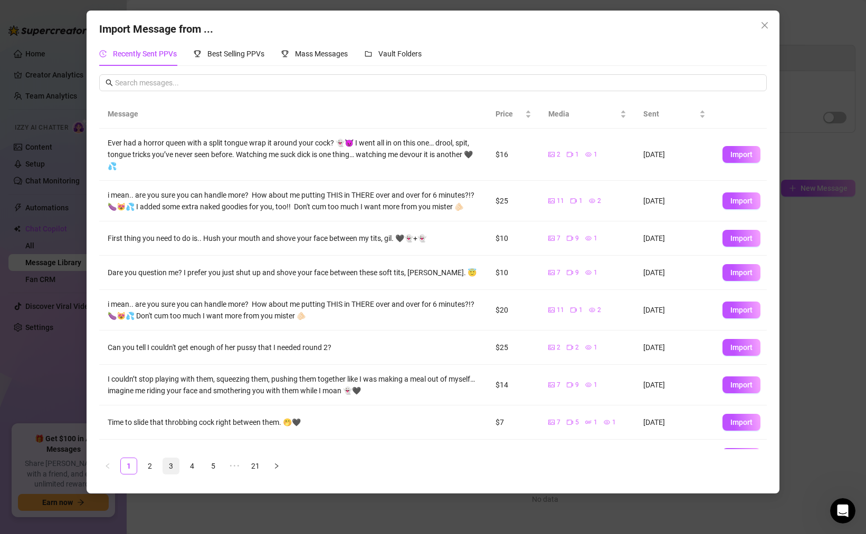
click at [172, 466] on link "3" at bounding box center [171, 466] width 16 height 16
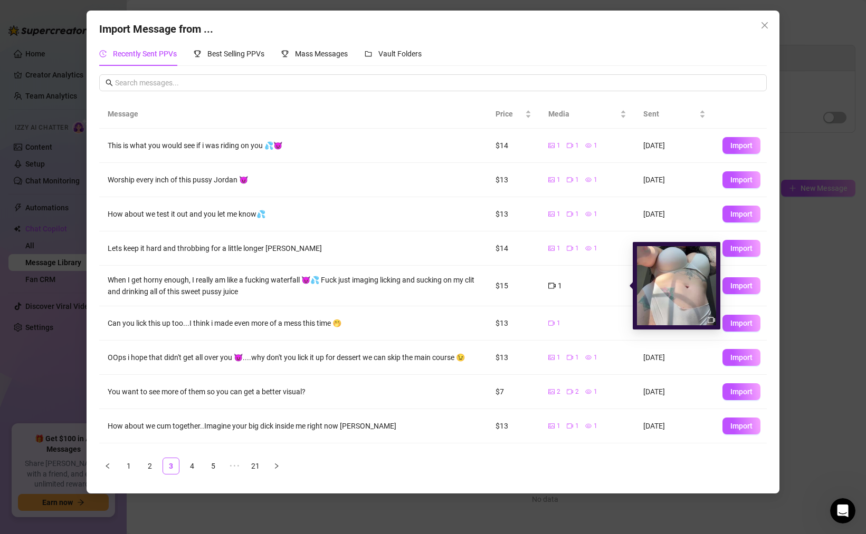
scroll to position [28, 0]
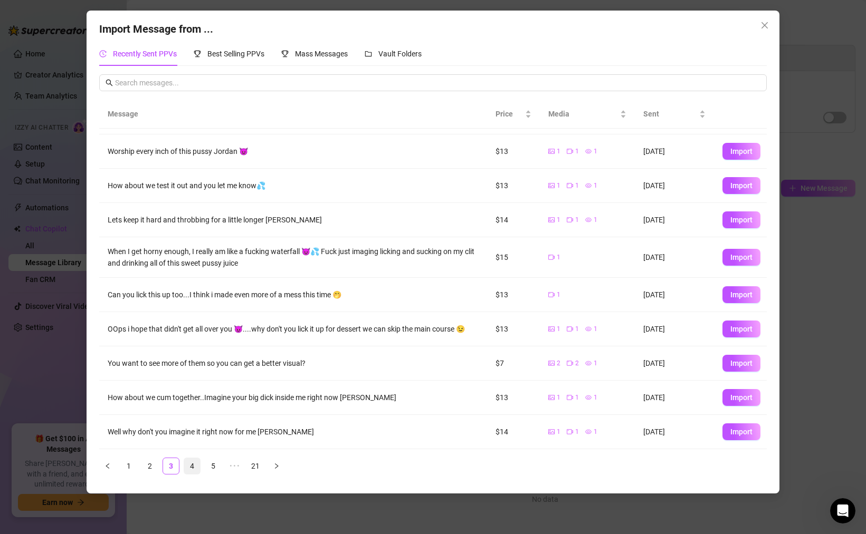
click at [193, 466] on link "4" at bounding box center [192, 466] width 16 height 16
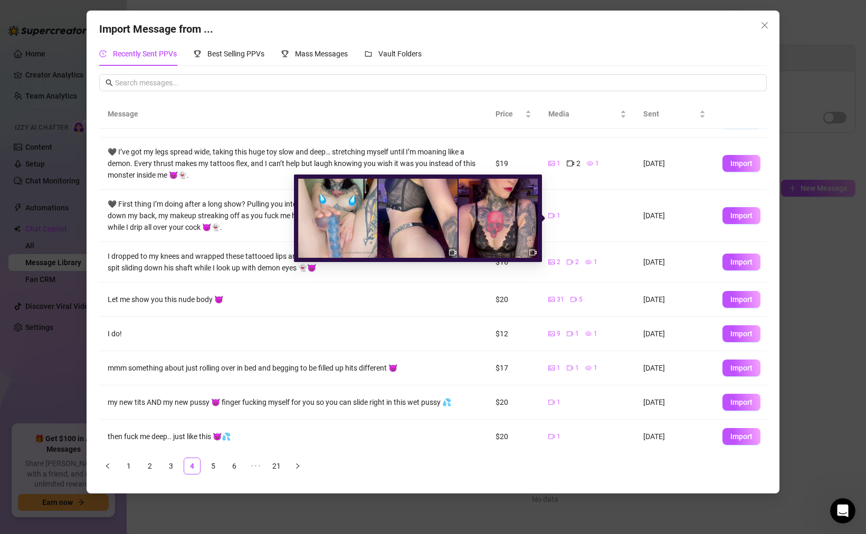
scroll to position [64, 0]
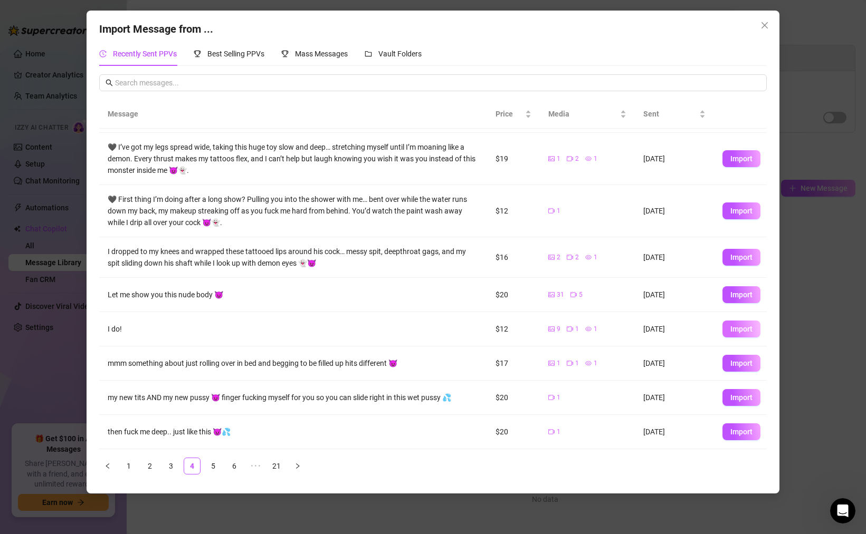
click at [726, 328] on button "Import" at bounding box center [741, 329] width 38 height 17
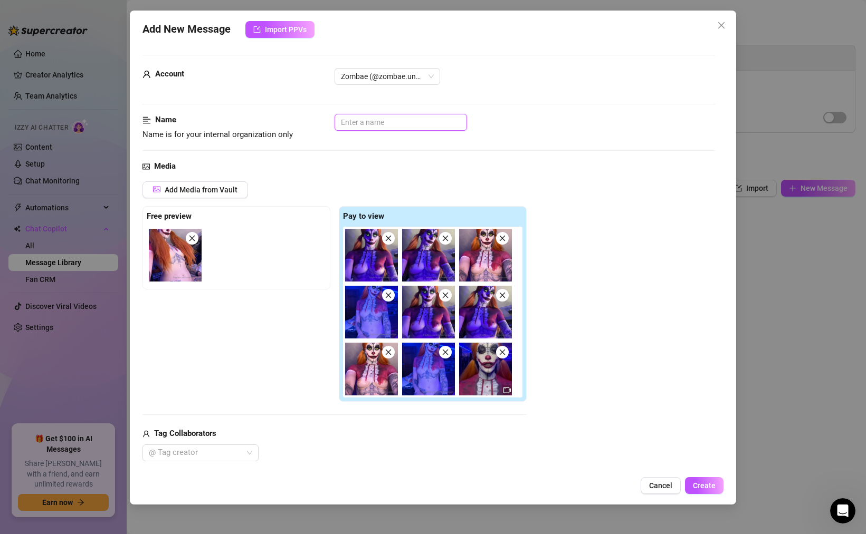
click at [373, 122] on input "text" at bounding box center [400, 122] width 132 height 17
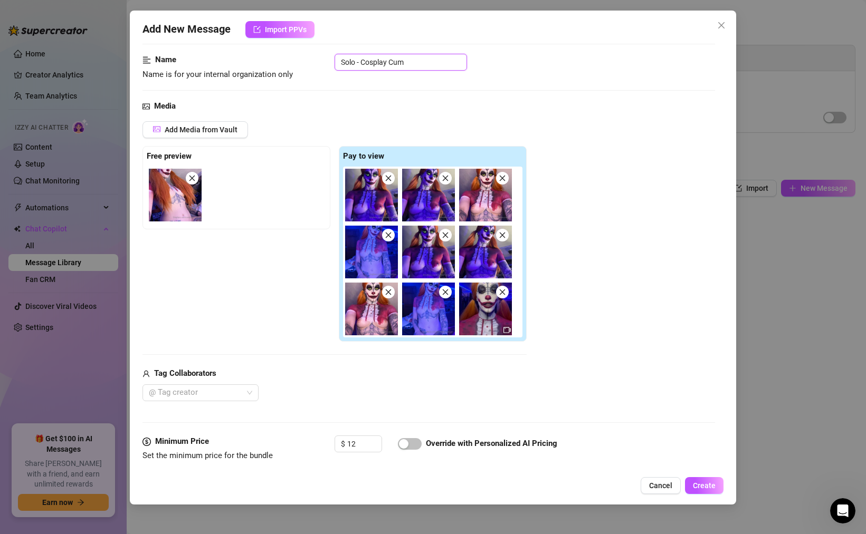
scroll to position [0, 0]
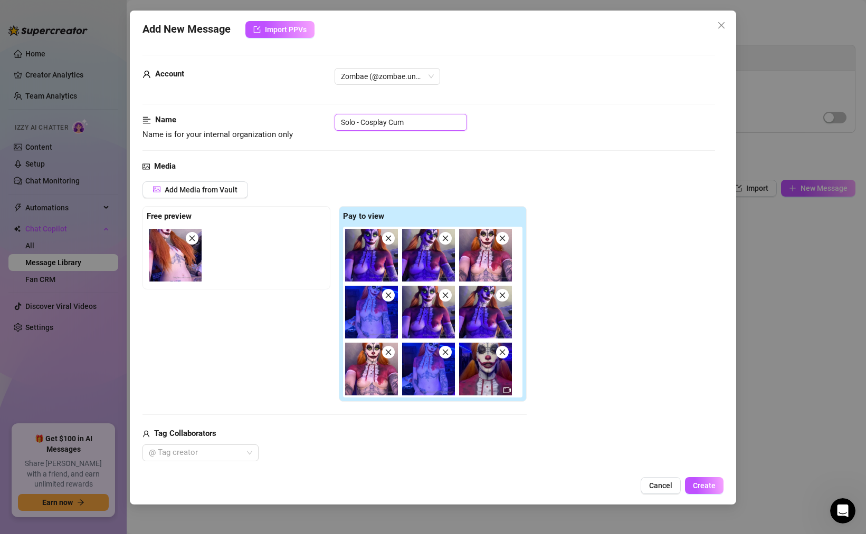
click at [387, 121] on input "Solo - Cosplay Cum" at bounding box center [400, 122] width 132 height 17
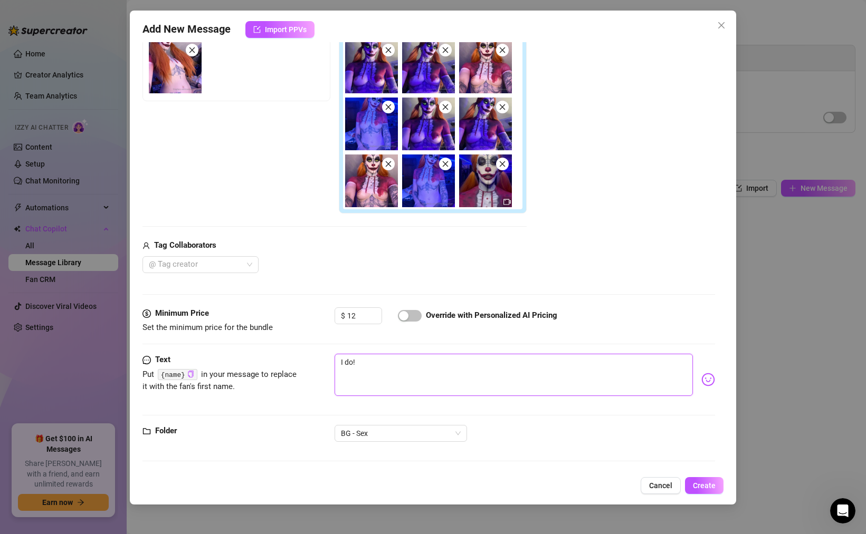
click at [386, 364] on textarea "I do!" at bounding box center [513, 375] width 358 height 42
drag, startPoint x: 386, startPoint y: 363, endPoint x: 306, endPoint y: 359, distance: 79.2
click at [307, 362] on div "Text Put {name} in your message to replace it with the fan's first name. I do!" at bounding box center [428, 380] width 572 height 52
click at [368, 429] on span "BG - Sex" at bounding box center [401, 434] width 120 height 16
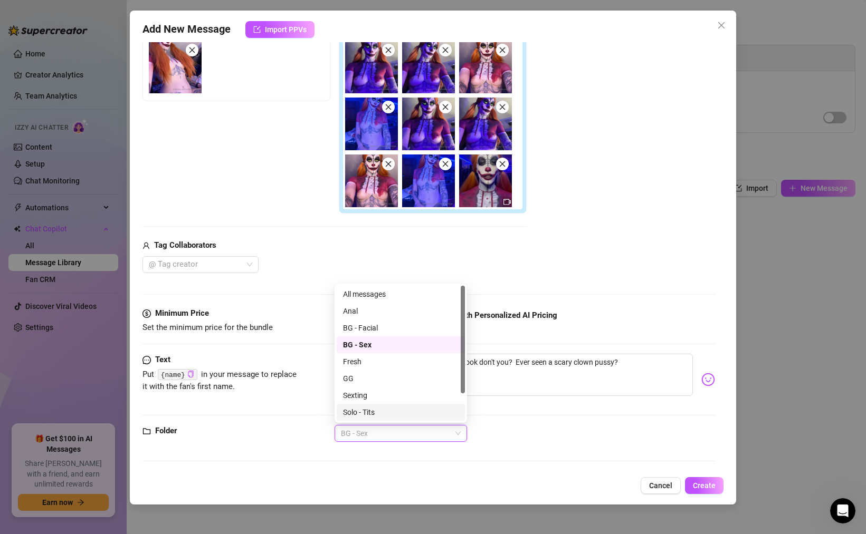
scroll to position [34, 0]
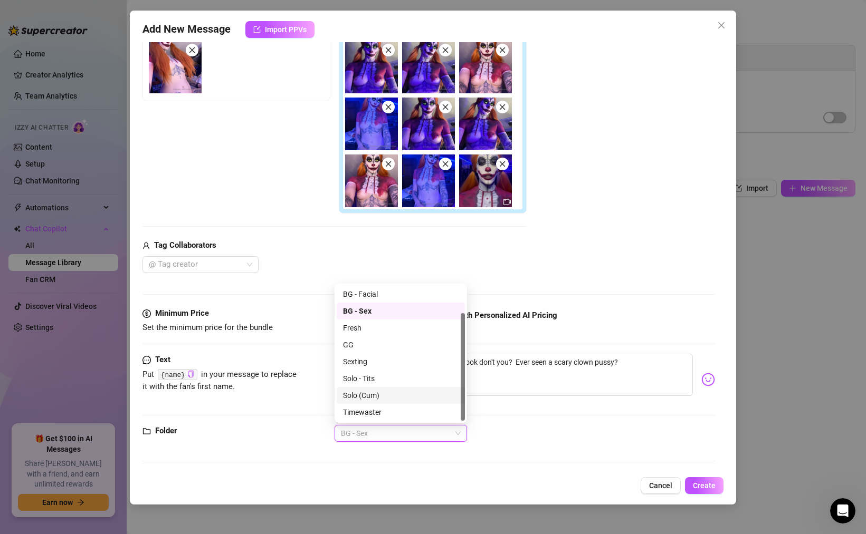
click at [379, 398] on div "Solo (Cum)" at bounding box center [401, 396] width 116 height 12
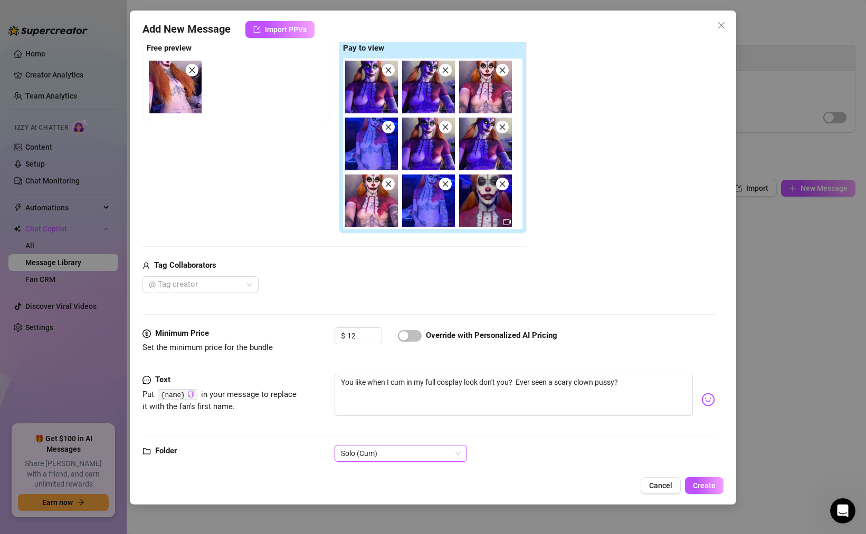
scroll to position [168, 0]
click at [406, 329] on div at bounding box center [410, 336] width 24 height 17
click at [406, 332] on div "button" at bounding box center [403, 336] width 9 height 9
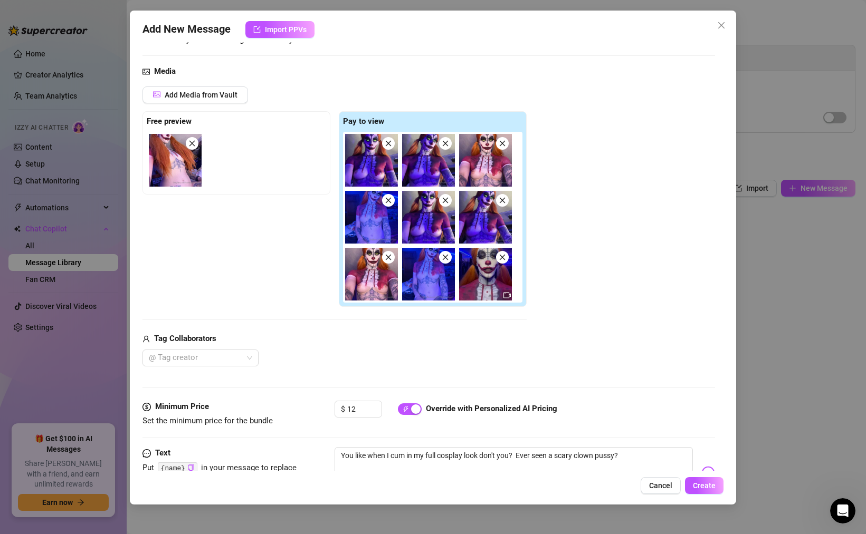
scroll to position [188, 0]
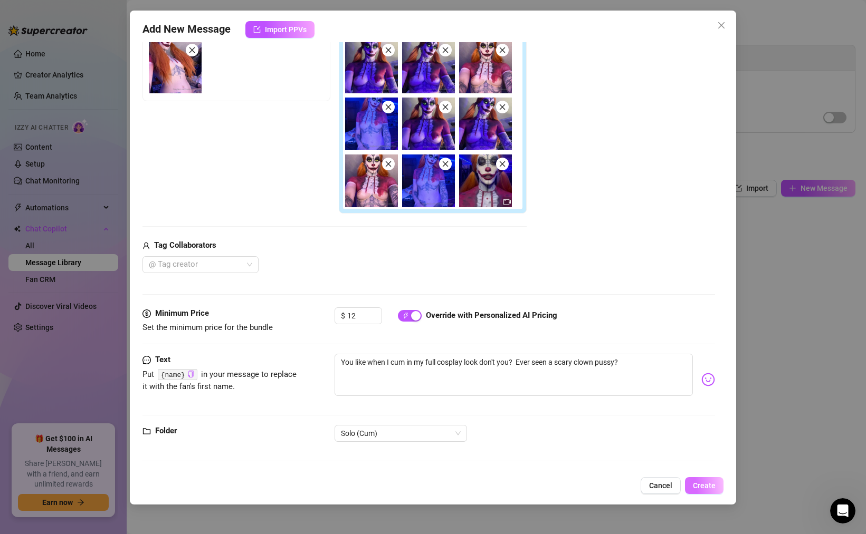
click at [701, 484] on span "Create" at bounding box center [704, 486] width 23 height 8
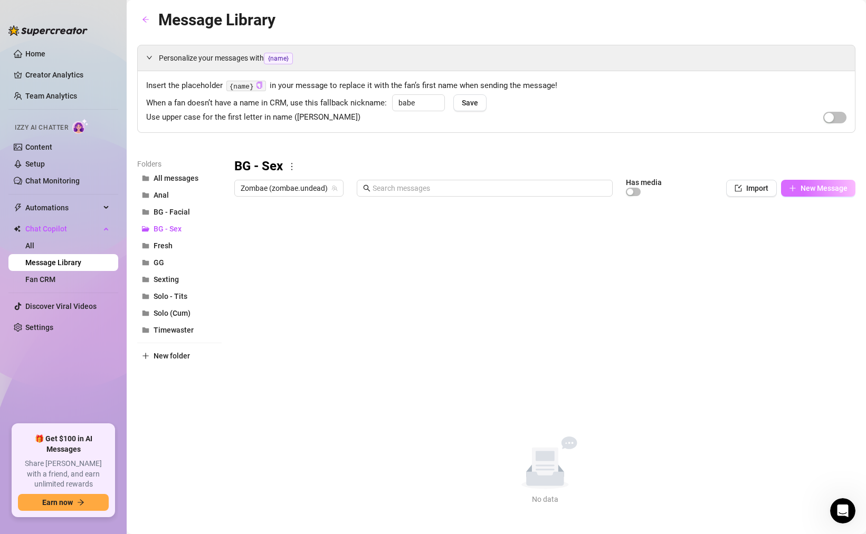
click at [795, 181] on button "New Message" at bounding box center [818, 188] width 74 height 17
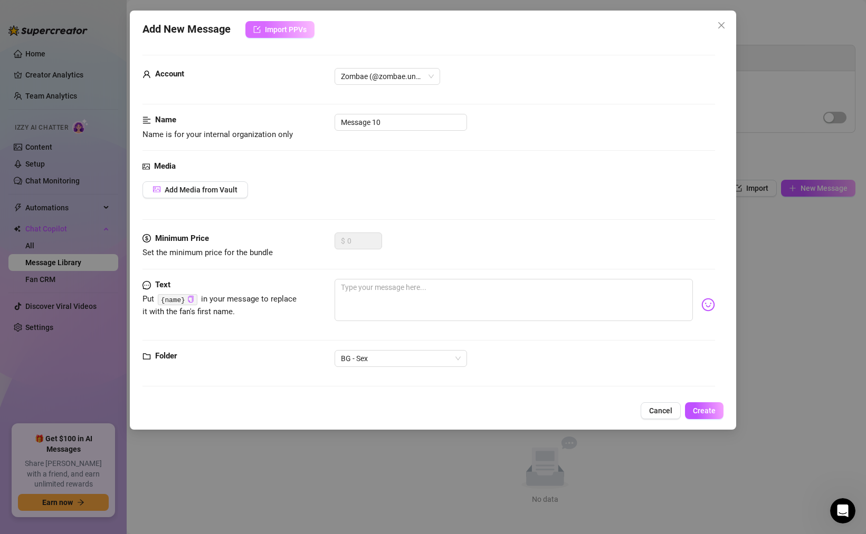
click at [277, 33] on span "Import PPVs" at bounding box center [286, 29] width 42 height 8
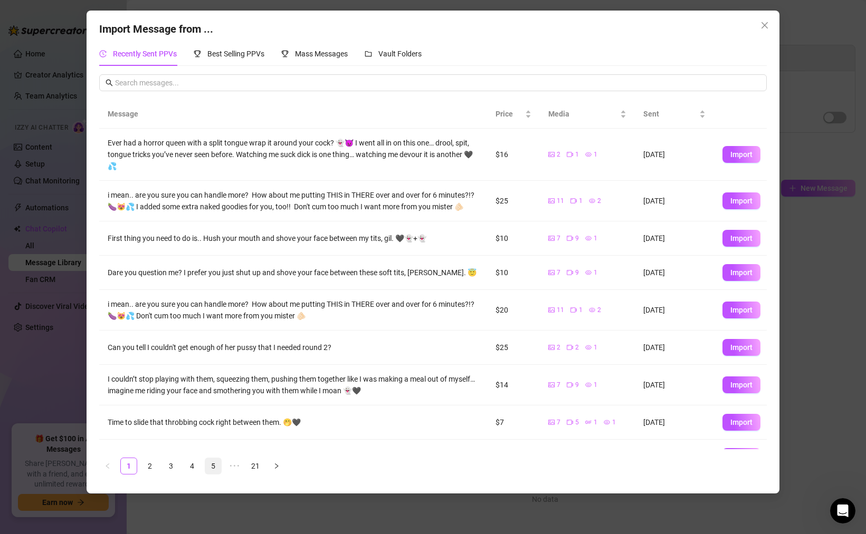
click at [216, 465] on link "5" at bounding box center [213, 466] width 16 height 16
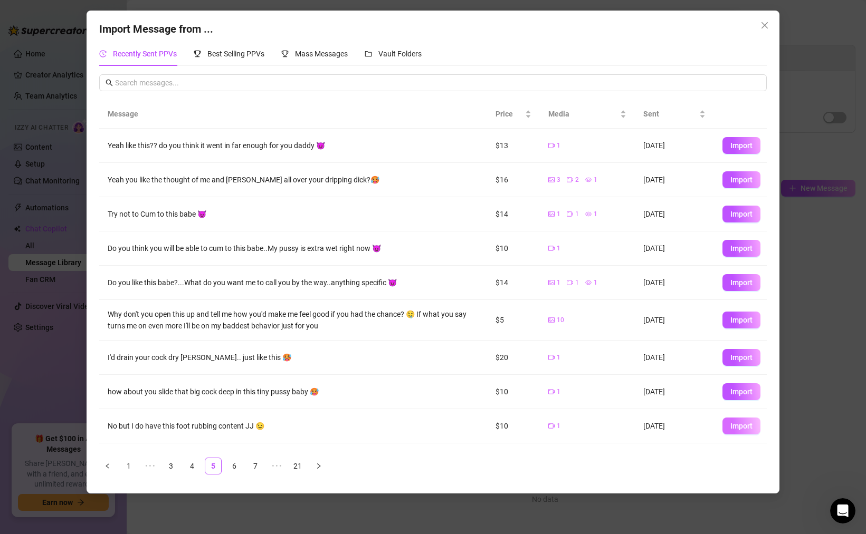
click at [753, 429] on button "Import" at bounding box center [741, 426] width 38 height 17
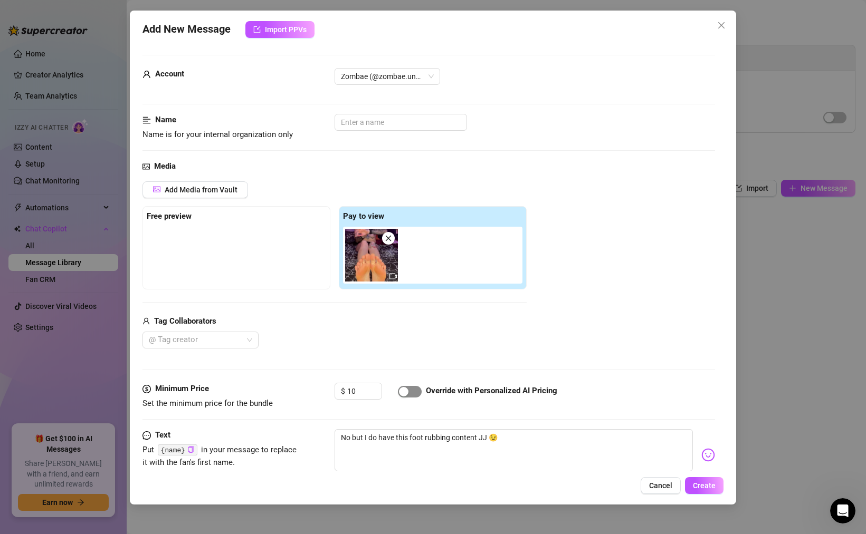
click at [414, 391] on span "button" at bounding box center [410, 392] width 24 height 12
click at [387, 124] on input "text" at bounding box center [400, 122] width 132 height 17
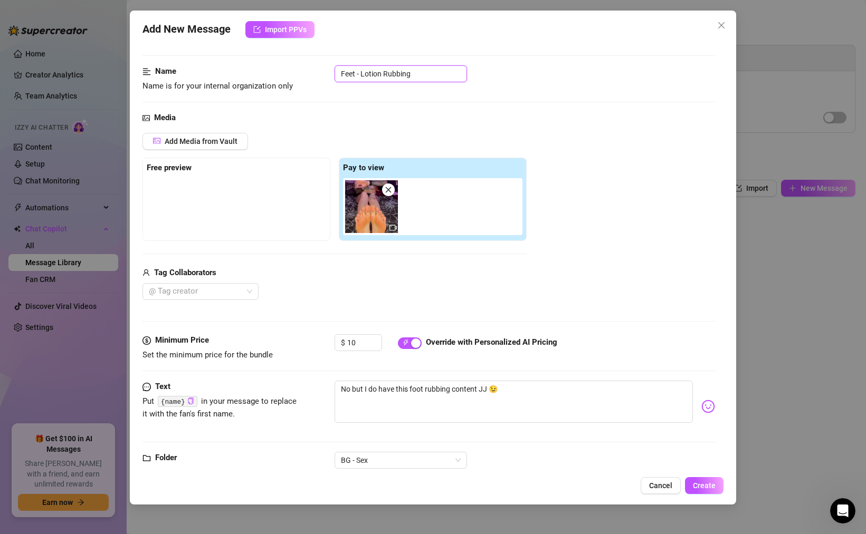
scroll to position [75, 0]
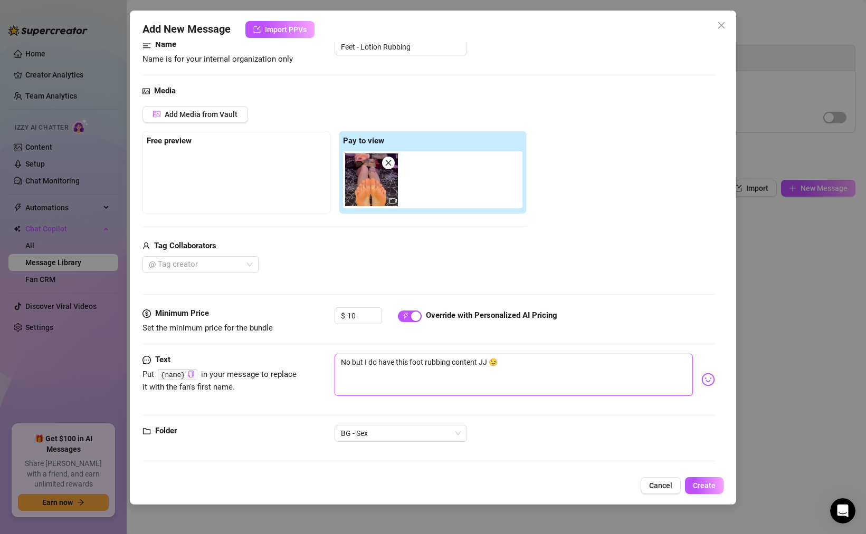
click at [480, 361] on textarea "No but I do have this foot rubbing content JJ 😉" at bounding box center [513, 375] width 358 height 42
drag, startPoint x: 487, startPoint y: 362, endPoint x: 295, endPoint y: 352, distance: 191.7
click at [298, 353] on form "Account Zombae (@zombae.undead) Name Name is for your internal organization onl…" at bounding box center [428, 225] width 572 height 492
click at [375, 434] on span "BG - Sex" at bounding box center [401, 434] width 120 height 16
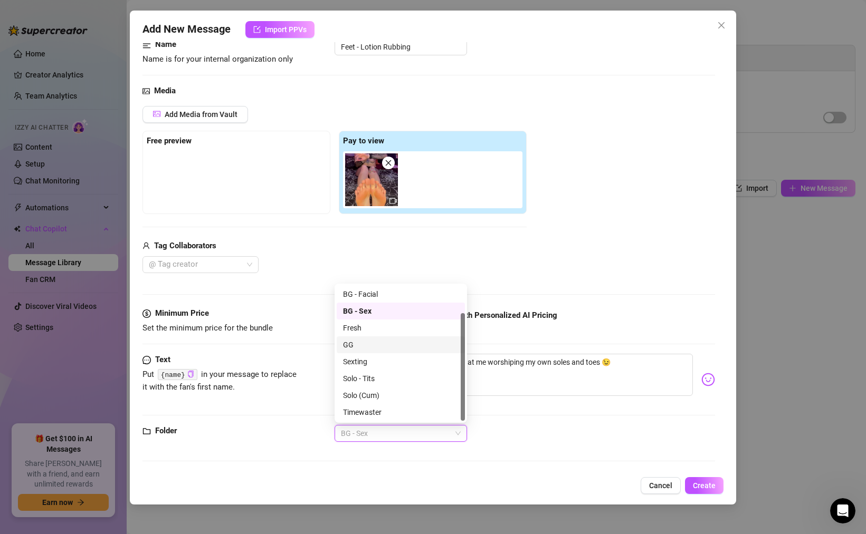
scroll to position [0, 0]
click at [366, 289] on div "All messages" at bounding box center [401, 295] width 116 height 12
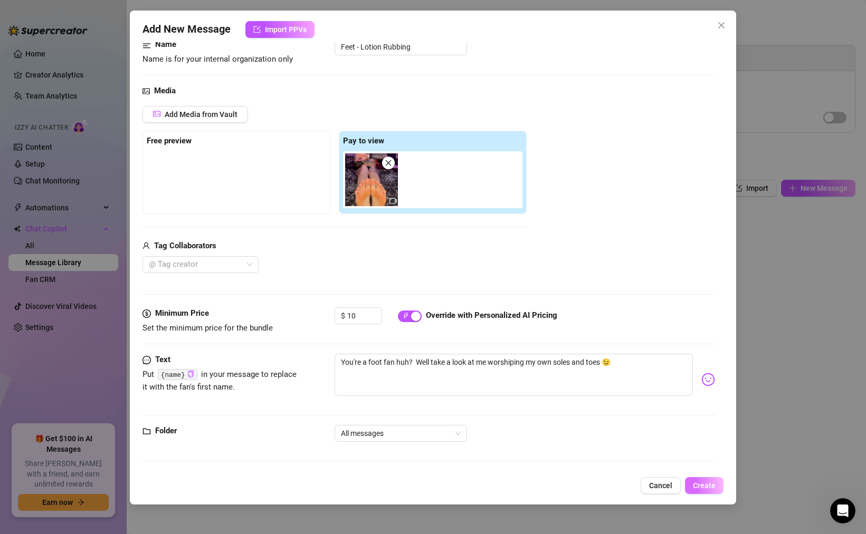
click at [703, 483] on span "Create" at bounding box center [704, 486] width 23 height 8
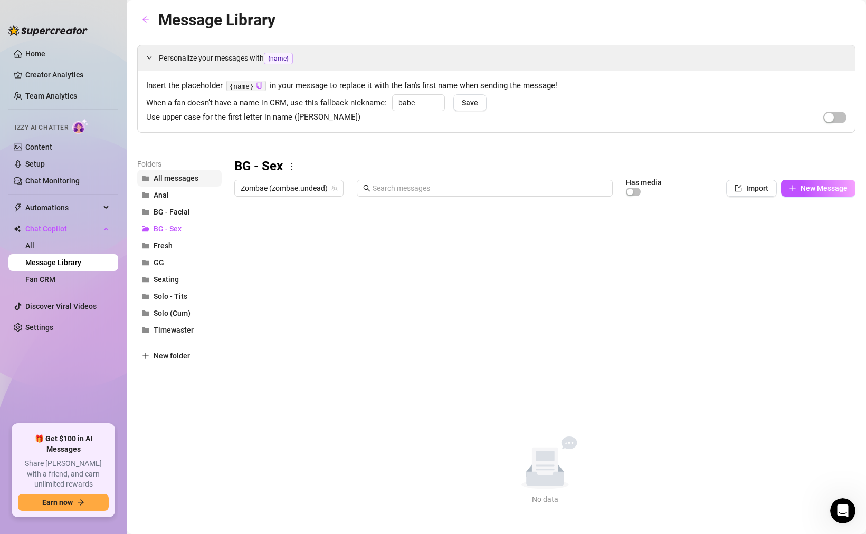
click at [181, 176] on span "All messages" at bounding box center [175, 178] width 45 height 8
click at [243, 377] on div at bounding box center [544, 318] width 621 height 235
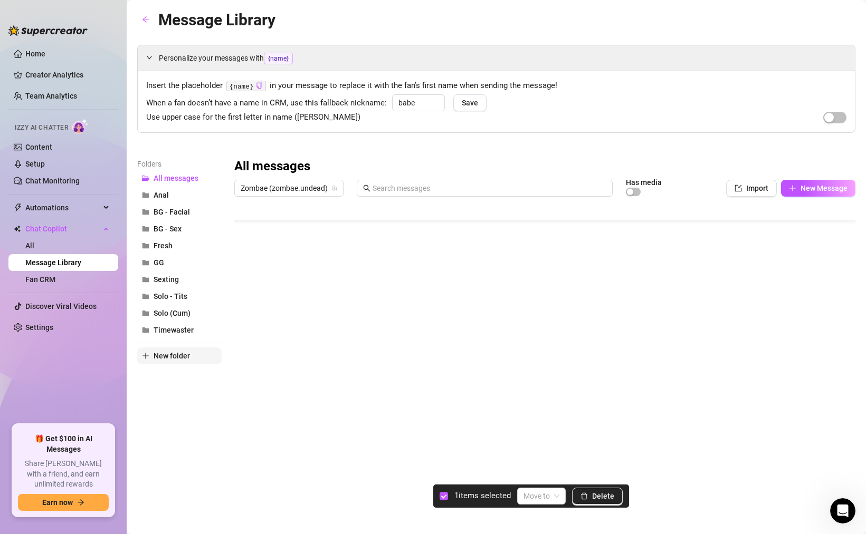
click at [175, 352] on span "New folder" at bounding box center [171, 356] width 36 height 8
click at [172, 348] on input "text" at bounding box center [179, 347] width 84 height 17
click at [206, 396] on div "Folders All messages Anal BG - Facial BG - Sex Fresh GG Sexting Solo - Tits Sol…" at bounding box center [179, 297] width 84 height 278
click at [547, 492] on input "search" at bounding box center [536, 496] width 26 height 16
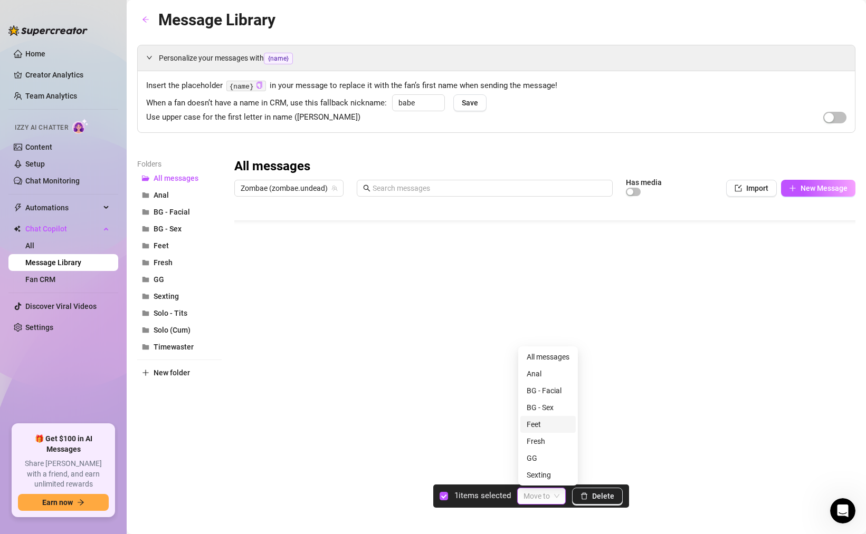
click at [543, 423] on div "Feet" at bounding box center [547, 425] width 43 height 12
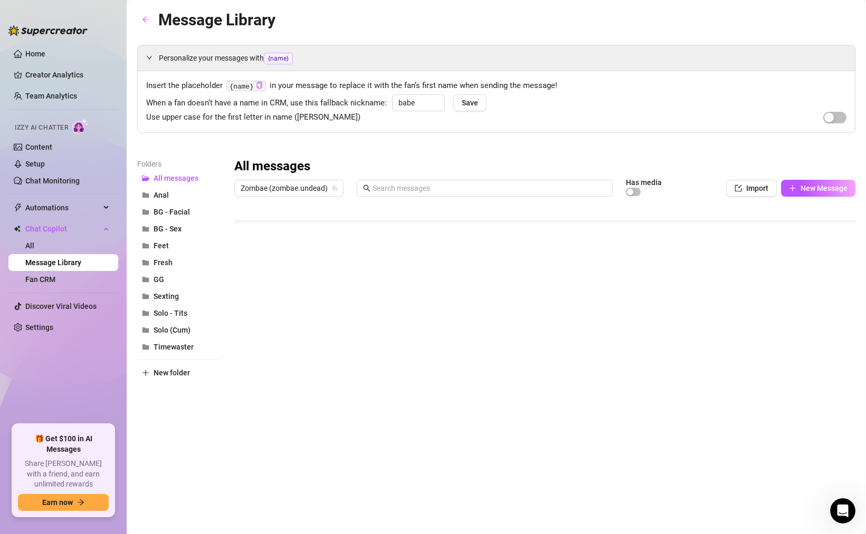
click at [340, 378] on div at bounding box center [544, 318] width 621 height 235
click at [771, 314] on div at bounding box center [544, 318] width 621 height 235
click at [463, 408] on div at bounding box center [544, 318] width 621 height 235
click at [407, 321] on div at bounding box center [544, 318] width 621 height 235
click at [282, 315] on div at bounding box center [544, 318] width 621 height 235
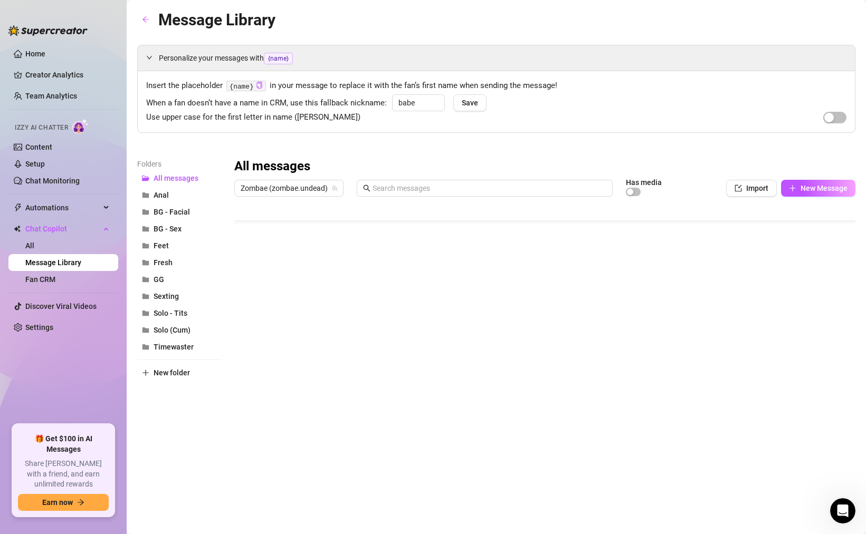
click at [273, 313] on div at bounding box center [544, 318] width 621 height 235
click at [273, 313] on textarea at bounding box center [283, 312] width 65 height 9
click at [280, 274] on div at bounding box center [544, 318] width 621 height 235
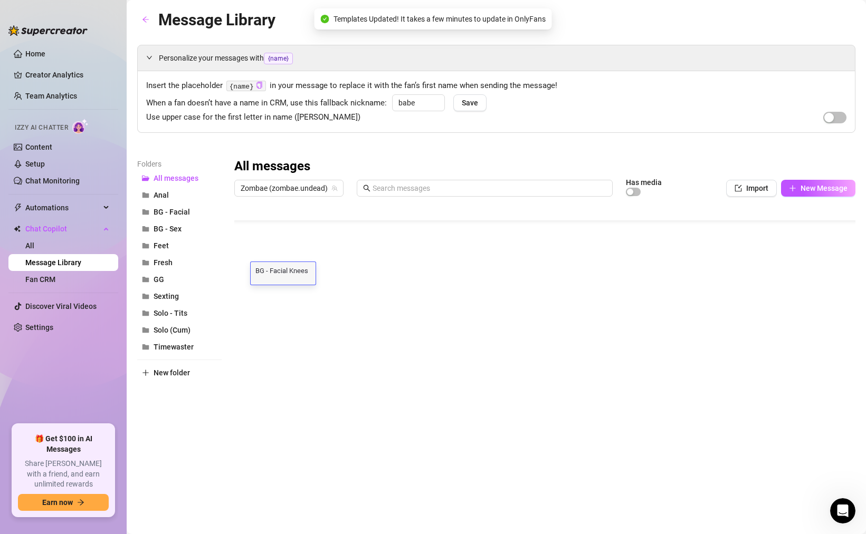
click at [294, 270] on textarea "BG - Facial Knees" at bounding box center [283, 269] width 65 height 9
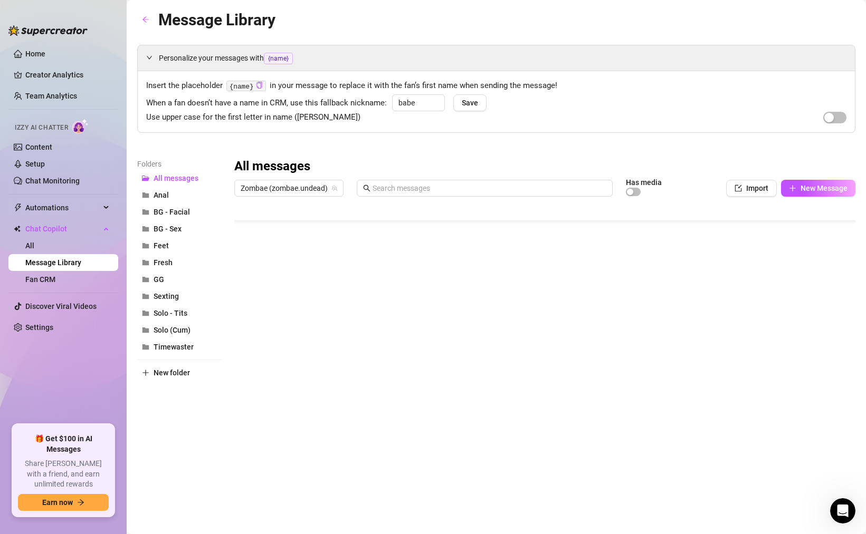
click at [335, 276] on div at bounding box center [544, 318] width 621 height 235
click at [270, 214] on div at bounding box center [544, 318] width 621 height 235
click at [260, 208] on div at bounding box center [544, 318] width 621 height 235
click at [279, 402] on div at bounding box center [544, 318] width 621 height 235
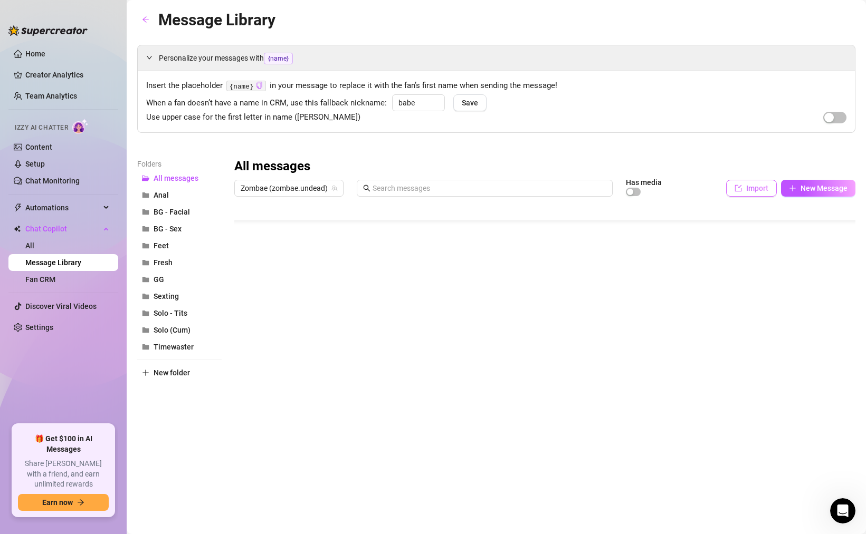
click at [762, 189] on span "Import" at bounding box center [757, 188] width 22 height 8
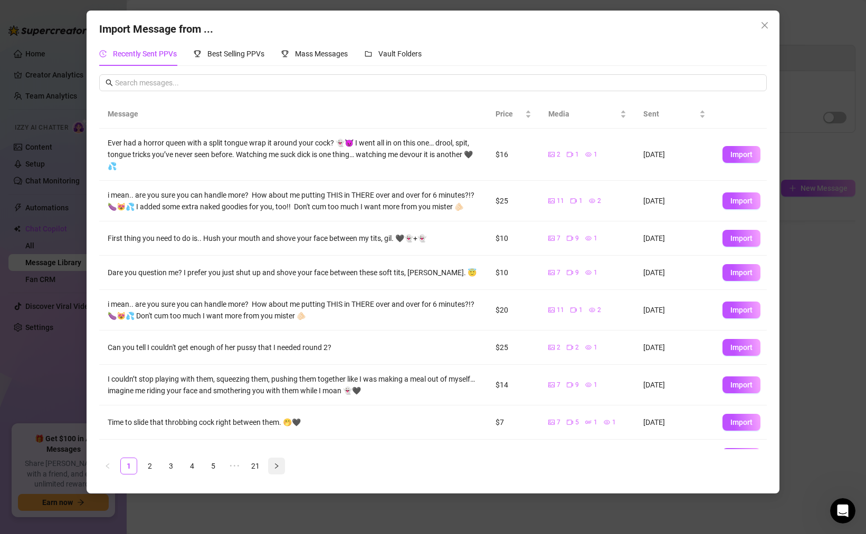
click at [275, 468] on icon "right" at bounding box center [276, 466] width 6 height 6
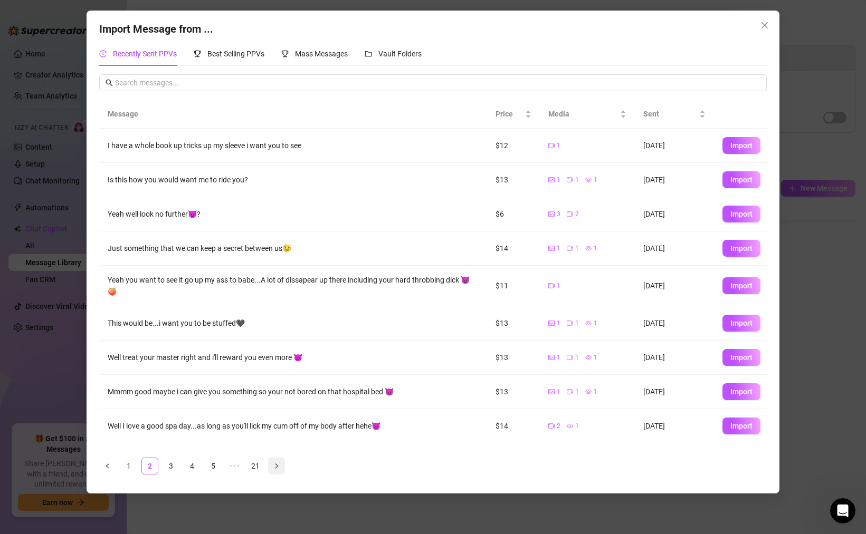
click at [274, 463] on icon "right" at bounding box center [276, 466] width 6 height 6
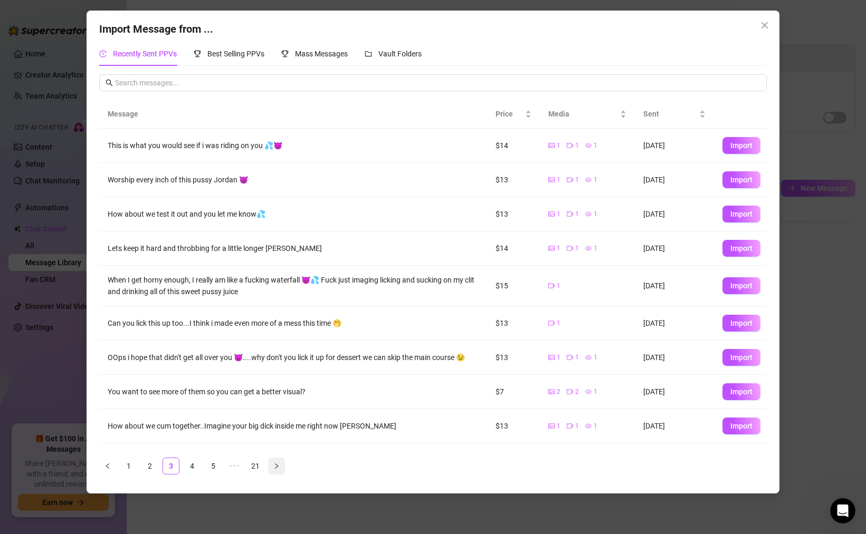
click at [274, 463] on icon "right" at bounding box center [276, 466] width 6 height 6
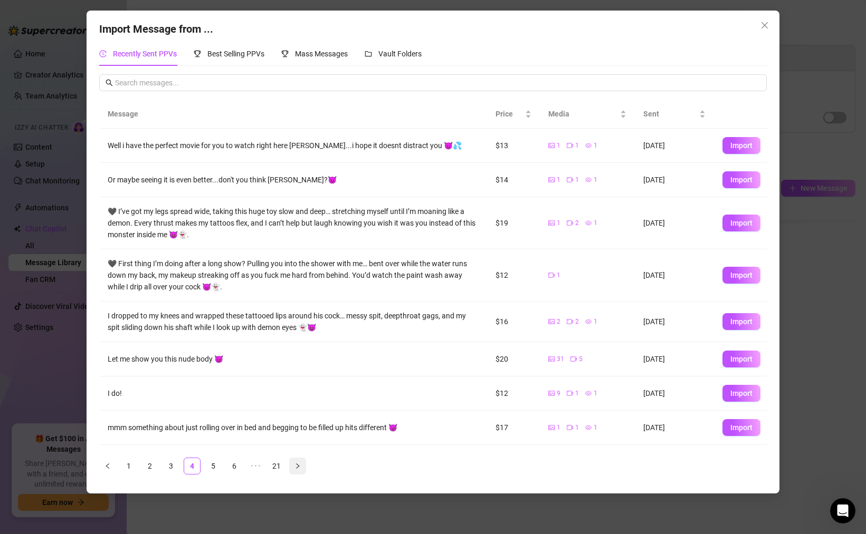
click at [274, 463] on link "21" at bounding box center [276, 466] width 16 height 16
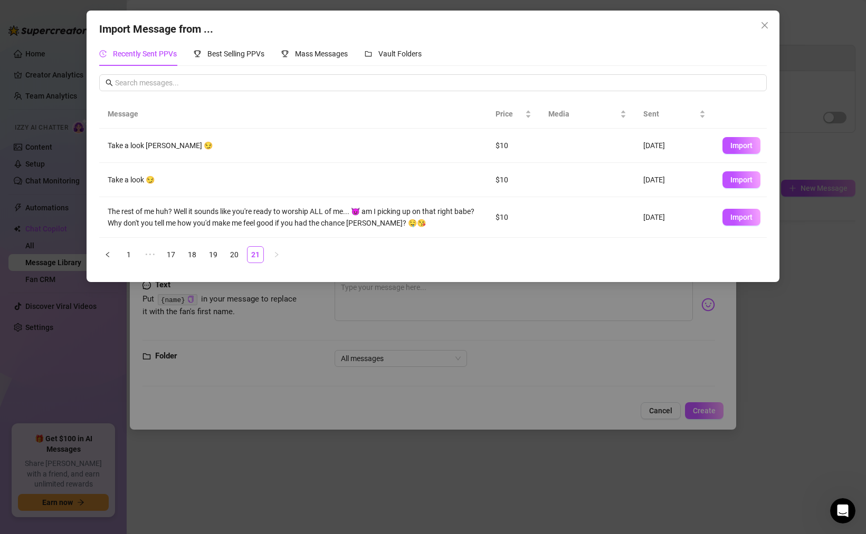
click at [274, 463] on div "Import Message from ... Recently Sent PPVs Best Selling PPVs Mass Messages Vaul…" at bounding box center [433, 267] width 866 height 534
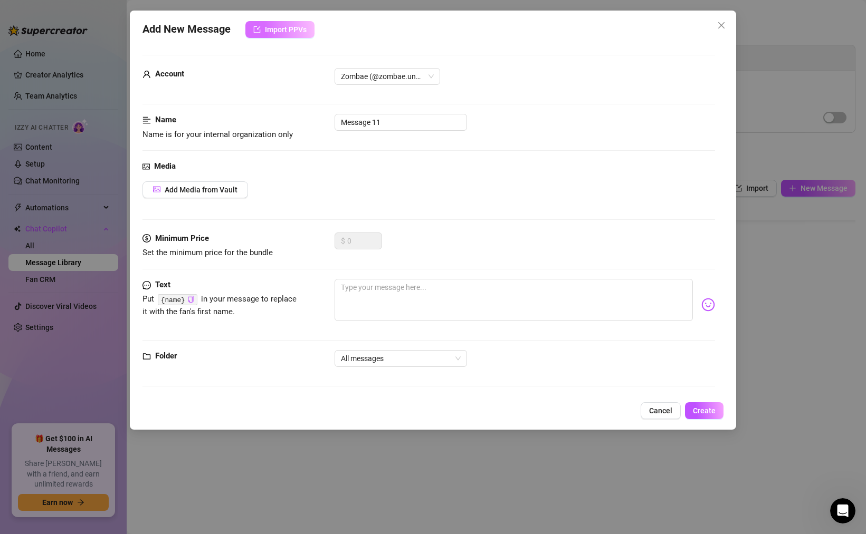
click at [284, 34] on button "Import PPVs" at bounding box center [279, 29] width 69 height 17
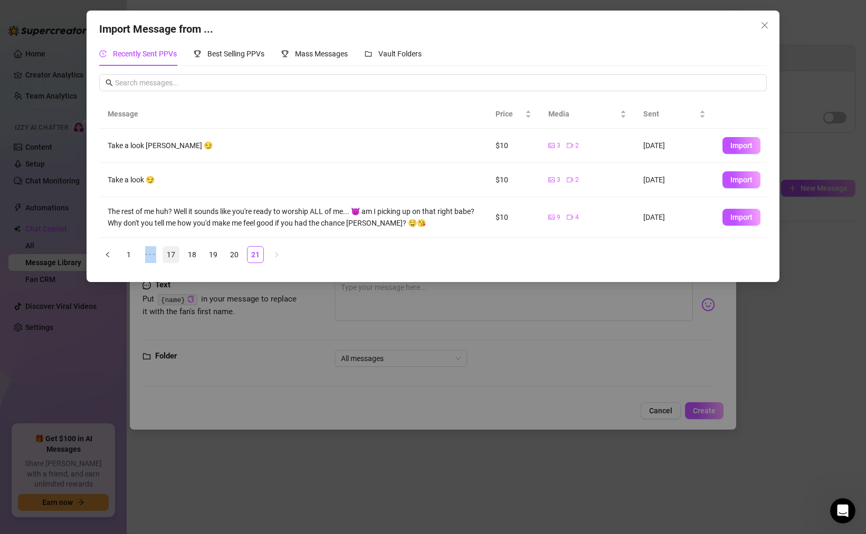
click at [172, 254] on link "17" at bounding box center [171, 255] width 16 height 16
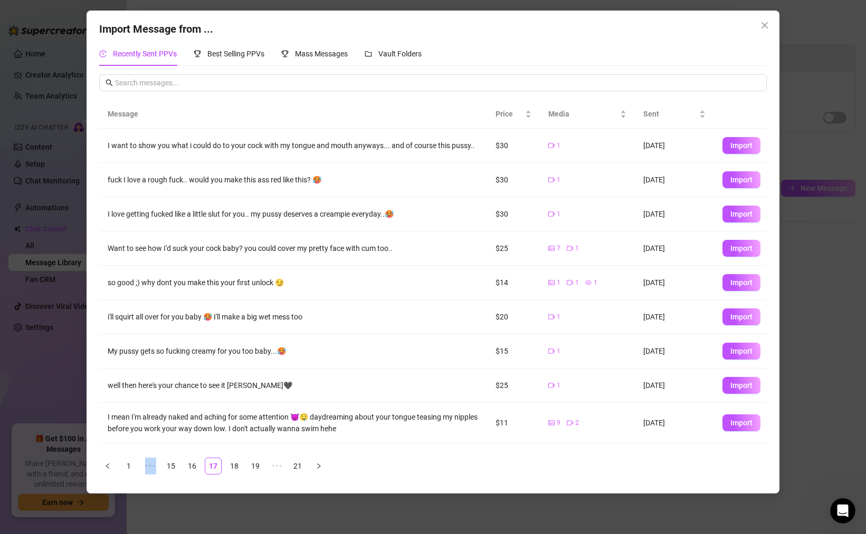
click at [315, 155] on td "I want to show you what i could do to your cock with my tongue and mouth anyway…" at bounding box center [293, 146] width 388 height 34
click at [740, 216] on span "Import" at bounding box center [741, 214] width 22 height 8
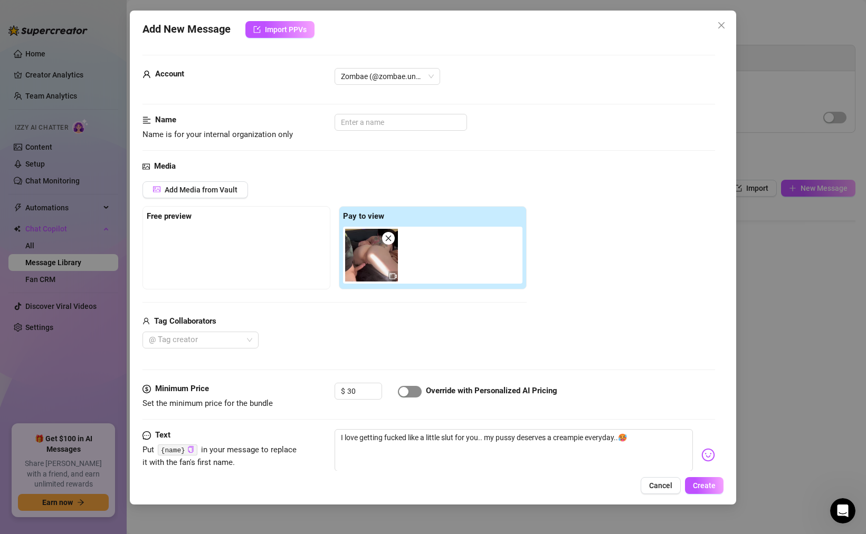
click at [411, 388] on span "button" at bounding box center [410, 392] width 24 height 12
drag, startPoint x: 361, startPoint y: 391, endPoint x: 332, endPoint y: 391, distance: 28.5
click at [342, 391] on div "$ 30" at bounding box center [357, 391] width 47 height 17
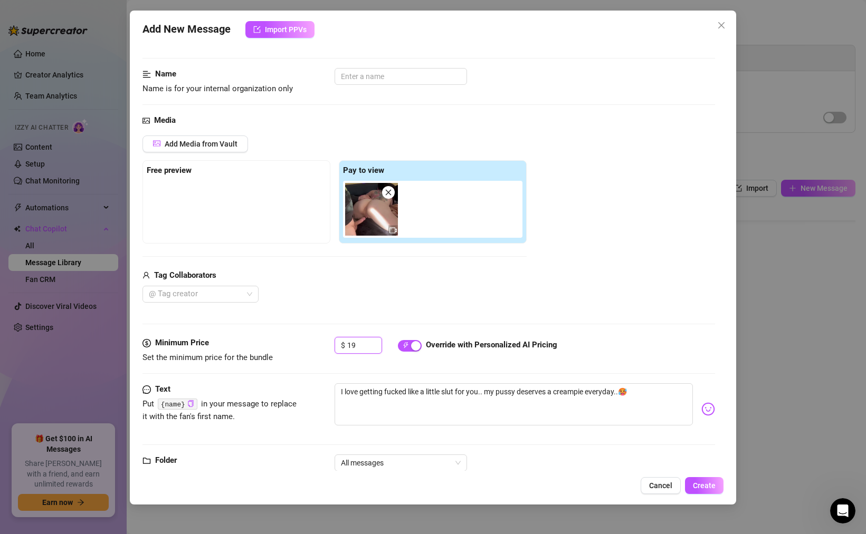
scroll to position [75, 0]
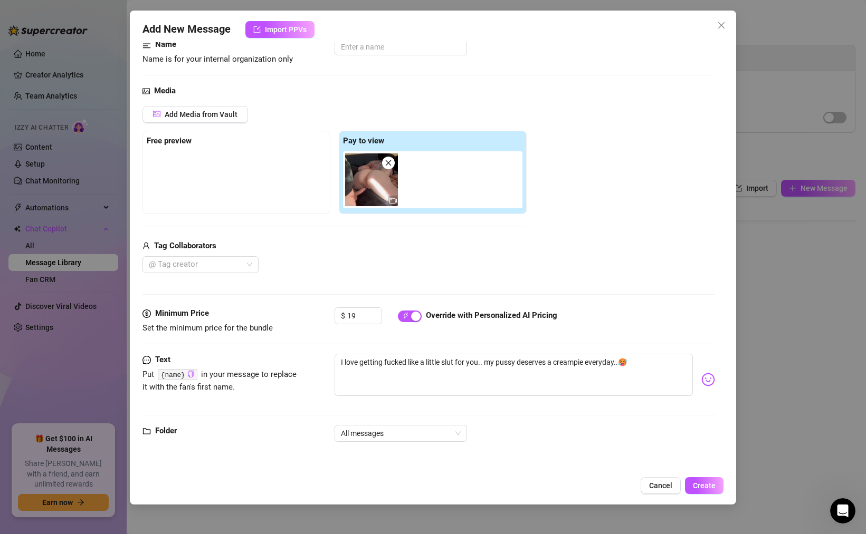
click at [372, 422] on div "Text Put {name} in your message to replace it with the fan's first name. I love…" at bounding box center [428, 389] width 572 height 71
click at [372, 435] on span "All messages" at bounding box center [401, 434] width 120 height 16
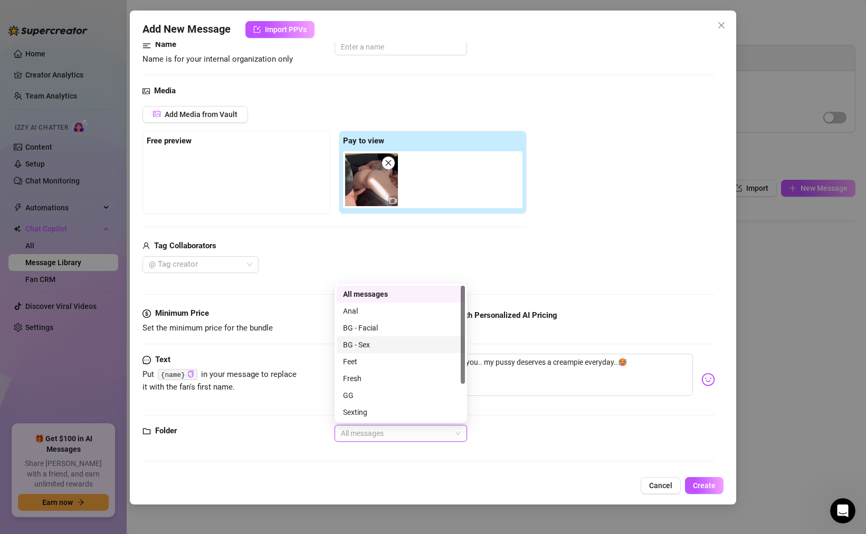
click at [364, 347] on div "BG - Sex" at bounding box center [401, 345] width 116 height 12
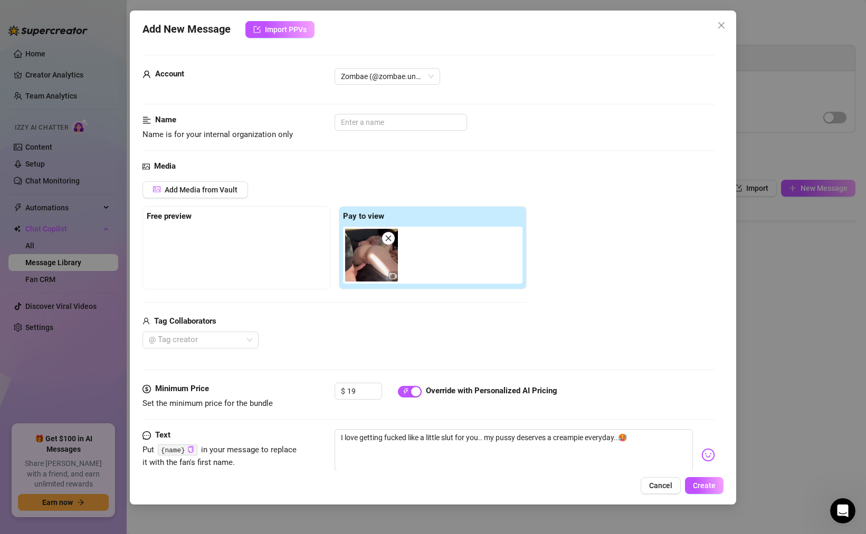
scroll to position [0, 0]
click at [371, 126] on input "text" at bounding box center [400, 122] width 132 height 17
click at [697, 486] on span "Create" at bounding box center [704, 486] width 23 height 8
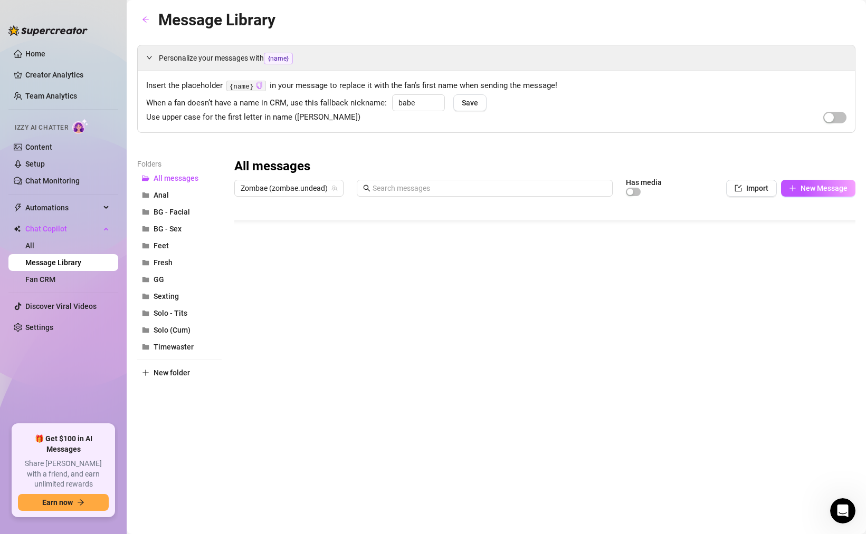
click at [446, 396] on div at bounding box center [544, 318] width 621 height 235
click at [684, 400] on div at bounding box center [544, 318] width 621 height 235
click at [244, 399] on div at bounding box center [544, 318] width 621 height 235
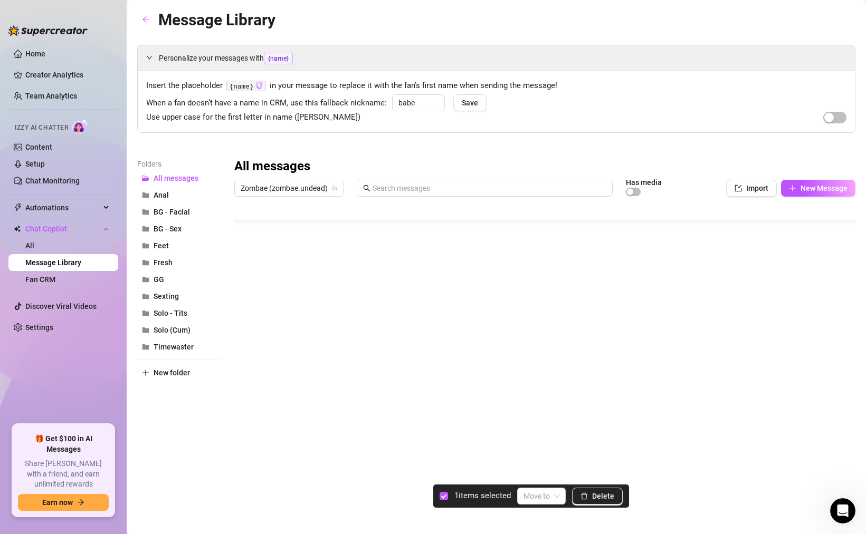
click at [244, 399] on div at bounding box center [544, 318] width 621 height 235
click at [248, 400] on div at bounding box center [544, 318] width 621 height 235
click at [468, 498] on article "1 items selected" at bounding box center [482, 496] width 56 height 13
click at [457, 434] on body "Home Creator Analytics Team Analytics Izzy AI Chatter Content Setup Chat Monito…" at bounding box center [433, 267] width 866 height 534
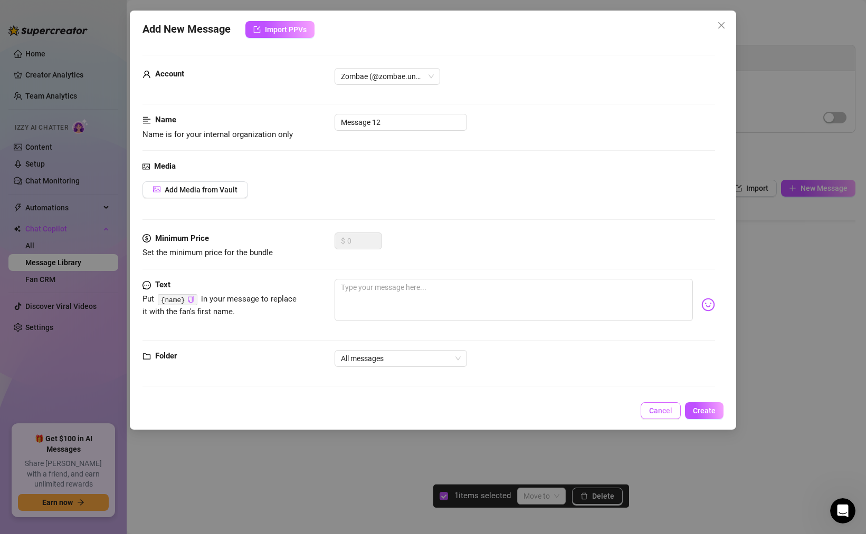
click at [649, 406] on button "Cancel" at bounding box center [660, 410] width 40 height 17
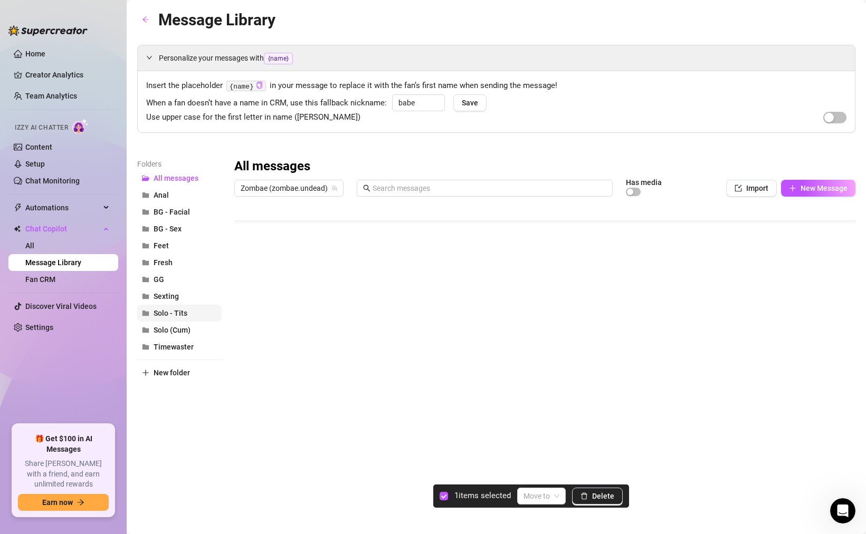
click at [169, 313] on span "Solo - Tits" at bounding box center [170, 313] width 34 height 8
click at [761, 187] on span "Import" at bounding box center [757, 188] width 22 height 8
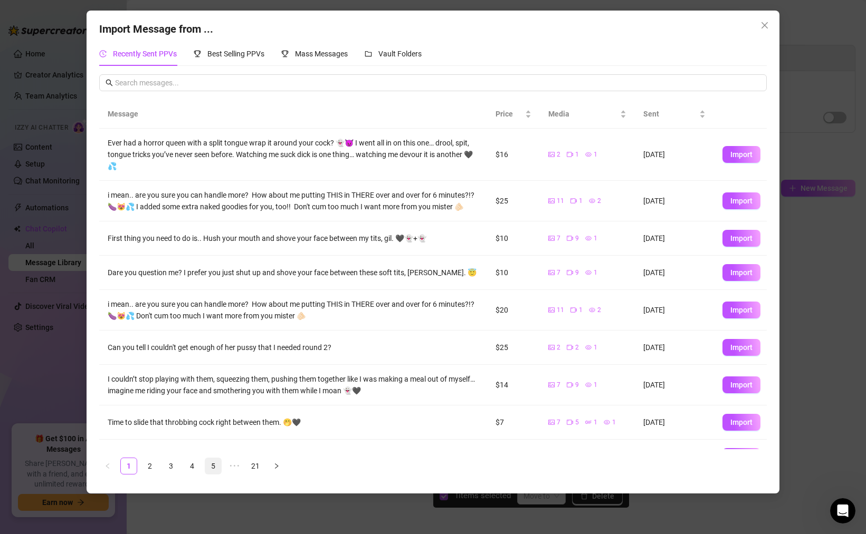
click at [218, 465] on link "5" at bounding box center [213, 466] width 16 height 16
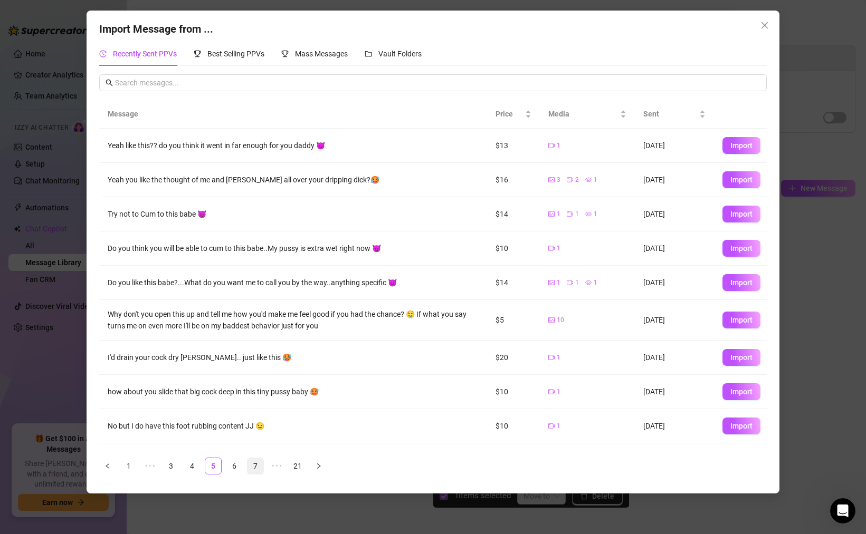
click at [263, 462] on link "7" at bounding box center [255, 466] width 16 height 16
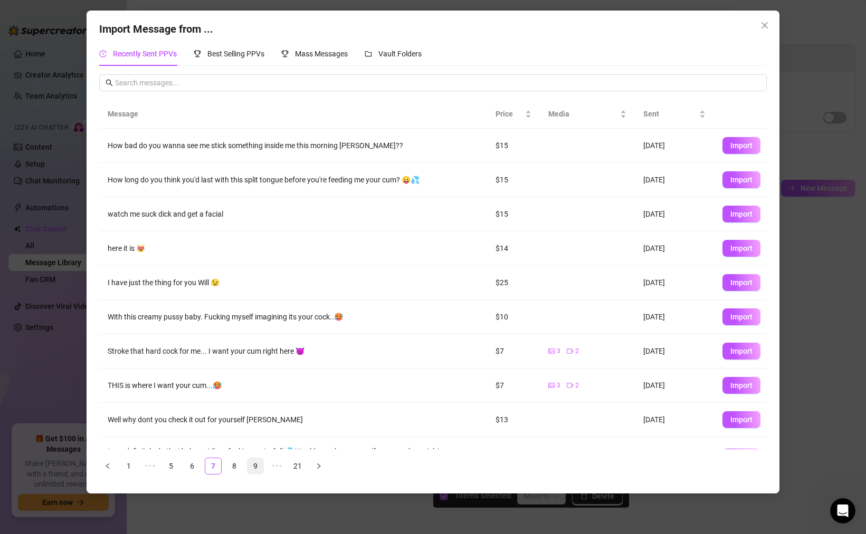
click at [260, 466] on link "9" at bounding box center [255, 466] width 16 height 16
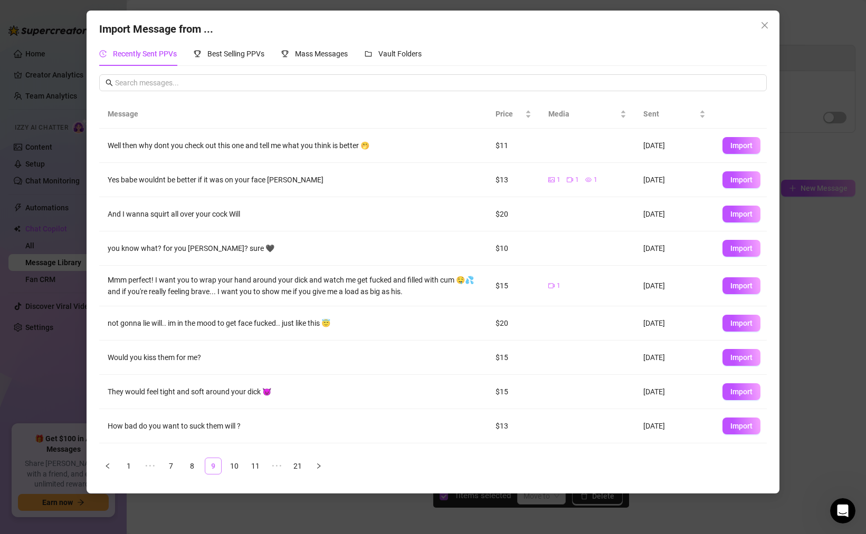
click at [260, 466] on link "11" at bounding box center [255, 466] width 16 height 16
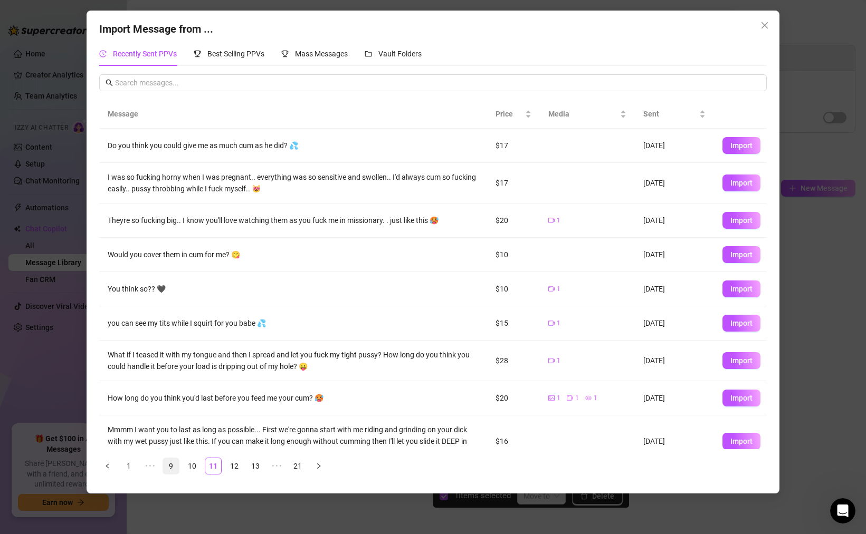
click at [260, 466] on link "13" at bounding box center [255, 466] width 16 height 16
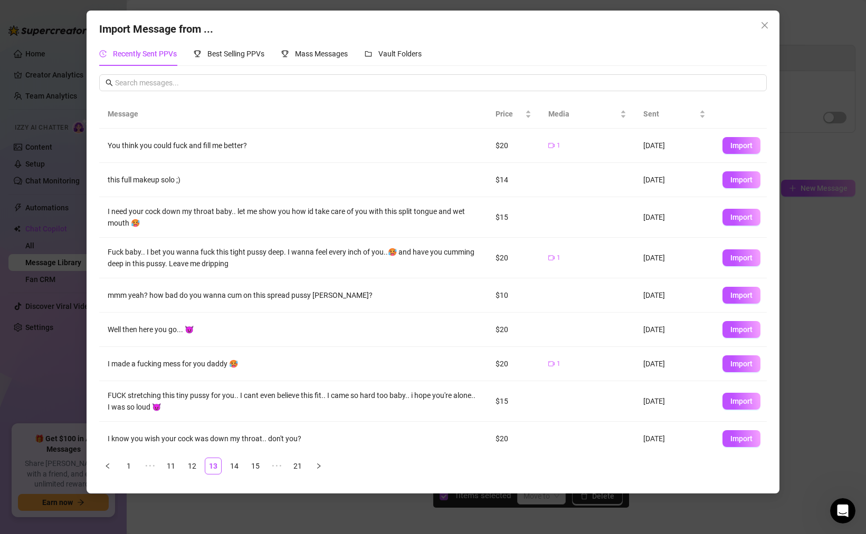
click at [260, 466] on link "15" at bounding box center [255, 466] width 16 height 16
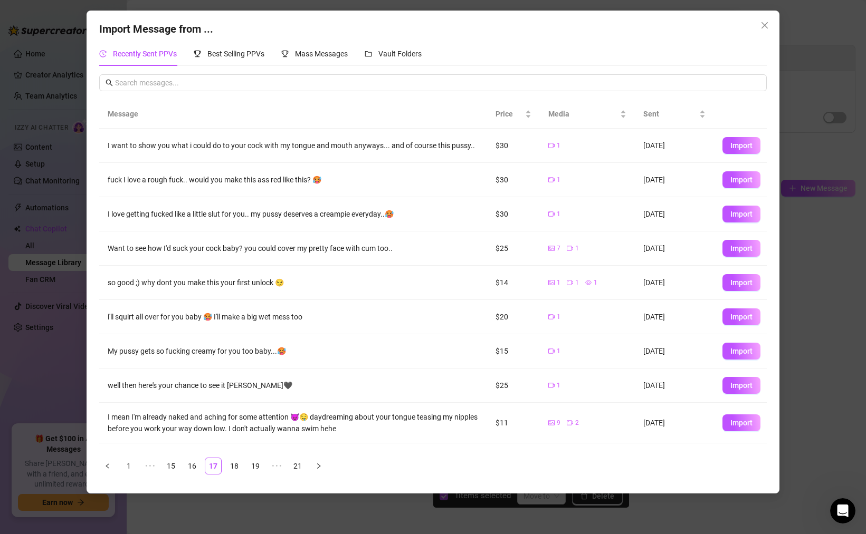
click at [260, 466] on link "19" at bounding box center [255, 466] width 16 height 16
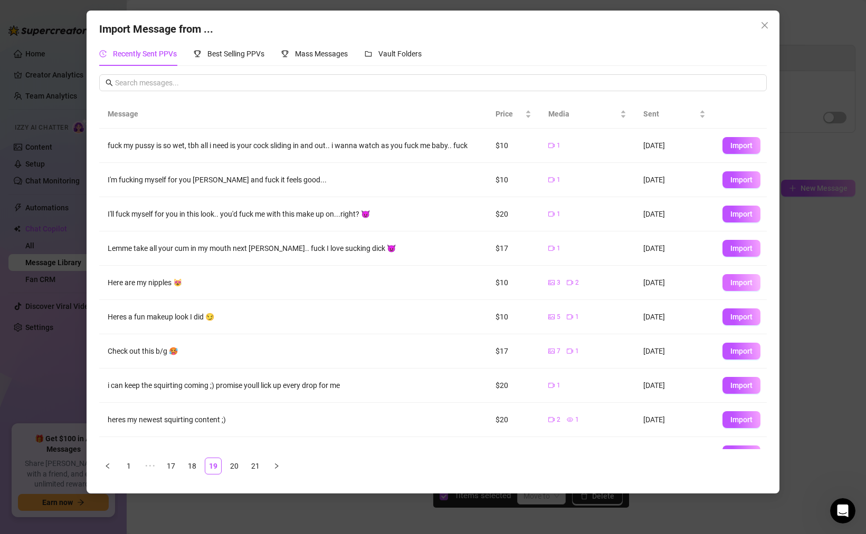
click at [741, 286] on span "Import" at bounding box center [741, 282] width 22 height 8
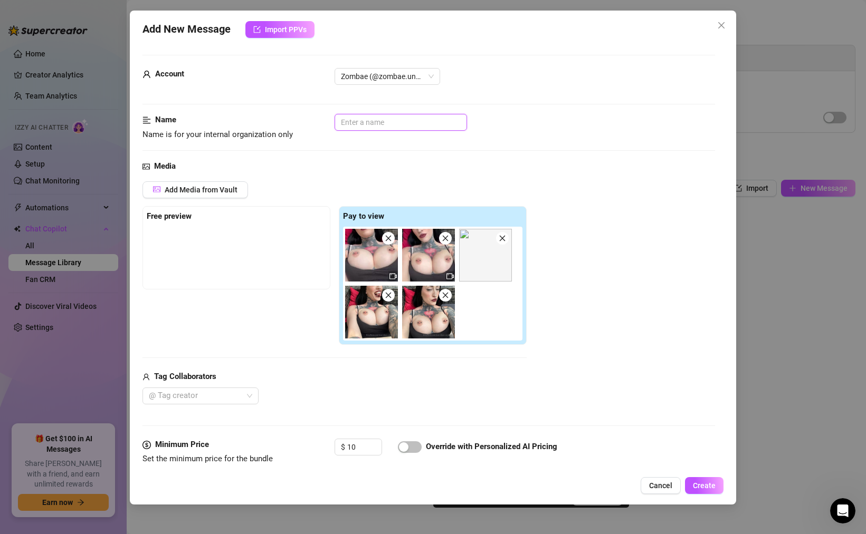
click at [367, 121] on input "text" at bounding box center [400, 122] width 132 height 17
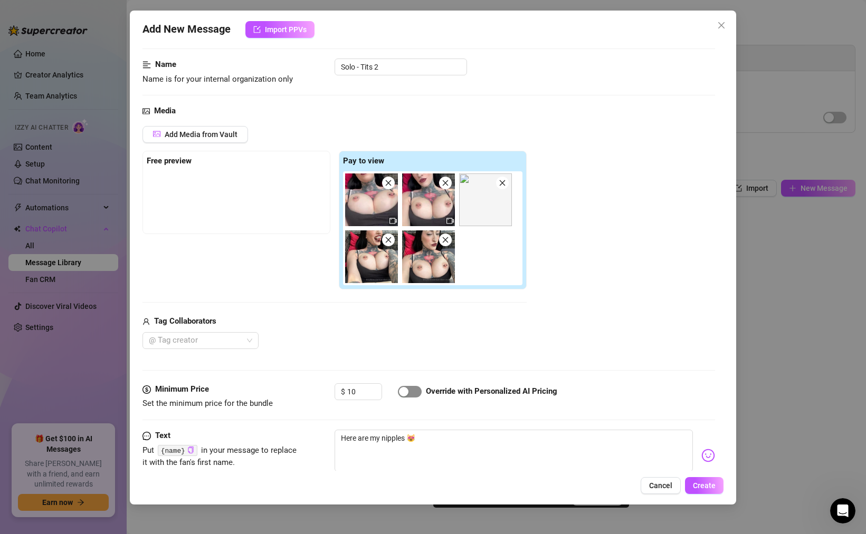
click at [410, 387] on span "button" at bounding box center [410, 392] width 24 height 12
click at [425, 437] on textarea "Here are my nipples 😻" at bounding box center [513, 451] width 358 height 42
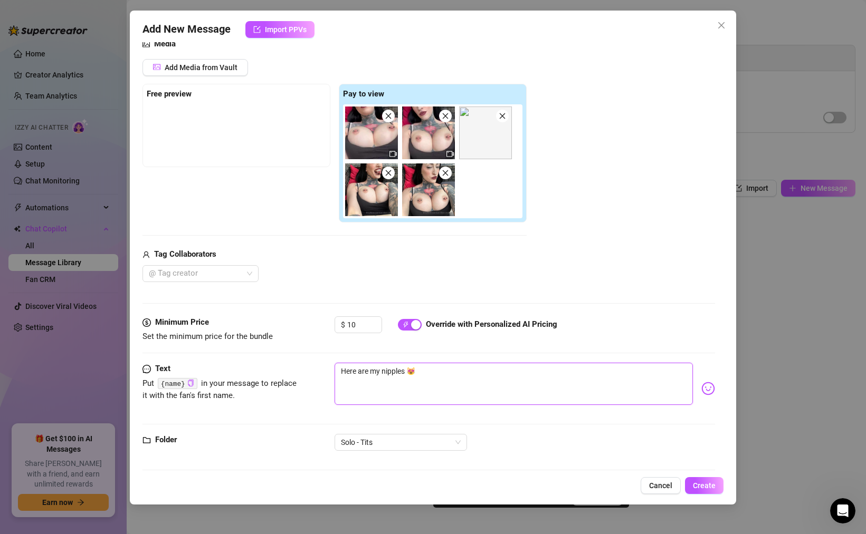
scroll to position [131, 0]
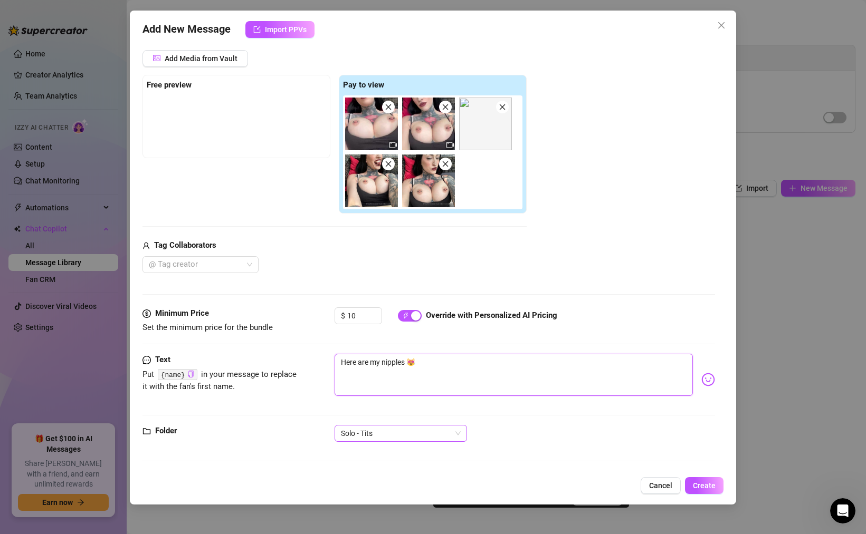
click at [399, 430] on span "Solo - Tits" at bounding box center [401, 434] width 120 height 16
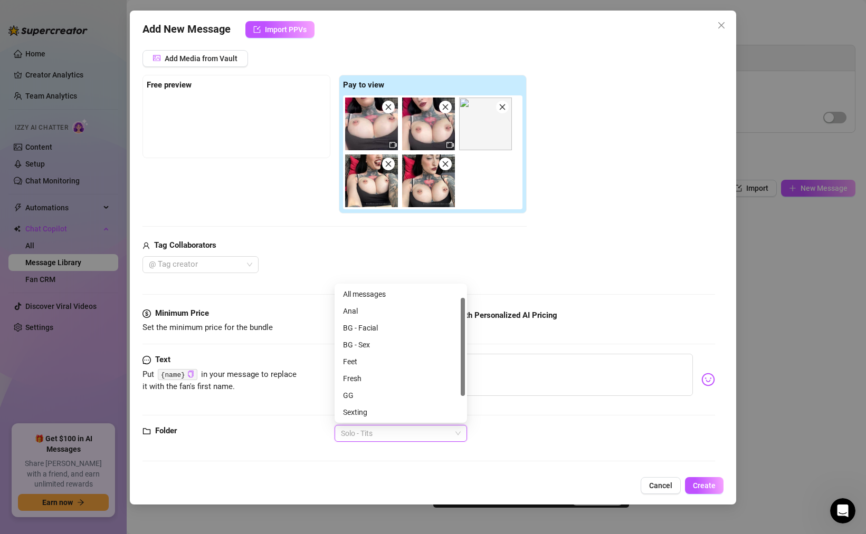
scroll to position [17, 0]
click at [452, 421] on div "sXSOHx9XypBW6agZfQvJ cZ5a4QuPRl01muiupQns mWPeDUWRaYWdPXvp39qC All messages Ana…" at bounding box center [400, 353] width 132 height 139
click at [499, 426] on div "Solo - Tits" at bounding box center [524, 433] width 380 height 17
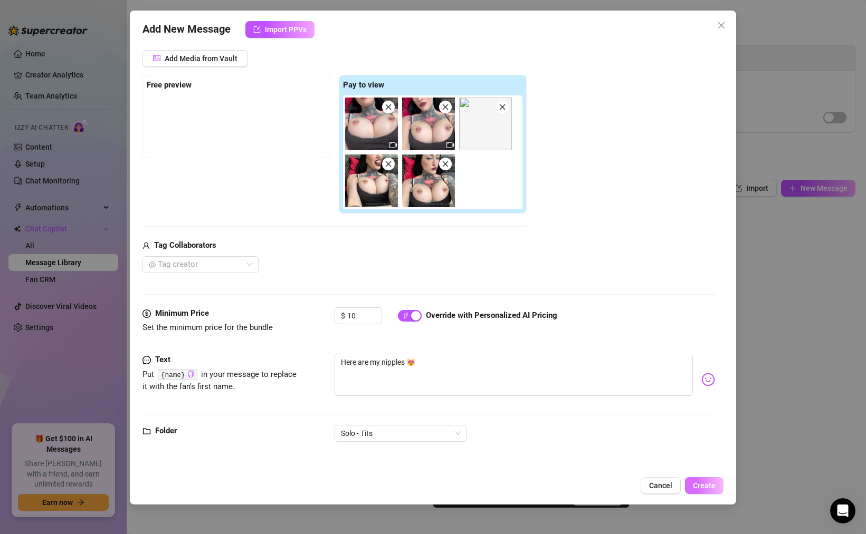
click at [706, 486] on span "Create" at bounding box center [704, 486] width 23 height 8
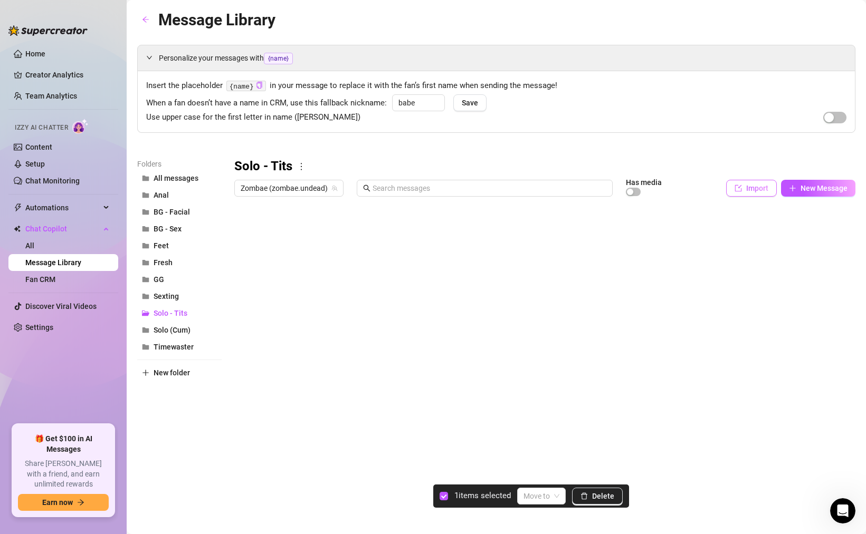
click at [759, 189] on span "Import" at bounding box center [757, 188] width 22 height 8
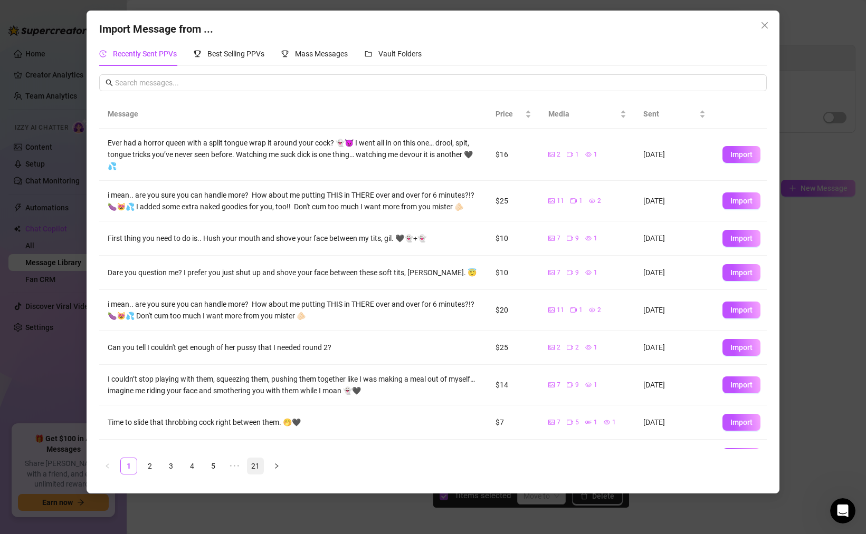
click at [254, 464] on link "21" at bounding box center [255, 466] width 16 height 16
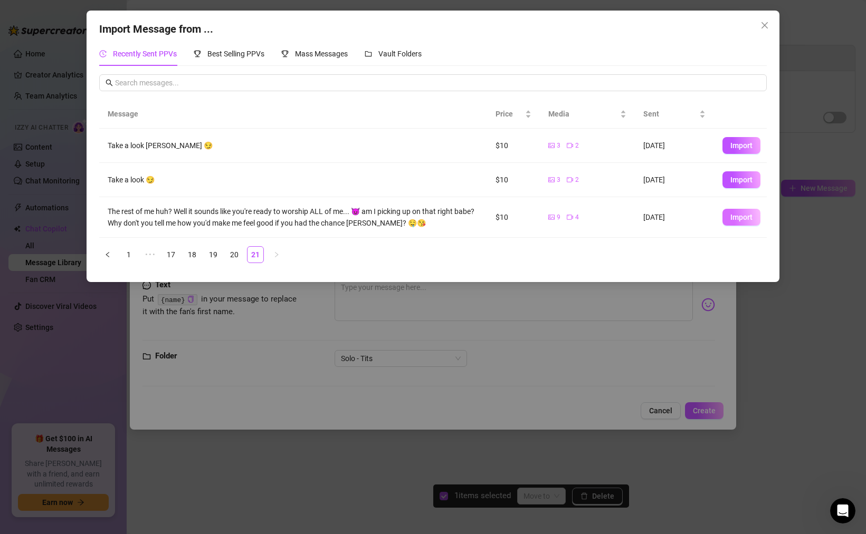
click at [731, 218] on span "Import" at bounding box center [741, 217] width 22 height 8
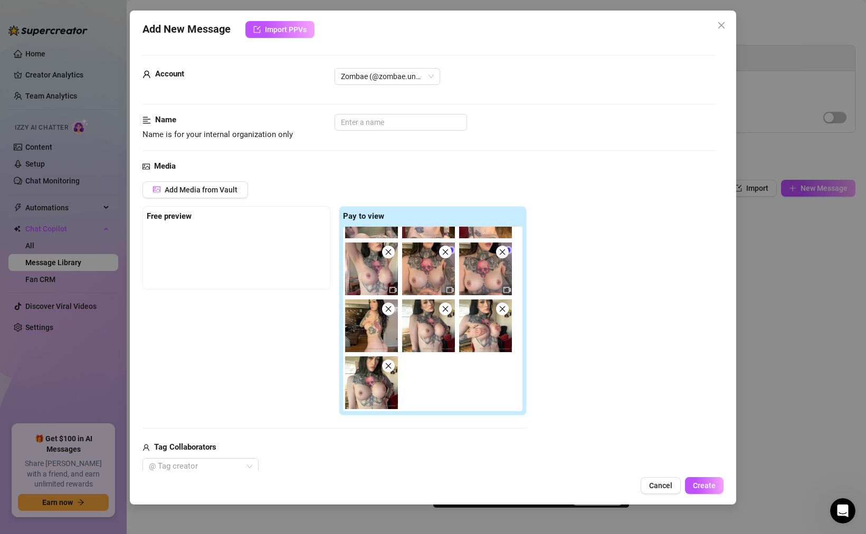
scroll to position [0, 0]
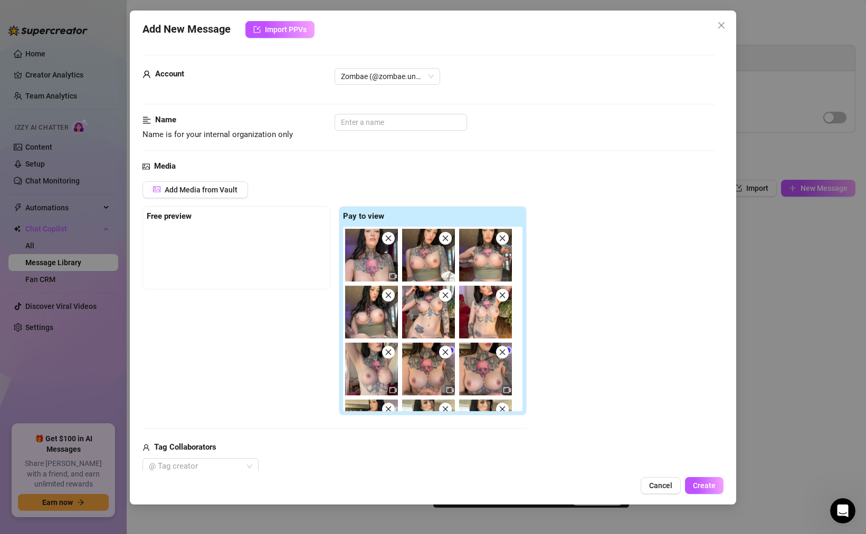
click at [372, 112] on div "Account Zombae (@zombae.undead)" at bounding box center [428, 91] width 572 height 46
click at [369, 123] on input "text" at bounding box center [400, 122] width 132 height 17
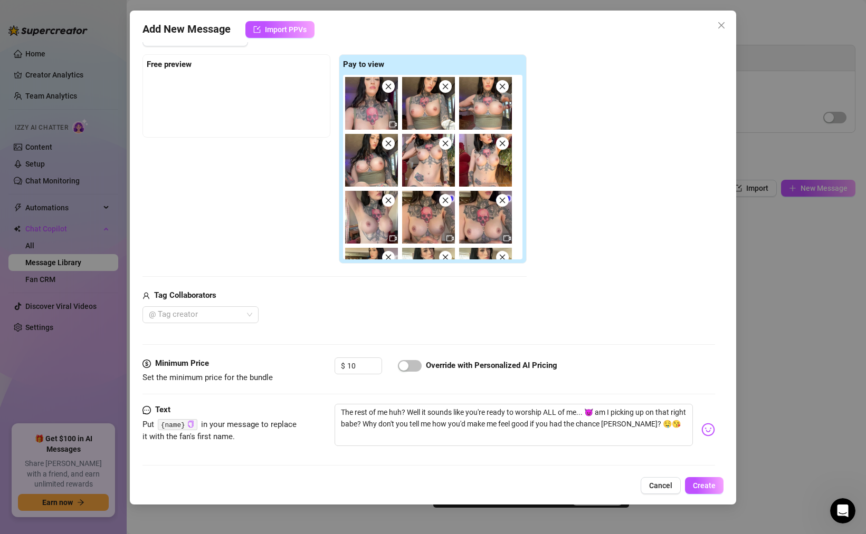
scroll to position [202, 0]
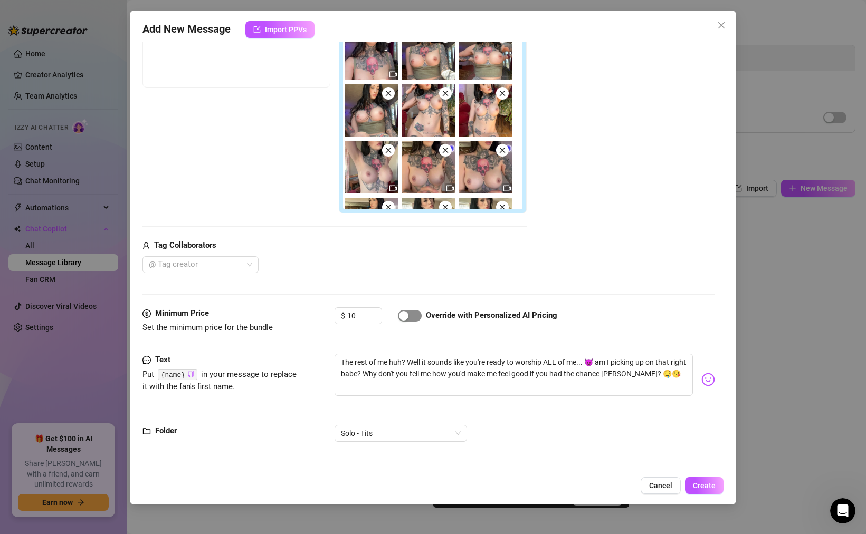
click at [417, 316] on span "button" at bounding box center [410, 316] width 24 height 12
drag, startPoint x: 406, startPoint y: 361, endPoint x: 337, endPoint y: 361, distance: 69.6
click at [339, 361] on textarea "The rest of me huh? Well it sounds like you're ready to worship ALL of me... 😈 …" at bounding box center [513, 375] width 358 height 42
drag, startPoint x: 364, startPoint y: 361, endPoint x: 281, endPoint y: 354, distance: 83.6
click at [285, 356] on div "Text Put {name} in your message to replace it with the fan's first name. Well i…" at bounding box center [428, 380] width 572 height 52
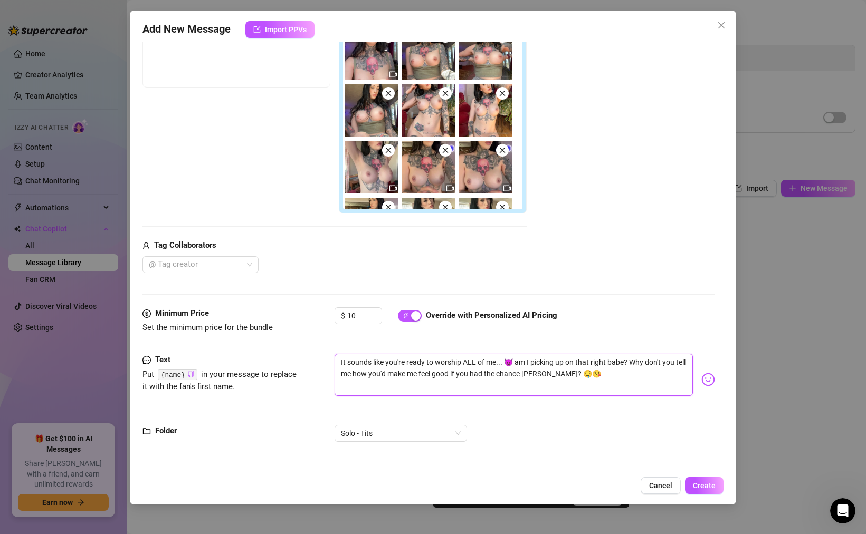
click at [540, 373] on textarea "It sounds like you're ready to worship ALL of me... 😈 am I picking up on that r…" at bounding box center [513, 375] width 358 height 42
paste textarea "{name}"
click at [501, 418] on div "Text Put {name} in your message to replace it with the fan's first name. It sou…" at bounding box center [428, 389] width 572 height 71
drag, startPoint x: 709, startPoint y: 487, endPoint x: 567, endPoint y: 265, distance: 263.8
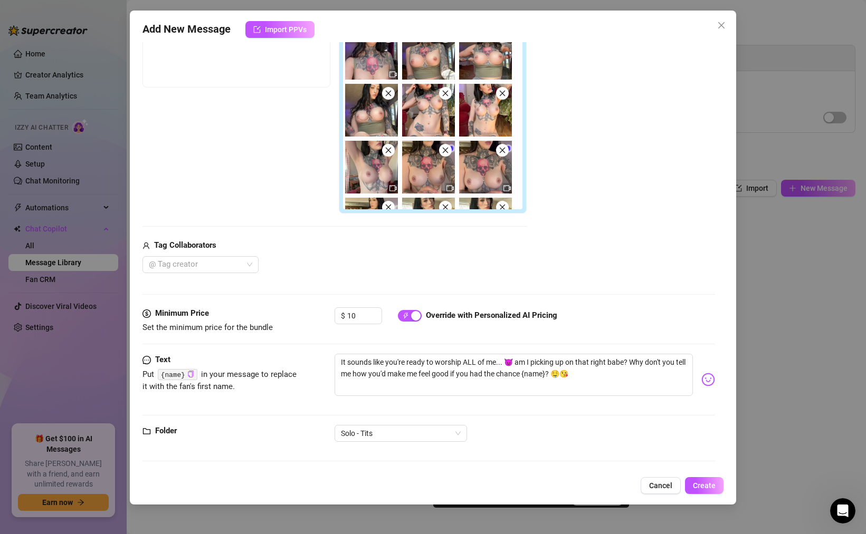
click at [570, 268] on div "Add New Message Import PPVs Account Zombae (@zombae.undead) Name Name is for yo…" at bounding box center [433, 258] width 606 height 494
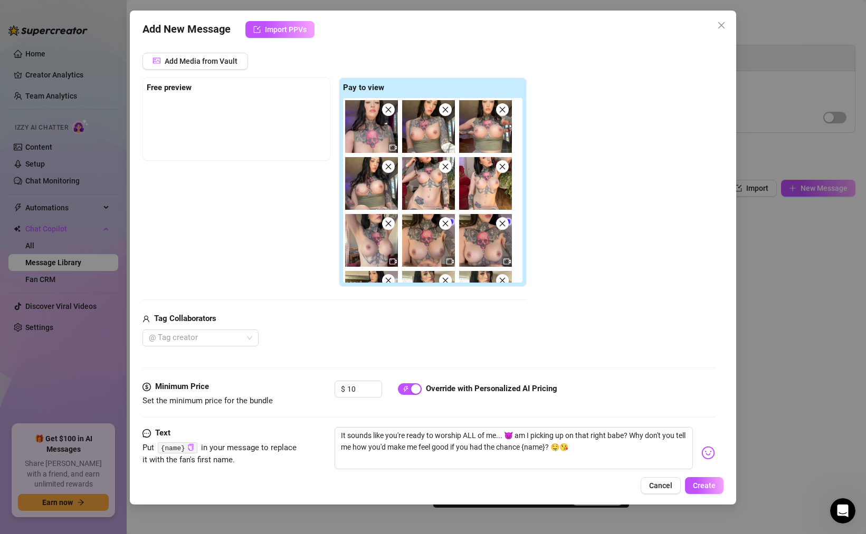
scroll to position [0, 0]
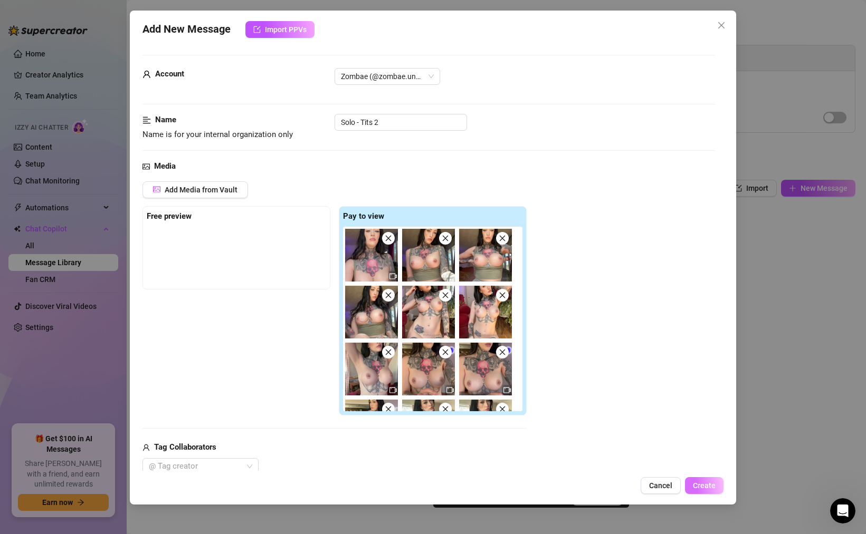
click at [714, 487] on span "Create" at bounding box center [704, 486] width 23 height 8
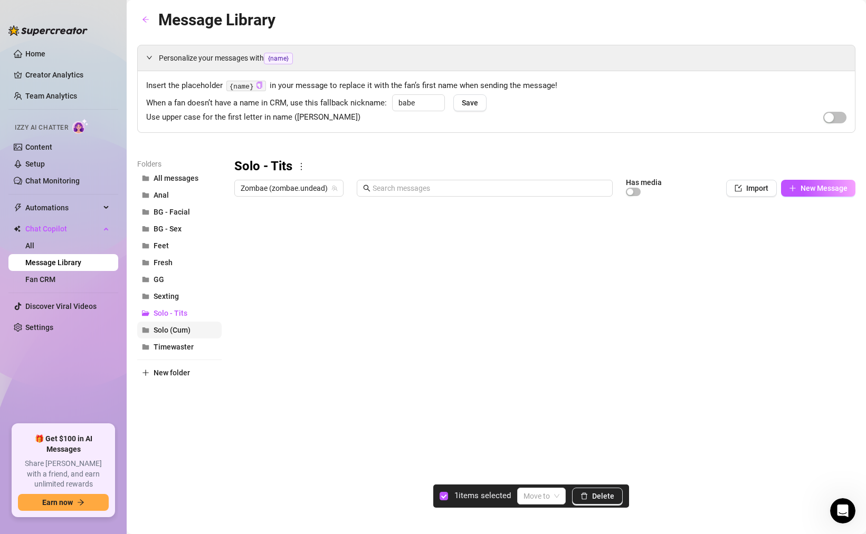
click at [172, 330] on span "Solo (Cum)" at bounding box center [171, 330] width 37 height 8
click at [744, 195] on button "Import" at bounding box center [751, 188] width 51 height 17
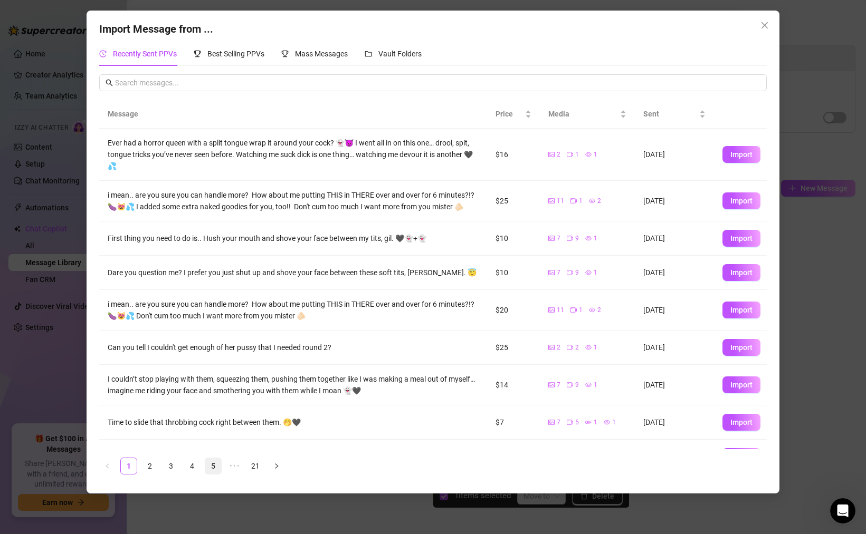
click at [210, 469] on link "5" at bounding box center [213, 466] width 16 height 16
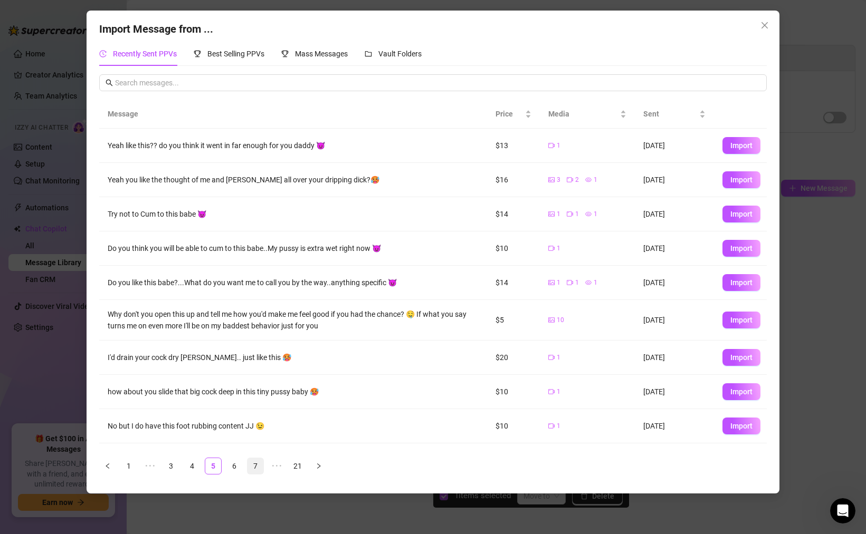
click at [257, 467] on link "7" at bounding box center [255, 466] width 16 height 16
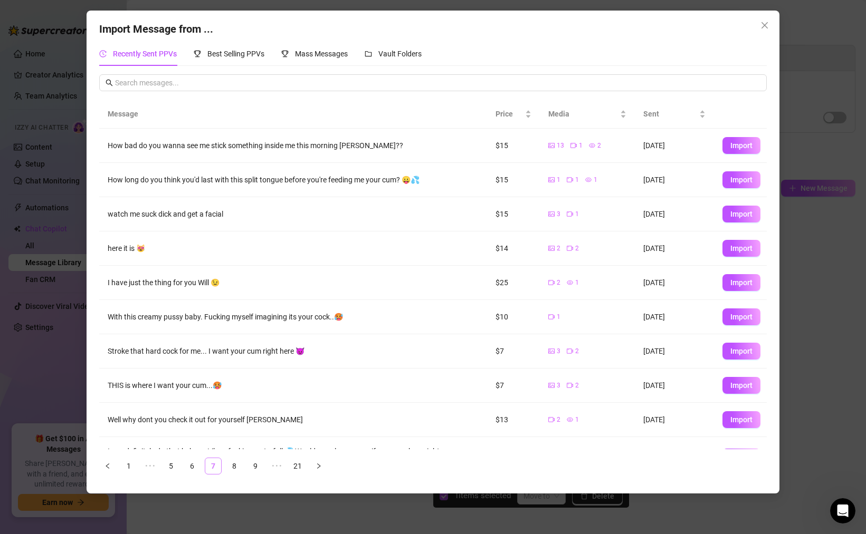
click at [257, 467] on link "9" at bounding box center [255, 466] width 16 height 16
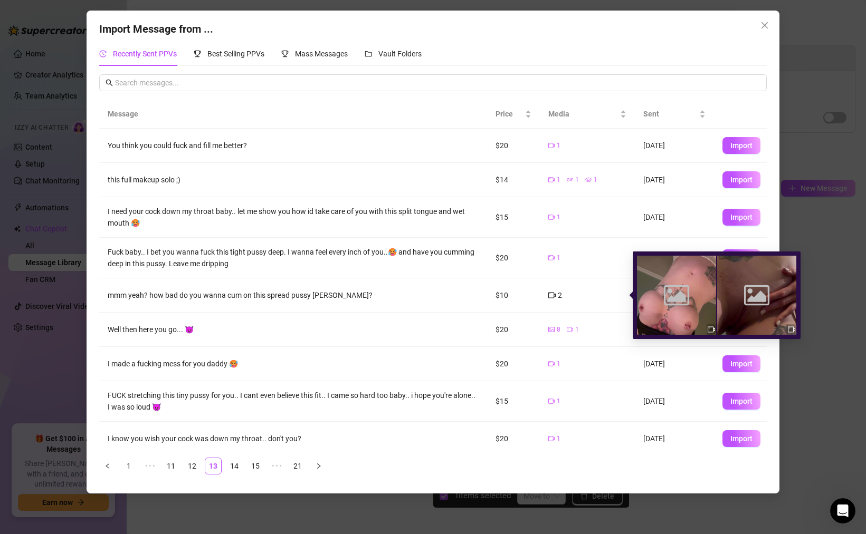
click at [551, 293] on icon "video-camera" at bounding box center [551, 296] width 7 height 6
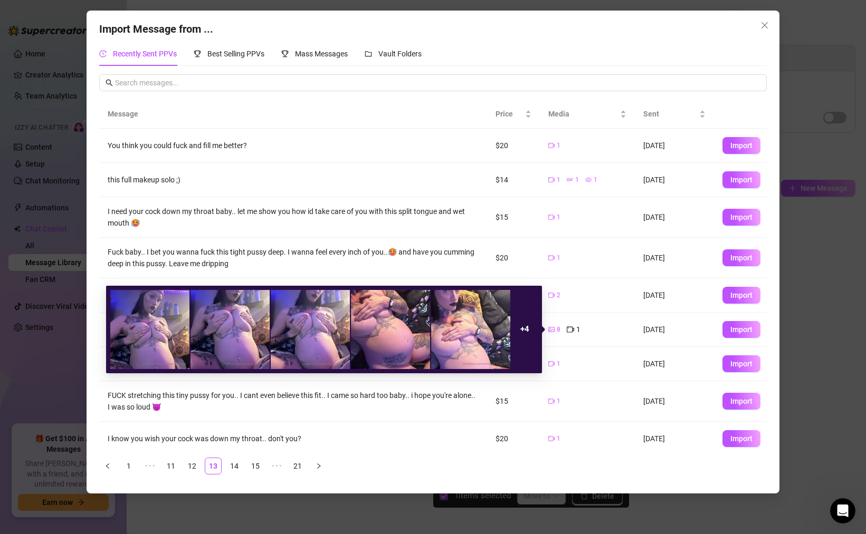
click at [527, 330] on strong "+ 4" at bounding box center [524, 328] width 9 height 9
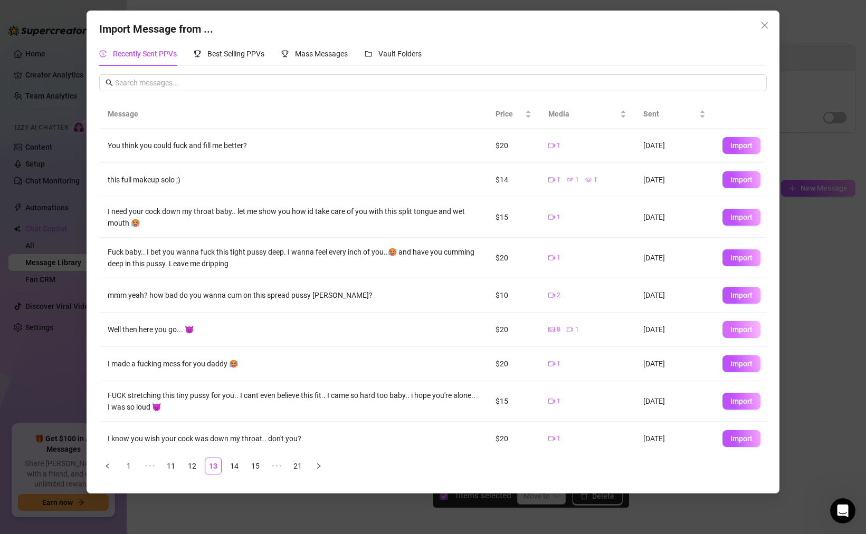
click at [729, 331] on button "Import" at bounding box center [741, 329] width 38 height 17
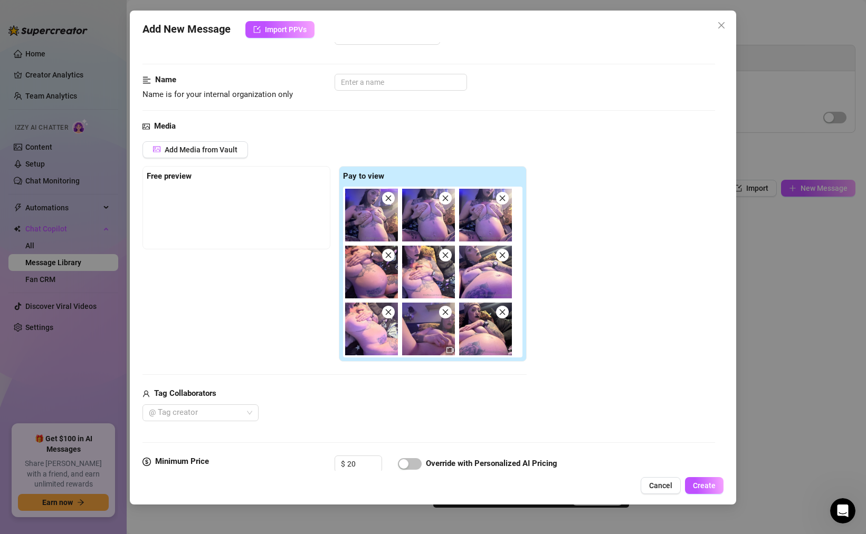
scroll to position [37, 0]
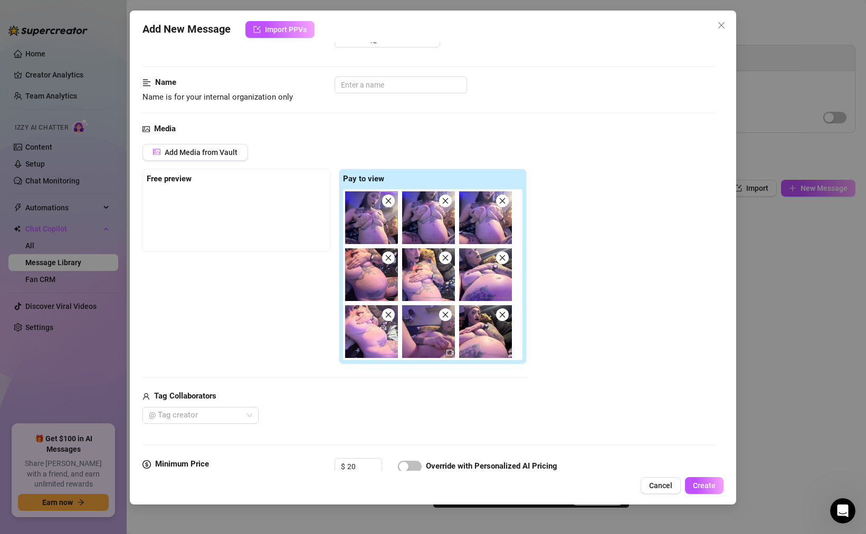
click at [424, 280] on img at bounding box center [428, 274] width 53 height 53
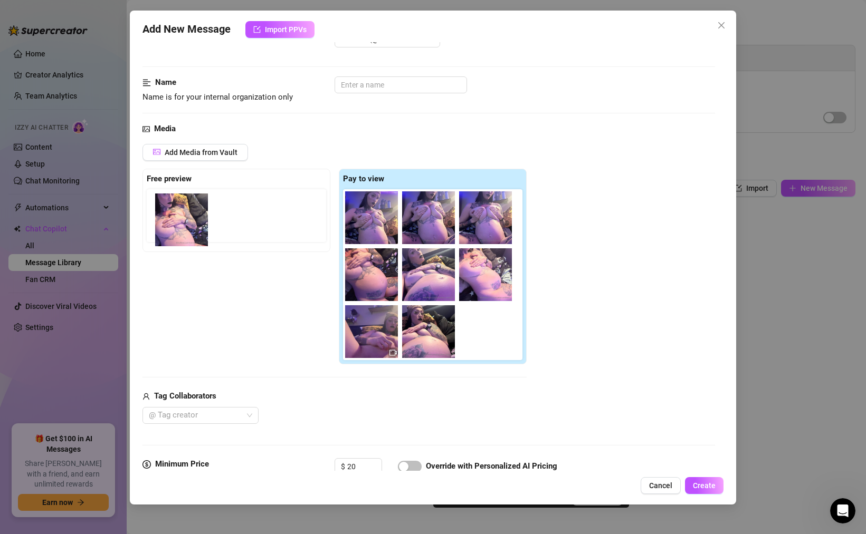
drag, startPoint x: 424, startPoint y: 280, endPoint x: 174, endPoint y: 225, distance: 256.0
click at [174, 225] on div "Free preview Pay to view" at bounding box center [334, 267] width 384 height 196
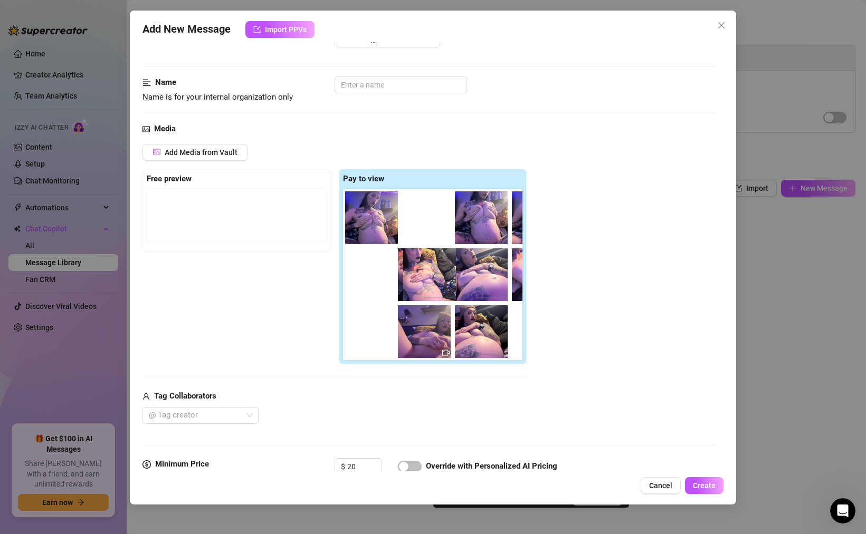
click at [432, 273] on div at bounding box center [435, 274] width 184 height 171
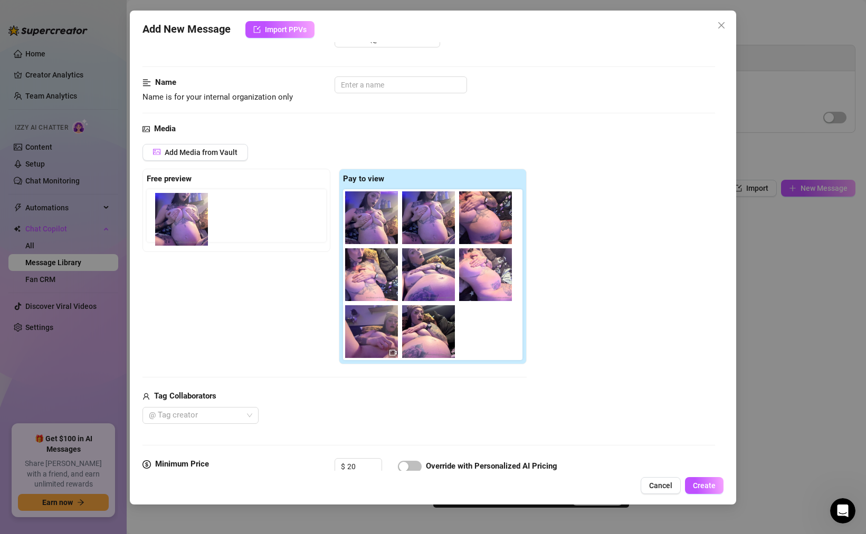
drag, startPoint x: 481, startPoint y: 220, endPoint x: 173, endPoint y: 223, distance: 307.5
click at [173, 223] on div "Free preview Pay to view" at bounding box center [334, 267] width 384 height 196
drag, startPoint x: 497, startPoint y: 222, endPoint x: 184, endPoint y: 222, distance: 313.3
click at [184, 222] on div "Free preview Pay to view" at bounding box center [334, 267] width 384 height 196
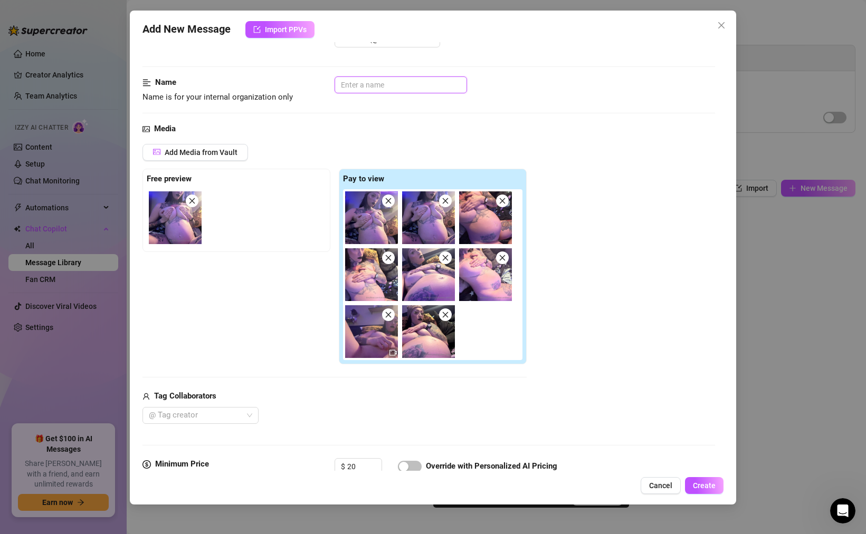
click at [362, 88] on input "text" at bounding box center [400, 84] width 132 height 17
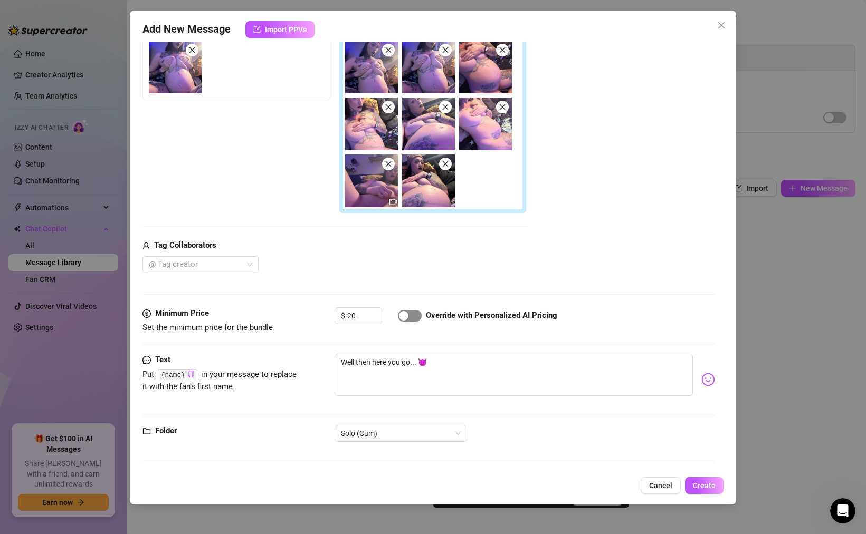
click at [417, 318] on span "button" at bounding box center [410, 316] width 24 height 12
click at [359, 318] on input "20" at bounding box center [364, 316] width 34 height 16
drag, startPoint x: 420, startPoint y: 363, endPoint x: 294, endPoint y: 357, distance: 126.8
click at [294, 358] on div "Text Put {name} in your message to replace it with the fan's first name. Well t…" at bounding box center [428, 380] width 572 height 52
click at [372, 363] on textarea "If you cum in me while I was pregnant 😈" at bounding box center [513, 375] width 358 height 42
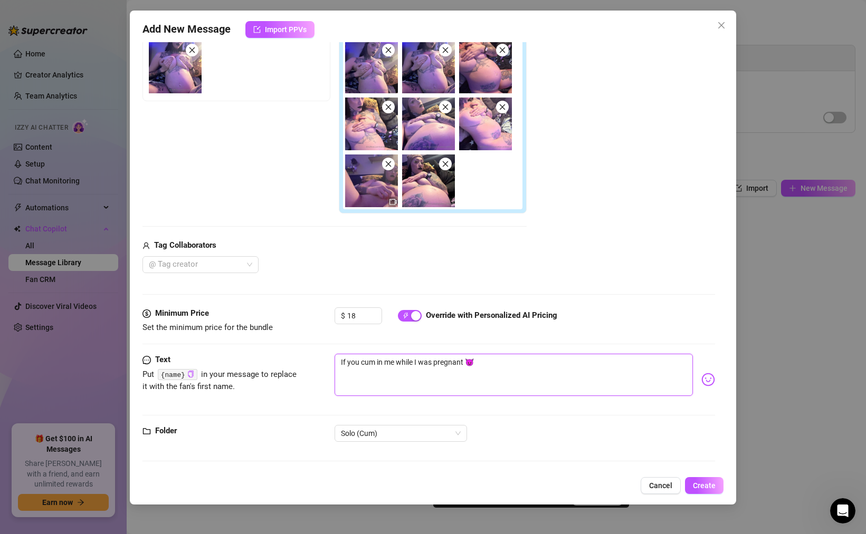
click at [372, 363] on textarea "If you cum in me while I was pregnant 😈" at bounding box center [513, 375] width 358 height 42
click at [366, 363] on textarea "If you cum in me while I was pregnant 😈" at bounding box center [513, 375] width 358 height 42
click at [374, 363] on textarea "If you cum in me while I was pregnant 😈" at bounding box center [513, 375] width 358 height 42
click at [468, 362] on textarea "If you came in me while I was pregnant 😈" at bounding box center [513, 375] width 358 height 42
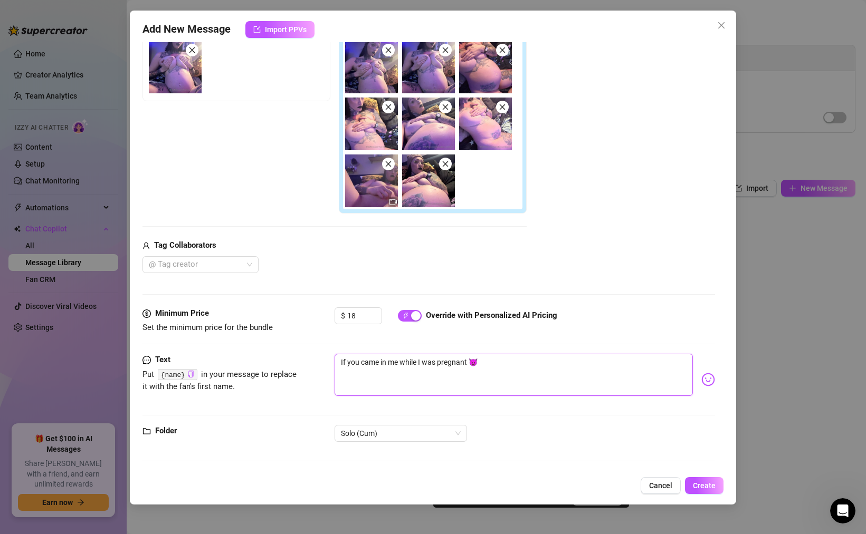
click at [436, 367] on textarea "If you came in me while I was pregnant 😈" at bounding box center [513, 375] width 358 height 42
click at [483, 366] on textarea "If you came in me while I was still pregnant 😈" at bounding box center [513, 375] width 358 height 42
click at [378, 373] on textarea "If you came in me while I was still pregnant at least you couldn't get me pregn…" at bounding box center [513, 375] width 358 height 42
click at [459, 376] on textarea "If you came in me while I was still pregnant at least you couldn't get me pregn…" at bounding box center [513, 375] width 358 height 42
click at [406, 433] on span "Solo (Cum)" at bounding box center [401, 434] width 120 height 16
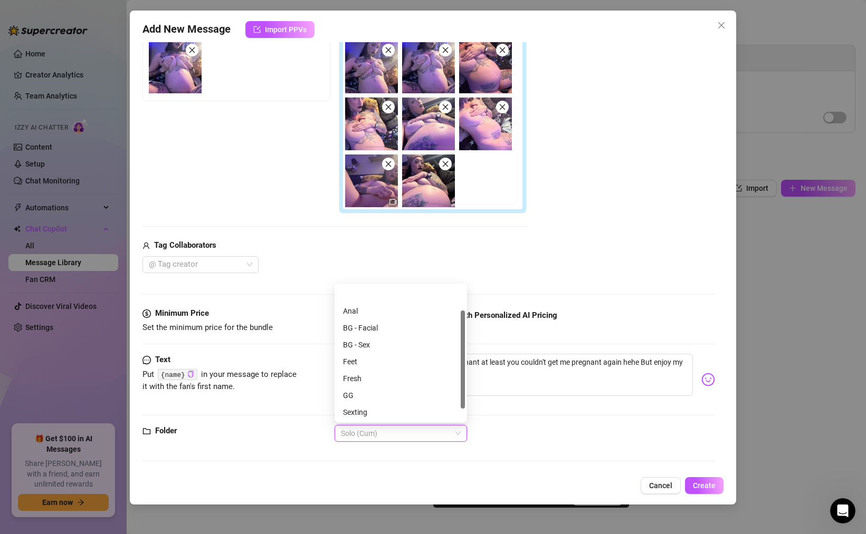
scroll to position [34, 0]
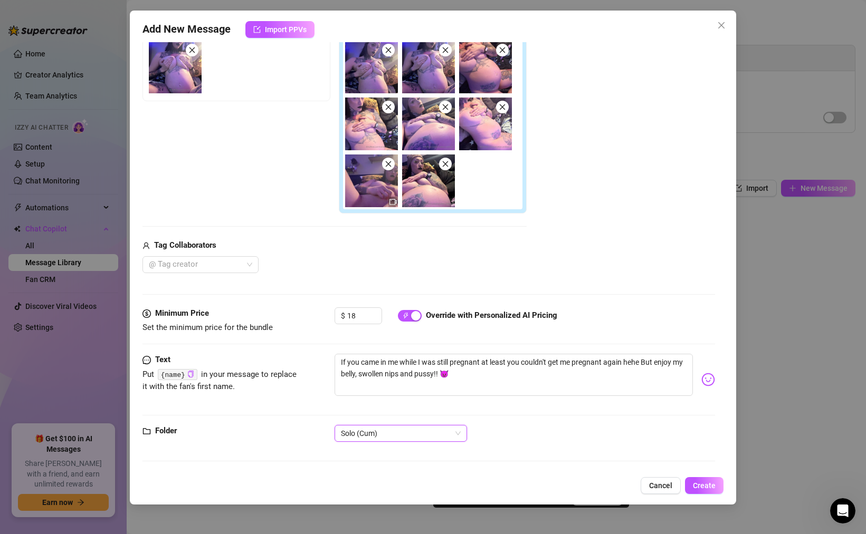
click at [406, 430] on span "Solo (Cum)" at bounding box center [401, 434] width 120 height 16
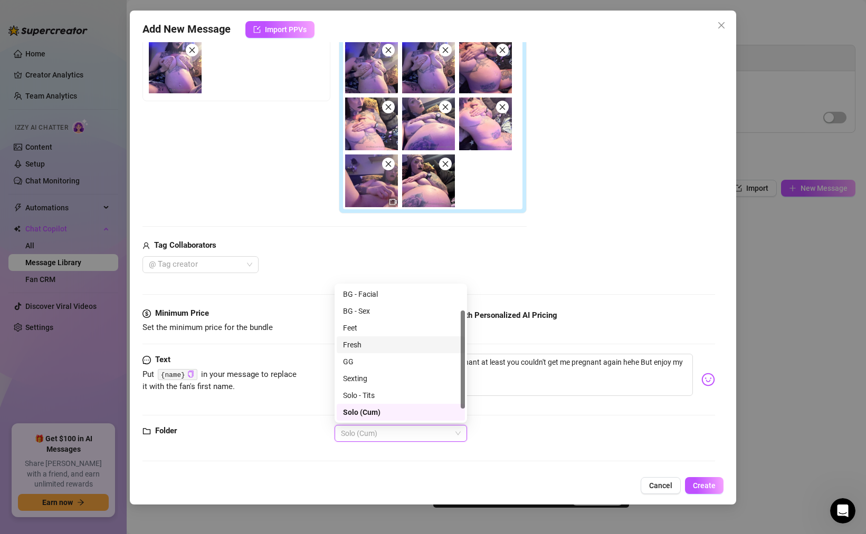
scroll to position [0, 0]
click at [371, 296] on div "All messages" at bounding box center [401, 295] width 116 height 12
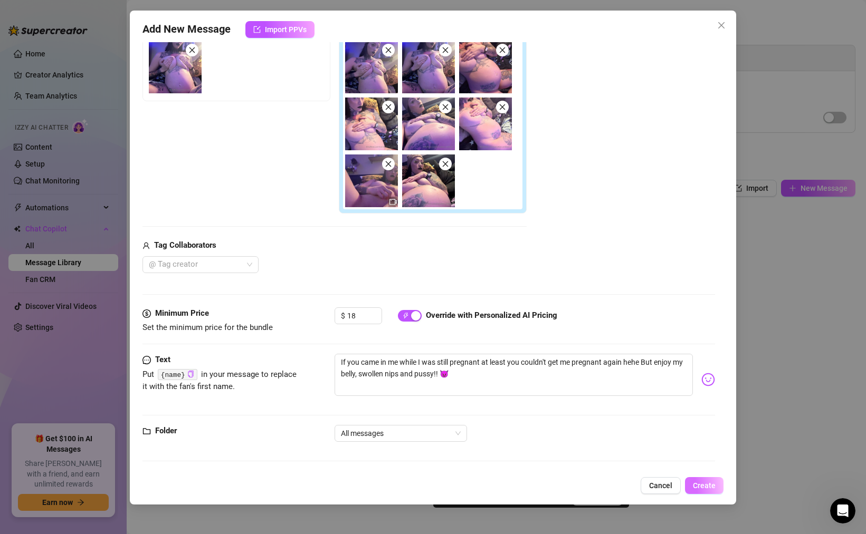
drag, startPoint x: 709, startPoint y: 481, endPoint x: 713, endPoint y: 487, distance: 7.2
click at [713, 487] on span "Create" at bounding box center [704, 486] width 23 height 8
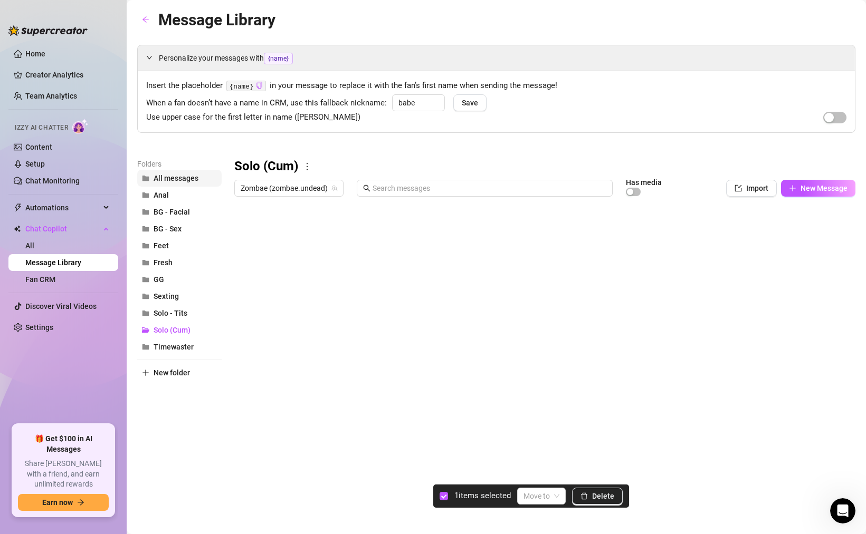
click at [181, 176] on span "All messages" at bounding box center [175, 178] width 45 height 8
click at [244, 379] on div at bounding box center [544, 318] width 621 height 235
click at [169, 371] on span "New folder" at bounding box center [171, 373] width 36 height 8
click at [183, 361] on input "text" at bounding box center [179, 364] width 84 height 17
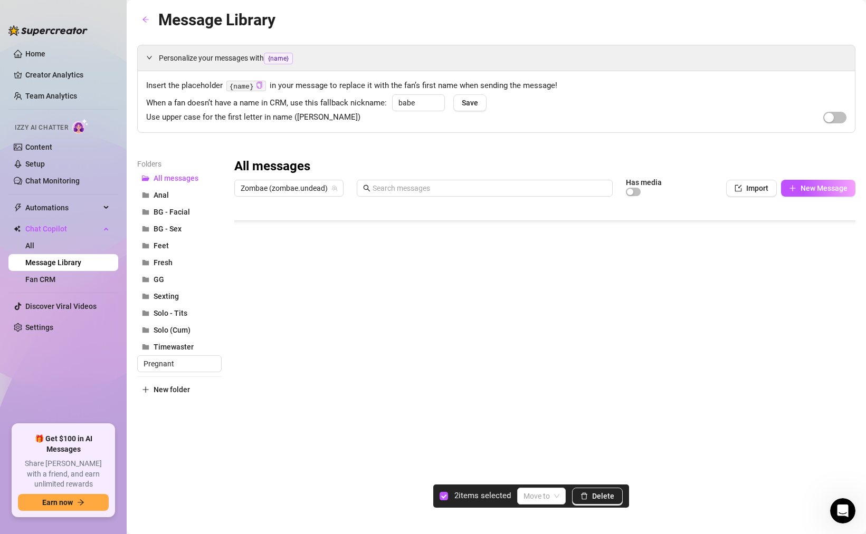
click at [366, 481] on div "Message Library Personalize your messages with {name} Insert the placeholder {n…" at bounding box center [496, 254] width 718 height 495
click at [557, 495] on span at bounding box center [541, 496] width 36 height 16
click at [547, 472] on div "Pregnant" at bounding box center [547, 475] width 43 height 12
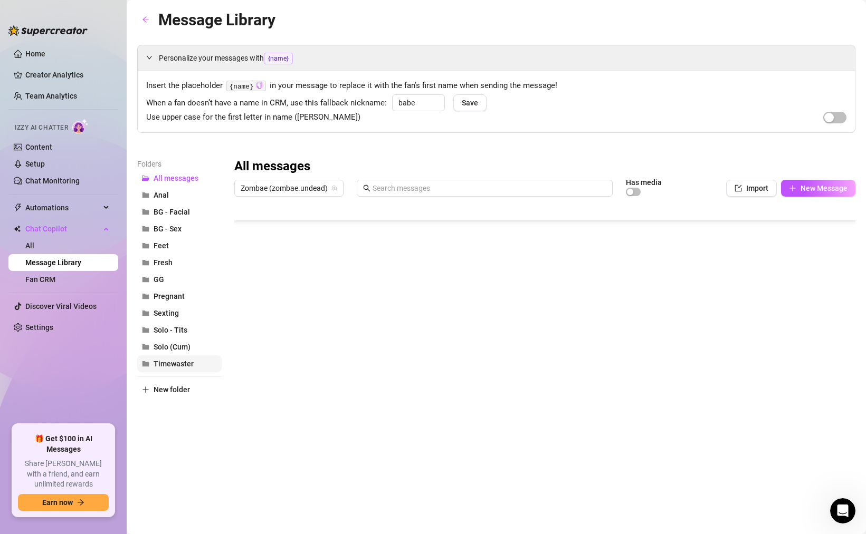
click at [185, 361] on span "Timewaster" at bounding box center [173, 364] width 40 height 8
click at [817, 189] on span "New Message" at bounding box center [823, 188] width 47 height 8
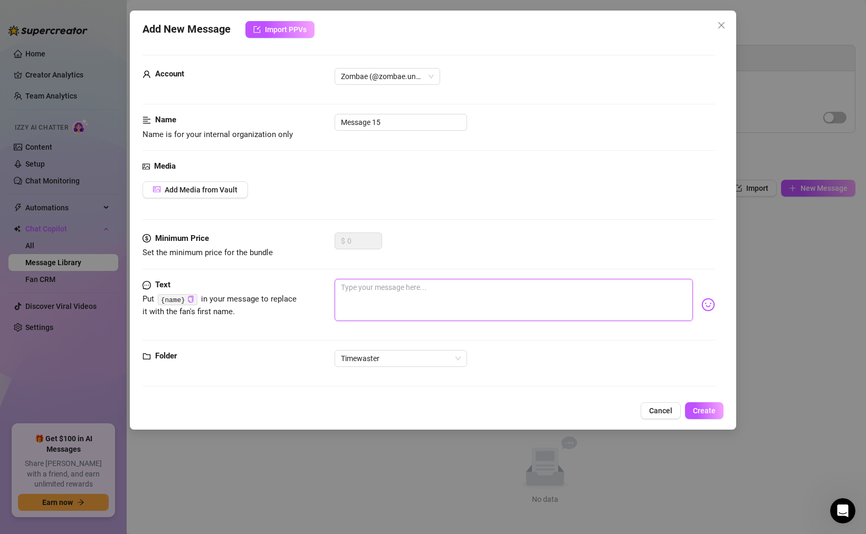
click at [379, 296] on textarea at bounding box center [513, 300] width 358 height 42
click at [363, 286] on textarea at bounding box center [513, 300] width 358 height 42
click at [396, 285] on textarea "It seems like" at bounding box center [513, 300] width 358 height 42
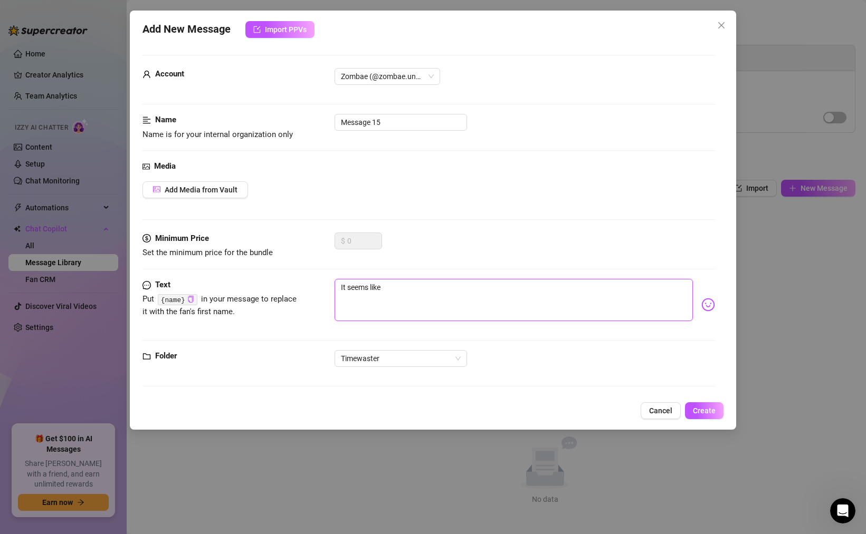
paste textarea "f you want my time, you’re gonna have to earn it. No buying = no attention. Sim…"
click at [382, 125] on input "Message 15" at bounding box center [400, 122] width 132 height 17
click at [698, 406] on button "Create" at bounding box center [704, 410] width 39 height 17
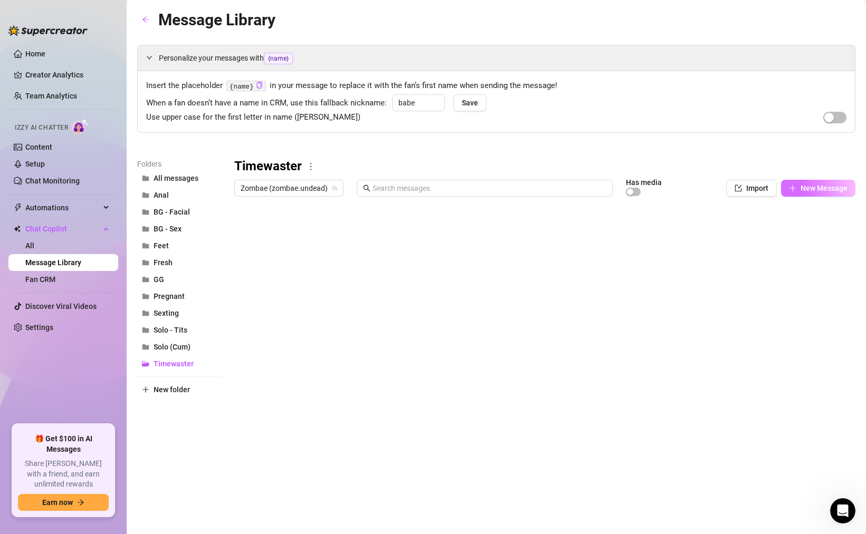
click at [796, 189] on button "New Message" at bounding box center [818, 188] width 74 height 17
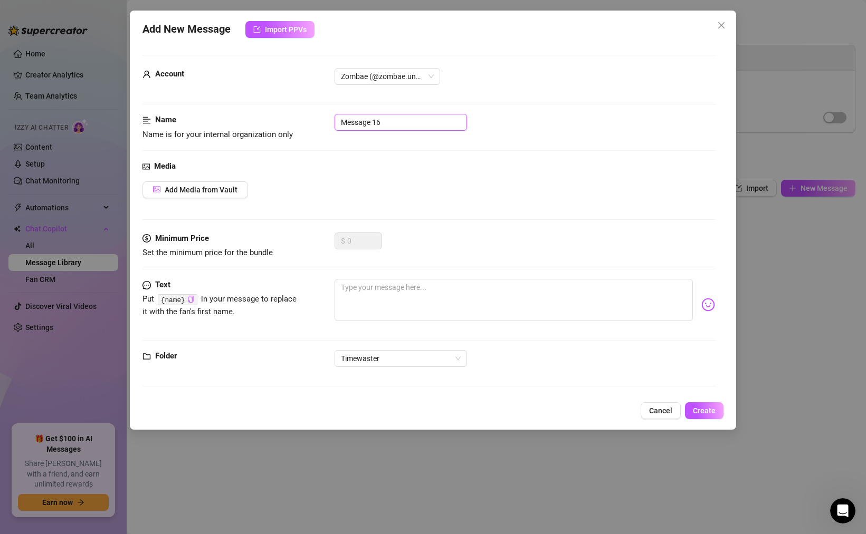
drag, startPoint x: 381, startPoint y: 125, endPoint x: 278, endPoint y: 123, distance: 102.9
click at [288, 123] on div "Name Name is for your internal organization only Message 16" at bounding box center [428, 127] width 572 height 27
click at [357, 121] on input "Timewaster 2" at bounding box center [400, 122] width 132 height 17
click at [409, 125] on input "Time waster 2" at bounding box center [400, 122] width 132 height 17
click at [360, 121] on input "Time waster 2" at bounding box center [400, 122] width 132 height 17
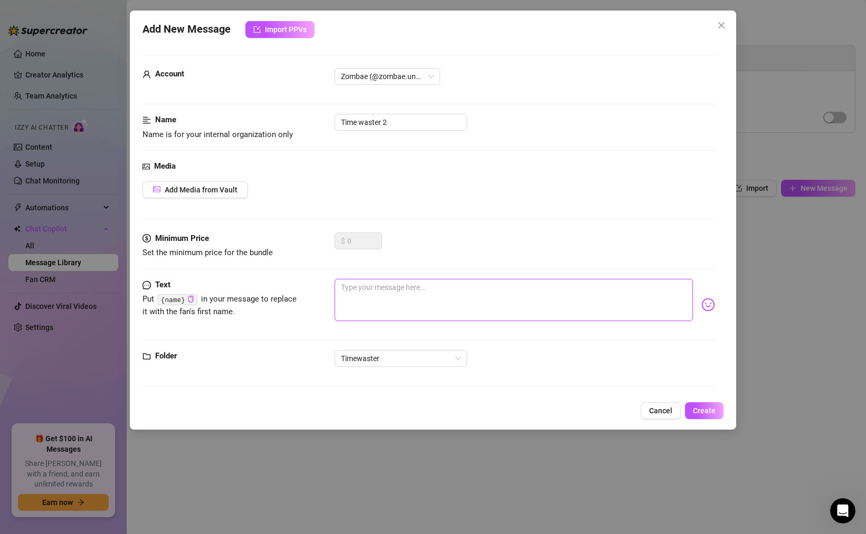
click at [415, 299] on textarea at bounding box center [513, 300] width 358 height 42
click at [389, 295] on textarea at bounding box center [513, 300] width 358 height 42
paste textarea "Why should I waste my energy on someone who doesn’t even buy my content? Prove …"
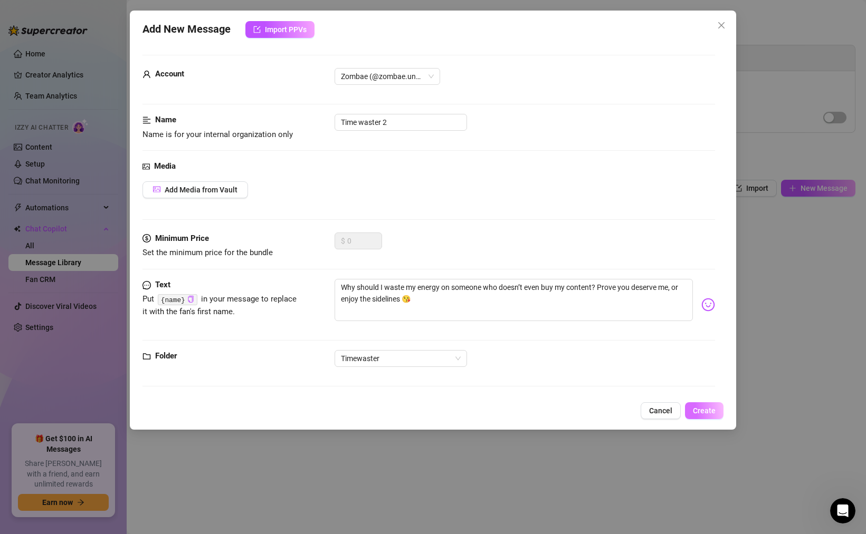
click at [707, 410] on span "Create" at bounding box center [704, 411] width 23 height 8
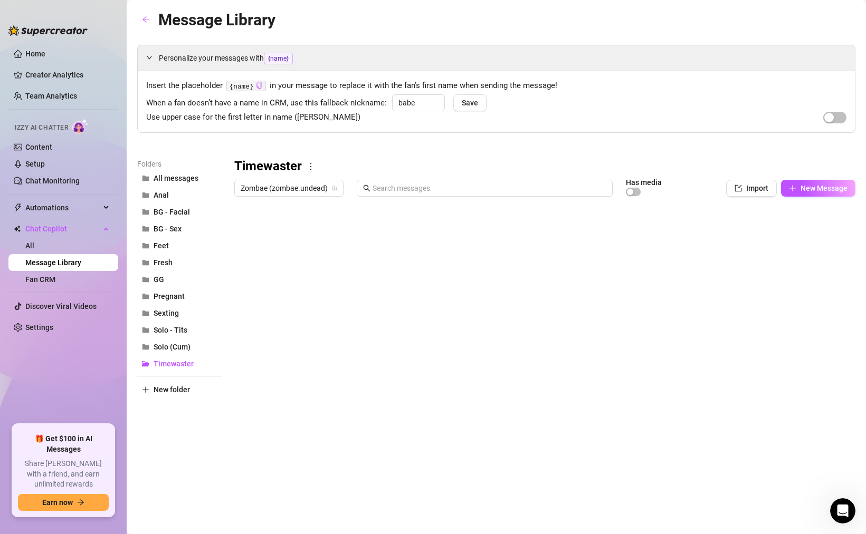
drag, startPoint x: 811, startPoint y: 190, endPoint x: 328, endPoint y: 278, distance: 490.6
click at [330, 278] on div "Timewaster Zombae (zombae.undead) Has media Import New Message Title Text Media…" at bounding box center [544, 297] width 621 height 278
click at [279, 228] on div at bounding box center [544, 318] width 621 height 235
click at [271, 230] on textarea "Timewaster 1" at bounding box center [283, 227] width 65 height 9
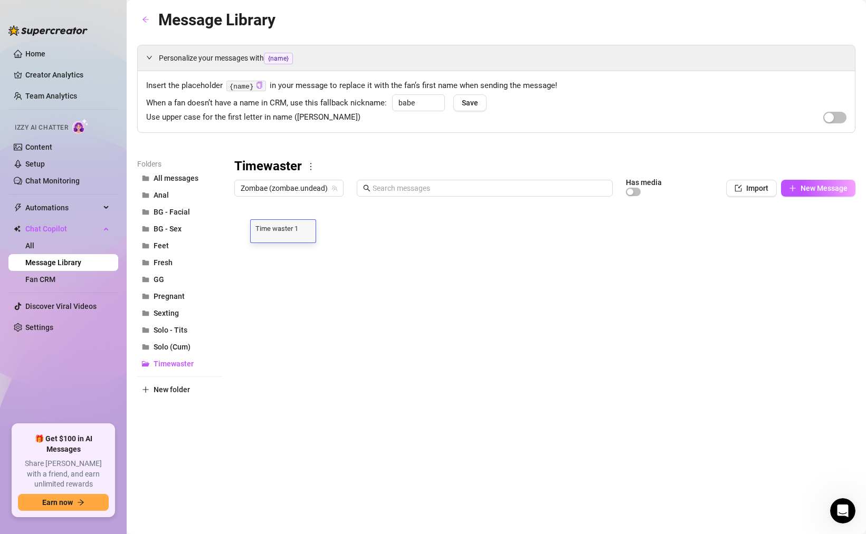
click at [357, 233] on div at bounding box center [544, 318] width 621 height 235
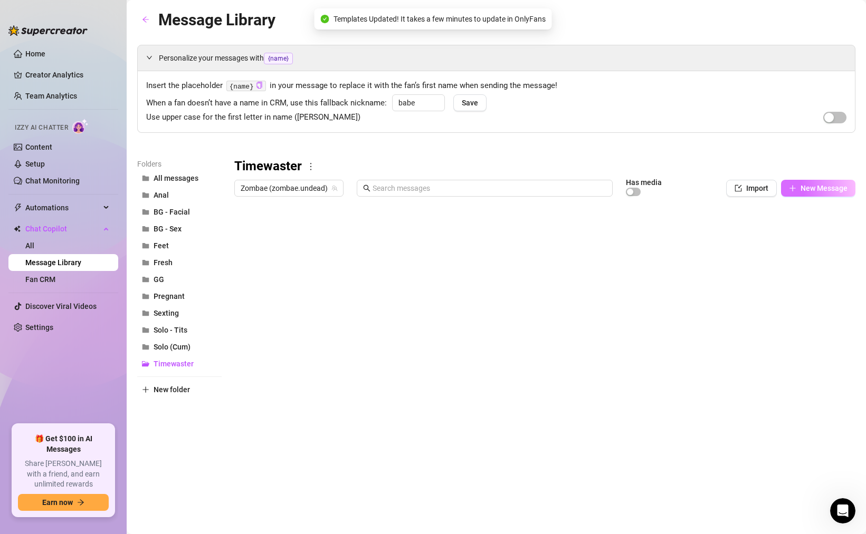
click at [826, 188] on span "New Message" at bounding box center [823, 188] width 47 height 8
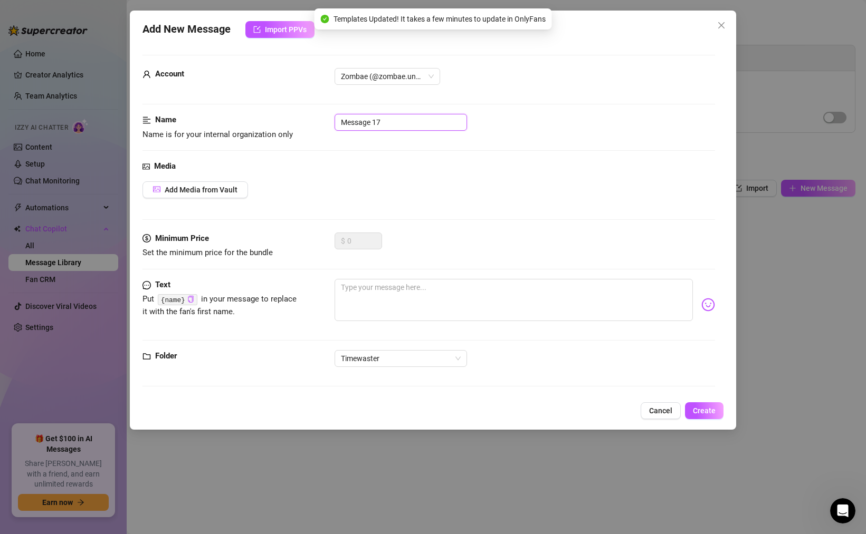
drag, startPoint x: 406, startPoint y: 124, endPoint x: 251, endPoint y: 114, distance: 155.4
click at [252, 115] on div "Name Name is for your internal organization only Message 17" at bounding box center [428, 127] width 572 height 27
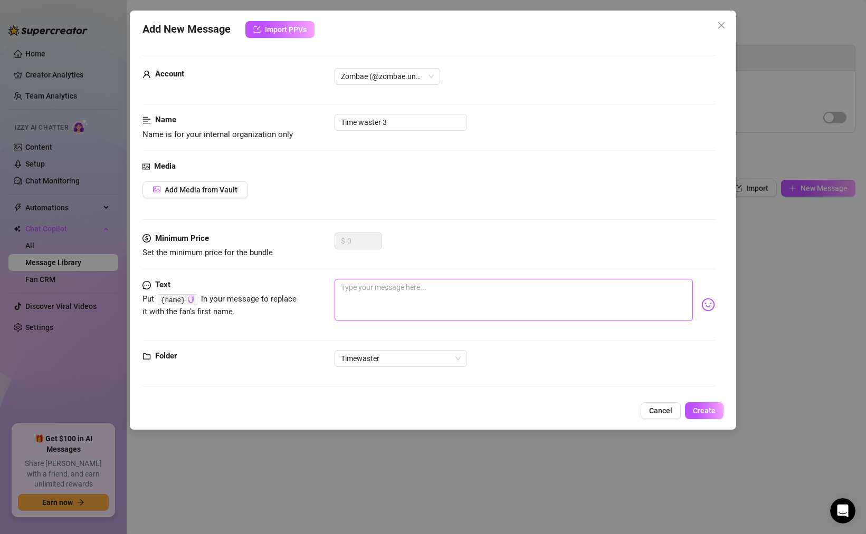
click at [532, 297] on textarea at bounding box center [513, 300] width 358 height 42
click at [406, 290] on textarea at bounding box center [513, 300] width 358 height 42
paste textarea "You’ve been subbed for a year, but you still haven’t spoiled me? Tsk tsk… you w…"
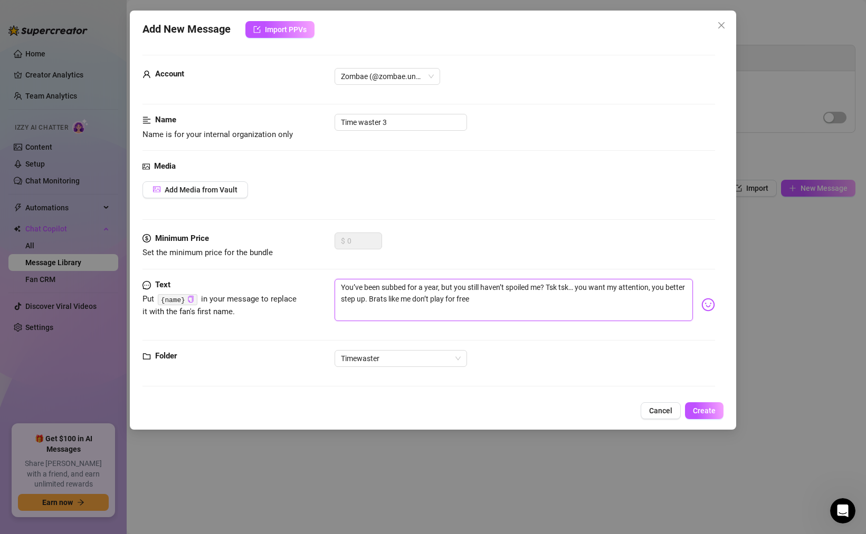
click at [416, 287] on textarea "You’ve been subbed for a year, but you still haven’t spoiled me? Tsk tsk… you w…" at bounding box center [513, 300] width 358 height 42
click at [443, 285] on textarea "You’ve been subbed for like a year, but you still haven’t spoiled me? Tsk tsk… …" at bounding box center [513, 300] width 358 height 42
click at [457, 287] on textarea "You’ve been subbed for like a (YEAR/MONTH)S, but you still haven’t spoiled me? …" at bounding box center [513, 300] width 358 height 42
click at [533, 292] on textarea "You’ve been subbed for like a (YEARS/MONTH)S, but you still haven’t spoiled me?…" at bounding box center [513, 300] width 358 height 42
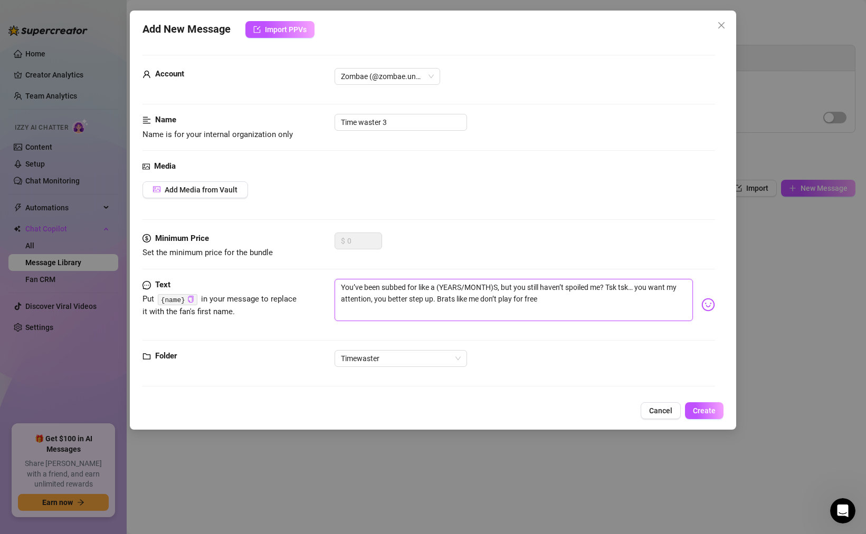
click at [492, 289] on textarea "You’ve been subbed for like a (YEARS/MONTH)S, but you still haven’t spoiled me?…" at bounding box center [513, 300] width 358 height 42
click at [503, 286] on textarea "You’ve been subbed for like a (YEARS/MONTHS)S, but you still haven’t spoiled me…" at bounding box center [513, 300] width 358 height 42
click at [438, 287] on textarea "You’ve been subbed for like a (YEARS/MONTHS), but you still haven’t spoiled me?…" at bounding box center [513, 300] width 358 height 42
click at [631, 299] on textarea "You’ve been subbed for like X (YEARS/MONTHS), but you still haven’t spoiled me?…" at bounding box center [513, 300] width 358 height 42
click at [544, 296] on textarea "You’ve been subbed for like X (YEARS/MONTHS), but you still haven’t spoiled me?…" at bounding box center [513, 300] width 358 height 42
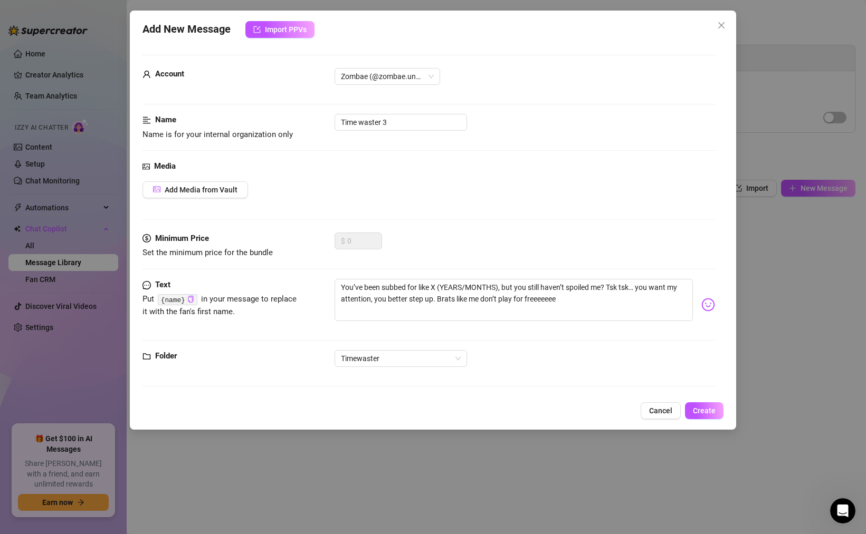
click at [706, 306] on img at bounding box center [708, 305] width 14 height 14
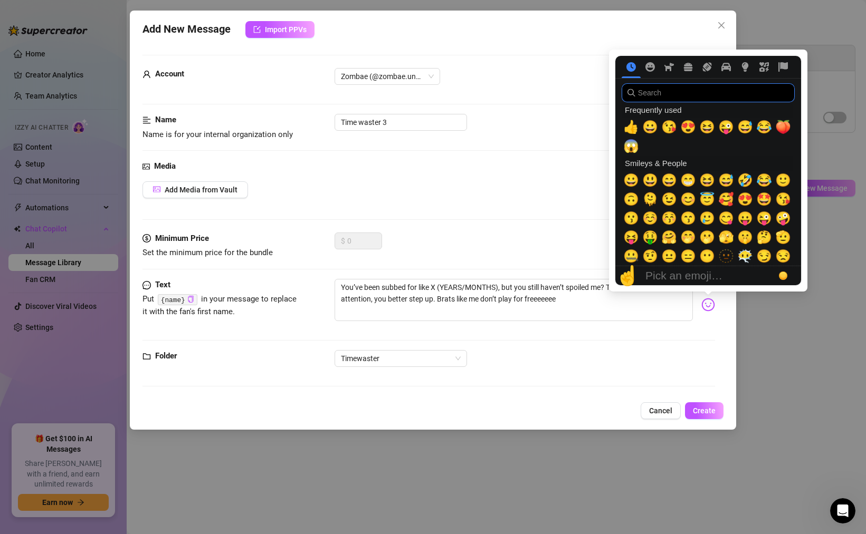
click at [678, 91] on input "search" at bounding box center [707, 92] width 173 height 19
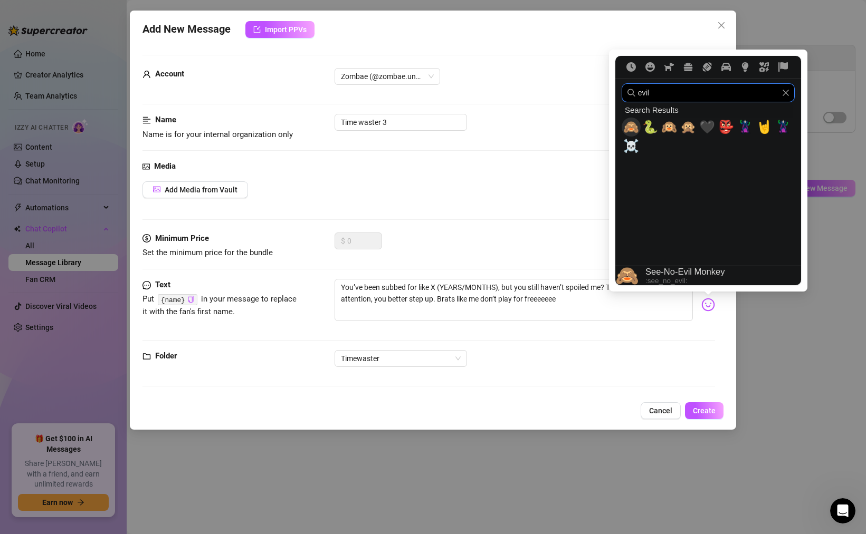
click at [632, 126] on span "🙈" at bounding box center [631, 127] width 16 height 15
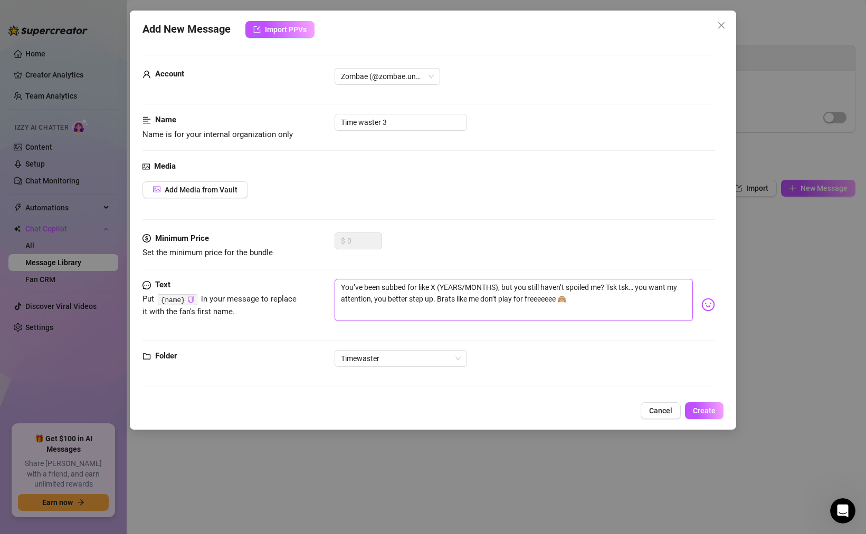
click at [529, 291] on textarea "You’ve been subbed for like X (YEARS/MONTHS), but you still haven’t spoiled me?…" at bounding box center [513, 300] width 358 height 42
click at [487, 230] on div "Media Add Media from Vault" at bounding box center [428, 196] width 572 height 72
click at [708, 406] on button "Create" at bounding box center [704, 410] width 39 height 17
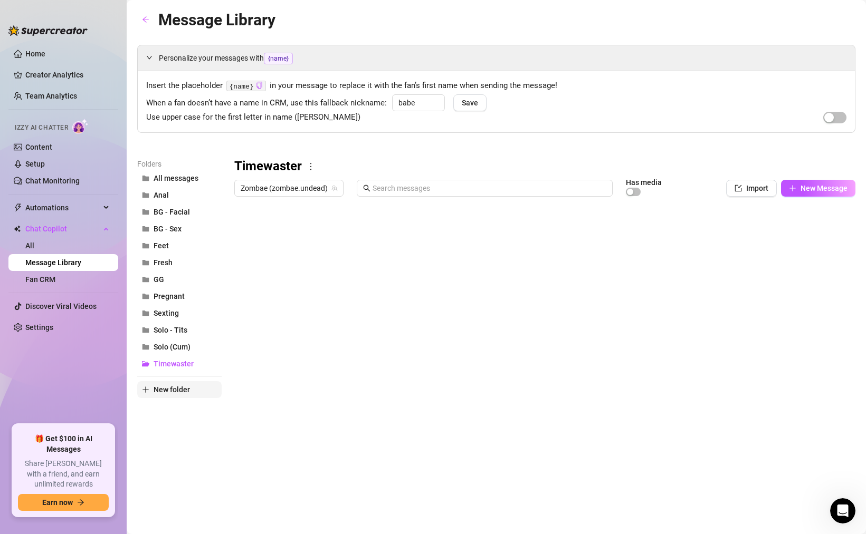
click at [172, 388] on span "New folder" at bounding box center [171, 390] width 36 height 8
click at [168, 382] on input "text" at bounding box center [179, 380] width 84 height 17
click at [347, 328] on div at bounding box center [544, 318] width 621 height 235
click at [171, 243] on span "Customs" at bounding box center [168, 246] width 30 height 8
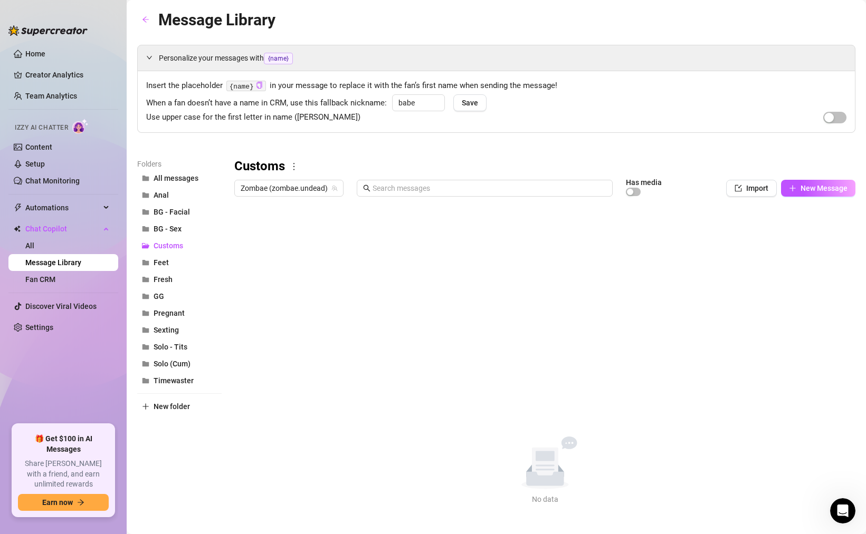
click at [818, 179] on div "Zombae (zombae.undead) Has media Import New Message" at bounding box center [544, 188] width 621 height 18
click at [816, 184] on span "New Message" at bounding box center [823, 188] width 47 height 8
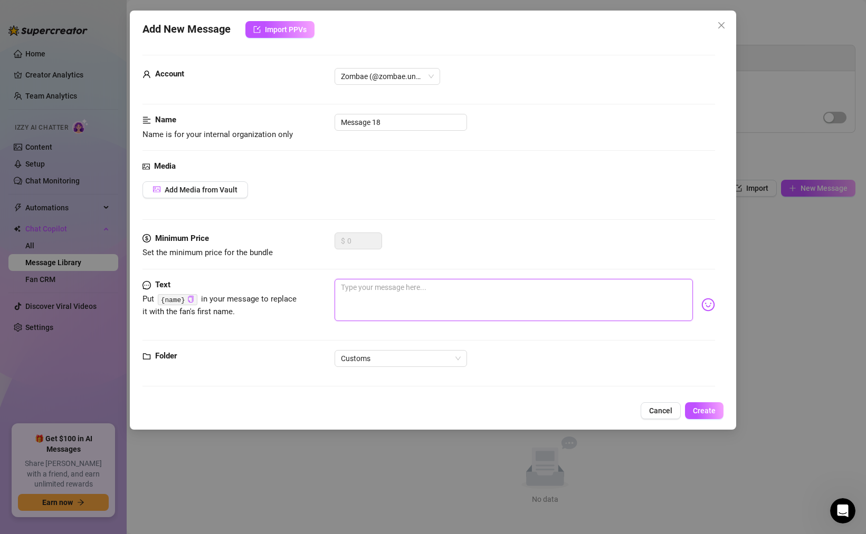
click at [395, 304] on textarea at bounding box center [513, 300] width 358 height 42
paste textarea "I love doing customs. Tell me the vibe and how long you want it, and I’ll make …"
click at [376, 354] on span "Customs" at bounding box center [401, 359] width 120 height 16
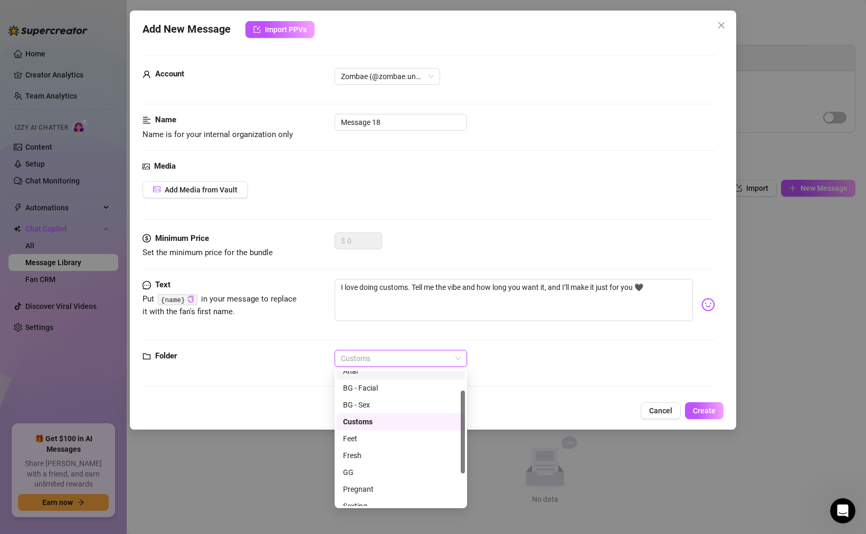
scroll to position [32, 0]
click at [362, 411] on div "Customs" at bounding box center [401, 415] width 116 height 12
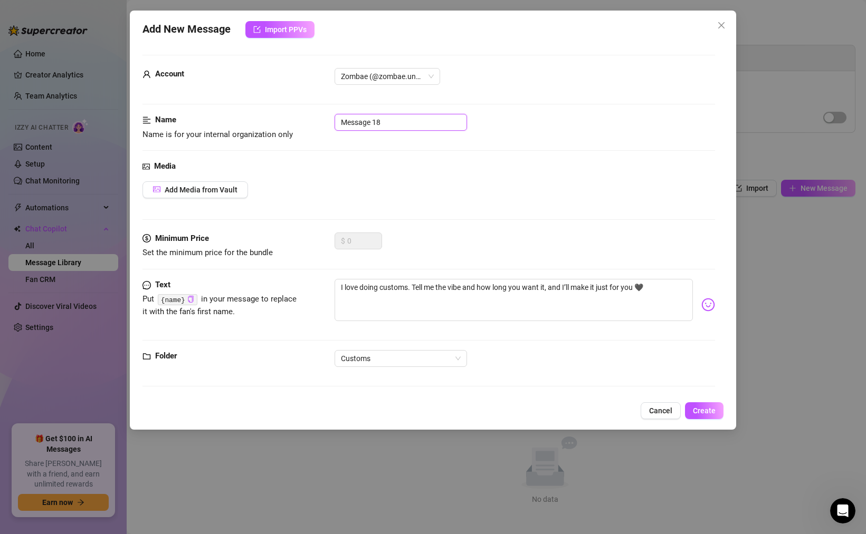
drag, startPoint x: 387, startPoint y: 122, endPoint x: 264, endPoint y: 120, distance: 122.9
click at [266, 122] on div "Name Name is for your internal organization only Message 18" at bounding box center [428, 127] width 572 height 27
